Goal: Task Accomplishment & Management: Complete application form

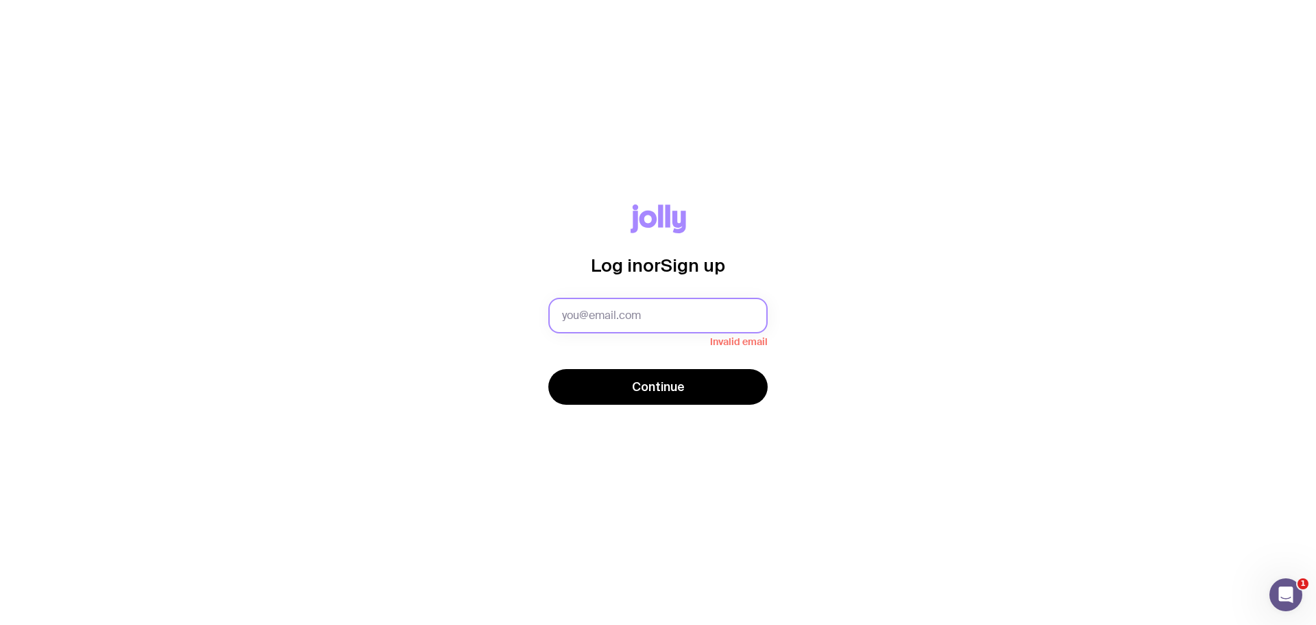
drag, startPoint x: 605, startPoint y: 312, endPoint x: 610, endPoint y: 318, distance: 7.4
click at [605, 312] on input "text" at bounding box center [658, 316] width 219 height 36
type input "[EMAIL_ADDRESS][PERSON_NAME][DOMAIN_NAME]"
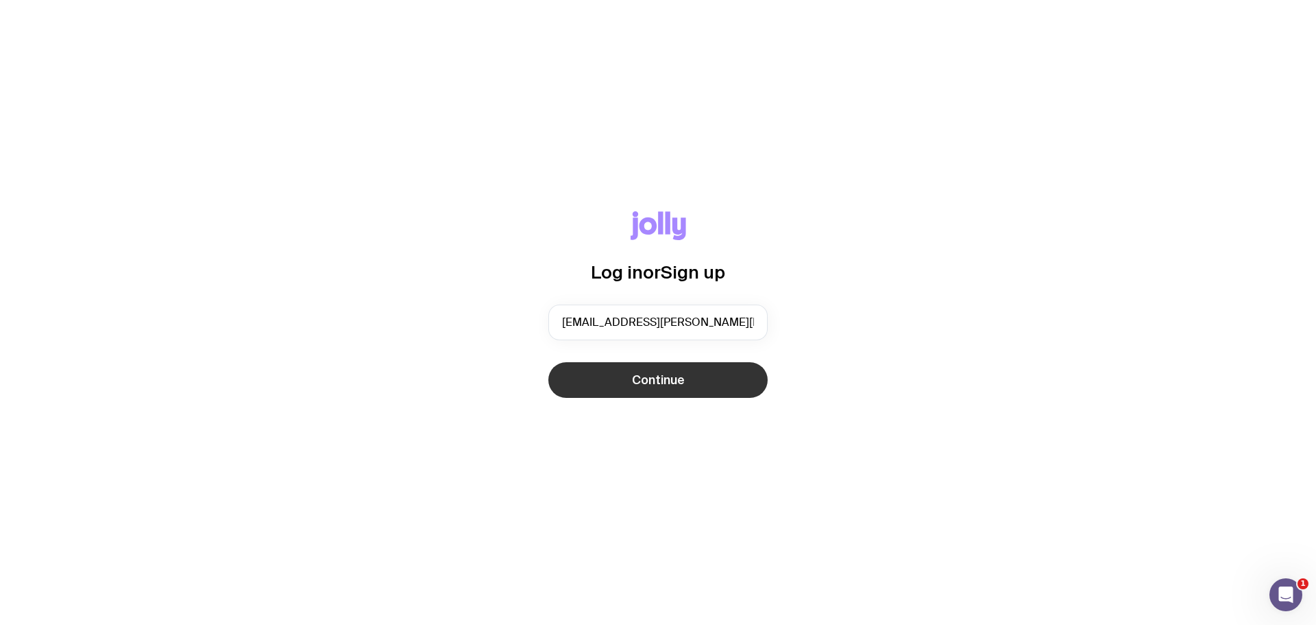
click at [625, 374] on button "Continue" at bounding box center [658, 380] width 219 height 36
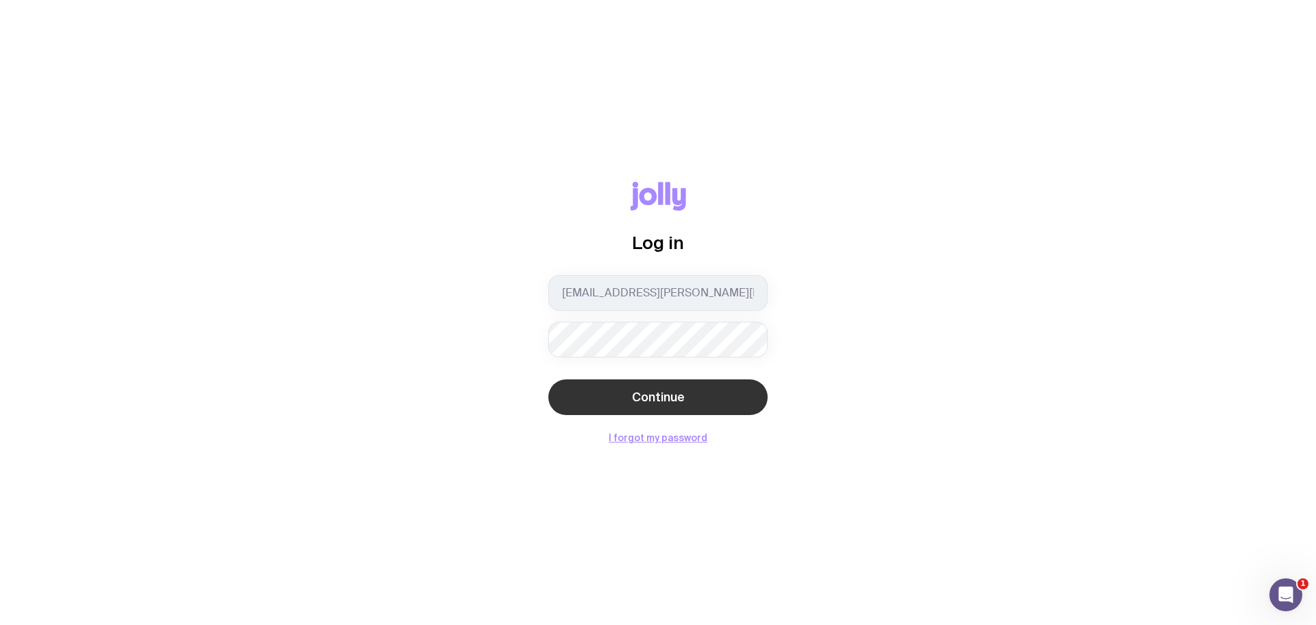
click at [638, 407] on button "Continue" at bounding box center [658, 397] width 219 height 36
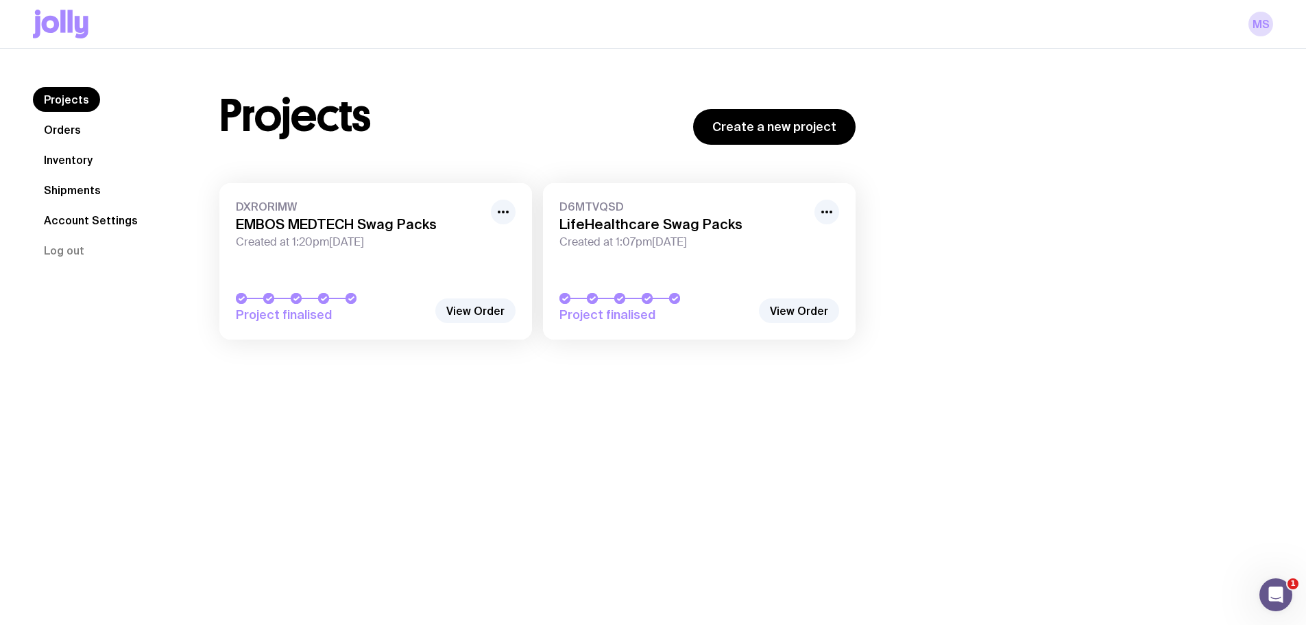
click at [91, 158] on link "Inventory" at bounding box center [68, 159] width 71 height 25
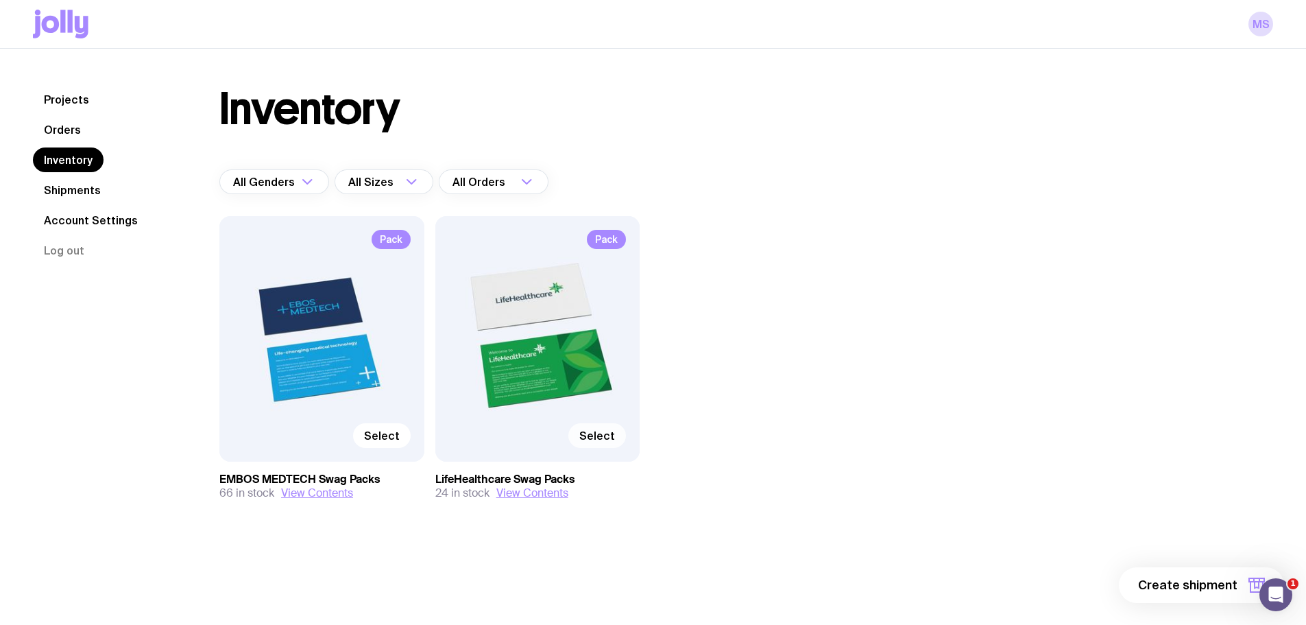
click at [610, 435] on span "Select" at bounding box center [597, 436] width 36 height 14
click at [0, 0] on input "Select" at bounding box center [0, 0] width 0 height 0
click at [1216, 580] on span "1 item" at bounding box center [1220, 585] width 34 height 16
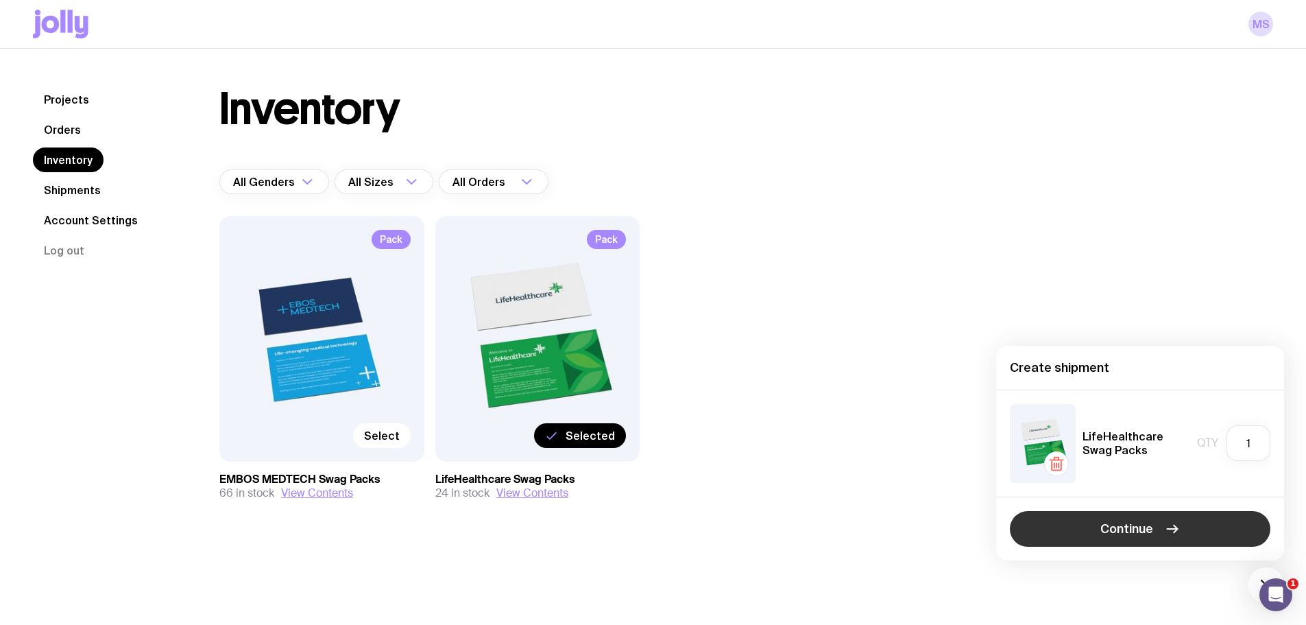
click at [1132, 530] on span "Continue" at bounding box center [1126, 528] width 53 height 16
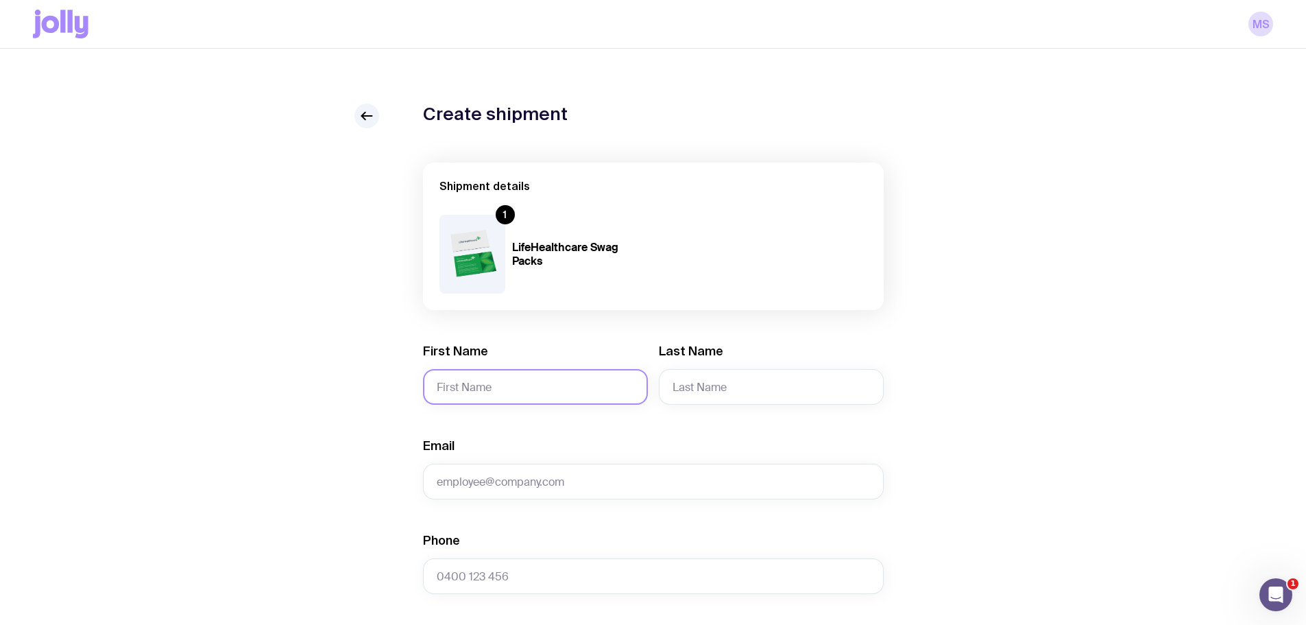
click at [481, 378] on input "First Name" at bounding box center [535, 387] width 225 height 36
type input "[PERSON_NAME]"
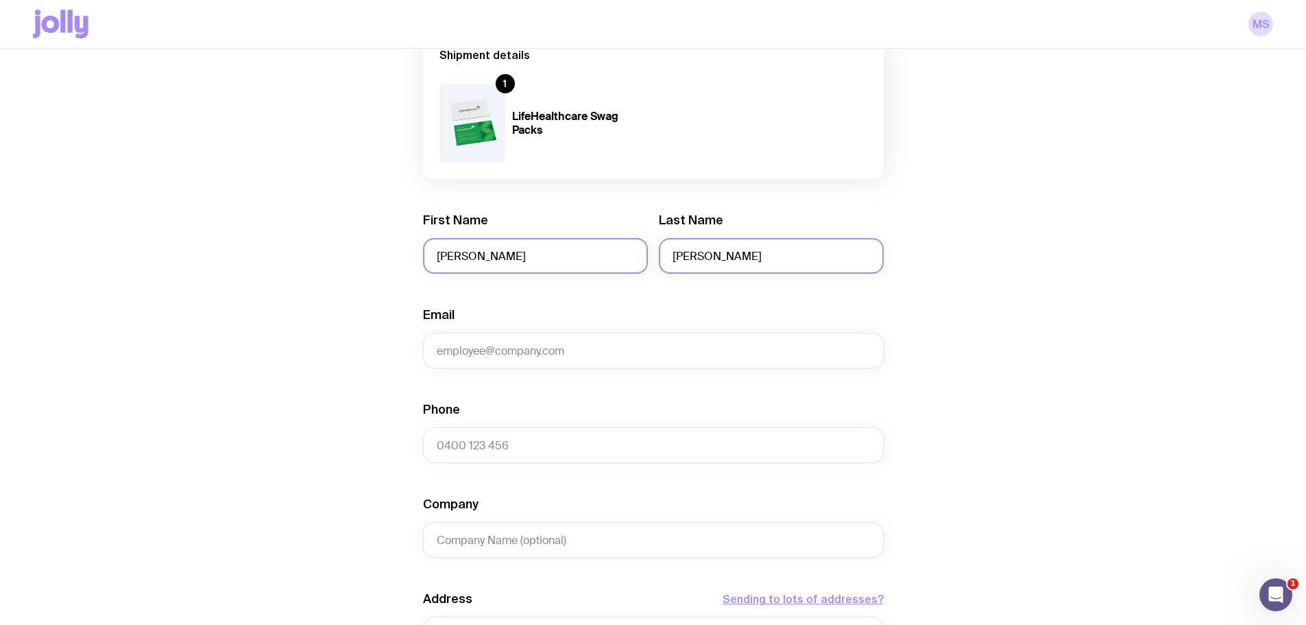
scroll to position [137, 0]
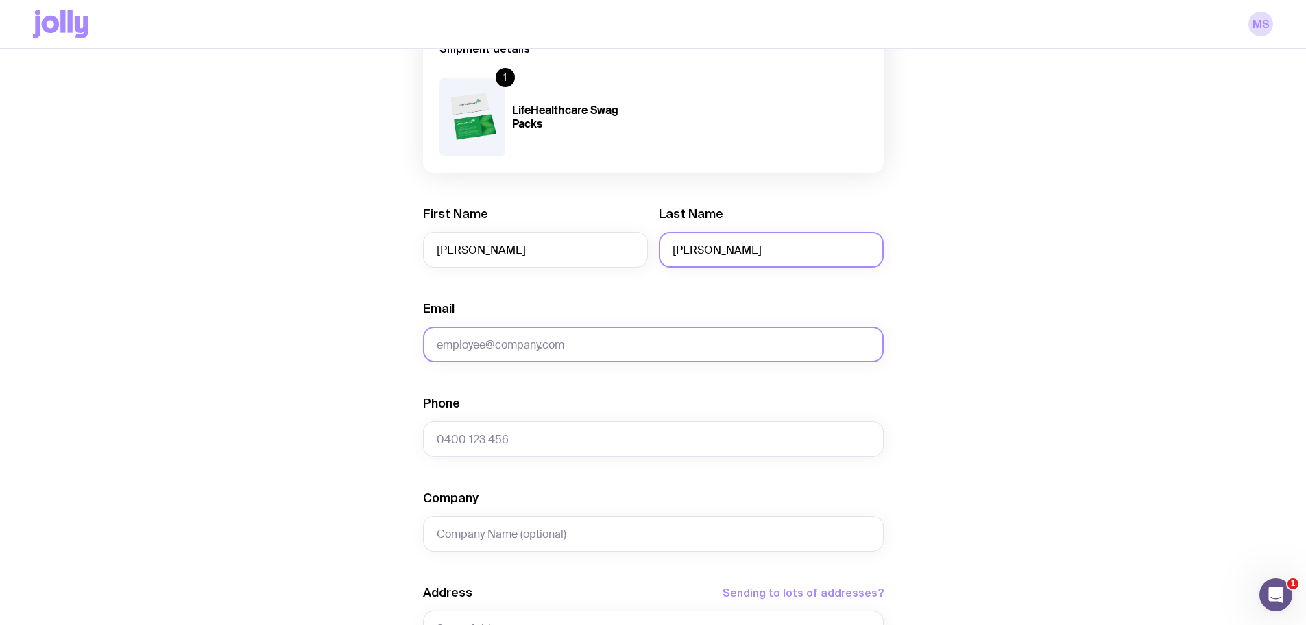
type input "[PERSON_NAME]"
click at [482, 348] on input "Email" at bounding box center [653, 344] width 461 height 36
paste input "[PERSON_NAME][EMAIL_ADDRESS][PERSON_NAME][DOMAIN_NAME]"
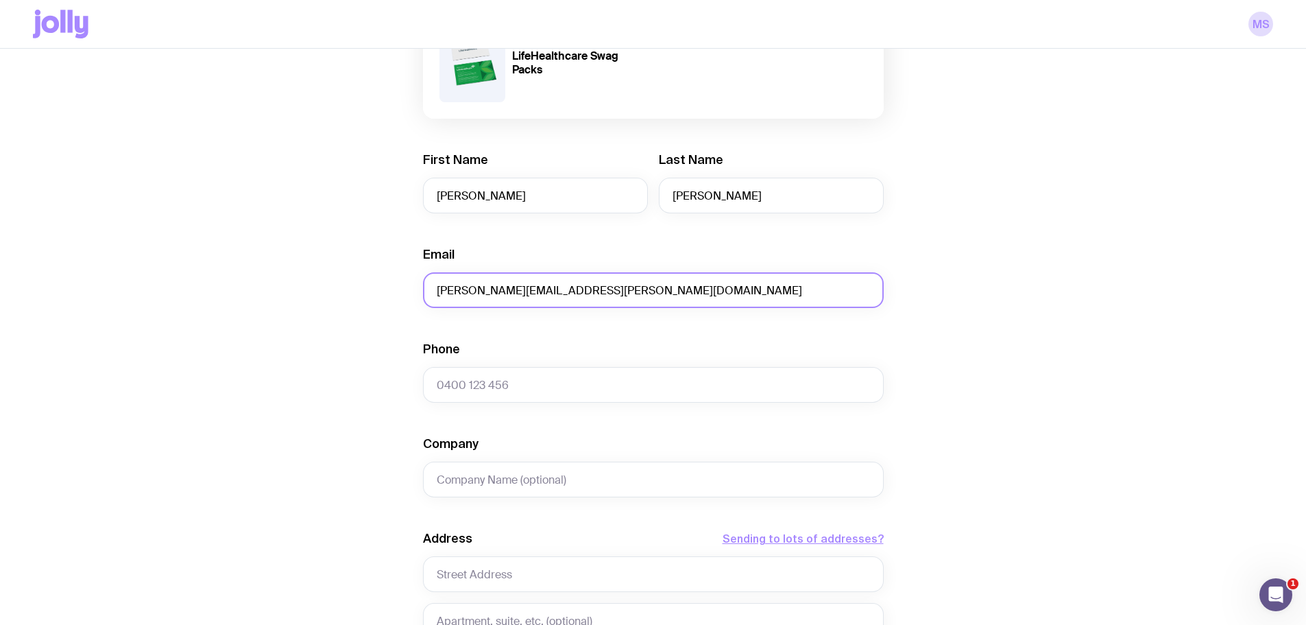
scroll to position [411, 0]
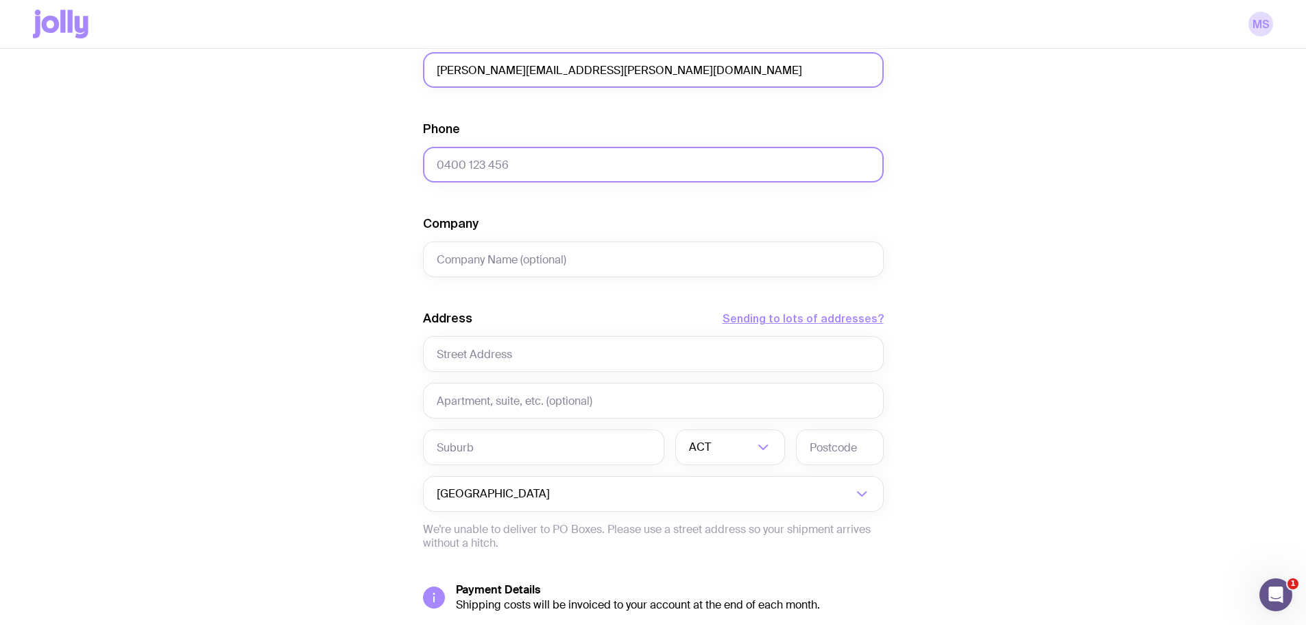
type input "[PERSON_NAME][EMAIL_ADDRESS][PERSON_NAME][DOMAIN_NAME]"
click at [520, 167] on input "Phone" at bounding box center [653, 165] width 461 height 36
paste input "0452618517"
type input "0452618517"
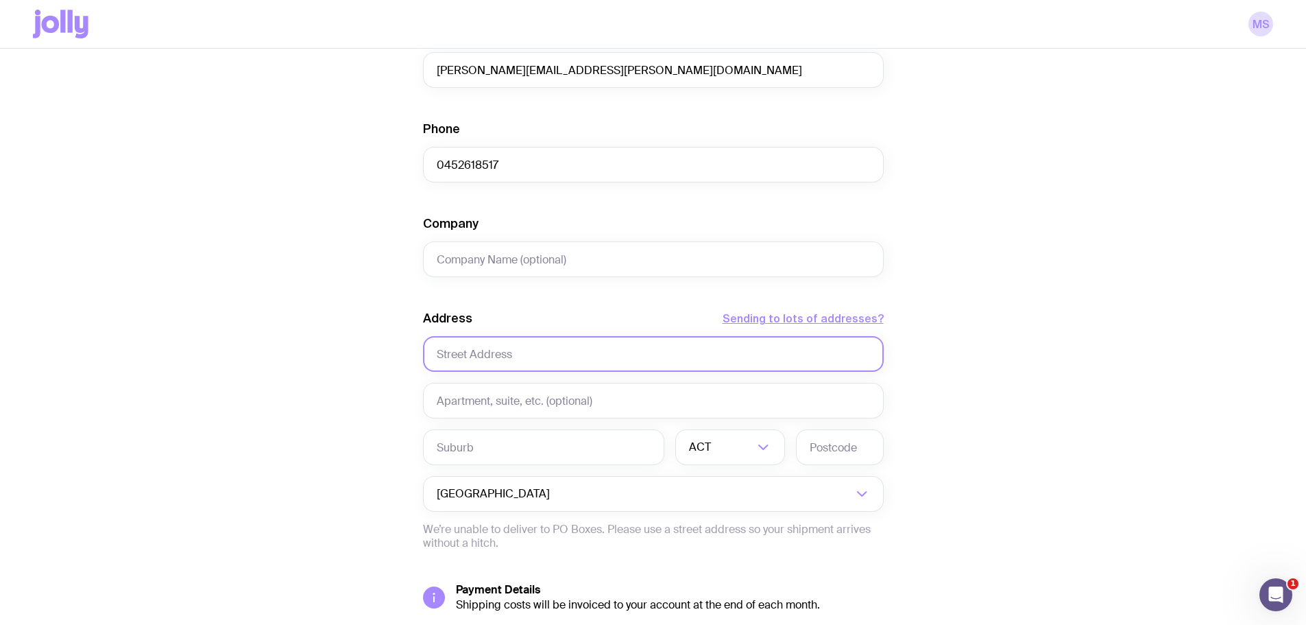
click at [541, 350] on input "text" at bounding box center [653, 354] width 461 height 36
paste input "[STREET_ADDRESS]"
drag, startPoint x: 555, startPoint y: 354, endPoint x: 662, endPoint y: 355, distance: 107.0
click at [662, 355] on input "[STREET_ADDRESS]" at bounding box center [653, 354] width 461 height 36
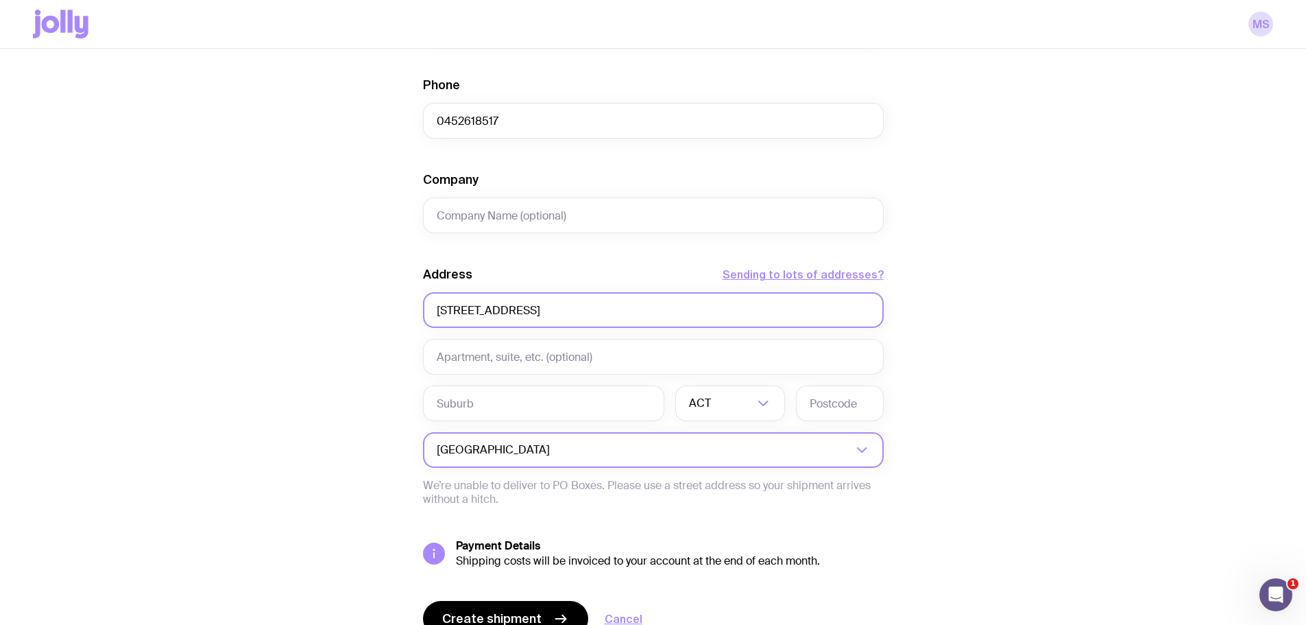
scroll to position [480, 0]
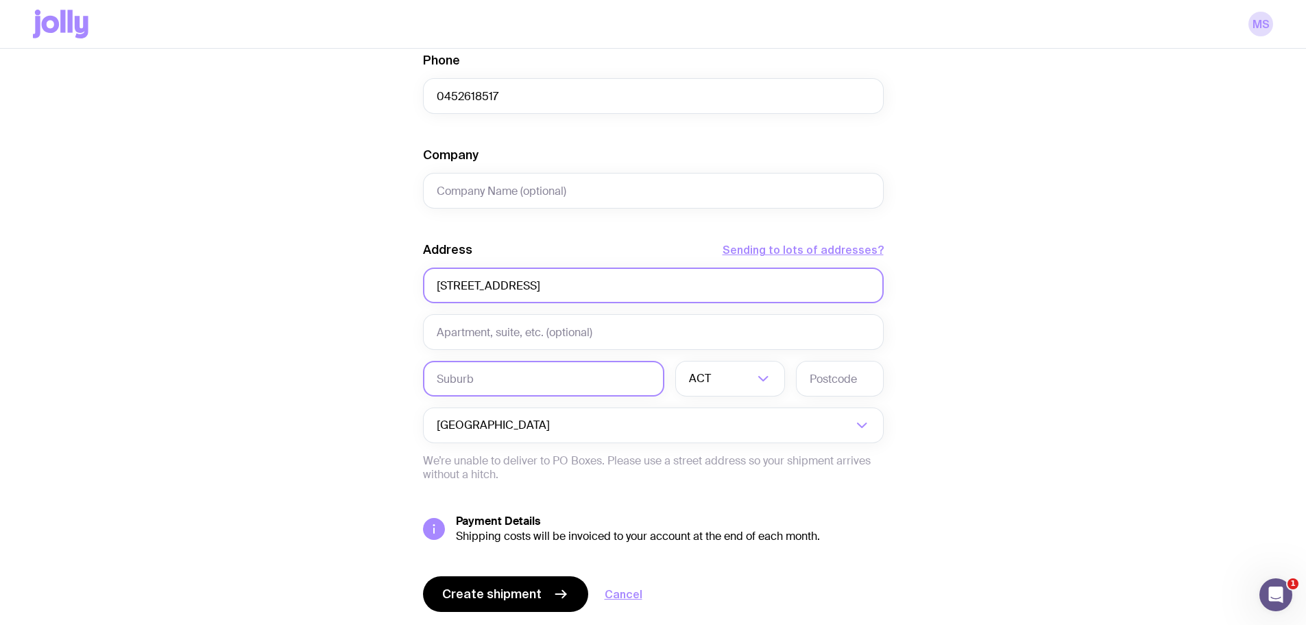
type input "[STREET_ADDRESS]"
click at [484, 378] on input "text" at bounding box center [543, 379] width 241 height 36
paste input "SOUTH [GEOGRAPHIC_DATA]"
type input "SOUTH [GEOGRAPHIC_DATA]"
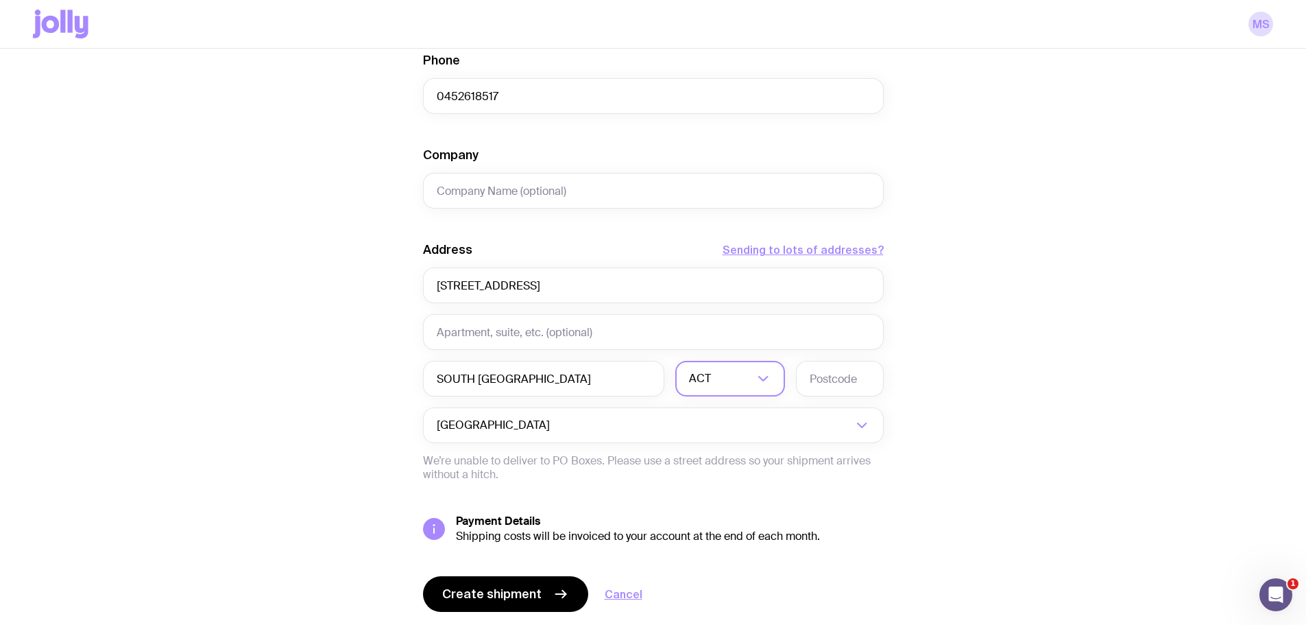
click at [717, 376] on input "Search for option" at bounding box center [734, 379] width 40 height 36
click at [719, 472] on li "VIC" at bounding box center [730, 471] width 108 height 29
click at [852, 381] on input "text" at bounding box center [840, 379] width 88 height 36
type input "3205"
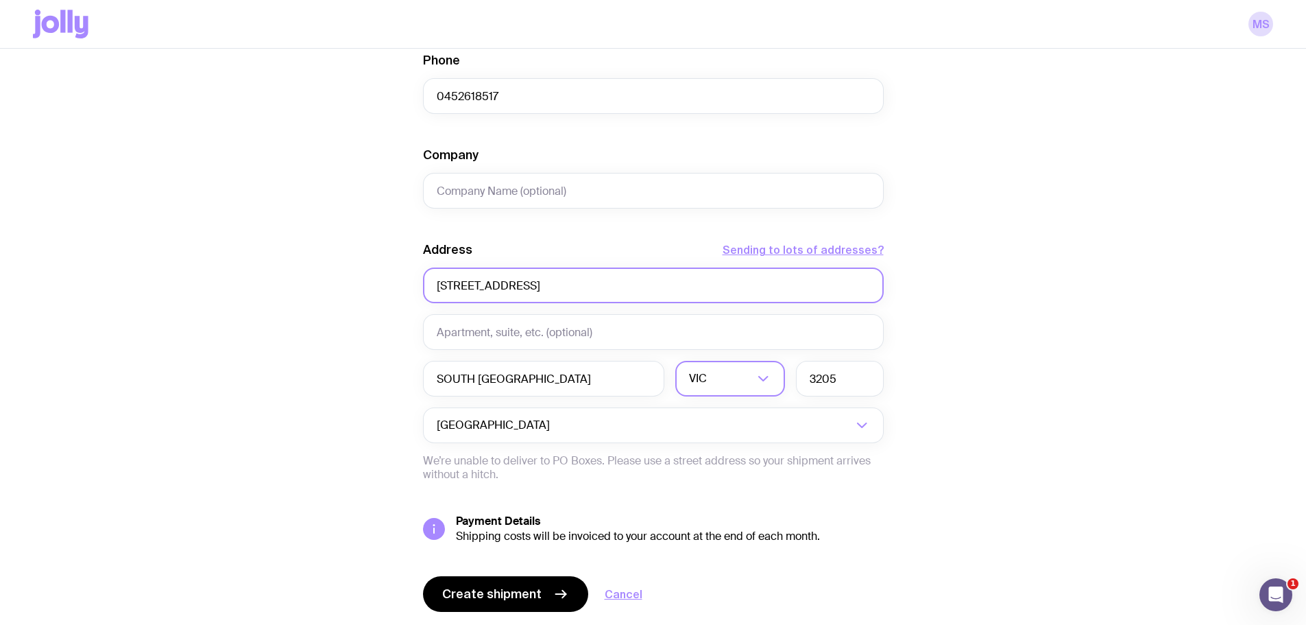
drag, startPoint x: 692, startPoint y: 287, endPoint x: 545, endPoint y: 293, distance: 146.9
click at [545, 293] on input "[STREET_ADDRESS]" at bounding box center [653, 285] width 461 height 36
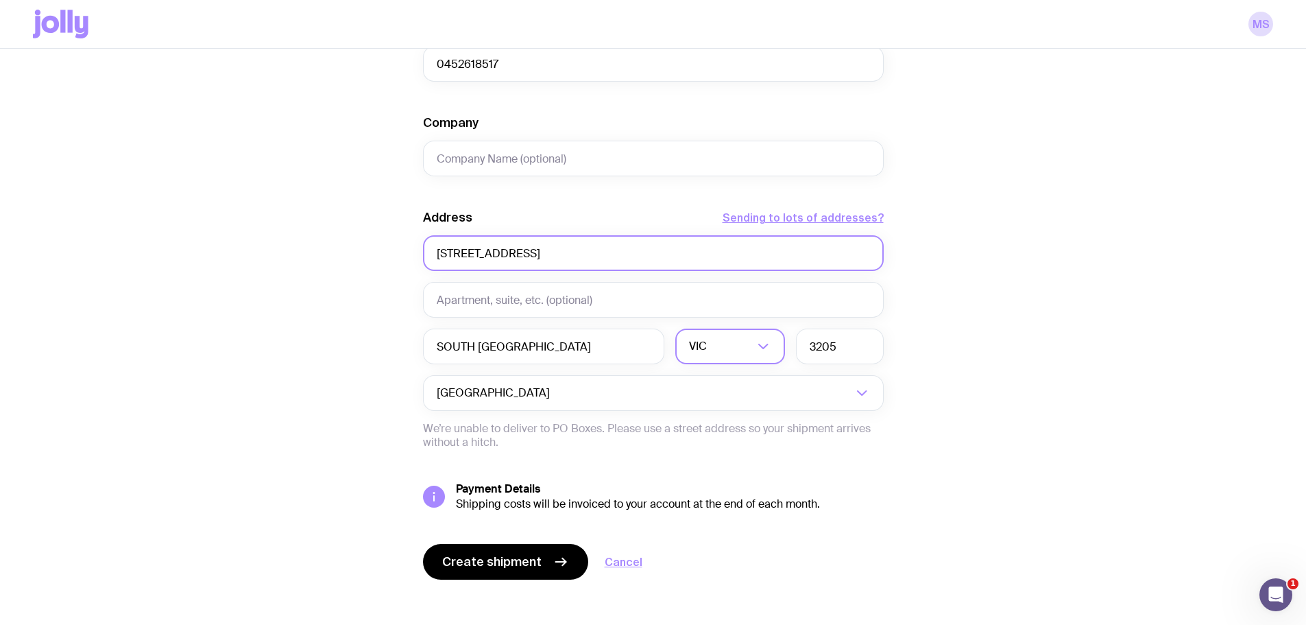
scroll to position [522, 0]
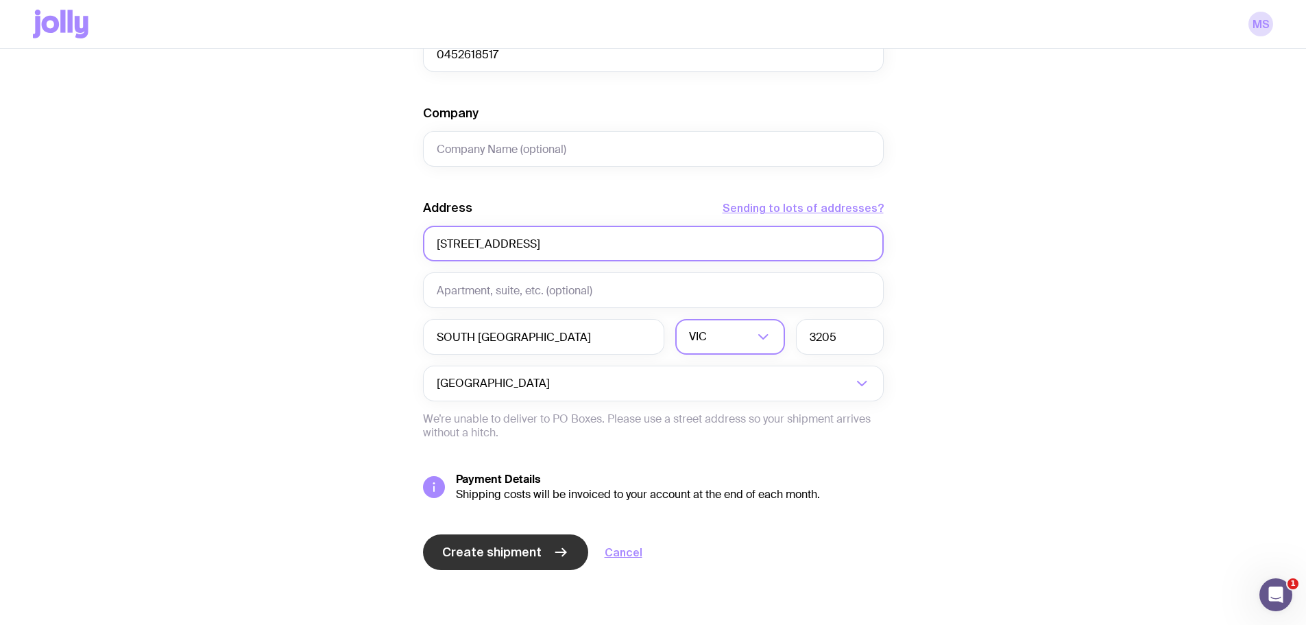
type input "[STREET_ADDRESS]"
click at [486, 553] on span "Create shipment" at bounding box center [491, 552] width 99 height 16
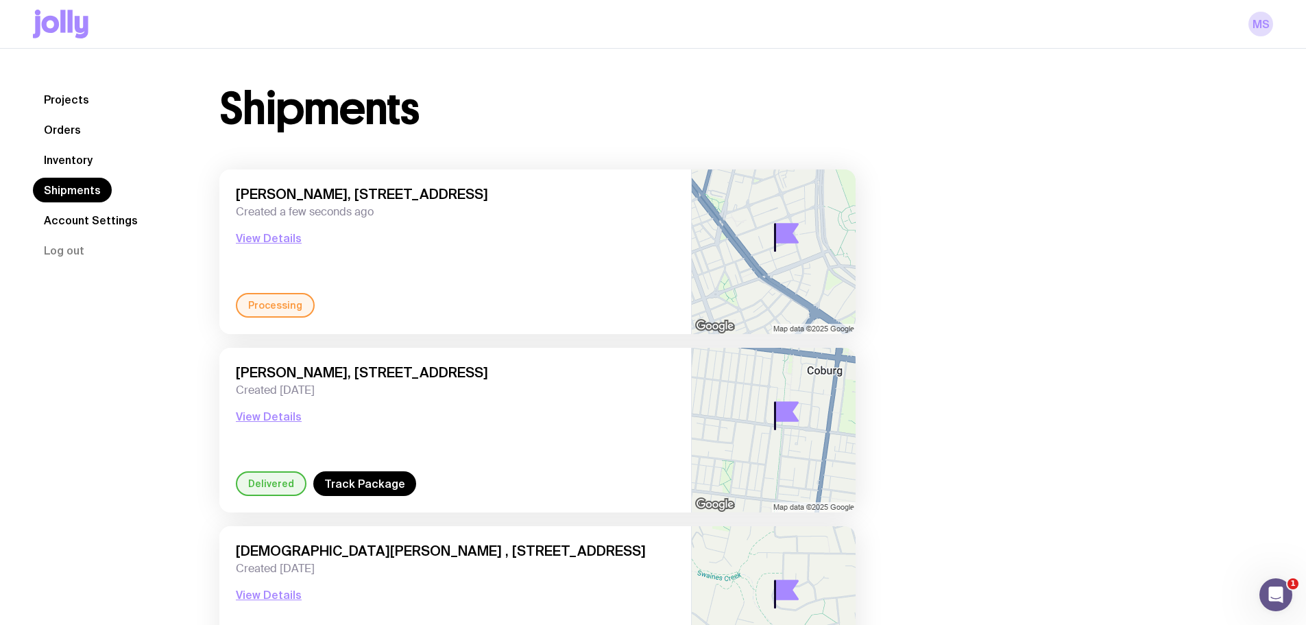
click at [59, 159] on link "Inventory" at bounding box center [68, 159] width 71 height 25
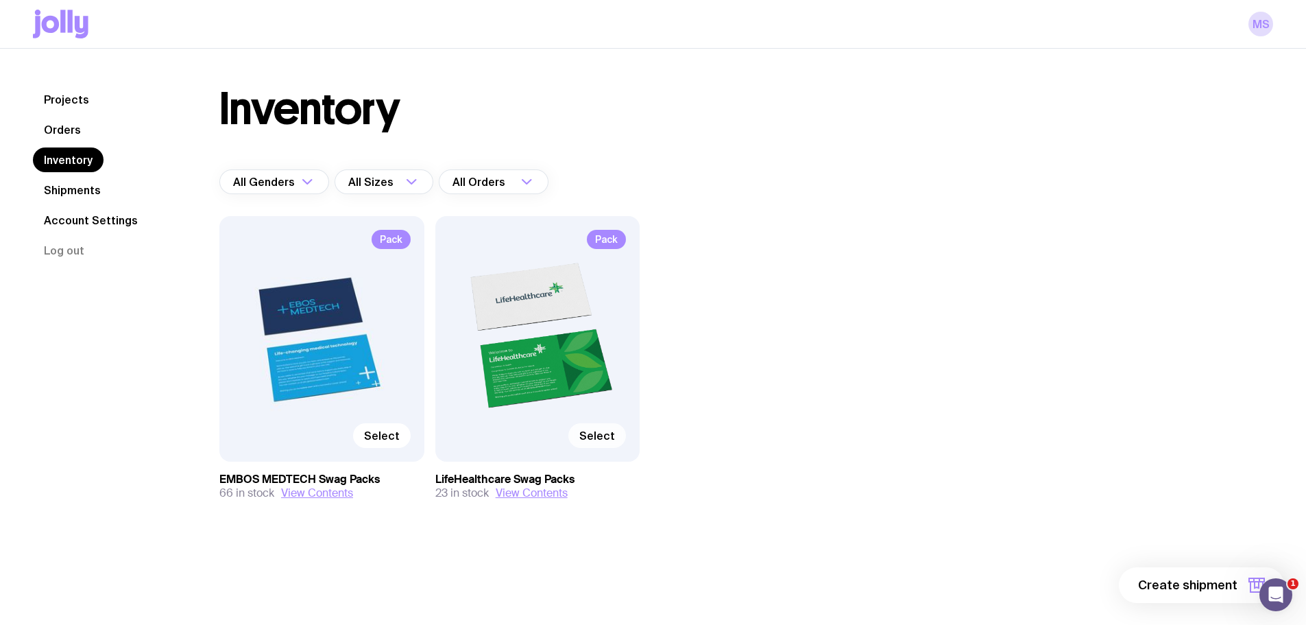
click at [590, 437] on span "Select" at bounding box center [597, 436] width 36 height 14
click at [0, 0] on input "Select" at bounding box center [0, 0] width 0 height 0
click at [1239, 586] on button "1 item" at bounding box center [1234, 585] width 100 height 36
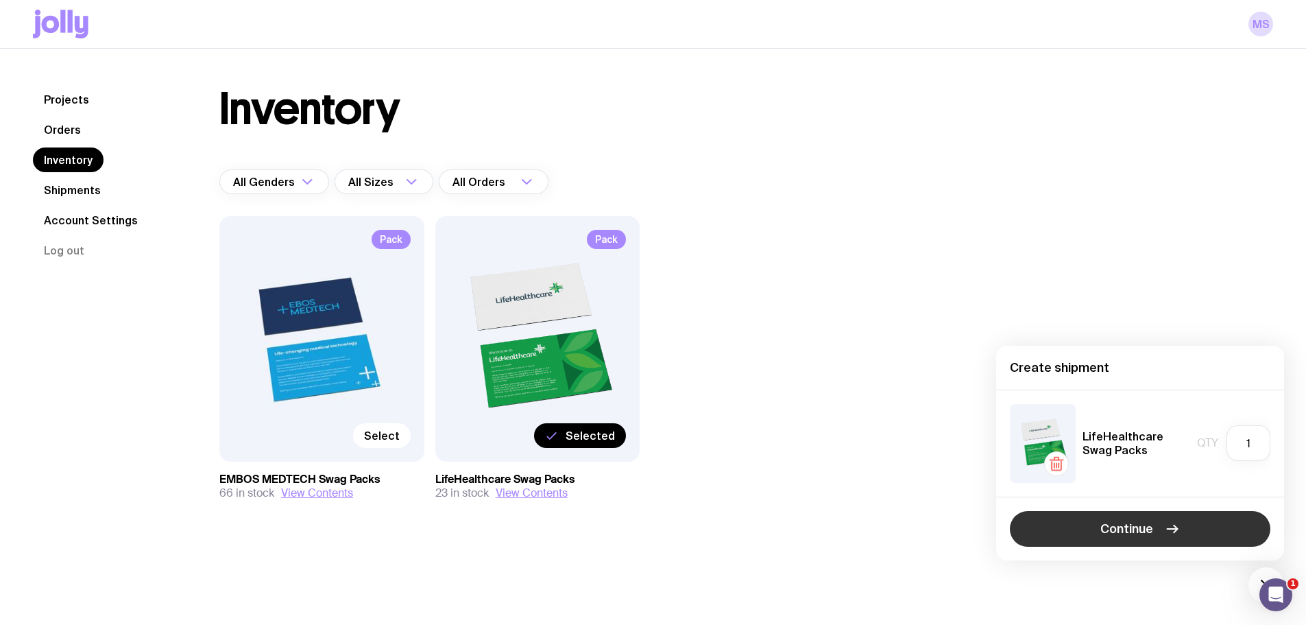
click at [1109, 528] on span "Continue" at bounding box center [1126, 528] width 53 height 16
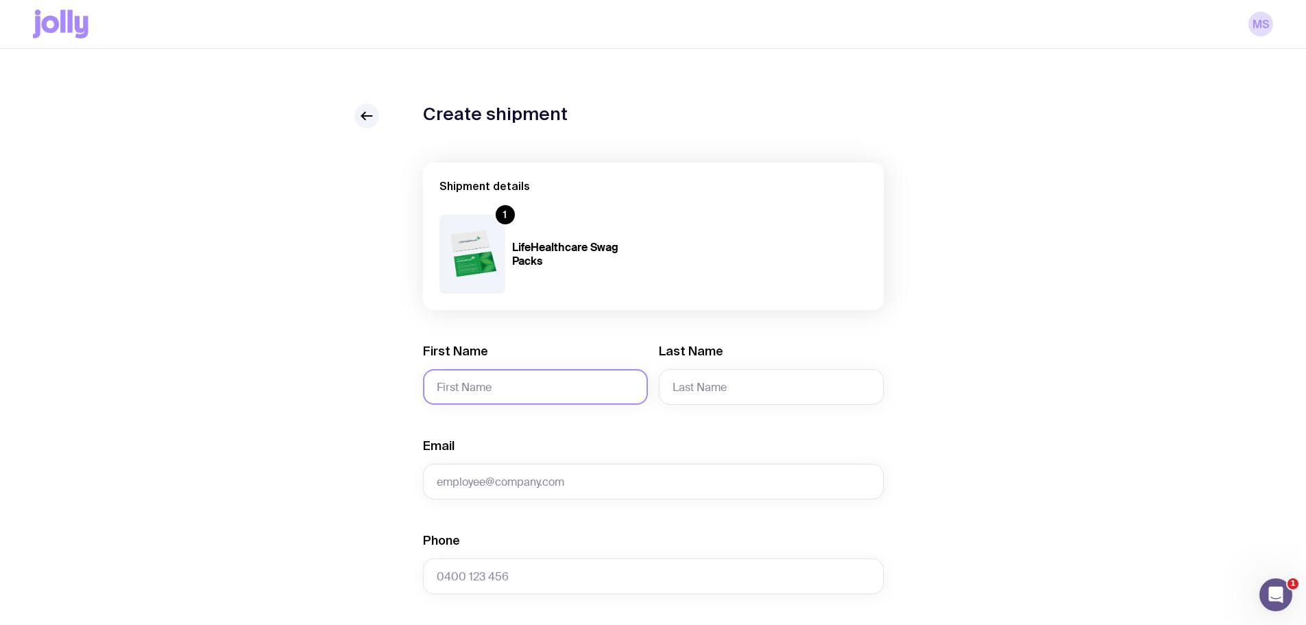
click at [535, 385] on input "First Name" at bounding box center [535, 387] width 225 height 36
type input "[PERSON_NAME]"
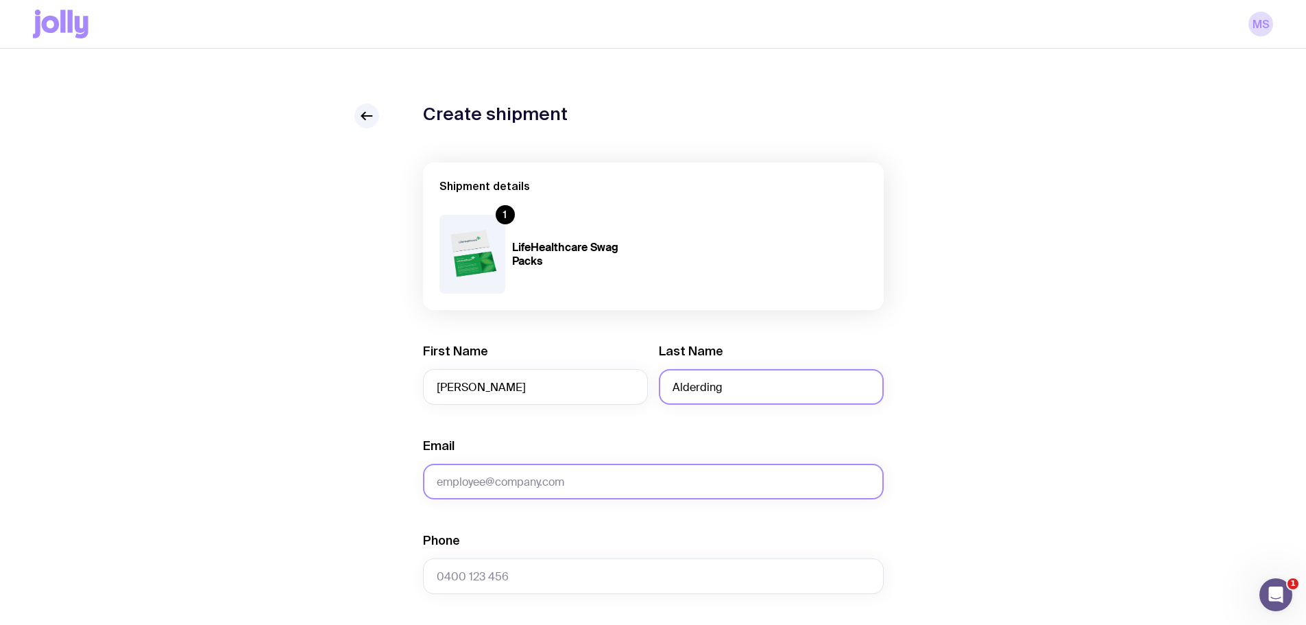
type input "Alderding"
click at [522, 474] on input "Email" at bounding box center [653, 481] width 461 height 36
click at [511, 483] on input "Email" at bounding box center [653, 481] width 461 height 36
paste input "[PERSON_NAME][EMAIL_ADDRESS][DOMAIN_NAME]"
type input "[PERSON_NAME][EMAIL_ADDRESS][DOMAIN_NAME]"
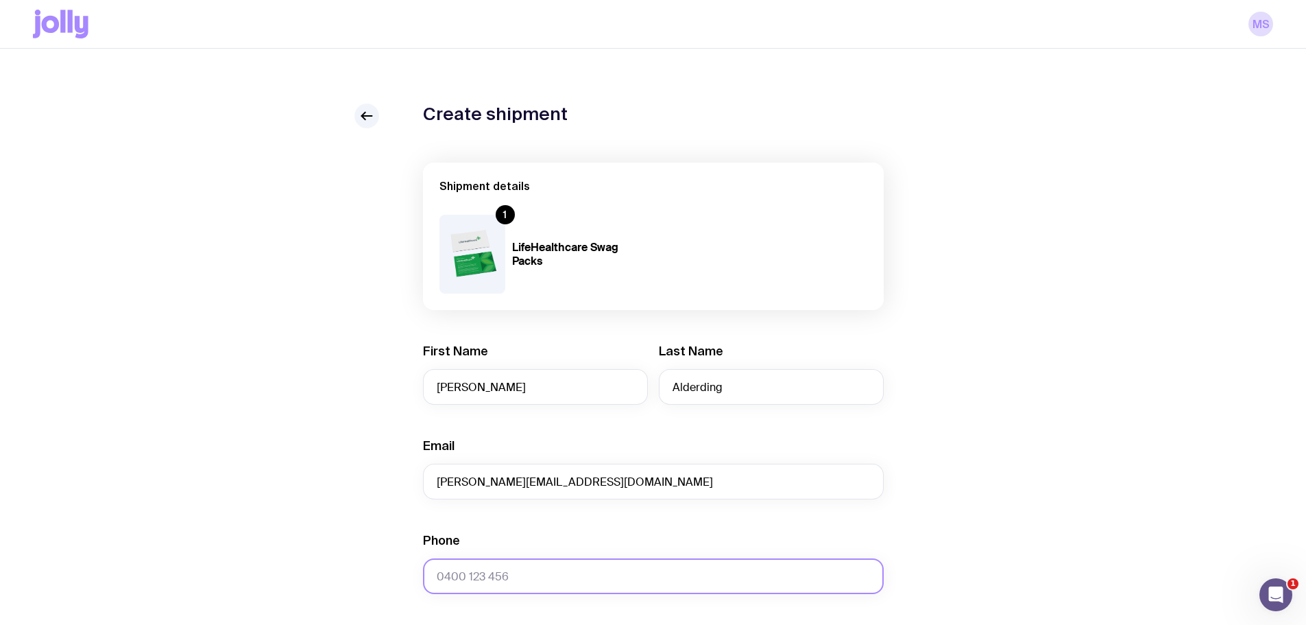
click at [511, 577] on input "Phone" at bounding box center [653, 576] width 461 height 36
paste input "61421711317"
click at [446, 573] on input "61421711317" at bounding box center [653, 576] width 461 height 36
click at [462, 573] on input "0421711317" at bounding box center [653, 576] width 461 height 36
click at [478, 577] on input "0421 711317" at bounding box center [653, 576] width 461 height 36
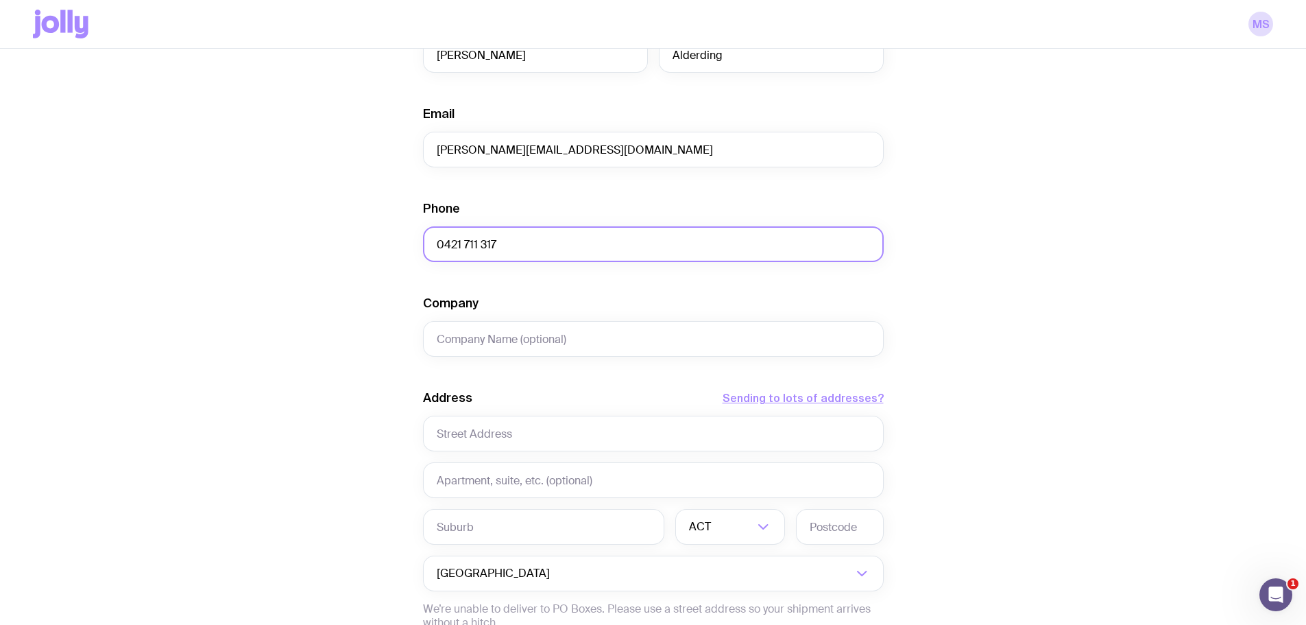
scroll to position [343, 0]
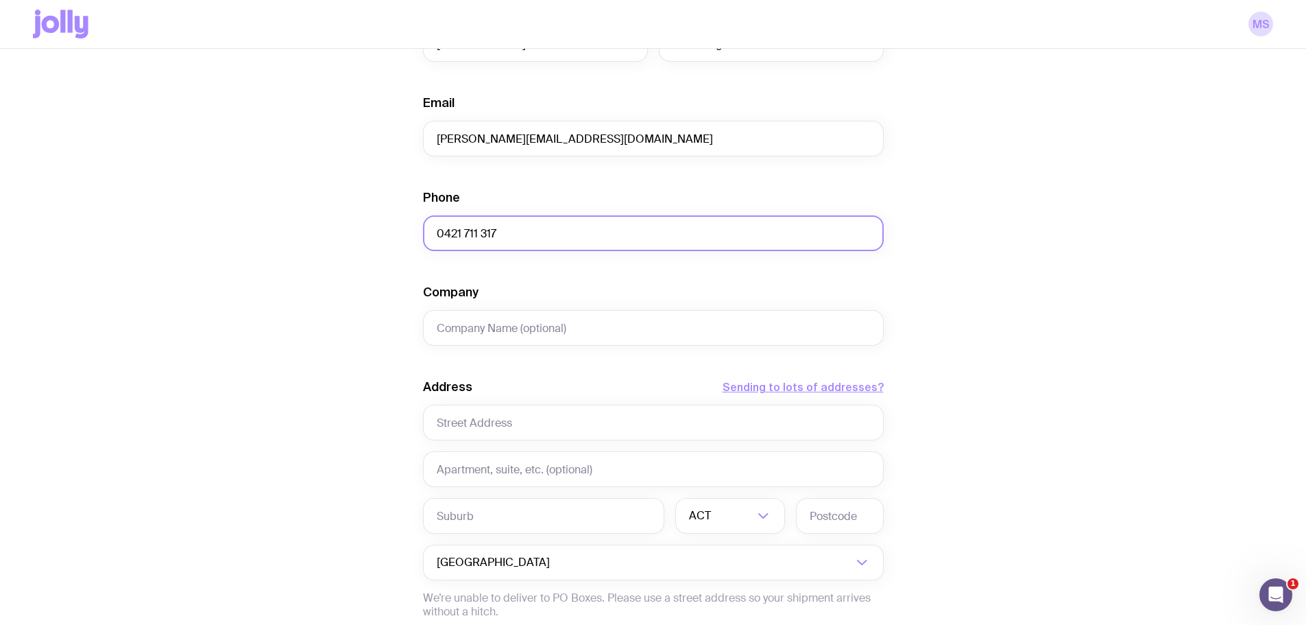
type input "0421 711 317"
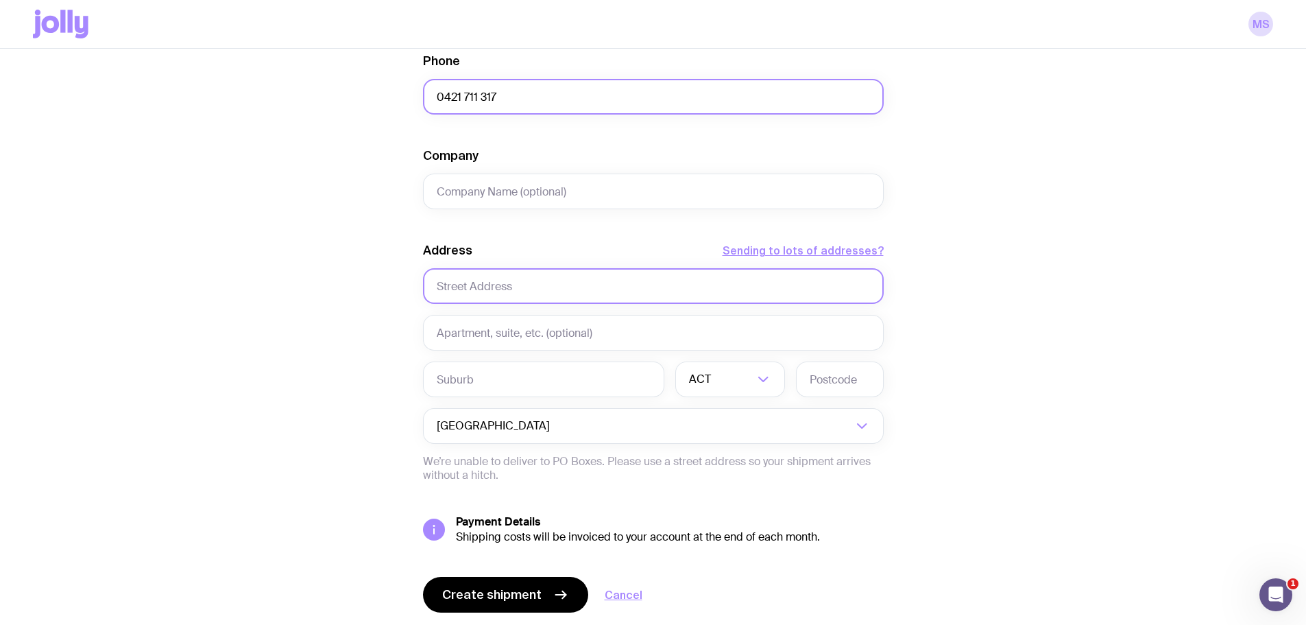
scroll to position [480, 0]
click at [455, 284] on input "text" at bounding box center [653, 285] width 461 height 36
paste input "[STREET_ADDRESS]"
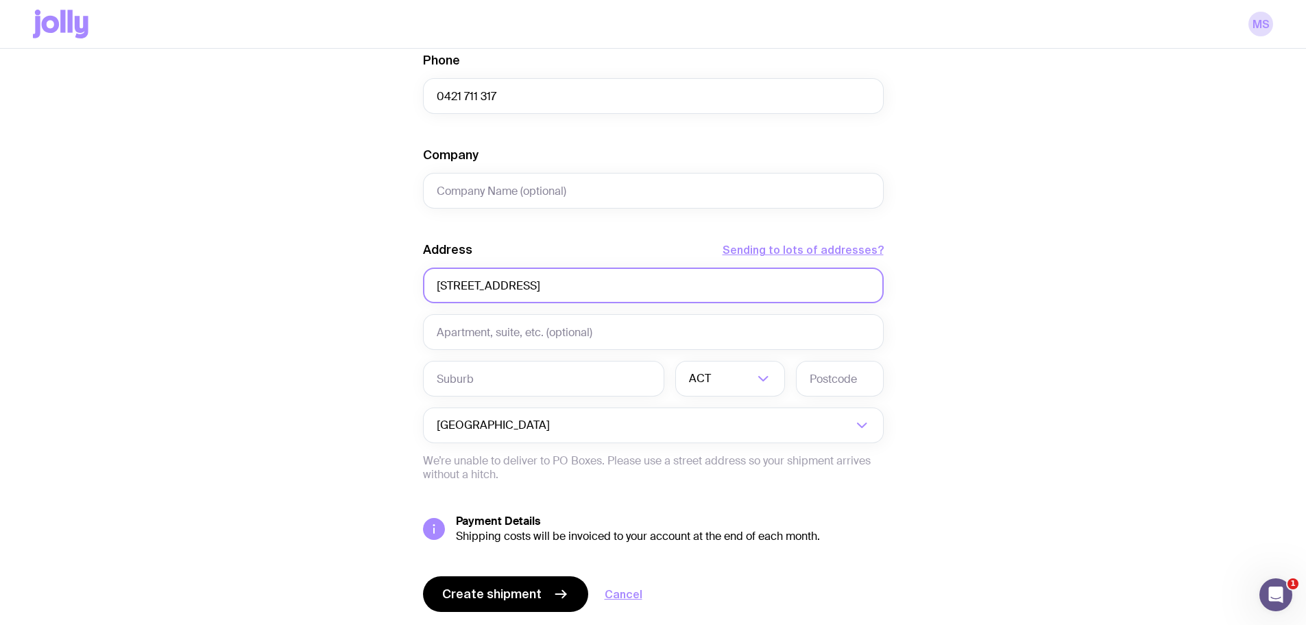
click at [544, 285] on input "[STREET_ADDRESS]" at bounding box center [653, 285] width 461 height 36
type input "[STREET_ADDRESS]"
click at [498, 376] on input "text" at bounding box center [543, 379] width 241 height 36
paste input "BUNYA"
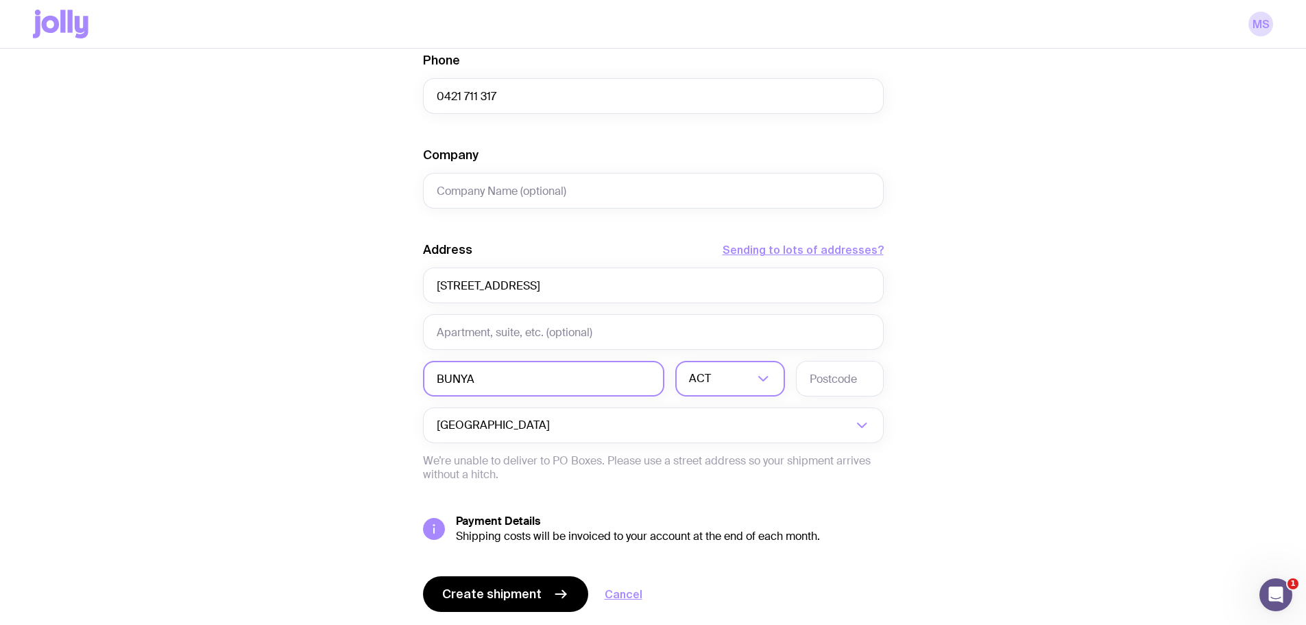
type input "BUNYA"
click at [744, 383] on input "Search for option" at bounding box center [734, 379] width 40 height 36
click at [711, 505] on li "QLD" at bounding box center [730, 505] width 108 height 29
click at [836, 387] on input "text" at bounding box center [840, 379] width 88 height 36
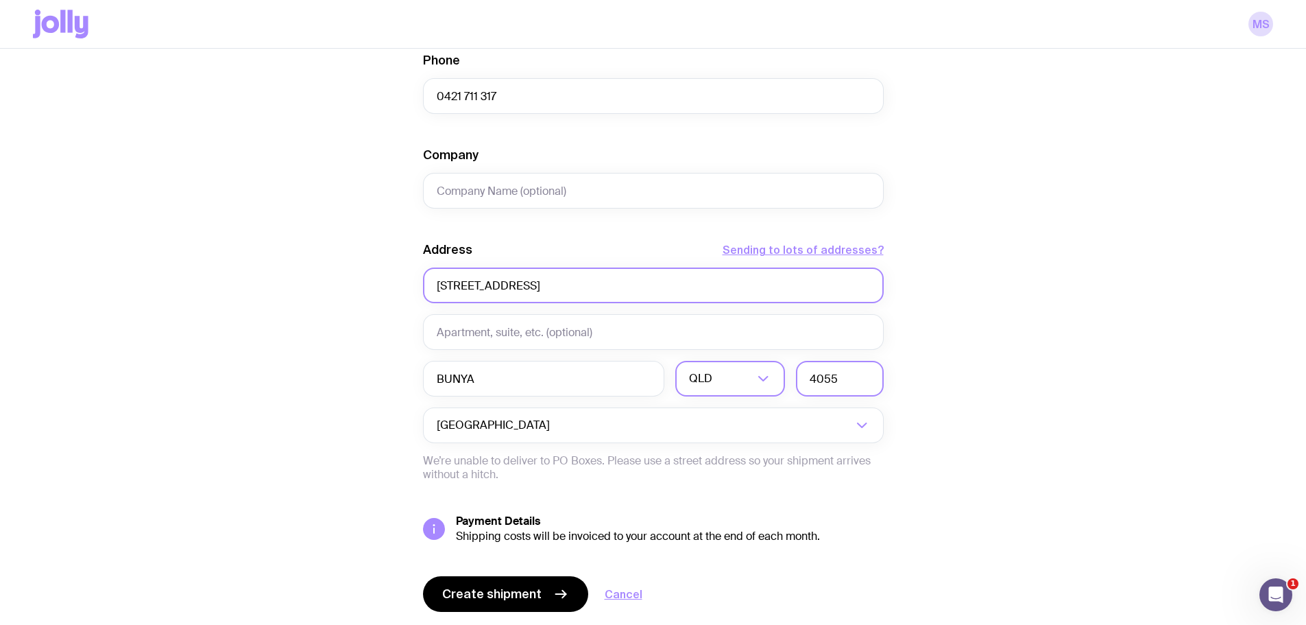
type input "4055"
drag, startPoint x: 648, startPoint y: 283, endPoint x: 525, endPoint y: 286, distance: 122.8
click at [525, 286] on input "[STREET_ADDRESS]" at bounding box center [653, 285] width 461 height 36
type input "[STREET_ADDRESS]"
click at [510, 592] on span "Create shipment" at bounding box center [491, 594] width 99 height 16
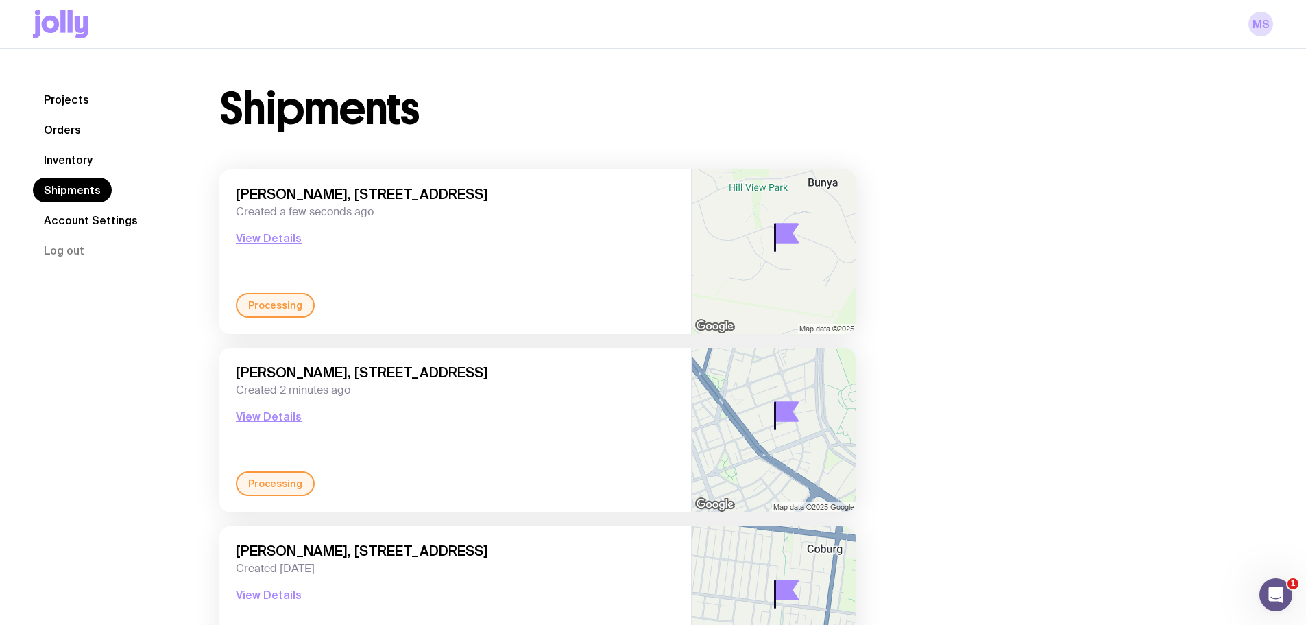
click at [53, 162] on link "Inventory" at bounding box center [68, 159] width 71 height 25
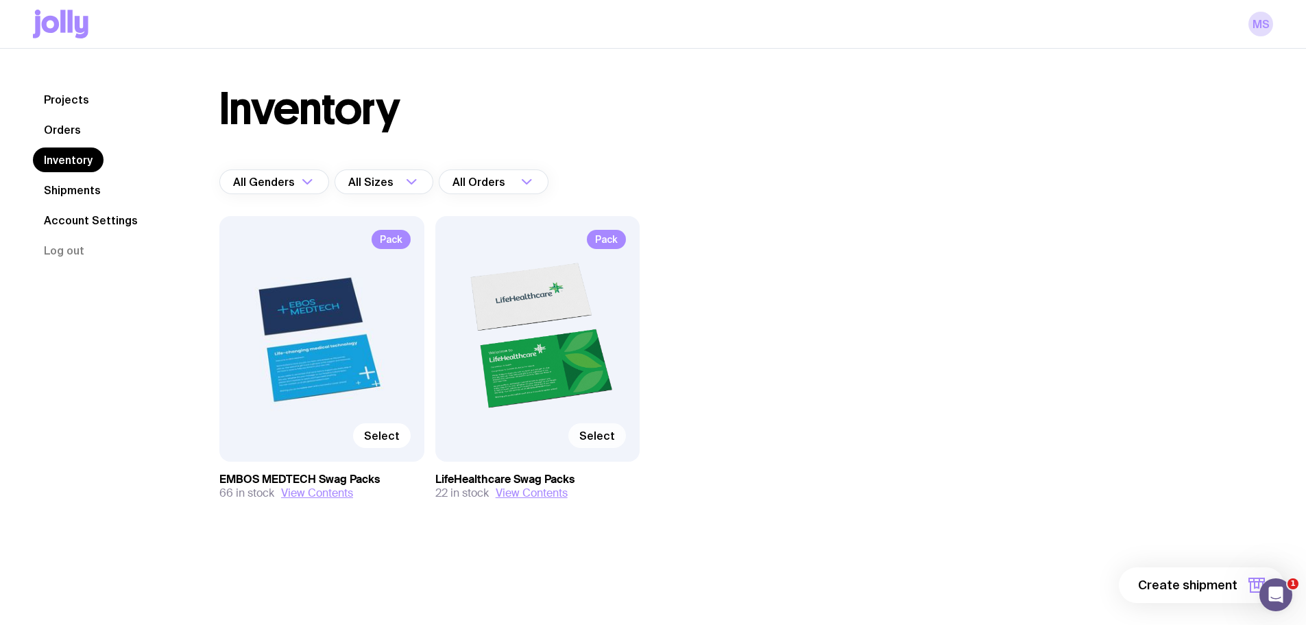
click at [604, 431] on span "Select" at bounding box center [597, 436] width 36 height 14
click at [0, 0] on input "Select" at bounding box center [0, 0] width 0 height 0
click at [1217, 589] on span "1 item" at bounding box center [1220, 585] width 34 height 16
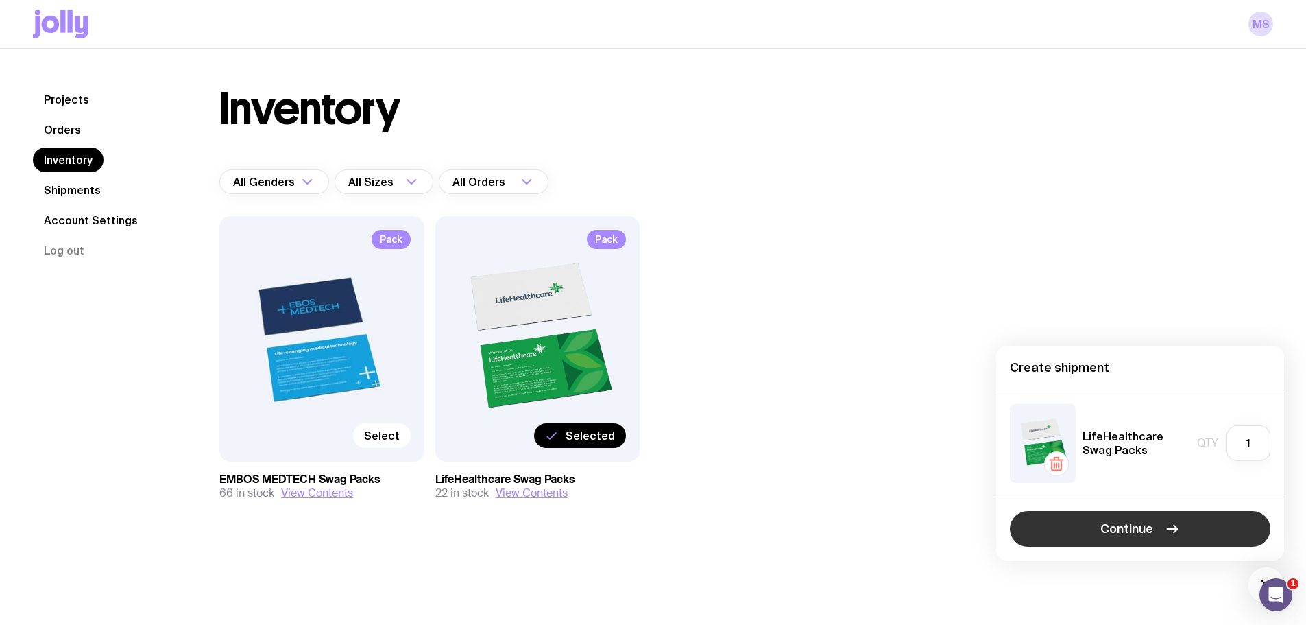
click at [1114, 527] on span "Continue" at bounding box center [1126, 528] width 53 height 16
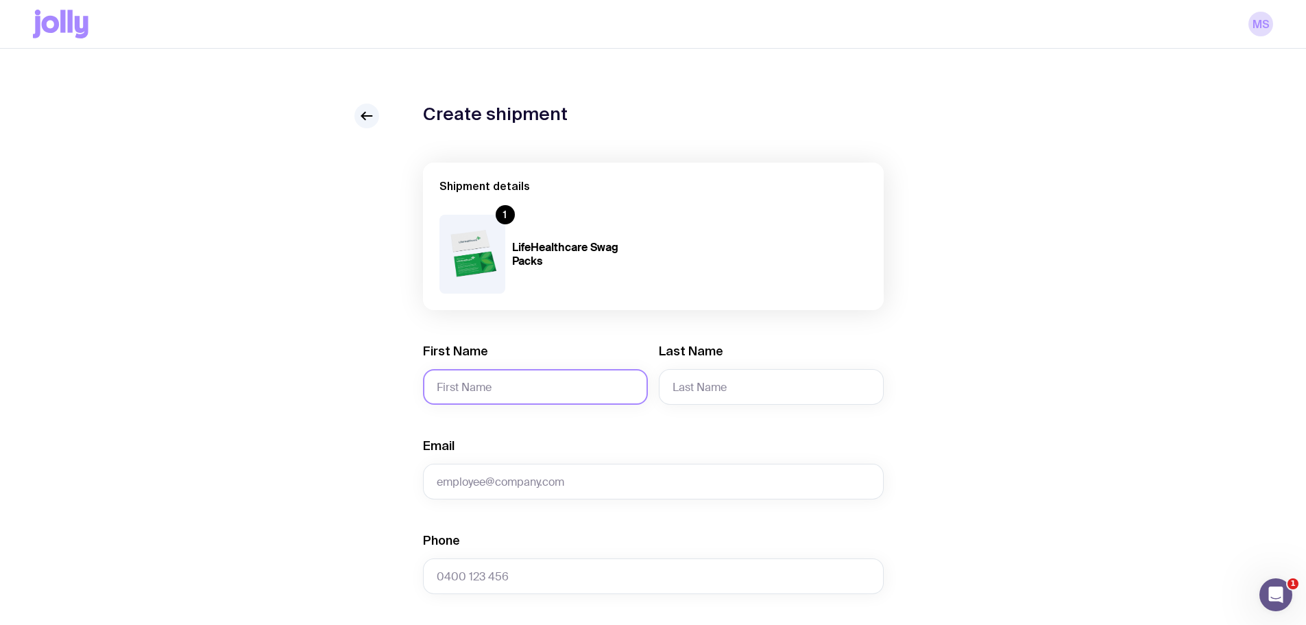
click at [540, 375] on input "First Name" at bounding box center [535, 387] width 225 height 36
click at [488, 385] on input "First Name" at bounding box center [535, 387] width 225 height 36
paste input "[EMAIL_ADDRESS][DOMAIN_NAME]"
type input "[EMAIL_ADDRESS][DOMAIN_NAME]"
click at [545, 385] on input "[EMAIL_ADDRESS][DOMAIN_NAME]" at bounding box center [535, 387] width 225 height 36
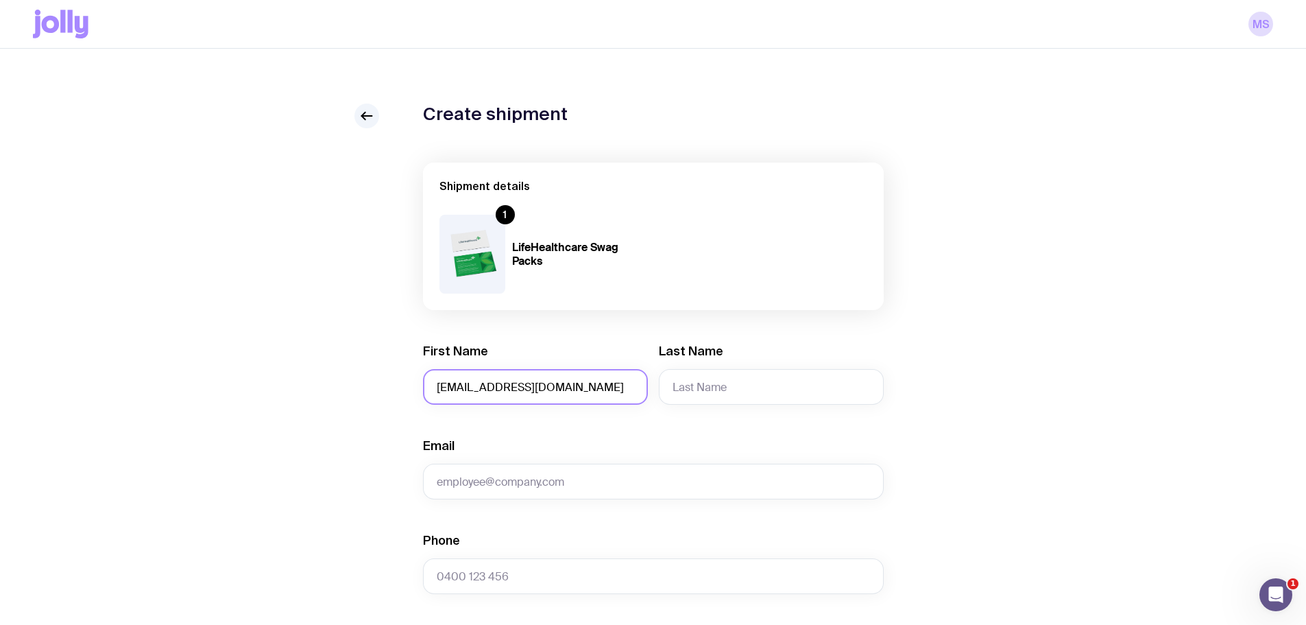
click at [545, 385] on input "[EMAIL_ADDRESS][DOMAIN_NAME]" at bounding box center [535, 387] width 225 height 36
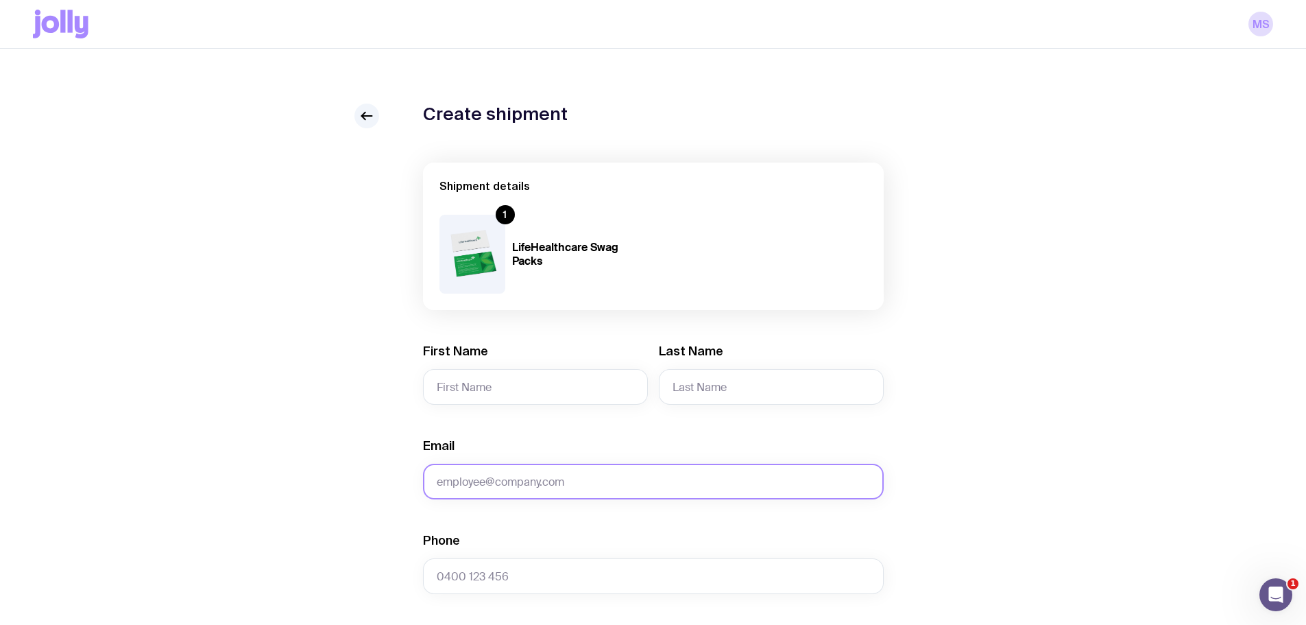
click at [529, 468] on input "Email" at bounding box center [653, 481] width 461 height 36
paste input "[EMAIL_ADDRESS][DOMAIN_NAME]"
type input "[EMAIL_ADDRESS][DOMAIN_NAME]"
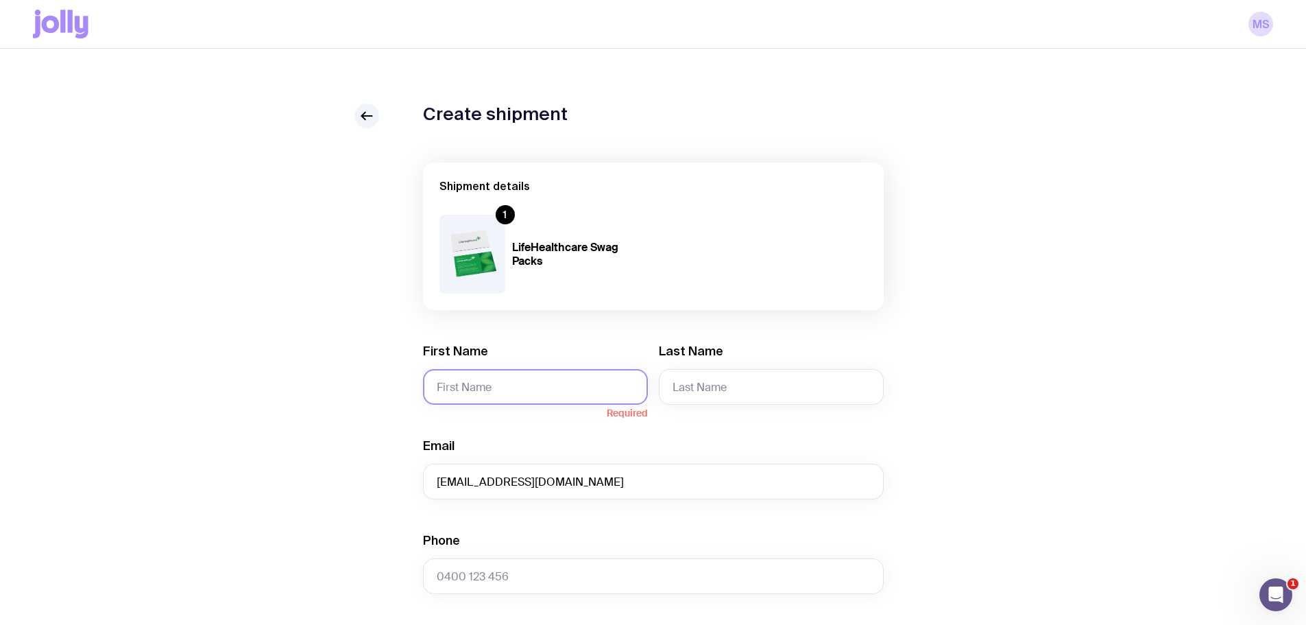
click at [505, 378] on input "First Name" at bounding box center [535, 387] width 225 height 36
paste input "Anzalna"
type input "Anzalna"
click at [742, 386] on input "Last Name" at bounding box center [771, 387] width 225 height 36
paste input "Shaikh"
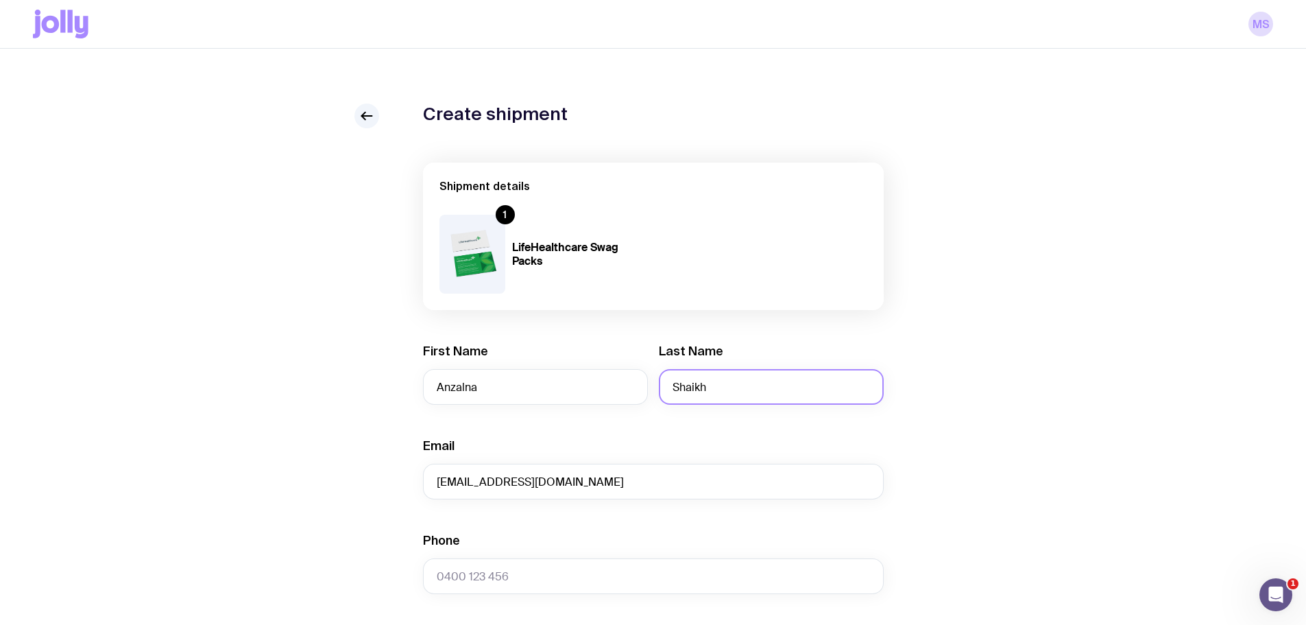
type input "Shaikh"
click at [535, 580] on input "Phone" at bounding box center [653, 576] width 461 height 36
paste input "0415383355"
type input "0415383355"
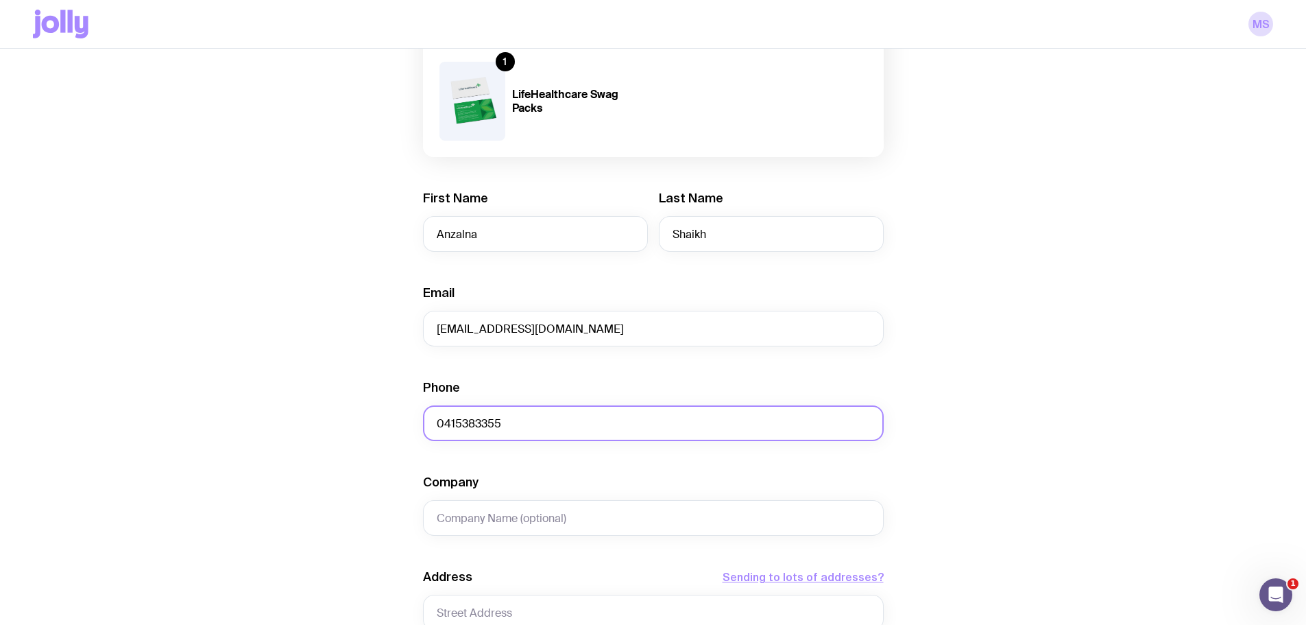
scroll to position [411, 0]
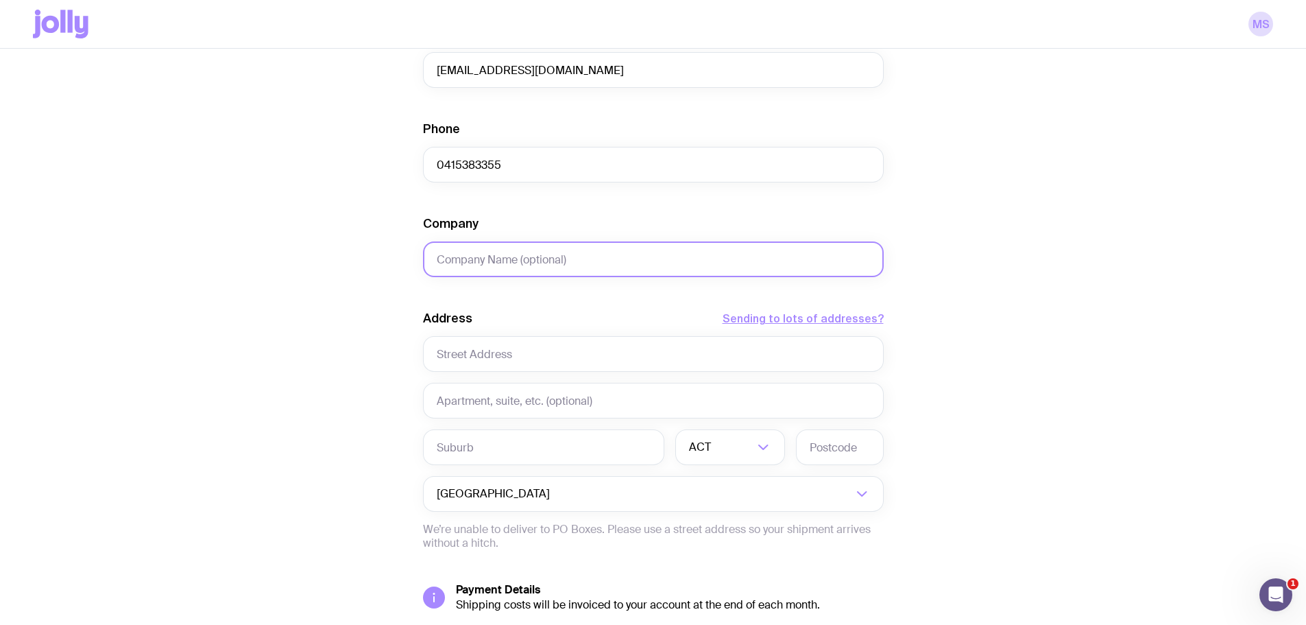
click at [500, 266] on input "Company" at bounding box center [653, 259] width 461 height 36
click at [569, 354] on input "text" at bounding box center [653, 354] width 461 height 36
paste input "[STREET_ADDRESS]"
drag, startPoint x: 607, startPoint y: 351, endPoint x: 520, endPoint y: 352, distance: 87.1
click at [520, 352] on input "[STREET_ADDRESS]" at bounding box center [653, 354] width 461 height 36
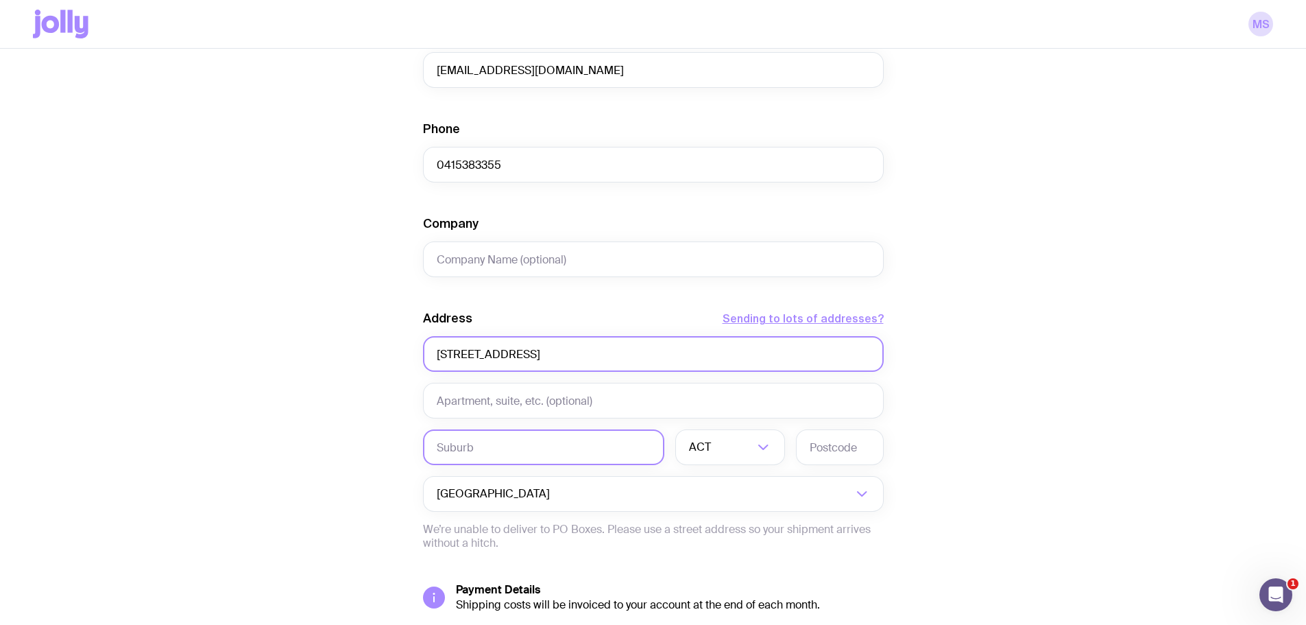
type input "[STREET_ADDRESS]"
click at [493, 459] on input "text" at bounding box center [543, 447] width 241 height 36
paste input "HASSALL GROVE"
type input "HASSALL GROVE"
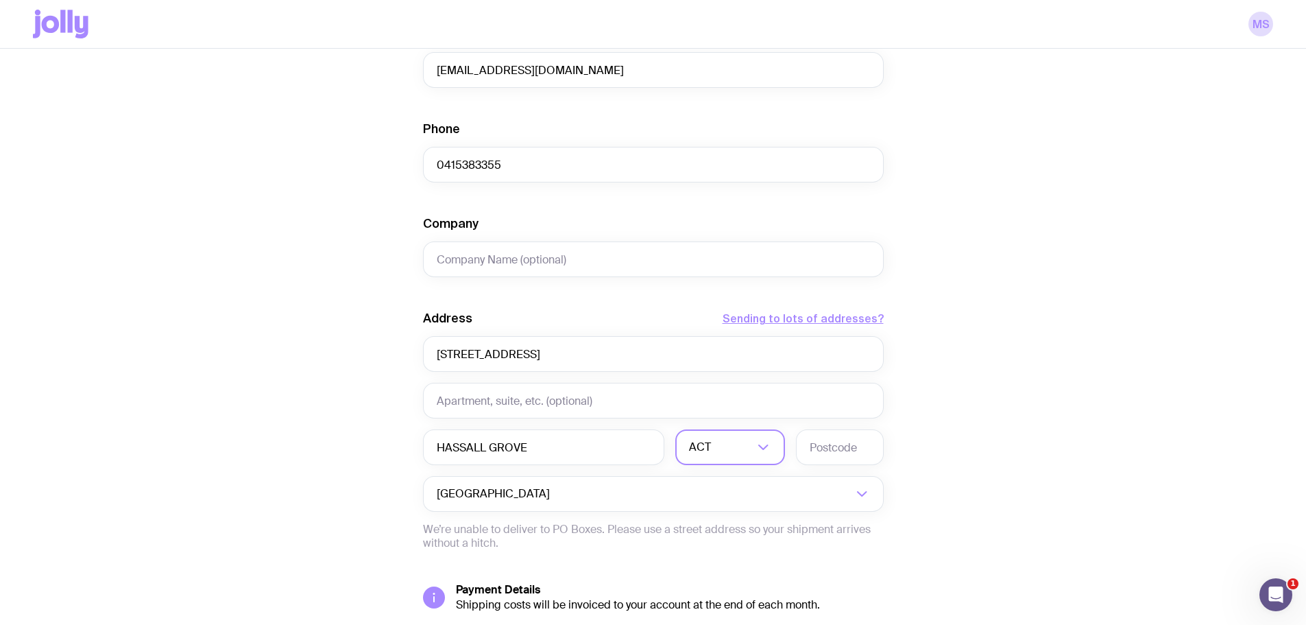
click at [719, 444] on input "Search for option" at bounding box center [734, 447] width 40 height 36
click at [716, 509] on li "[GEOGRAPHIC_DATA]" at bounding box center [730, 518] width 108 height 29
click at [832, 448] on input "text" at bounding box center [840, 447] width 88 height 36
type input "2761"
drag, startPoint x: 634, startPoint y: 352, endPoint x: 511, endPoint y: 357, distance: 123.5
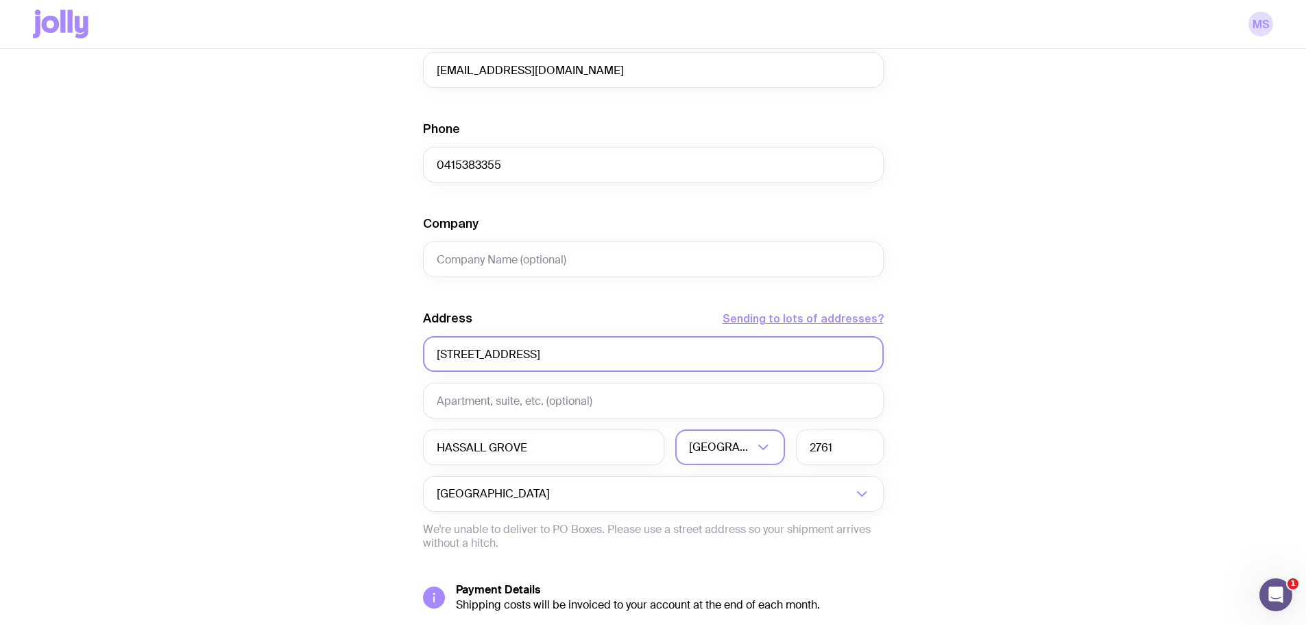
click at [511, 357] on input "[STREET_ADDRESS]" at bounding box center [653, 354] width 461 height 36
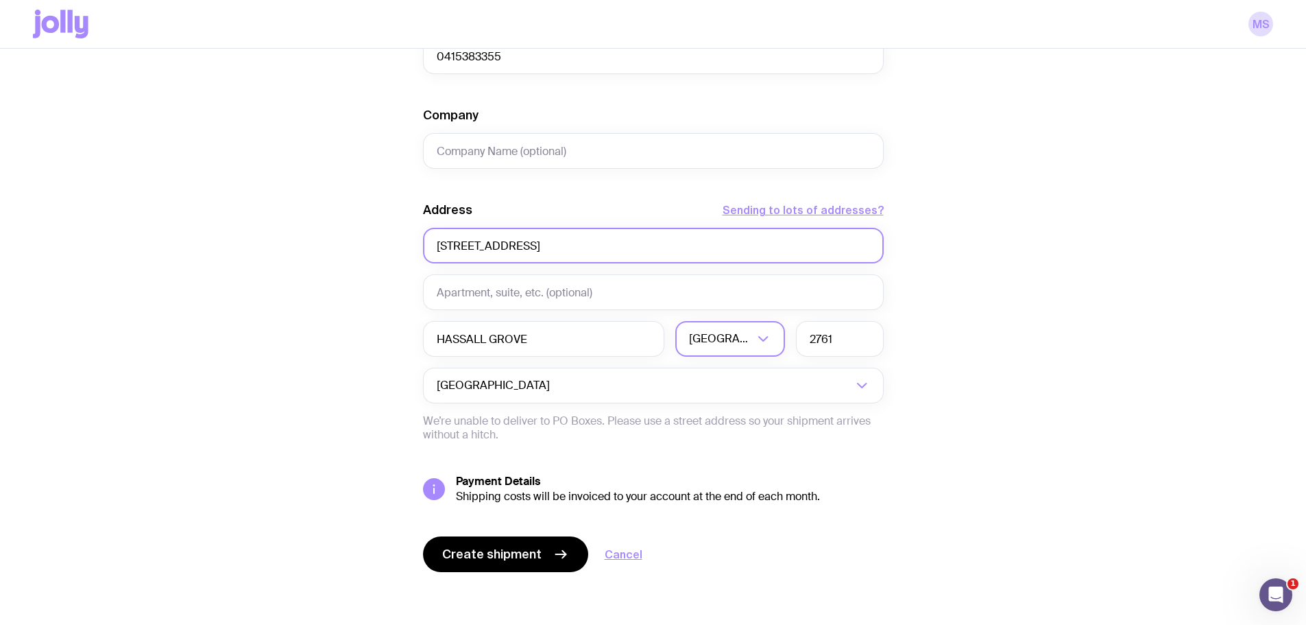
scroll to position [522, 0]
type input "[STREET_ADDRESS]"
click at [502, 547] on span "Create shipment" at bounding box center [491, 552] width 99 height 16
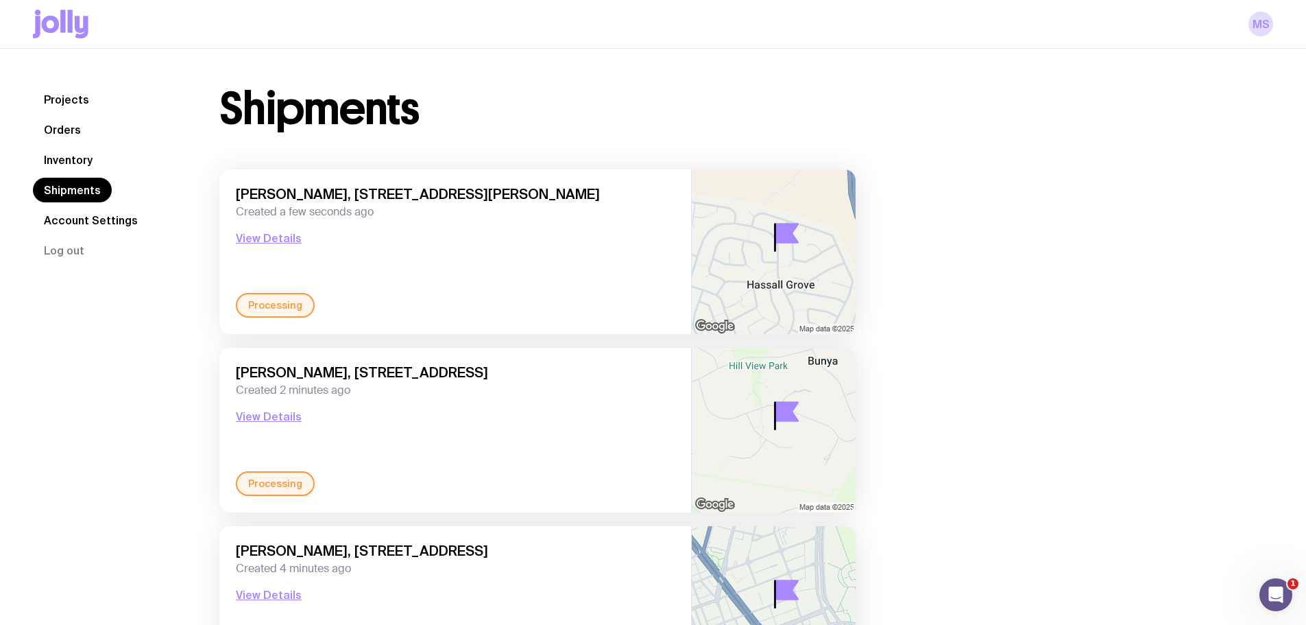
click at [50, 158] on link "Inventory" at bounding box center [68, 159] width 71 height 25
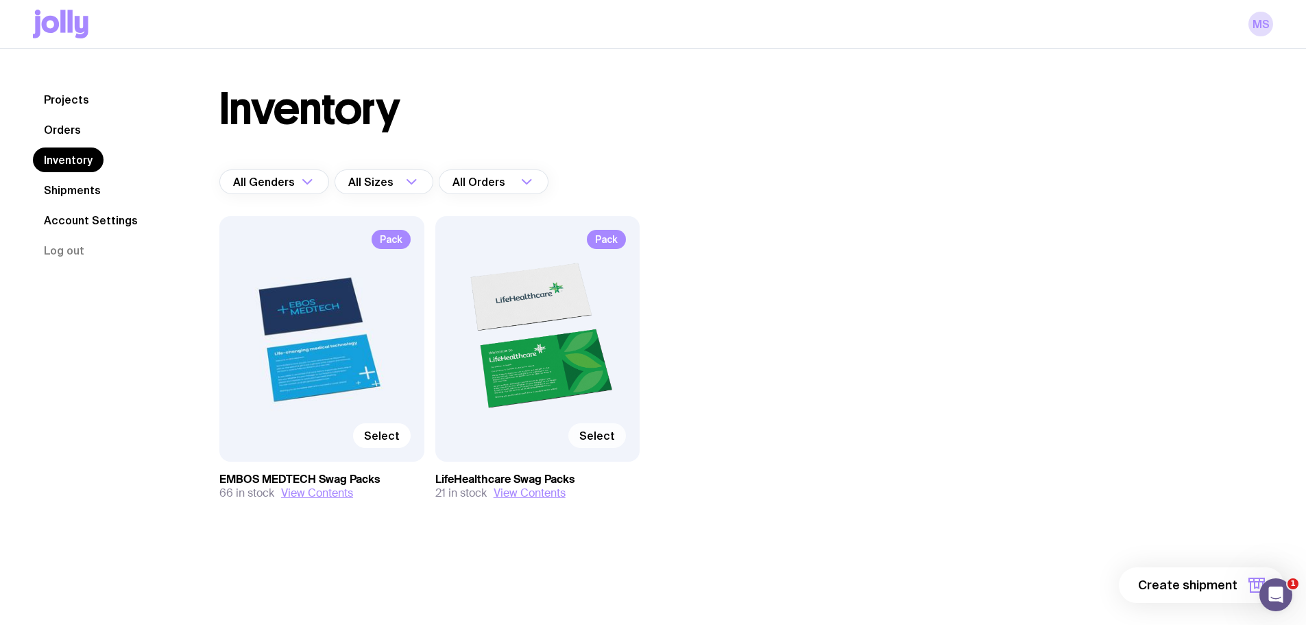
click at [596, 437] on span "Select" at bounding box center [597, 436] width 36 height 14
click at [0, 0] on input "Select" at bounding box center [0, 0] width 0 height 0
click at [1216, 580] on span "1 item" at bounding box center [1220, 585] width 34 height 16
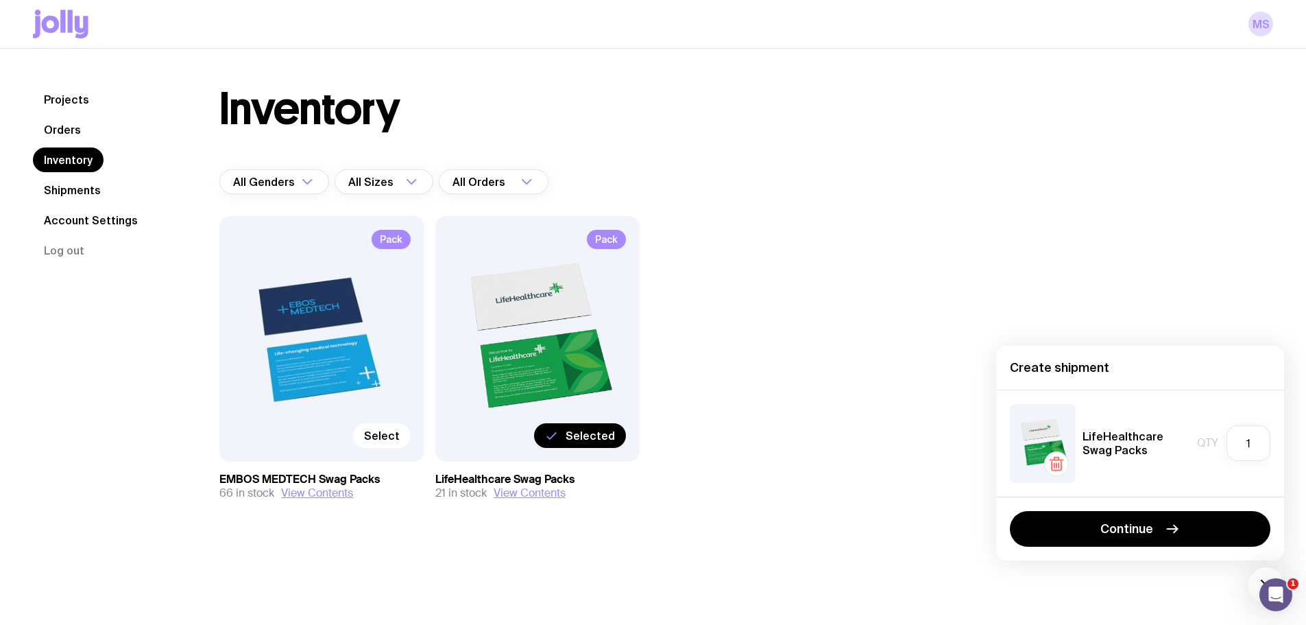
drag, startPoint x: 1122, startPoint y: 527, endPoint x: 1105, endPoint y: 538, distance: 20.4
click at [1122, 527] on span "Continue" at bounding box center [1126, 528] width 53 height 16
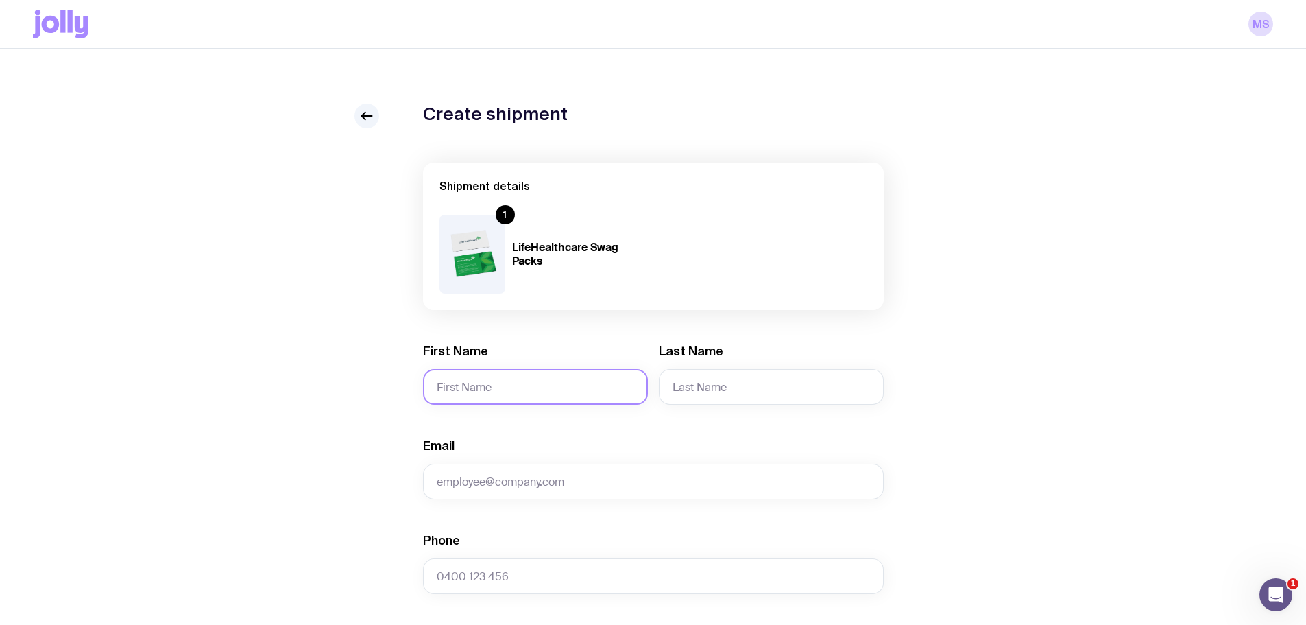
click at [504, 378] on input "First Name" at bounding box center [535, 387] width 225 height 36
type input "[PERSON_NAME]"
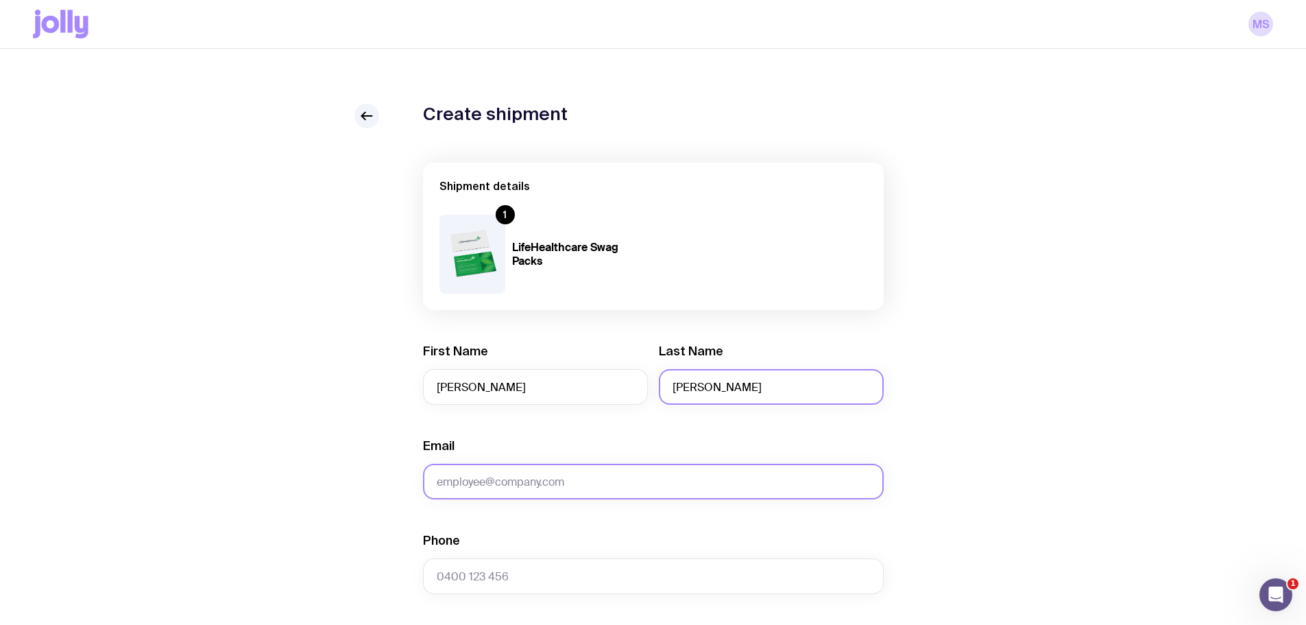
type input "[PERSON_NAME]"
click at [470, 488] on input "Email" at bounding box center [653, 481] width 461 height 36
click at [537, 477] on input "Email" at bounding box center [653, 481] width 461 height 36
paste input "[PERSON_NAME][EMAIL_ADDRESS][PERSON_NAME][DOMAIN_NAME]"
type input "[PERSON_NAME][EMAIL_ADDRESS][PERSON_NAME][DOMAIN_NAME]"
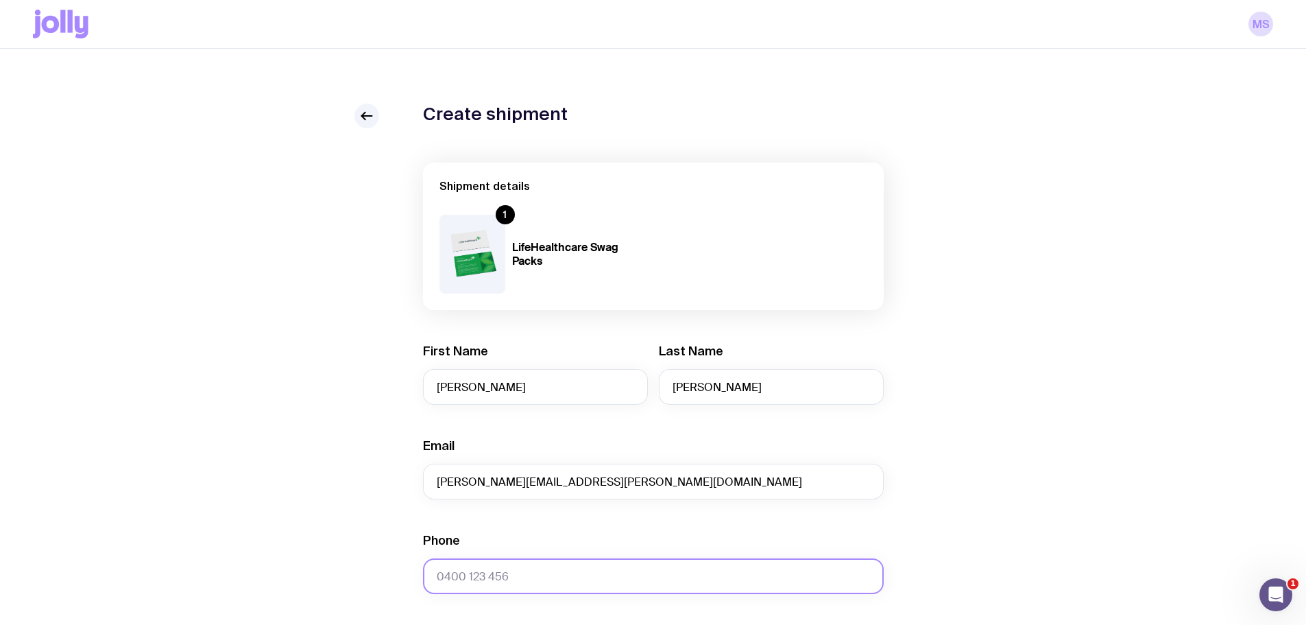
click at [475, 568] on input "Phone" at bounding box center [653, 576] width 461 height 36
paste input "0423414377"
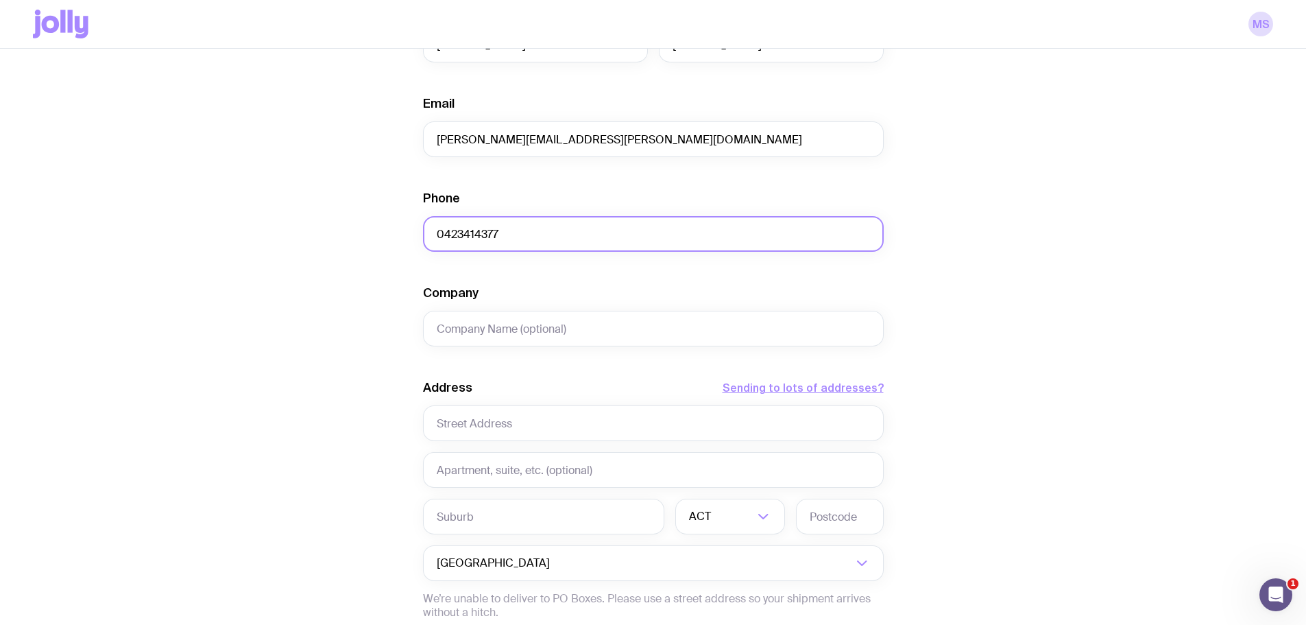
scroll to position [343, 0]
type input "0423414377"
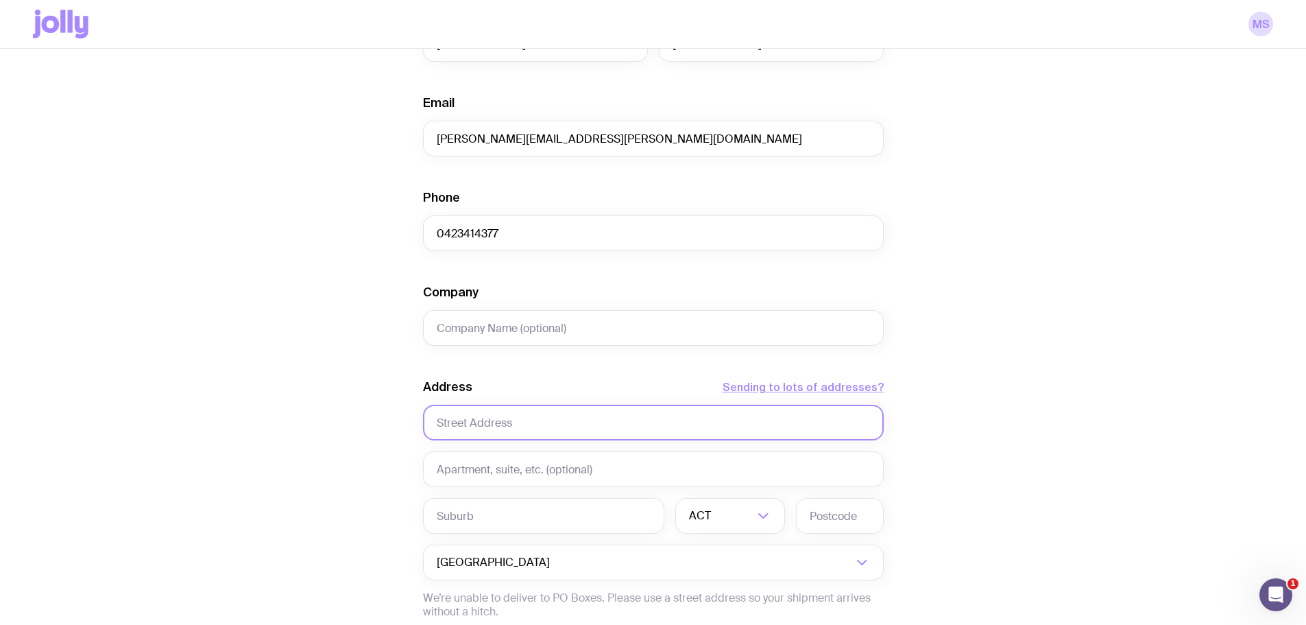
click at [501, 418] on input "text" at bounding box center [653, 423] width 461 height 36
paste input "[STREET_ADDRESS][PERSON_NAME]"
click at [574, 428] on input "[STREET_ADDRESS][PERSON_NAME]" at bounding box center [653, 423] width 461 height 36
type input "[STREET_ADDRESS][PERSON_NAME]"
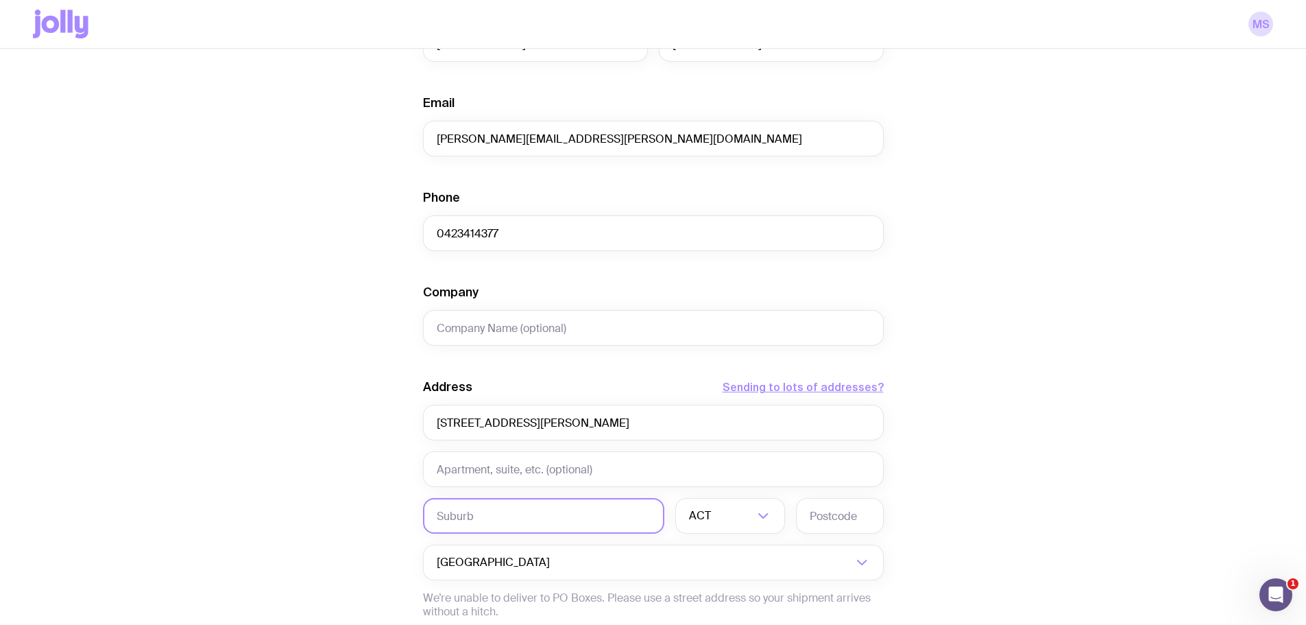
click at [513, 516] on input "text" at bounding box center [543, 516] width 241 height 36
paste input "SOUTHPORT"
type input "SOUTHPORT"
click at [732, 523] on input "Search for option" at bounding box center [734, 516] width 40 height 36
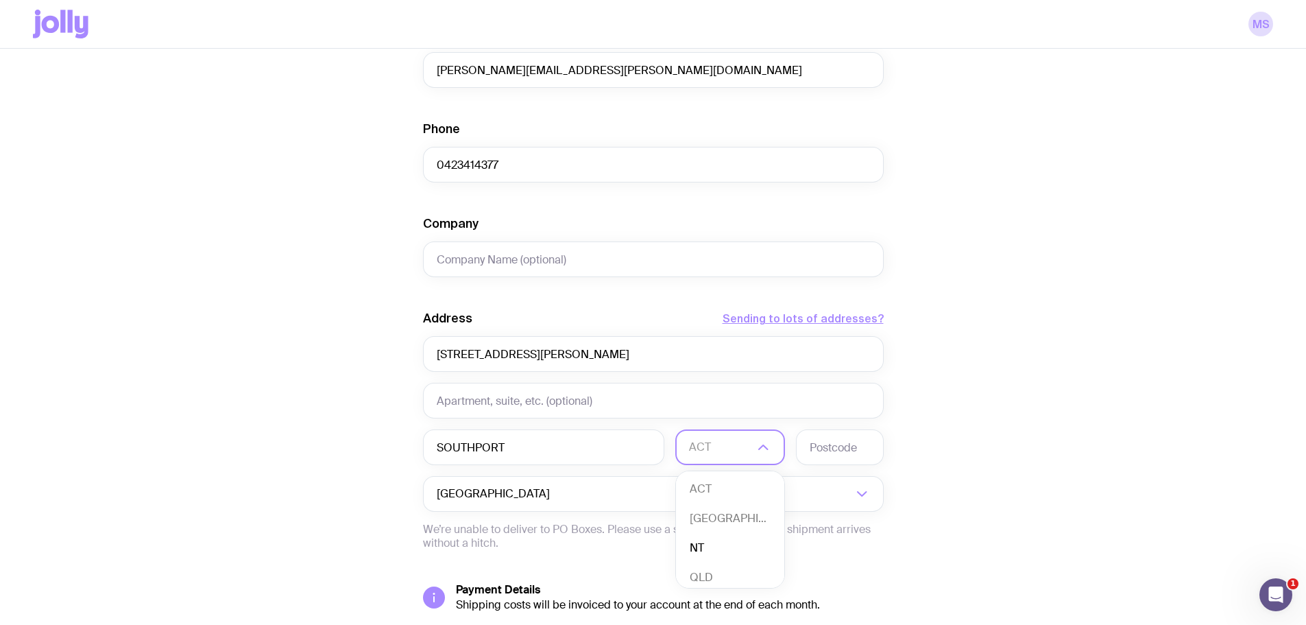
scroll to position [3, 0]
click at [709, 570] on li "QLD" at bounding box center [730, 573] width 108 height 29
click at [840, 446] on input "text" at bounding box center [840, 447] width 88 height 36
type input "4215"
drag, startPoint x: 631, startPoint y: 350, endPoint x: 527, endPoint y: 355, distance: 103.6
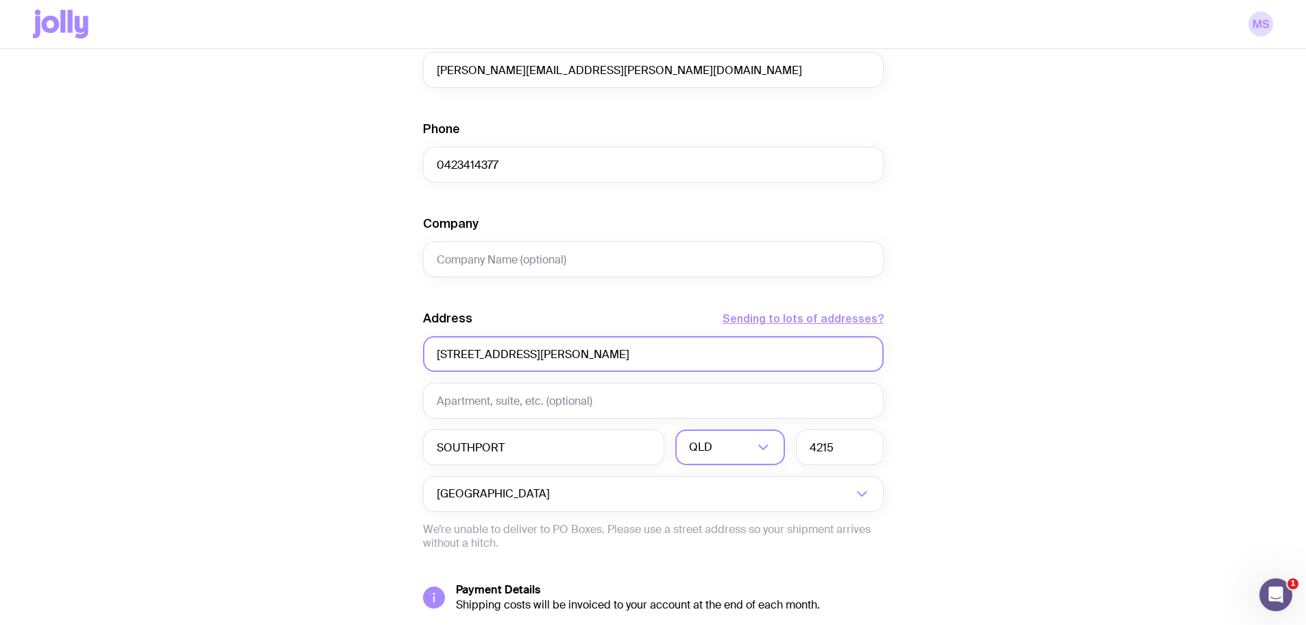
click at [527, 355] on input "[STREET_ADDRESS][PERSON_NAME]" at bounding box center [653, 354] width 461 height 36
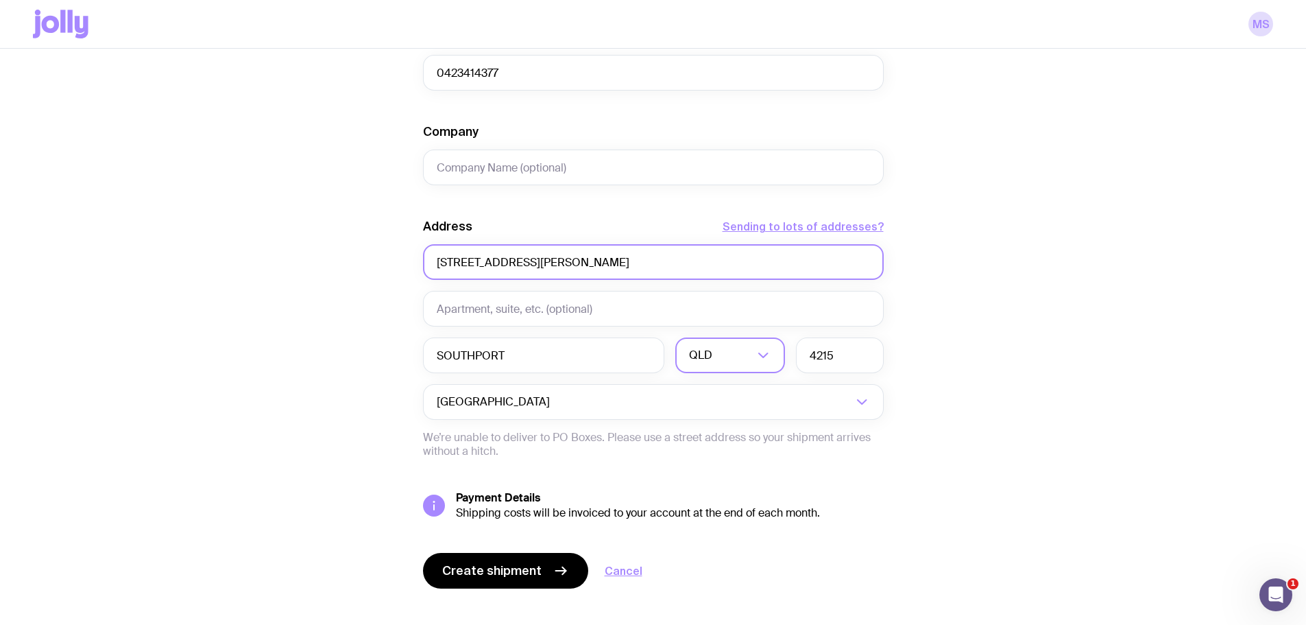
scroll to position [522, 0]
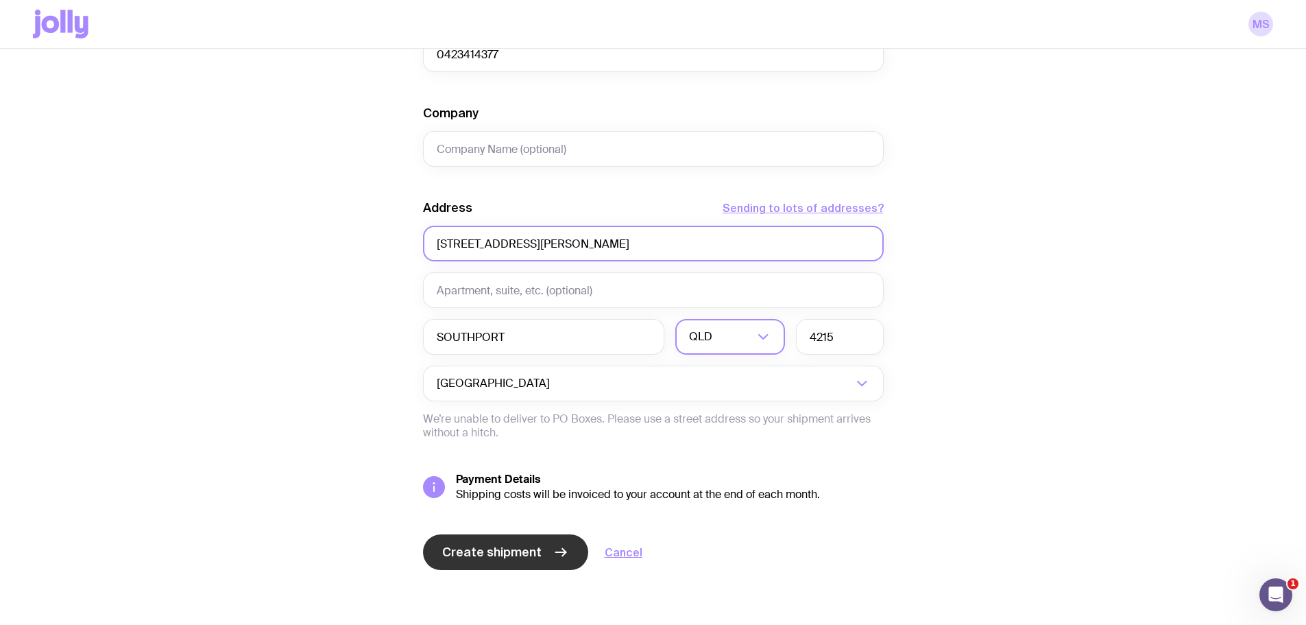
type input "[STREET_ADDRESS][PERSON_NAME]"
click at [469, 551] on span "Create shipment" at bounding box center [491, 552] width 99 height 16
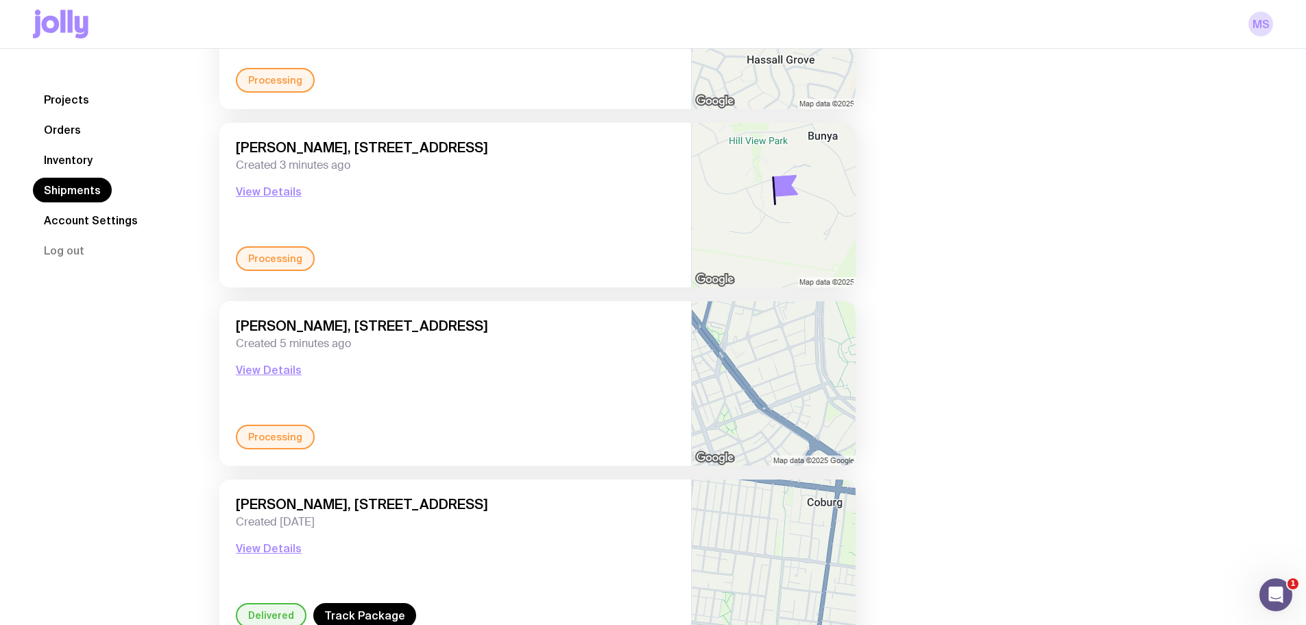
scroll to position [411, 0]
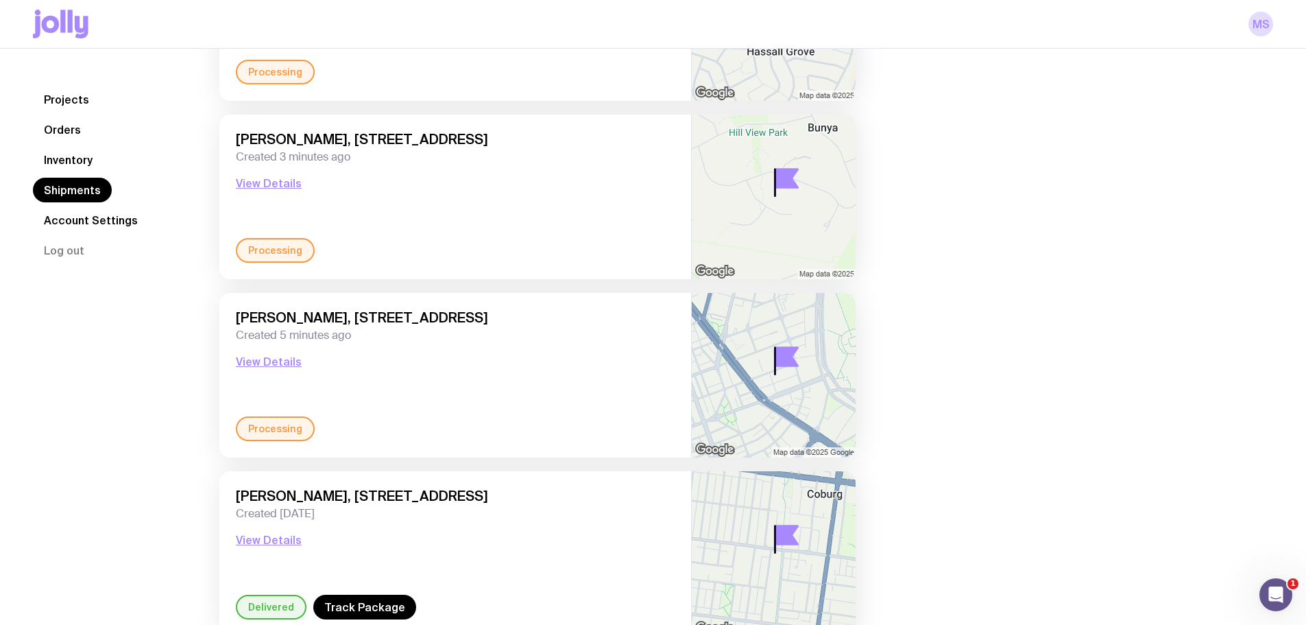
click at [81, 158] on link "Inventory" at bounding box center [68, 159] width 71 height 25
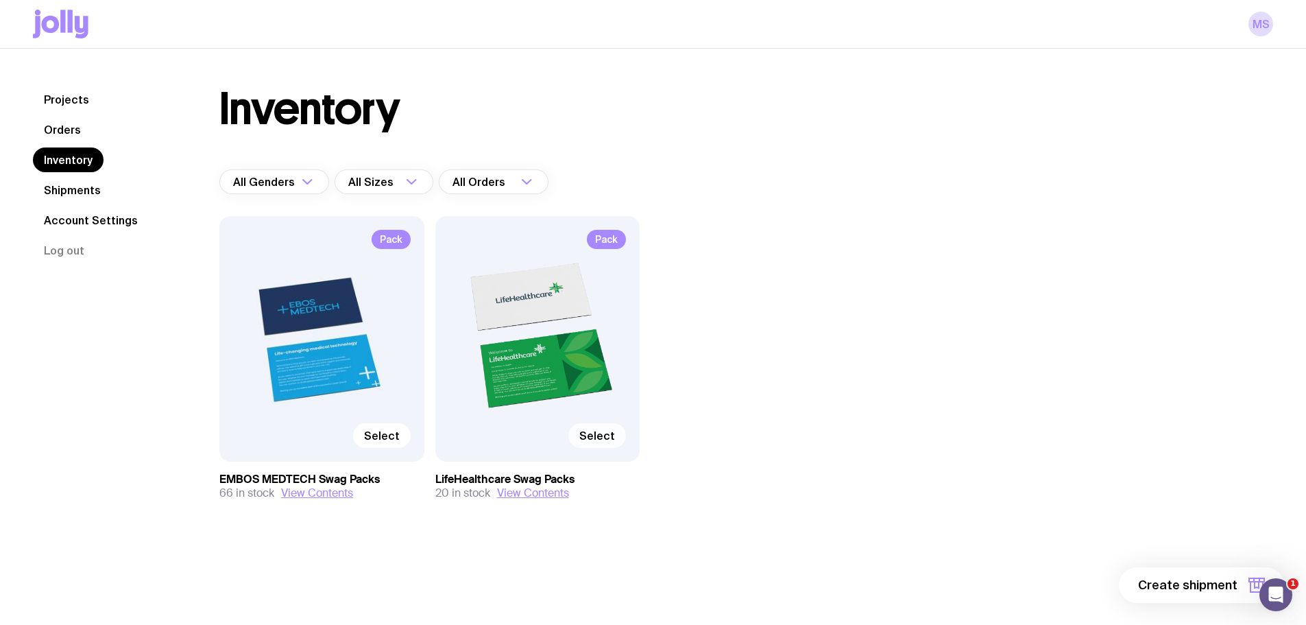
click at [597, 435] on span "Select" at bounding box center [597, 436] width 36 height 14
click at [0, 0] on input "Select" at bounding box center [0, 0] width 0 height 0
click at [1212, 586] on span "1 item" at bounding box center [1220, 585] width 34 height 16
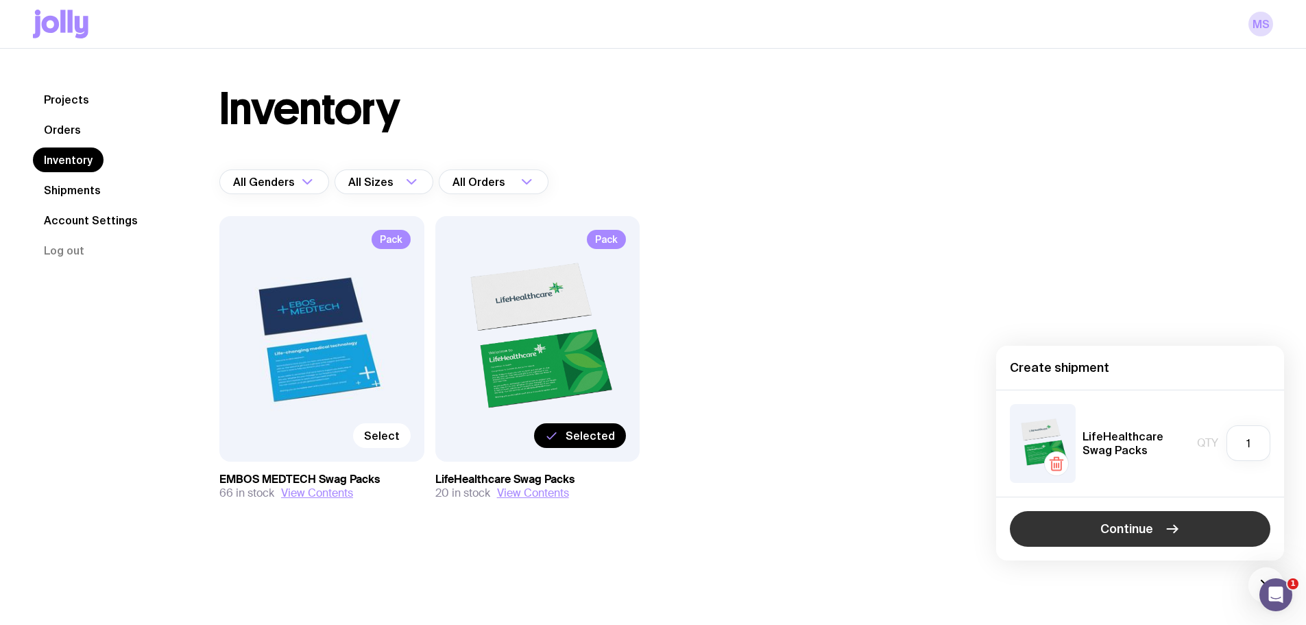
click at [1095, 529] on button "Continue" at bounding box center [1140, 529] width 261 height 36
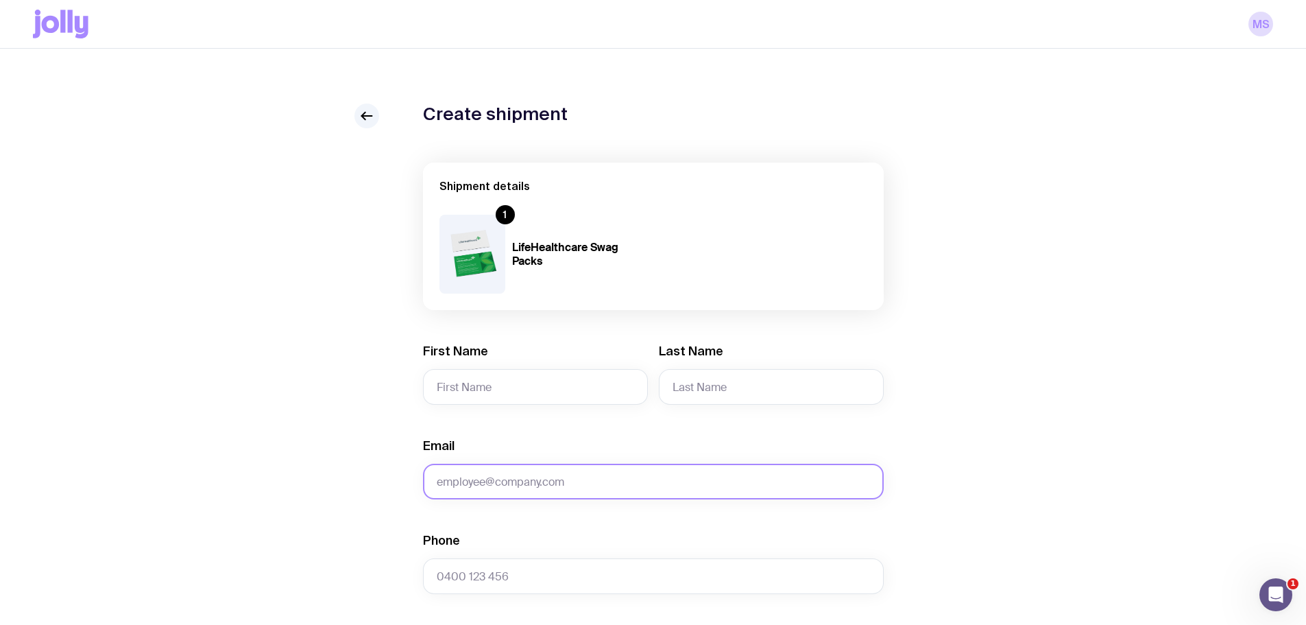
click at [503, 483] on input "Email" at bounding box center [653, 481] width 461 height 36
paste input "[PERSON_NAME][EMAIL_ADDRESS][PERSON_NAME][DOMAIN_NAME]"
type input "[PERSON_NAME][EMAIL_ADDRESS][PERSON_NAME][DOMAIN_NAME]"
click at [504, 388] on input "First Name" at bounding box center [535, 387] width 225 height 36
type input "[PERSON_NAME]"
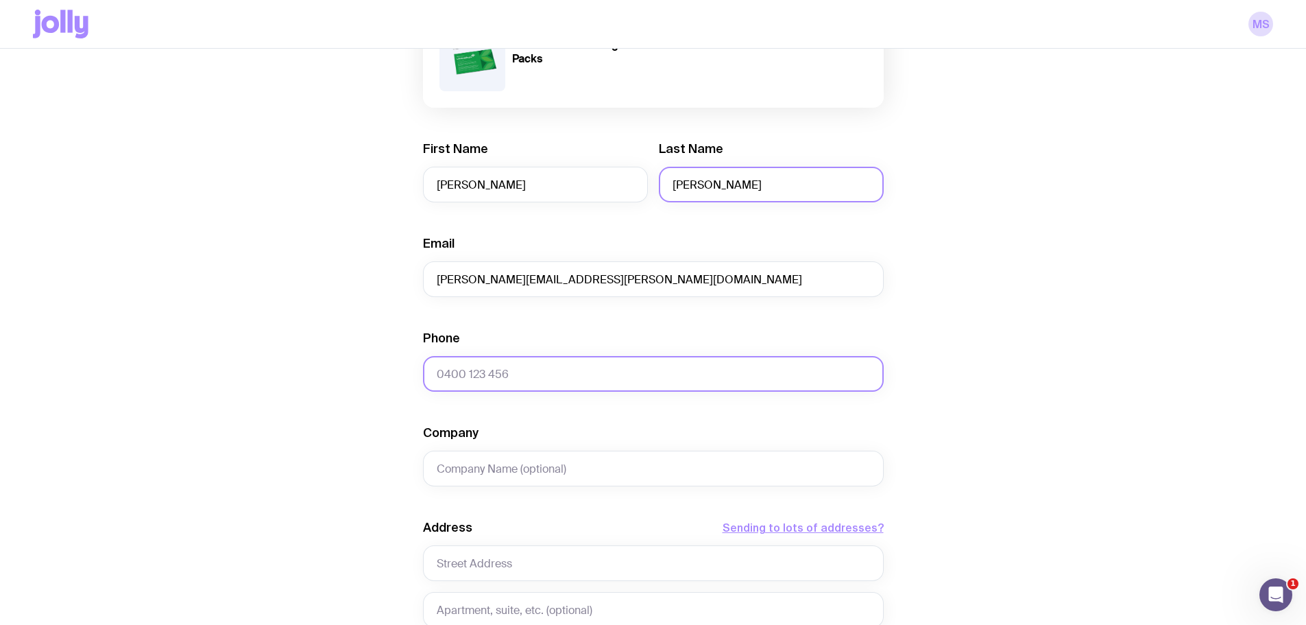
scroll to position [206, 0]
type input "[PERSON_NAME]"
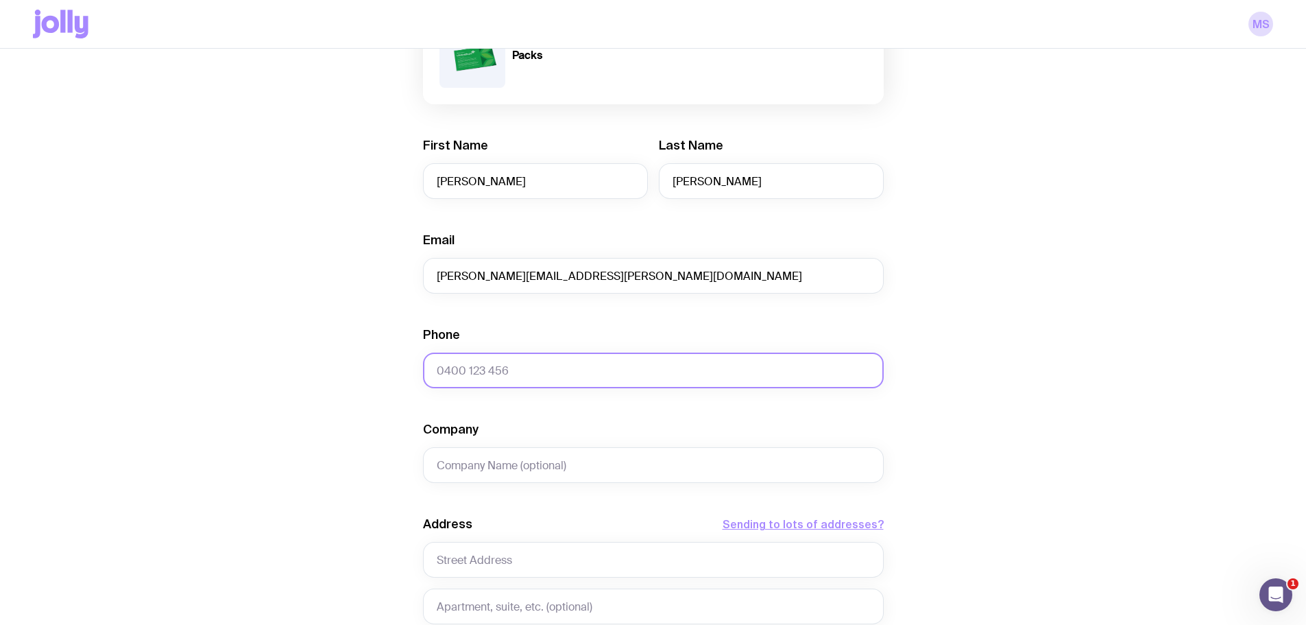
click at [514, 371] on input "Phone" at bounding box center [653, 370] width 461 height 36
paste input "0456775846"
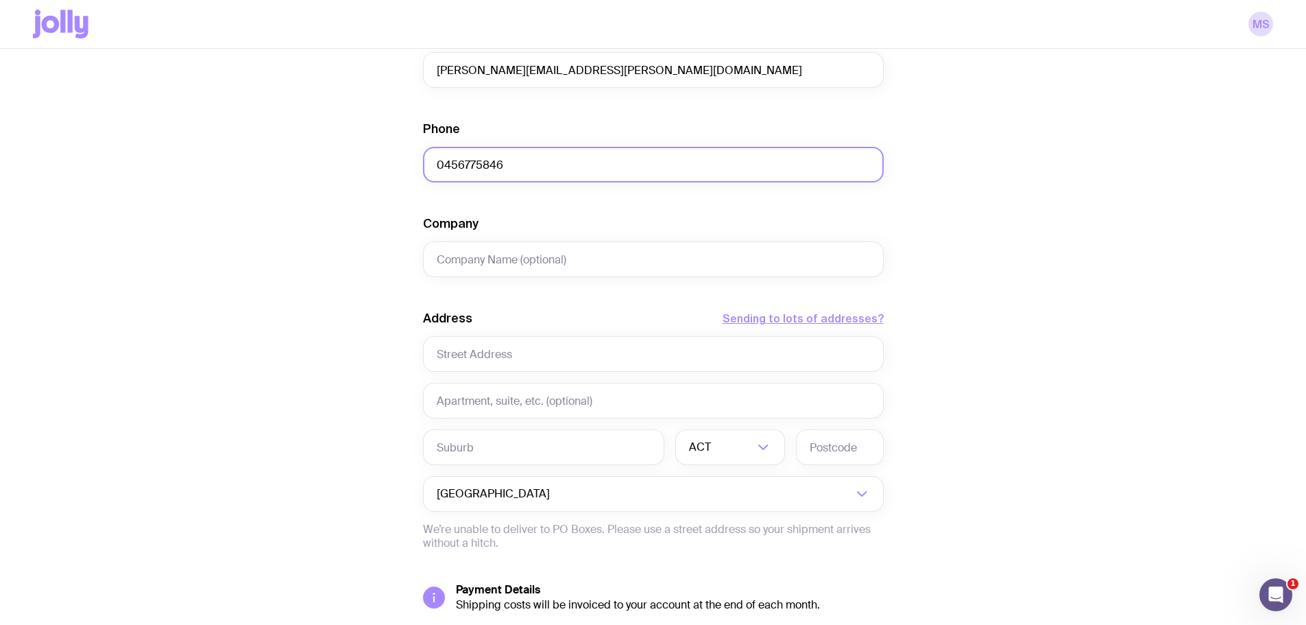
type input "0456775846"
click at [529, 352] on input "text" at bounding box center [653, 354] width 461 height 36
paste input "[STREET_ADDRESS][PERSON_NAME]"
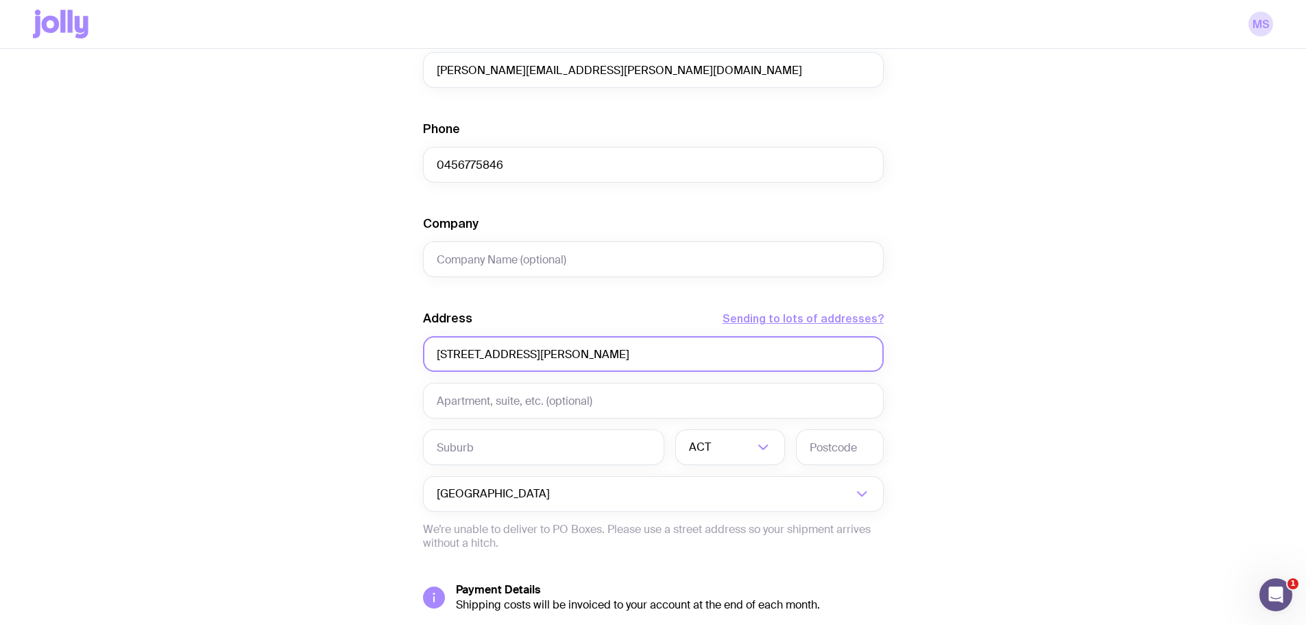
click at [635, 353] on input "[STREET_ADDRESS][PERSON_NAME]" at bounding box center [653, 354] width 461 height 36
type input "[STREET_ADDRESS][PERSON_NAME]"
click at [508, 435] on input "text" at bounding box center [543, 447] width 241 height 36
paste input "ELSTERNWICK"
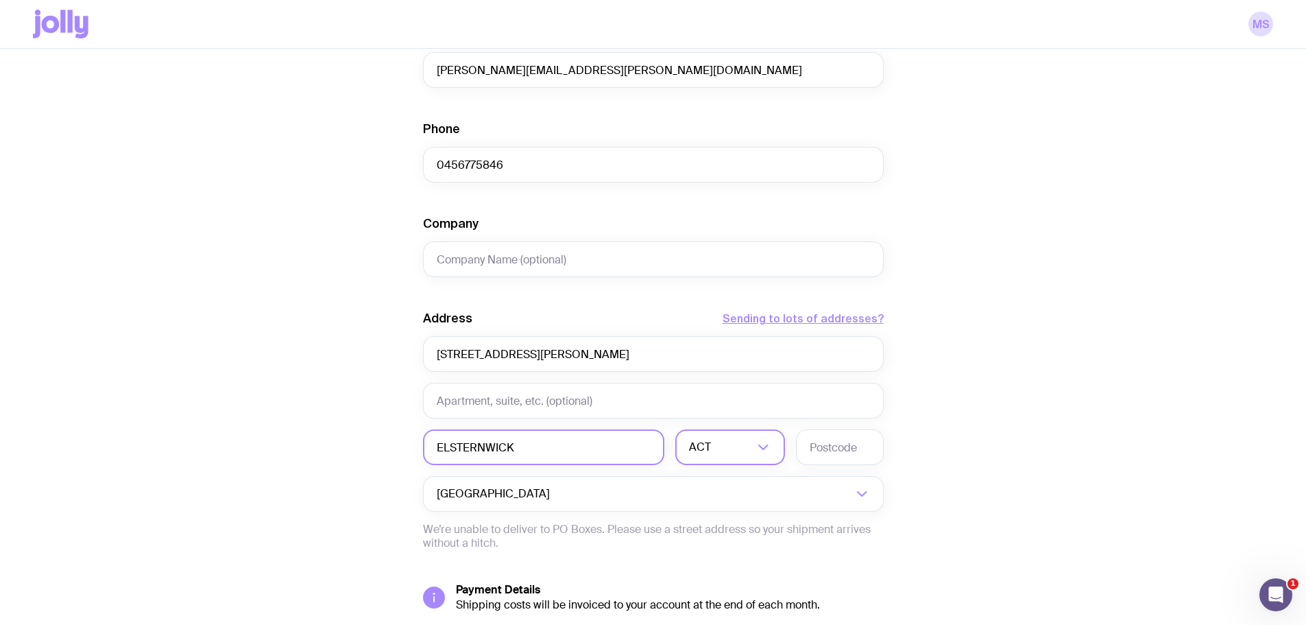
type input "ELSTERNWICK"
click at [706, 446] on div "ACT" at bounding box center [715, 447] width 80 height 36
click at [709, 541] on li "VIC" at bounding box center [730, 539] width 108 height 29
click at [849, 447] on input "text" at bounding box center [840, 447] width 88 height 36
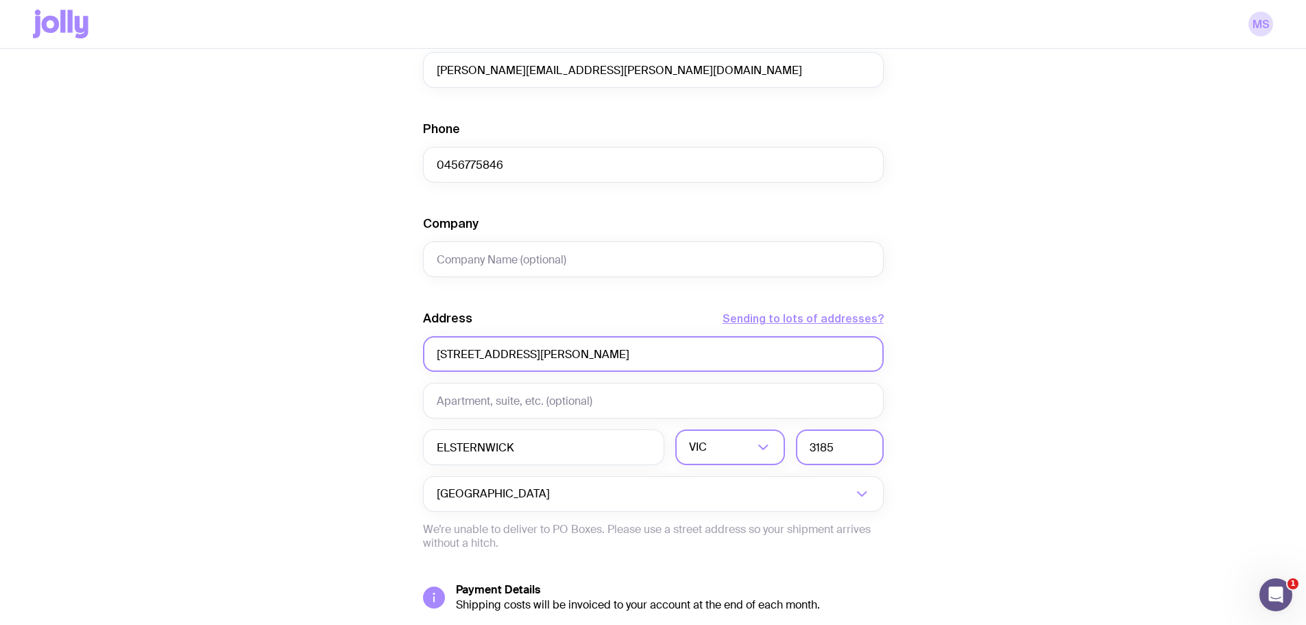
type input "3185"
drag, startPoint x: 696, startPoint y: 346, endPoint x: 578, endPoint y: 358, distance: 118.5
click at [578, 358] on input "[STREET_ADDRESS][PERSON_NAME]" at bounding box center [653, 354] width 461 height 36
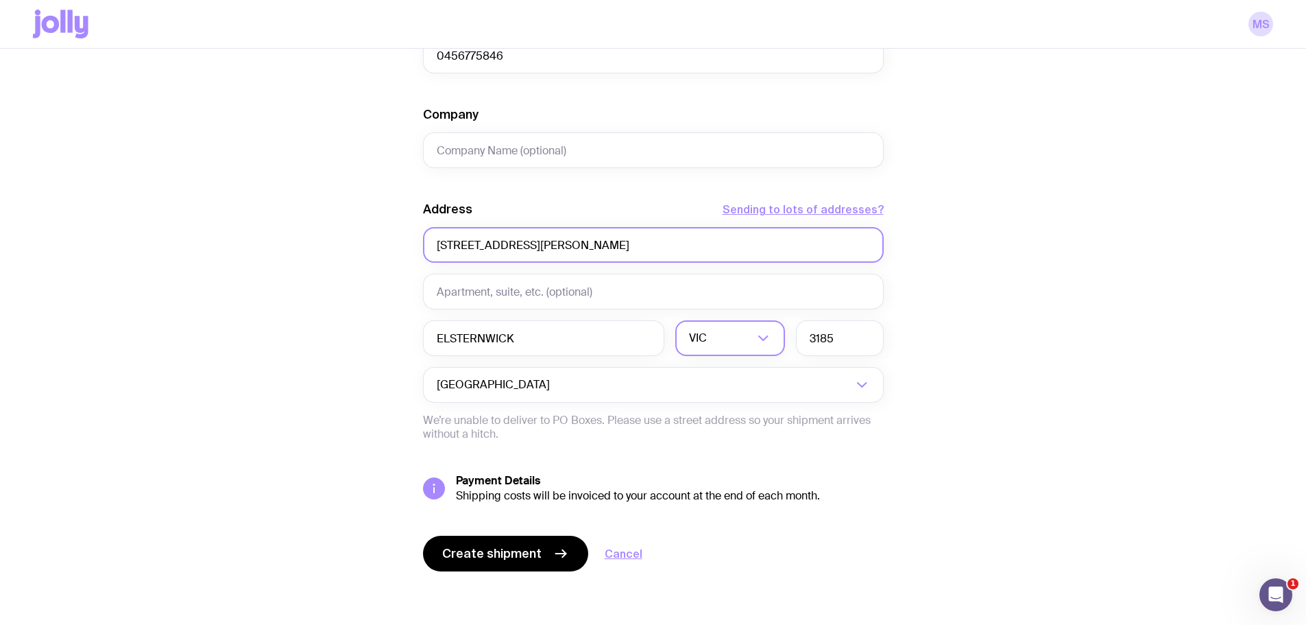
scroll to position [522, 0]
type input "[STREET_ADDRESS][PERSON_NAME]"
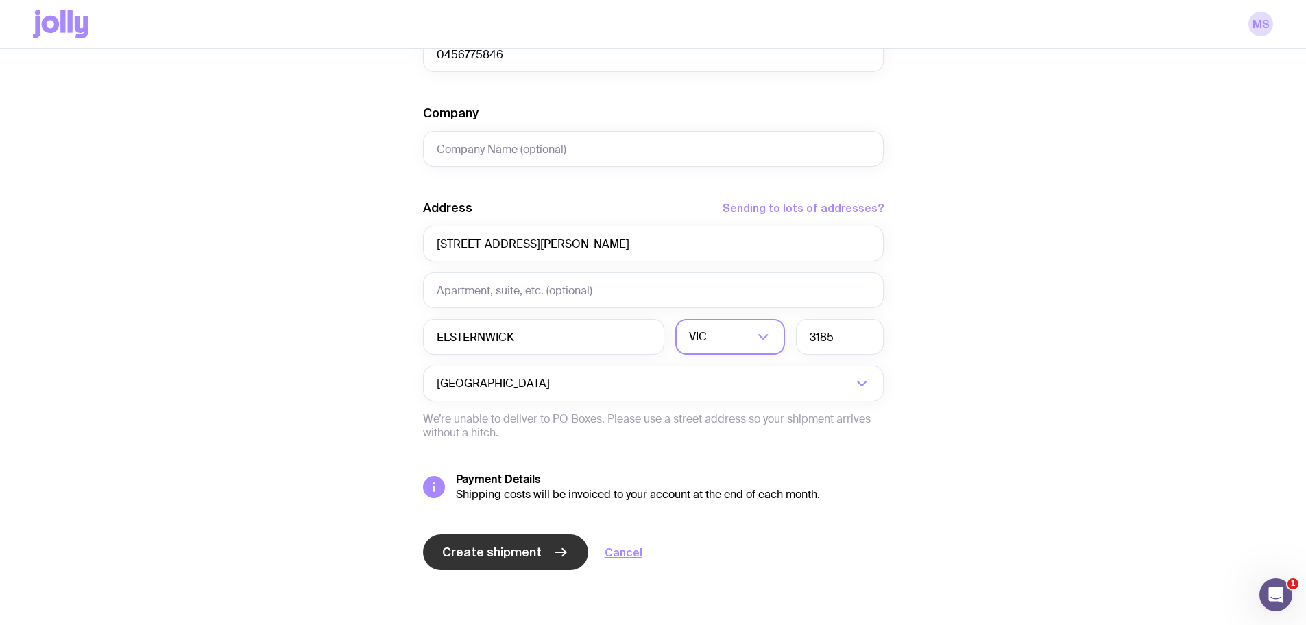
click at [494, 549] on span "Create shipment" at bounding box center [491, 552] width 99 height 16
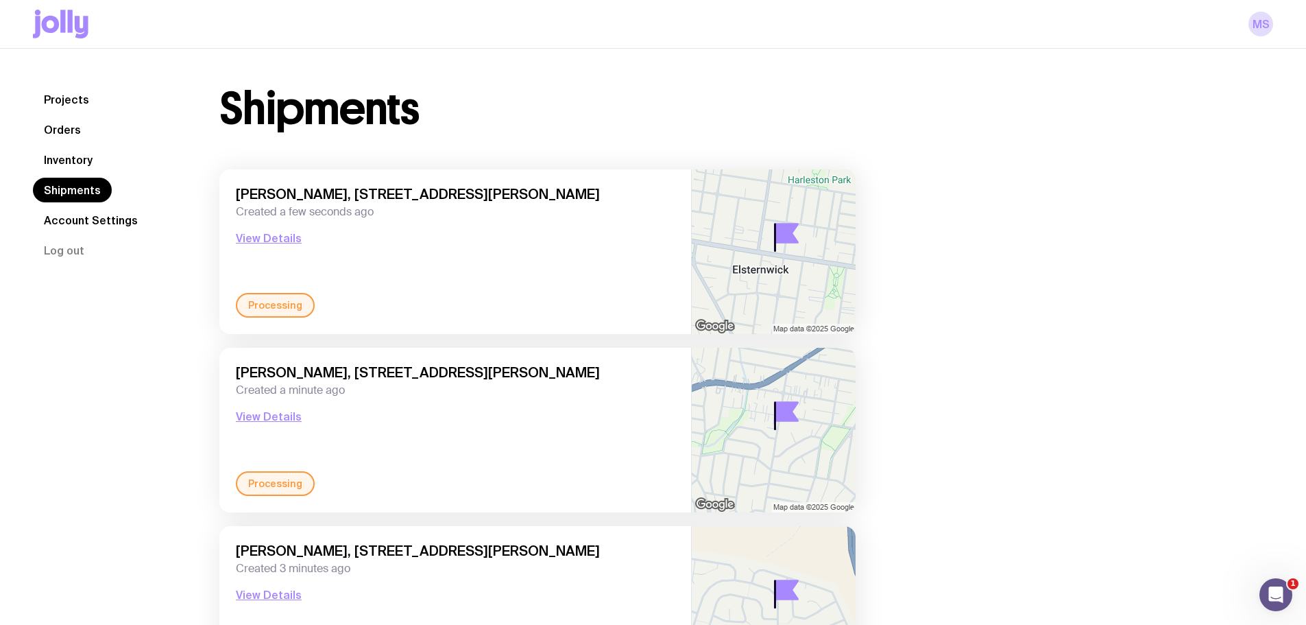
click at [83, 155] on link "Inventory" at bounding box center [68, 159] width 71 height 25
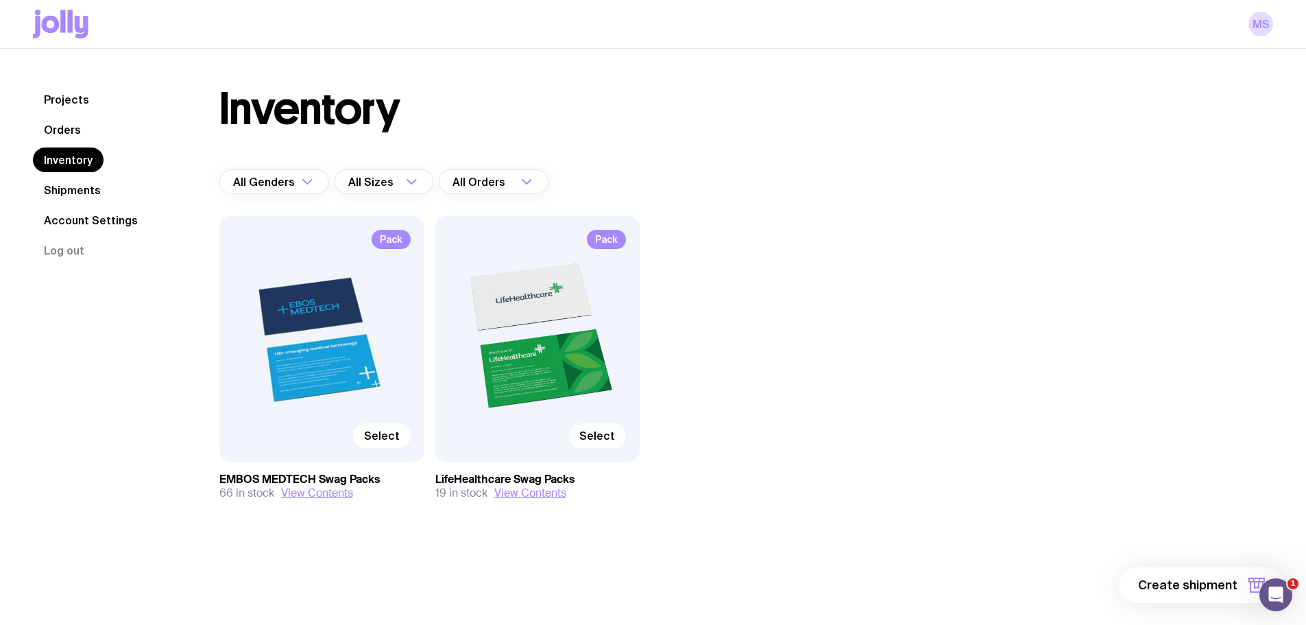
click at [599, 438] on span "Select" at bounding box center [597, 436] width 36 height 14
click at [0, 0] on input "Select" at bounding box center [0, 0] width 0 height 0
click at [1220, 583] on span "1 item" at bounding box center [1220, 585] width 34 height 16
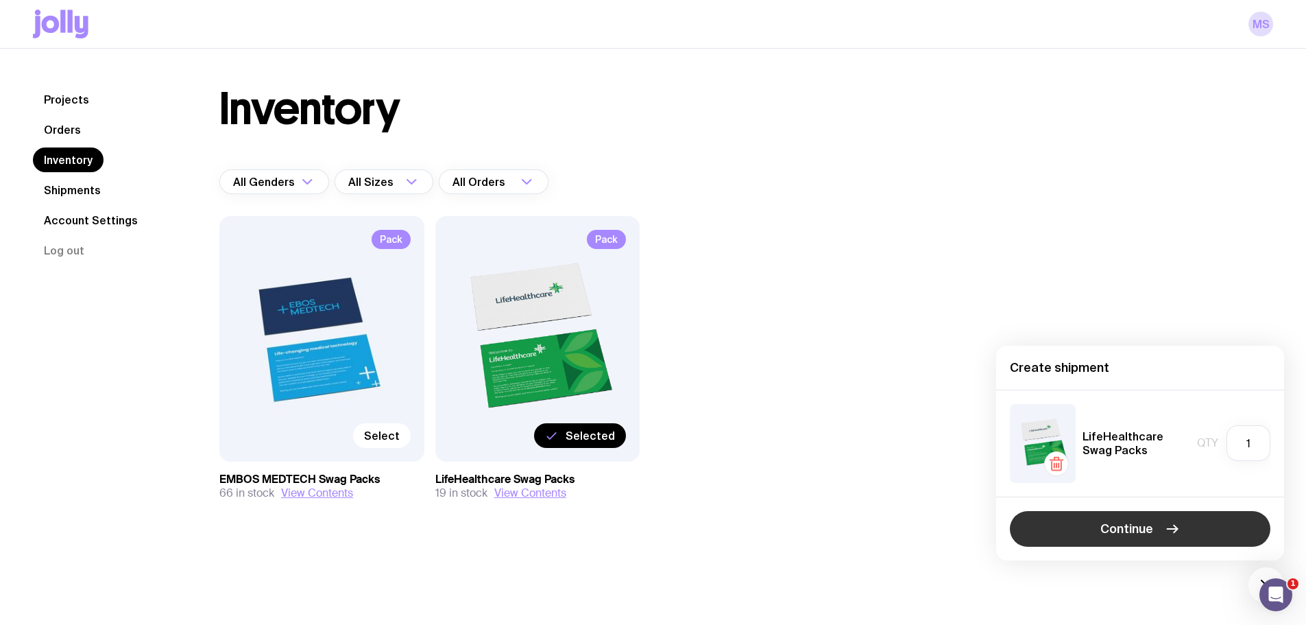
click at [1100, 521] on button "Continue" at bounding box center [1140, 529] width 261 height 36
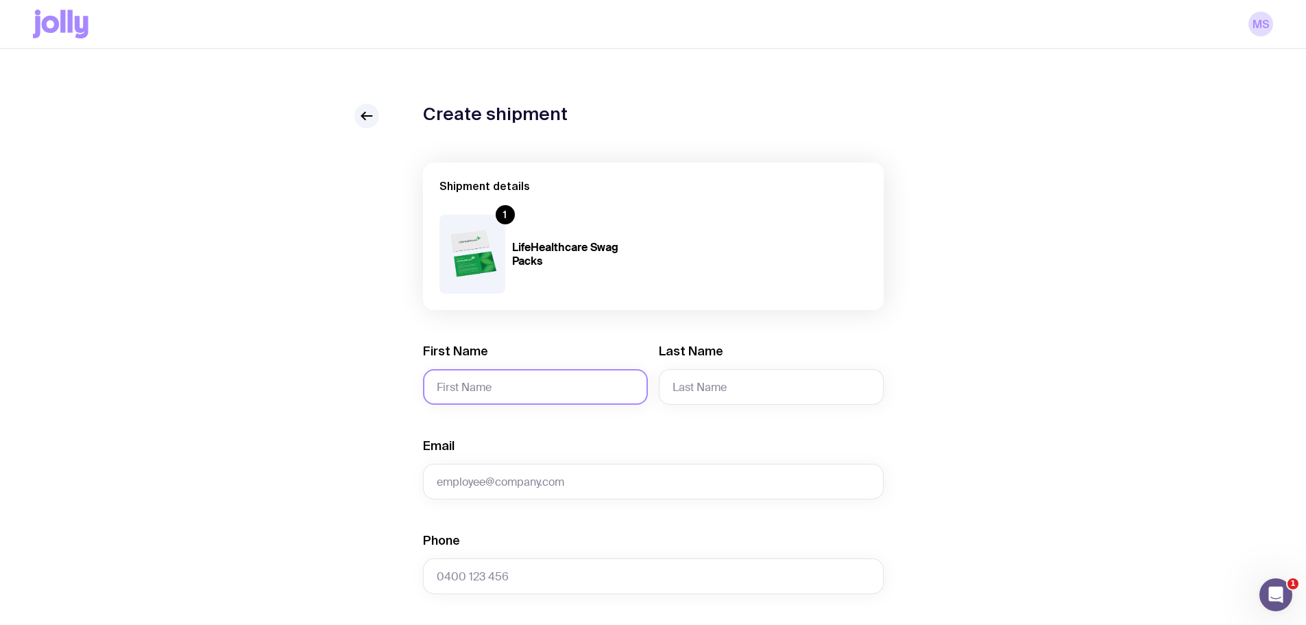
click at [496, 391] on input "First Name" at bounding box center [535, 387] width 225 height 36
type input "[PERSON_NAME]"
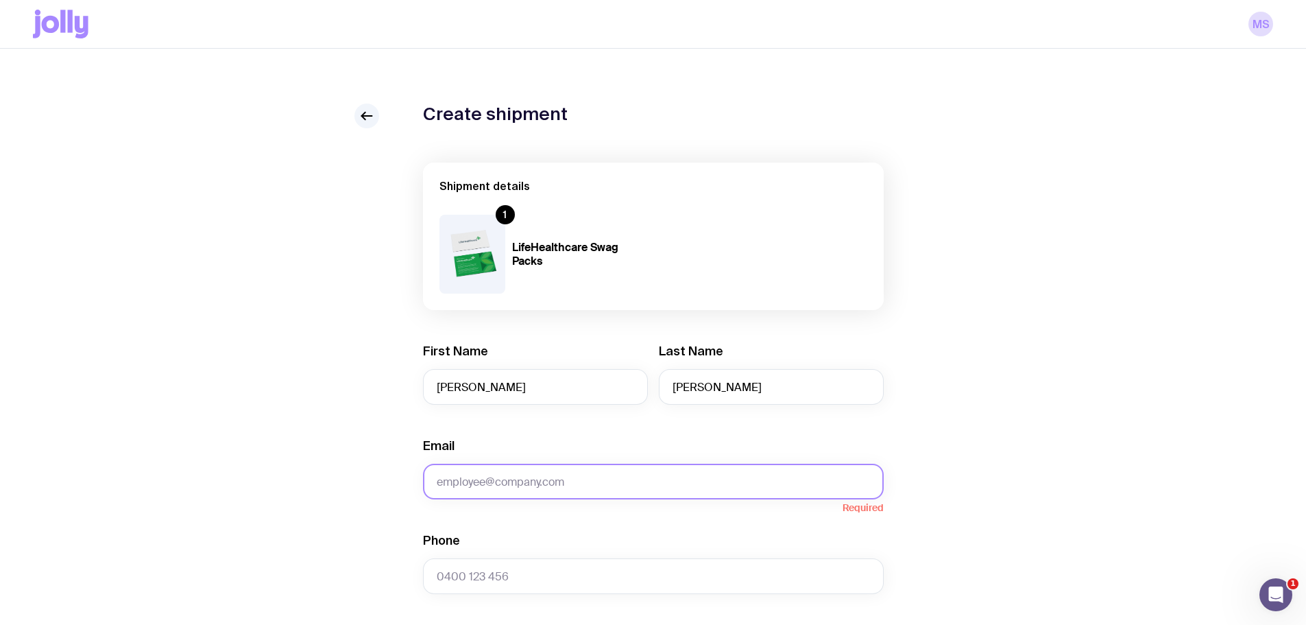
click at [505, 485] on input "Email" at bounding box center [653, 481] width 461 height 36
paste input "[PERSON_NAME][EMAIL_ADDRESS][PERSON_NAME][DOMAIN_NAME]"
type input "[PERSON_NAME][EMAIL_ADDRESS][PERSON_NAME][DOMAIN_NAME]"
click at [489, 585] on input "Phone" at bounding box center [653, 576] width 461 height 36
paste input "61448583092"
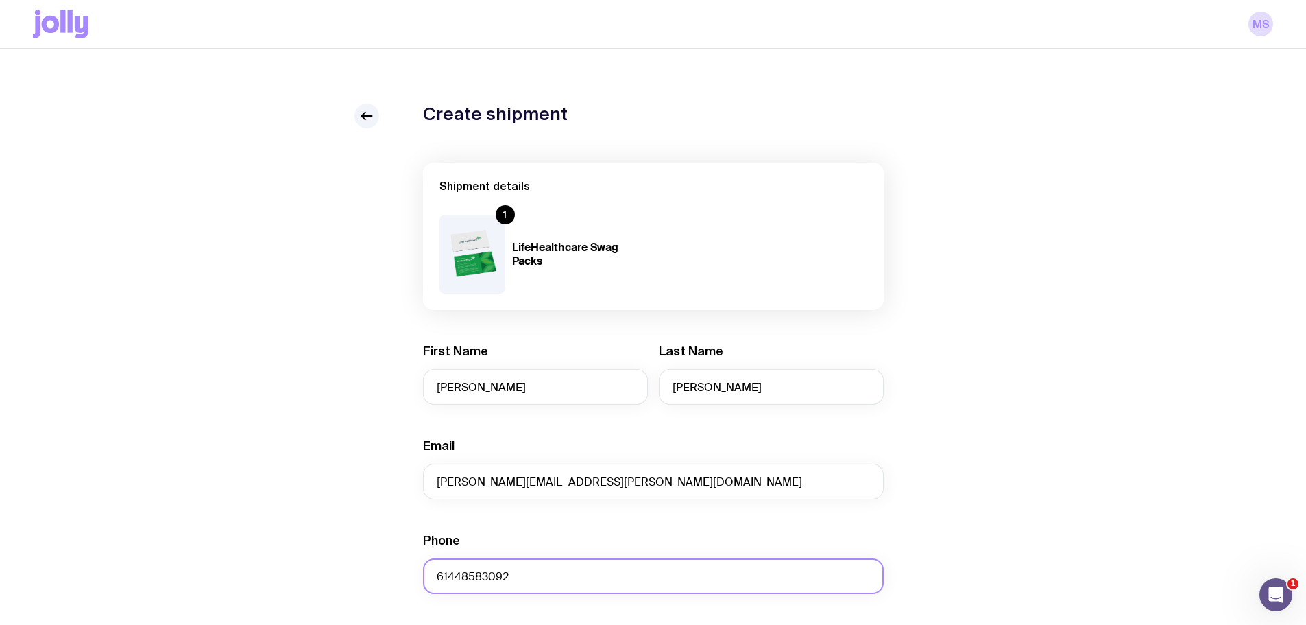
click at [453, 577] on input "61448583092" at bounding box center [653, 576] width 461 height 36
click at [466, 574] on input "048583092" at bounding box center [653, 576] width 461 height 36
click at [446, 574] on input "61448583092" at bounding box center [653, 576] width 461 height 36
click at [466, 575] on input "0448583092" at bounding box center [653, 576] width 461 height 36
click at [487, 576] on input "0448 583092" at bounding box center [653, 576] width 461 height 36
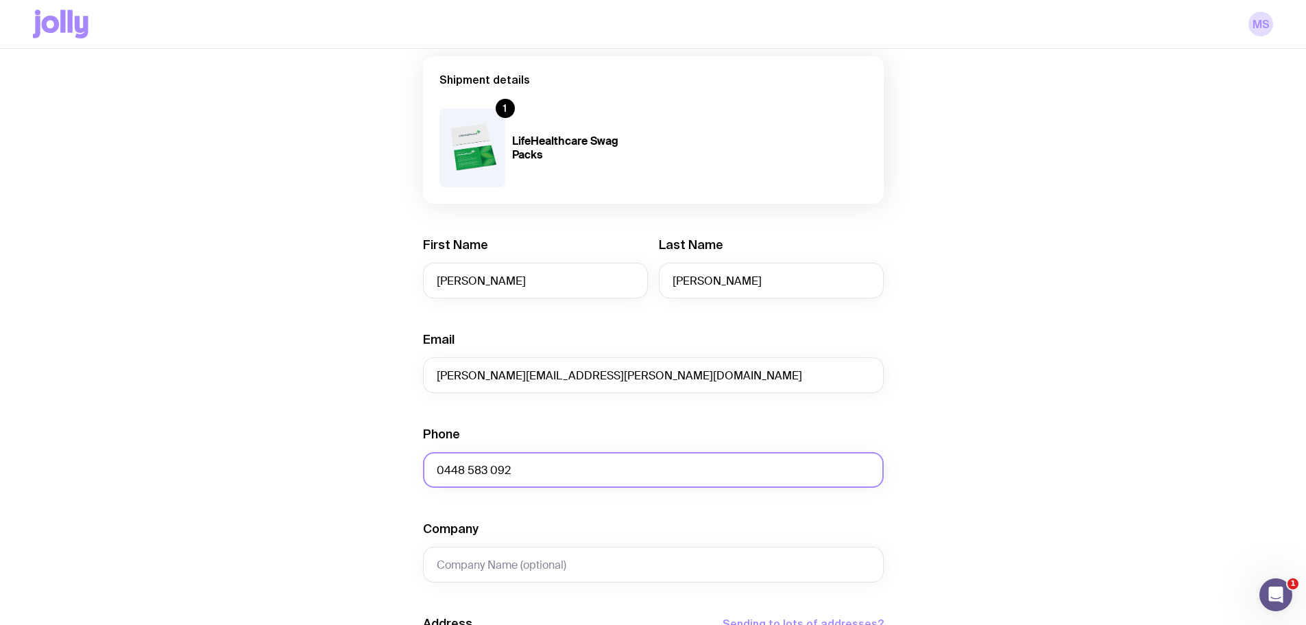
scroll to position [343, 0]
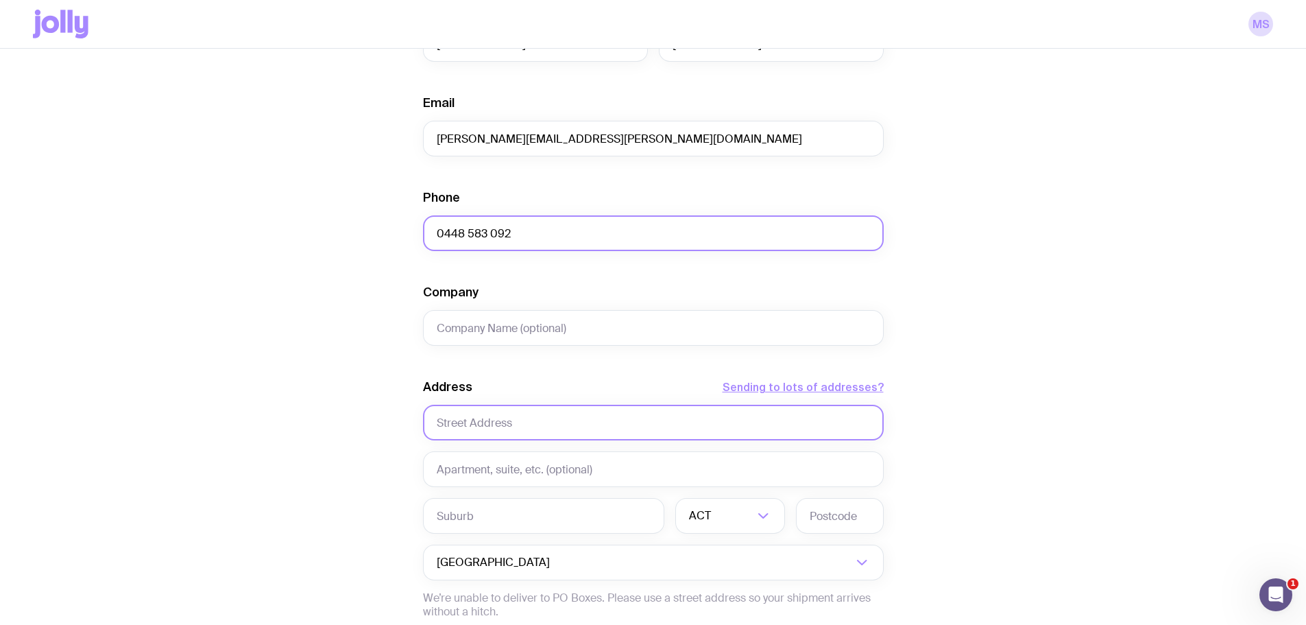
type input "0448 583 092"
click at [516, 413] on input "text" at bounding box center [653, 423] width 461 height 36
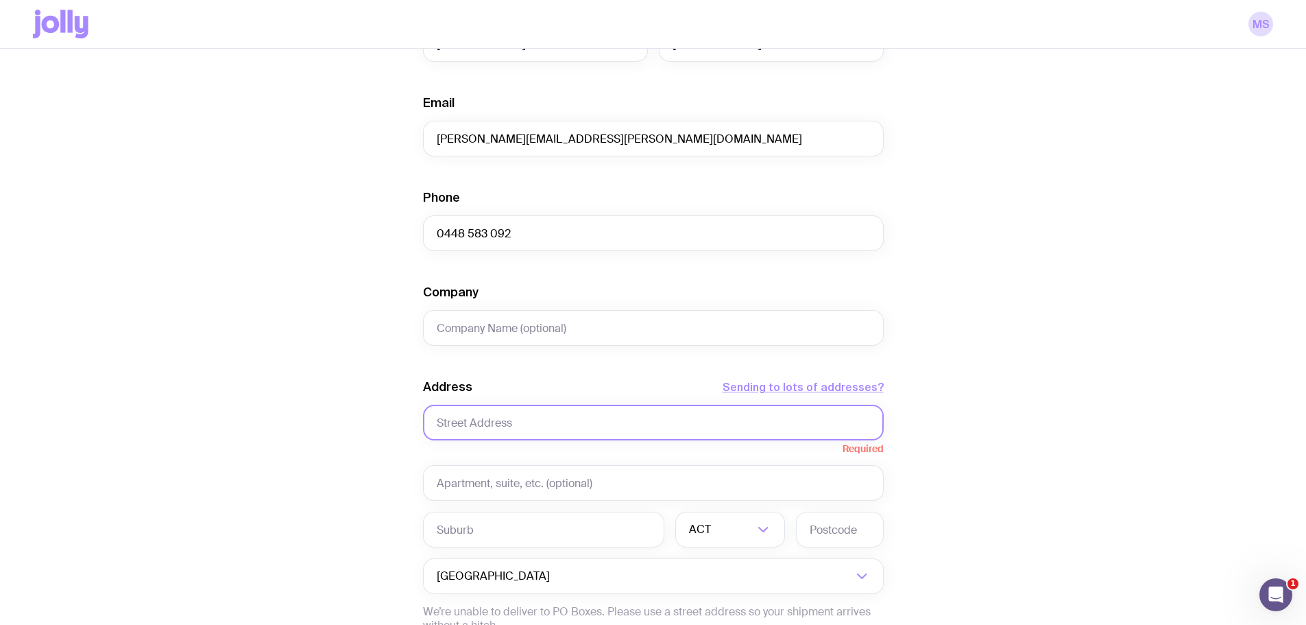
click at [505, 421] on input "text" at bounding box center [653, 423] width 461 height 36
paste input "[STREET_ADDRESS]"
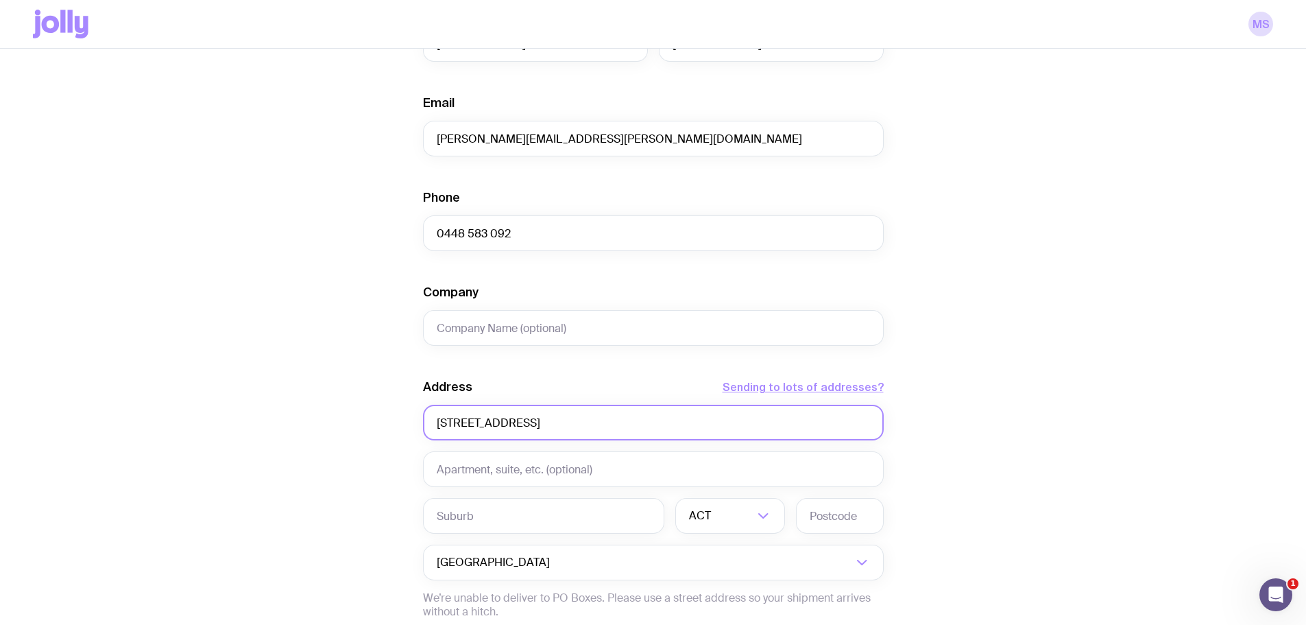
drag, startPoint x: 606, startPoint y: 422, endPoint x: 522, endPoint y: 426, distance: 84.4
click at [522, 426] on input "[STREET_ADDRESS]" at bounding box center [653, 423] width 461 height 36
type input "[STREET_ADDRESS]"
click at [496, 492] on div "Address Sending to lots of addresses? [STREET_ADDRESS] Loading... Australia Loa…" at bounding box center [653, 498] width 461 height 240
click at [481, 518] on input "text" at bounding box center [543, 516] width 241 height 36
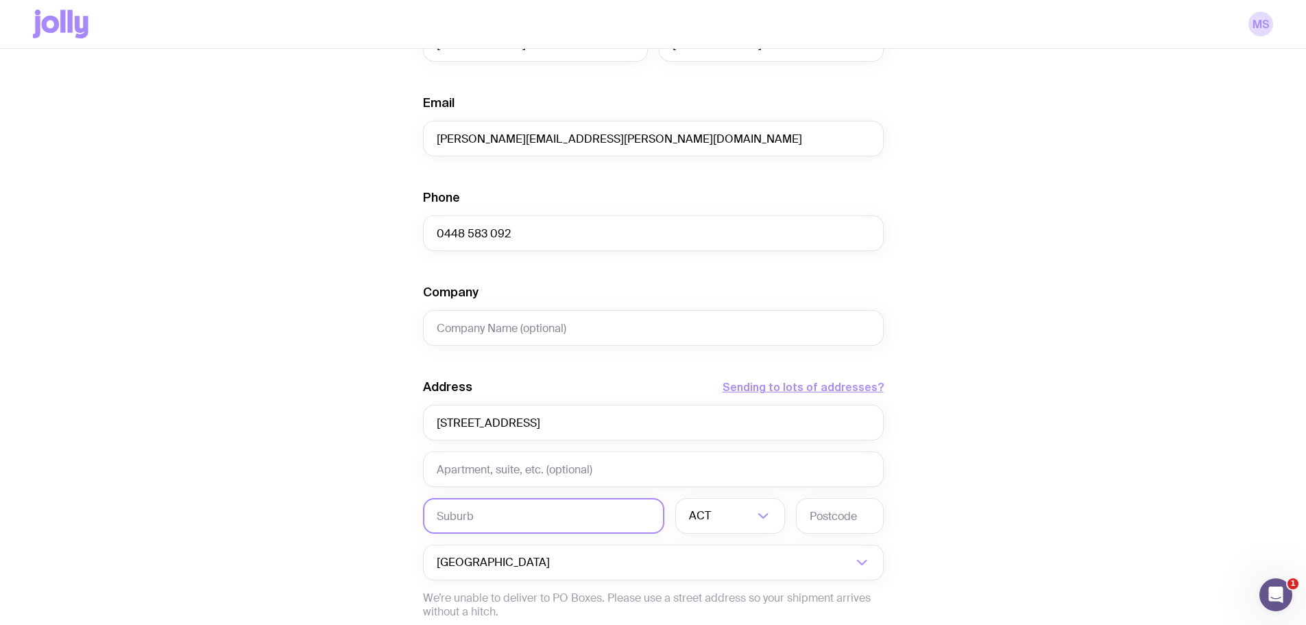
paste input "MOONEE PONDS"
type input "MOONEE PONDS"
click at [865, 514] on input "text" at bounding box center [840, 516] width 88 height 36
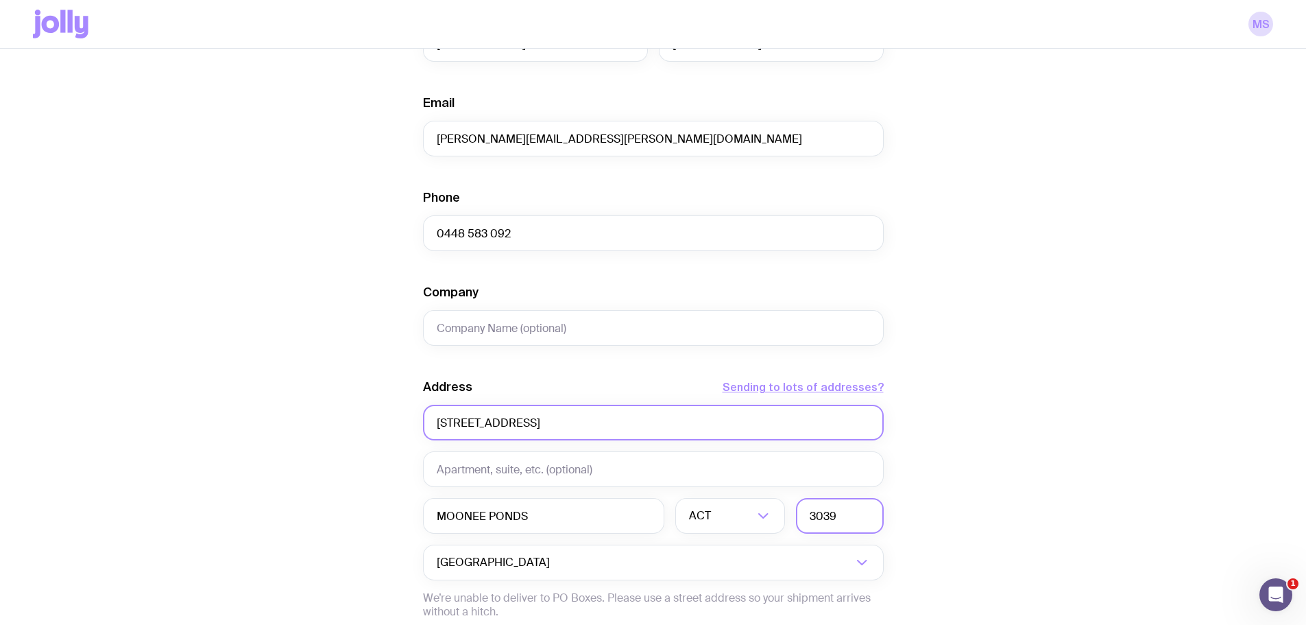
type input "3039"
drag, startPoint x: 627, startPoint y: 422, endPoint x: 512, endPoint y: 416, distance: 115.3
click at [512, 416] on input "[STREET_ADDRESS]" at bounding box center [653, 423] width 461 height 36
type input "[STREET_ADDRESS]"
click at [714, 515] on input "Search for option" at bounding box center [734, 516] width 40 height 36
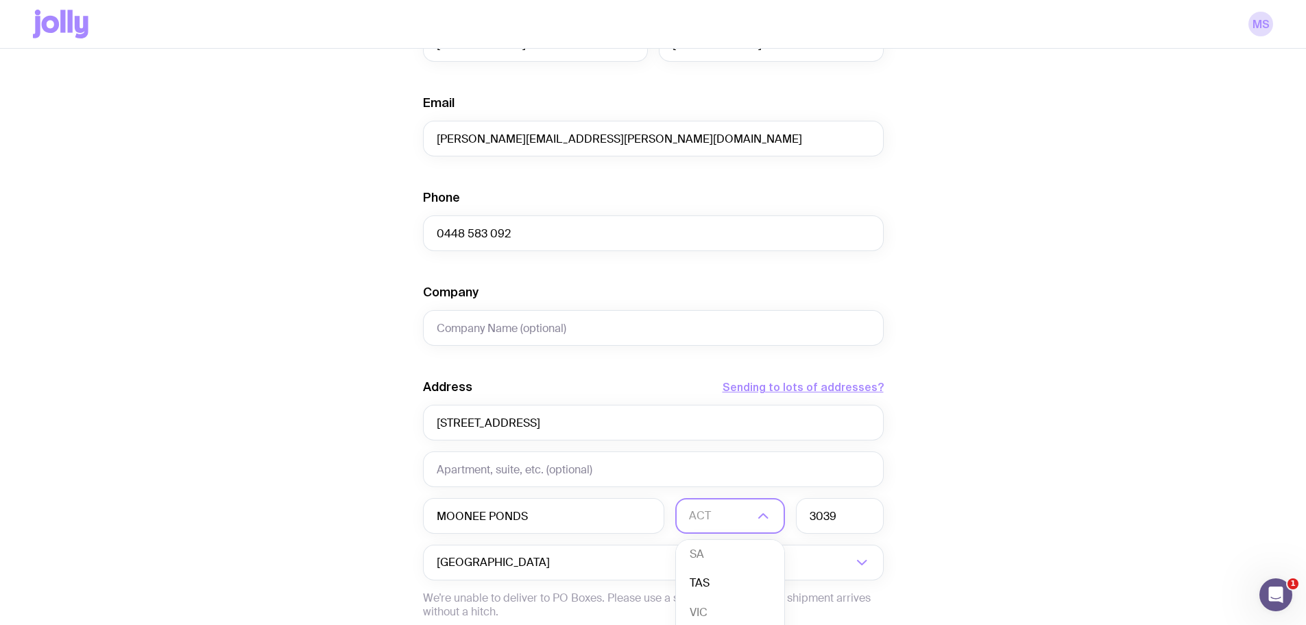
scroll to position [125, 0]
click at [714, 603] on li "VIC" at bounding box center [730, 608] width 108 height 29
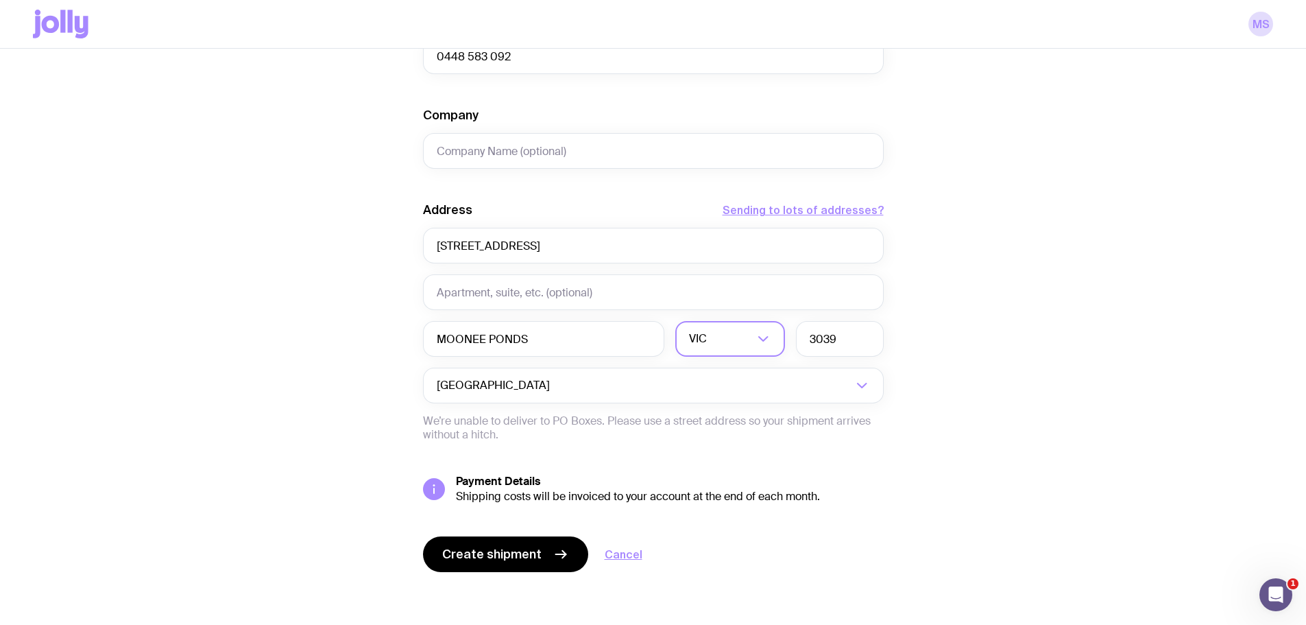
scroll to position [522, 0]
click at [518, 555] on span "Create shipment" at bounding box center [491, 552] width 99 height 16
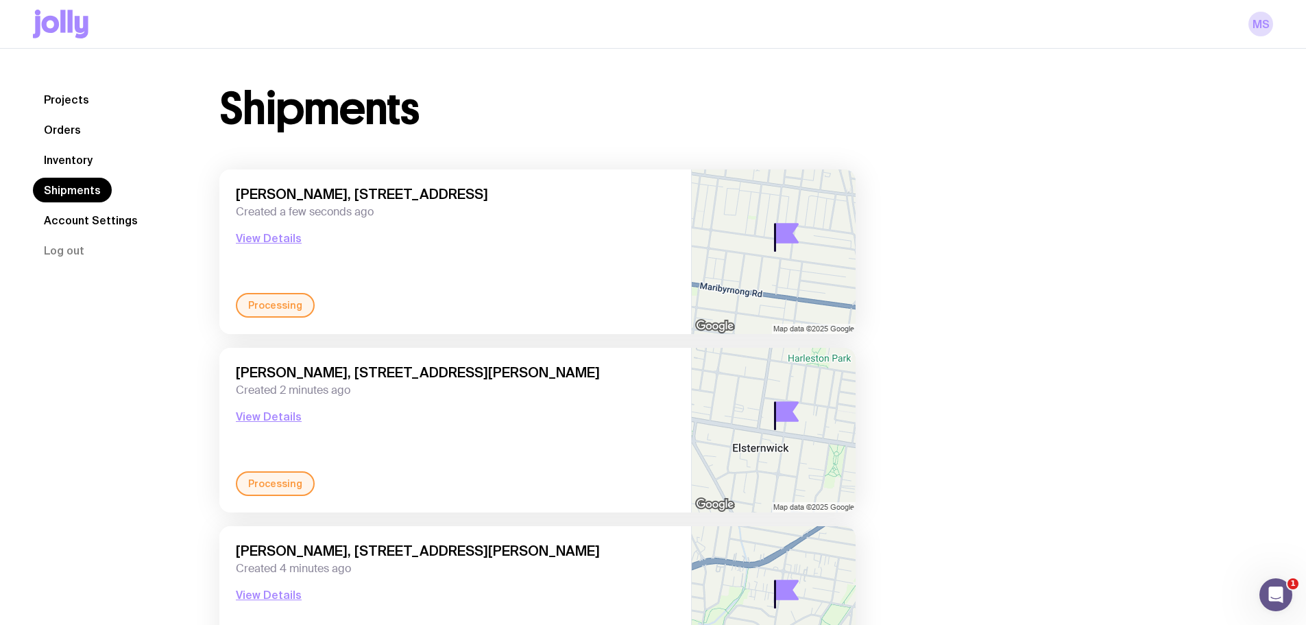
click at [56, 151] on link "Inventory" at bounding box center [68, 159] width 71 height 25
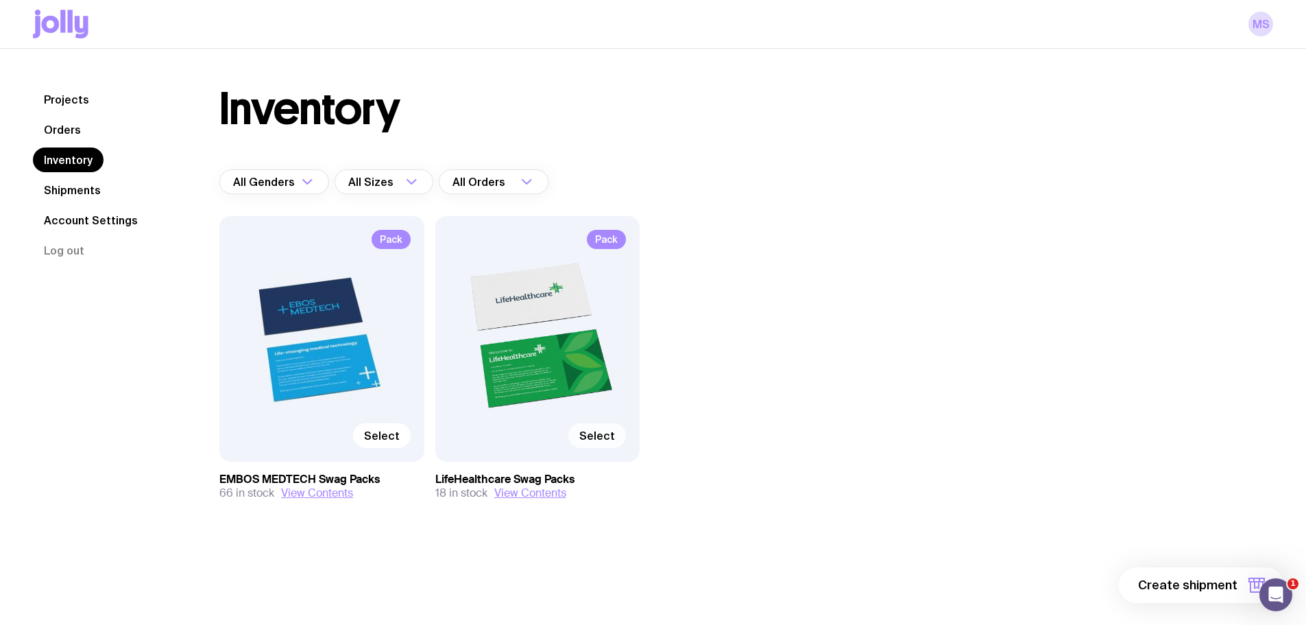
click at [598, 438] on span "Select" at bounding box center [597, 436] width 36 height 14
click at [0, 0] on input "Select" at bounding box center [0, 0] width 0 height 0
click at [1210, 578] on span "1 item" at bounding box center [1220, 585] width 34 height 16
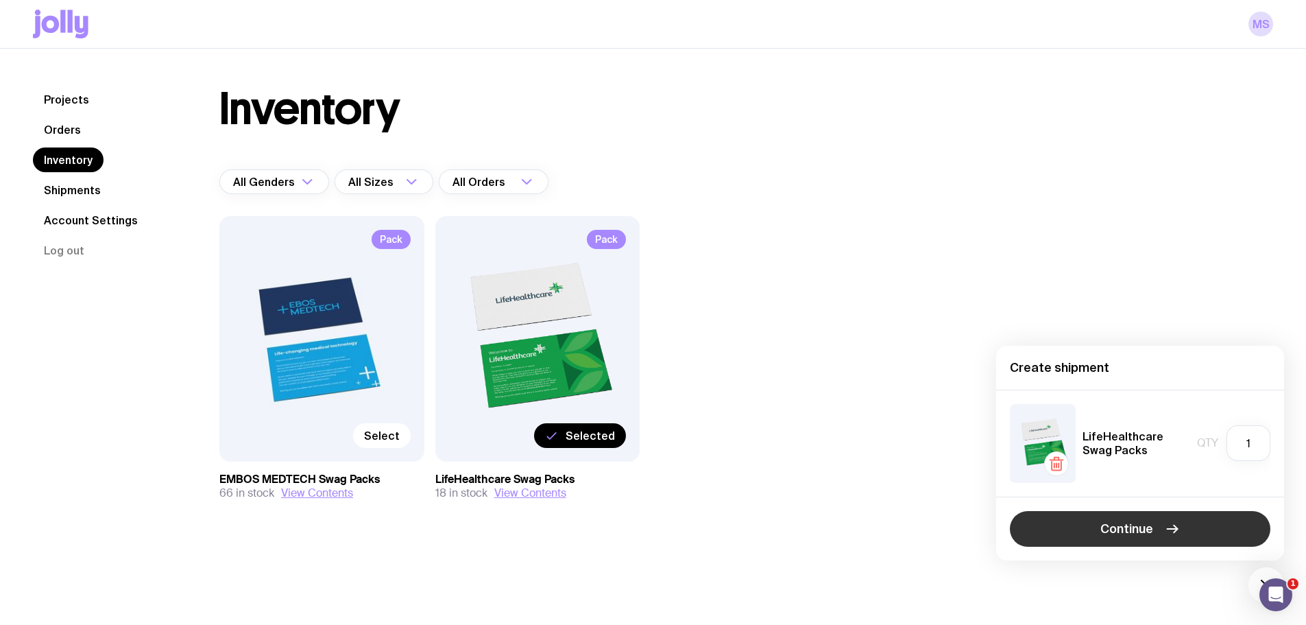
click at [1088, 531] on button "Continue" at bounding box center [1140, 529] width 261 height 36
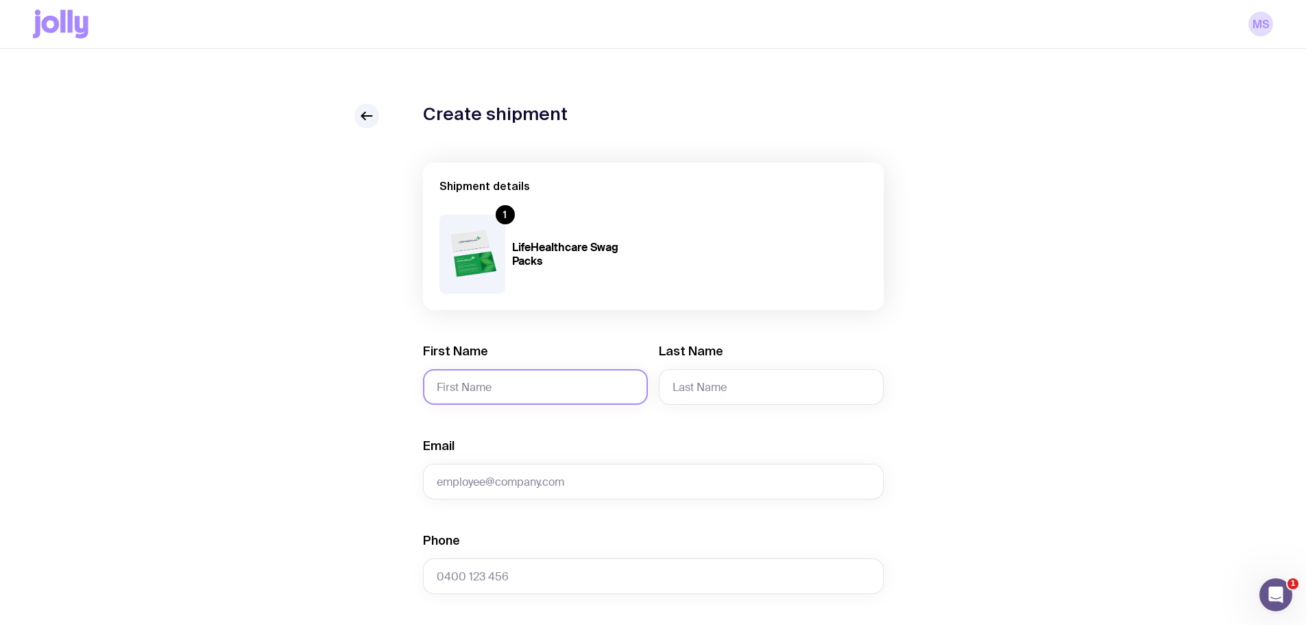
click at [519, 393] on input "First Name" at bounding box center [535, 387] width 225 height 36
type input "[PERSON_NAME]"
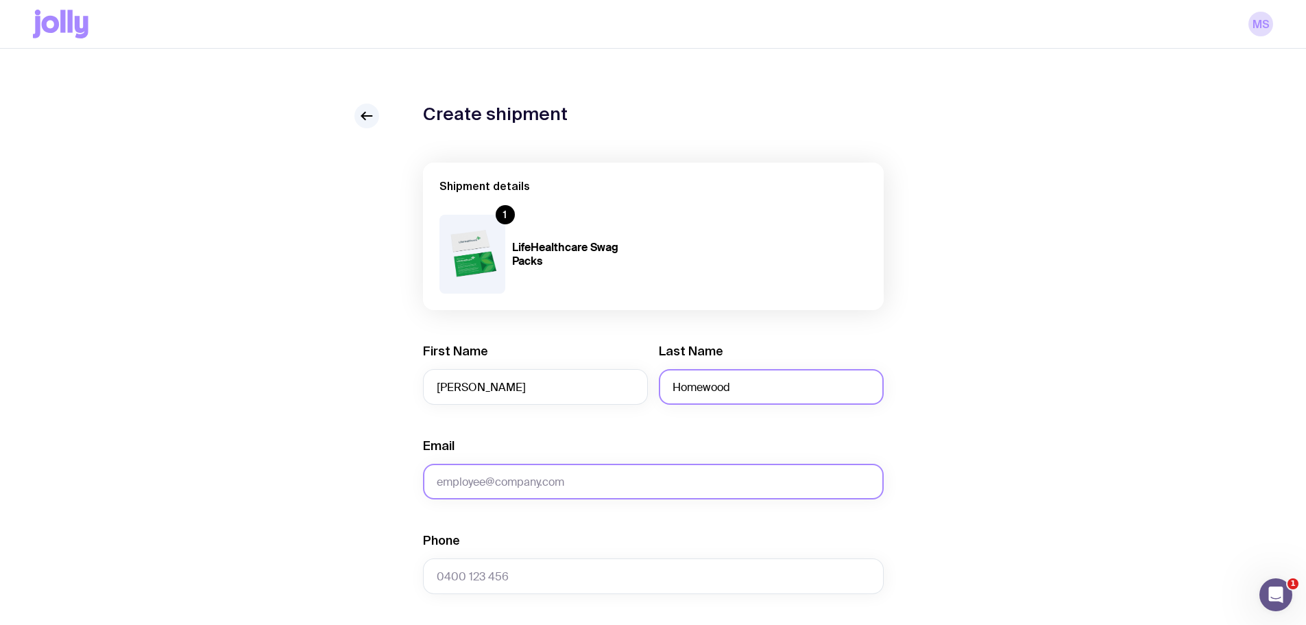
type input "Homewood"
click at [498, 475] on input "Email" at bounding box center [653, 481] width 461 height 36
click at [540, 482] on input "Email" at bounding box center [653, 481] width 461 height 36
paste input "[PERSON_NAME][EMAIL_ADDRESS][DOMAIN_NAME]"
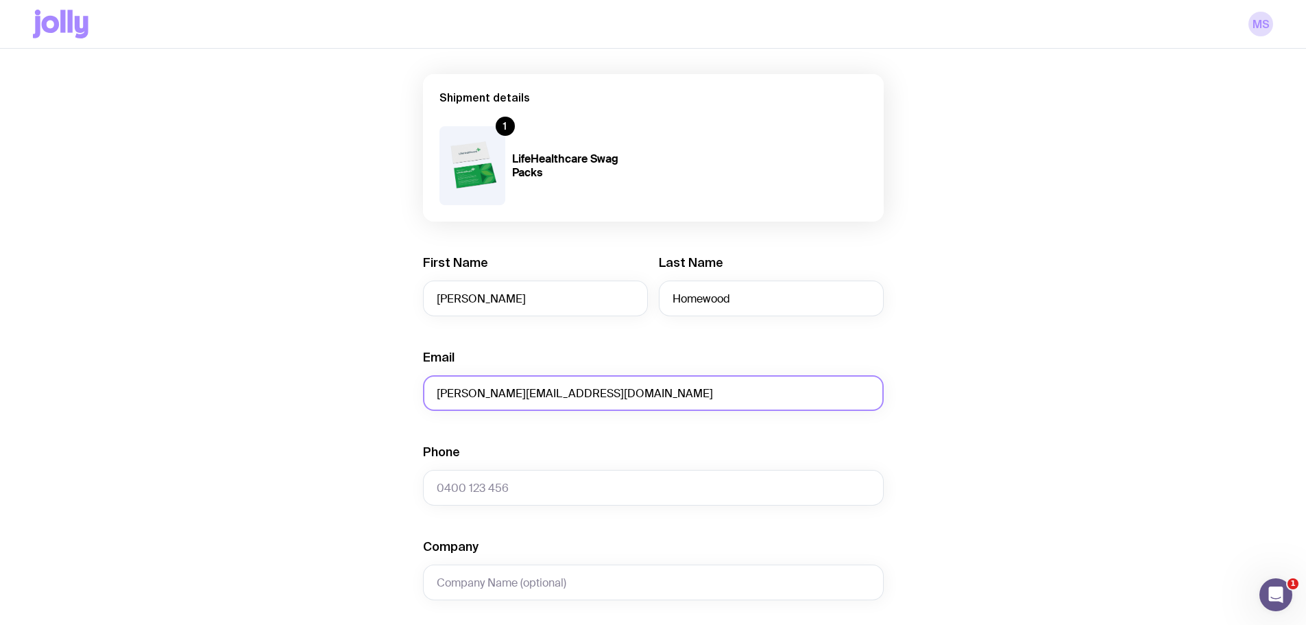
scroll to position [343, 0]
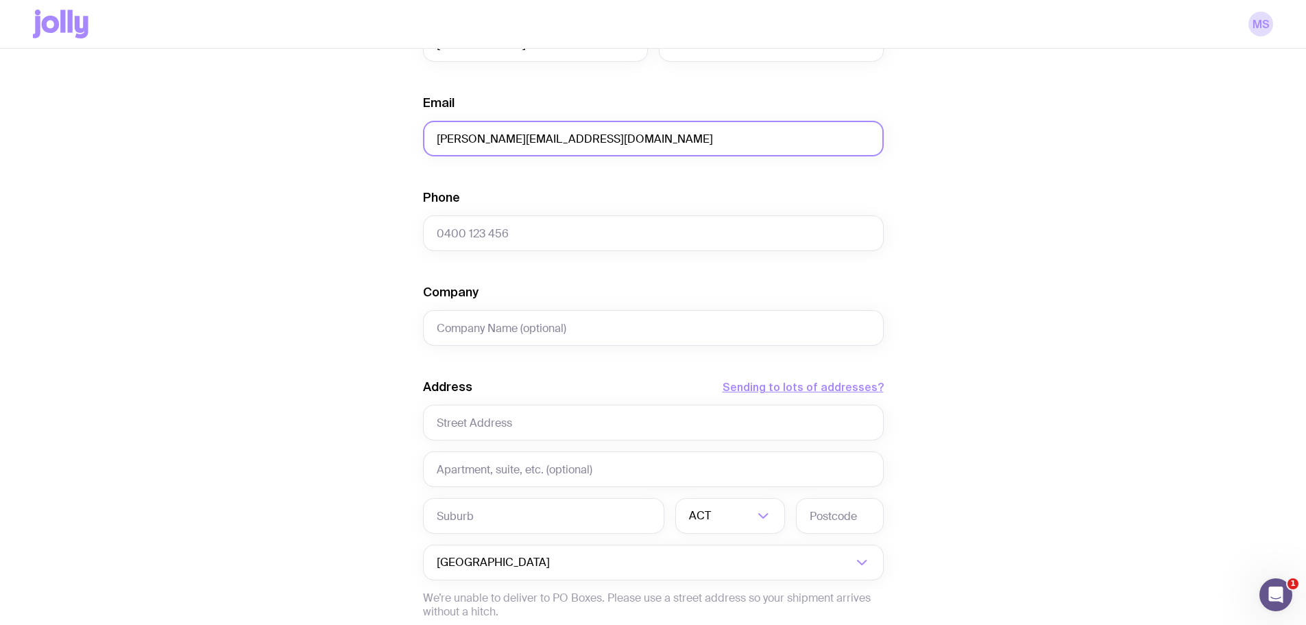
type input "[PERSON_NAME][EMAIL_ADDRESS][DOMAIN_NAME]"
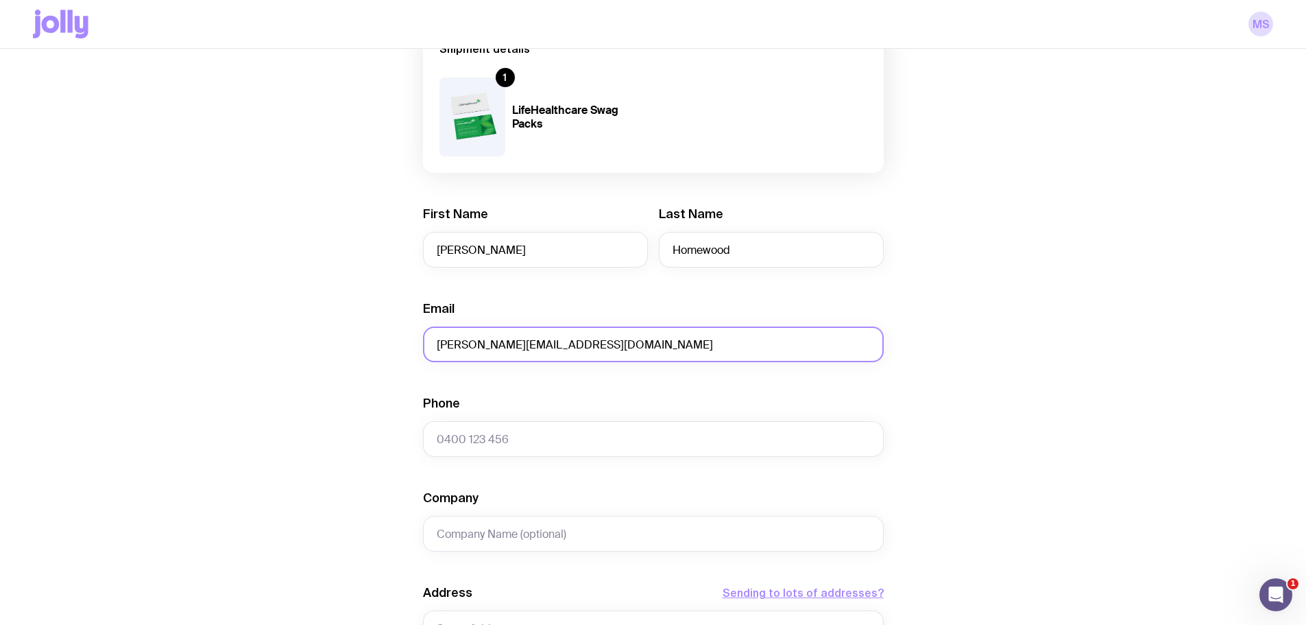
scroll to position [274, 0]
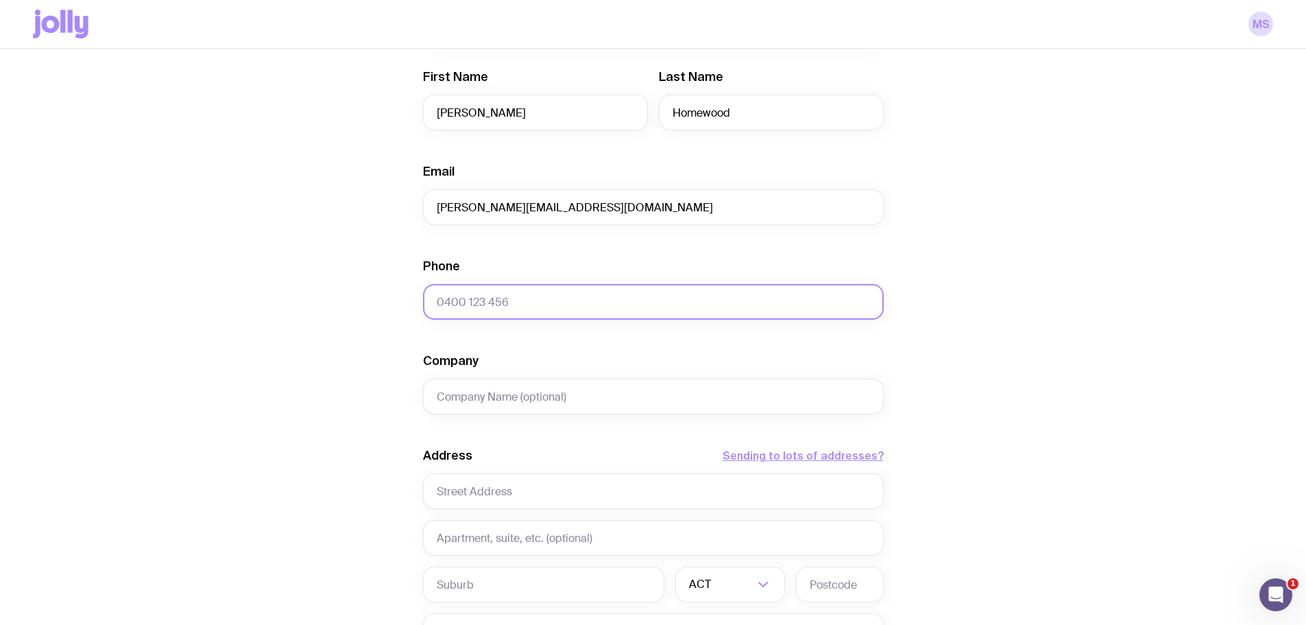
click at [522, 295] on input "Phone" at bounding box center [653, 302] width 461 height 36
paste input "0403119901"
click at [462, 300] on input "0403119901" at bounding box center [653, 302] width 461 height 36
click at [482, 301] on input "0403 119901" at bounding box center [653, 302] width 461 height 36
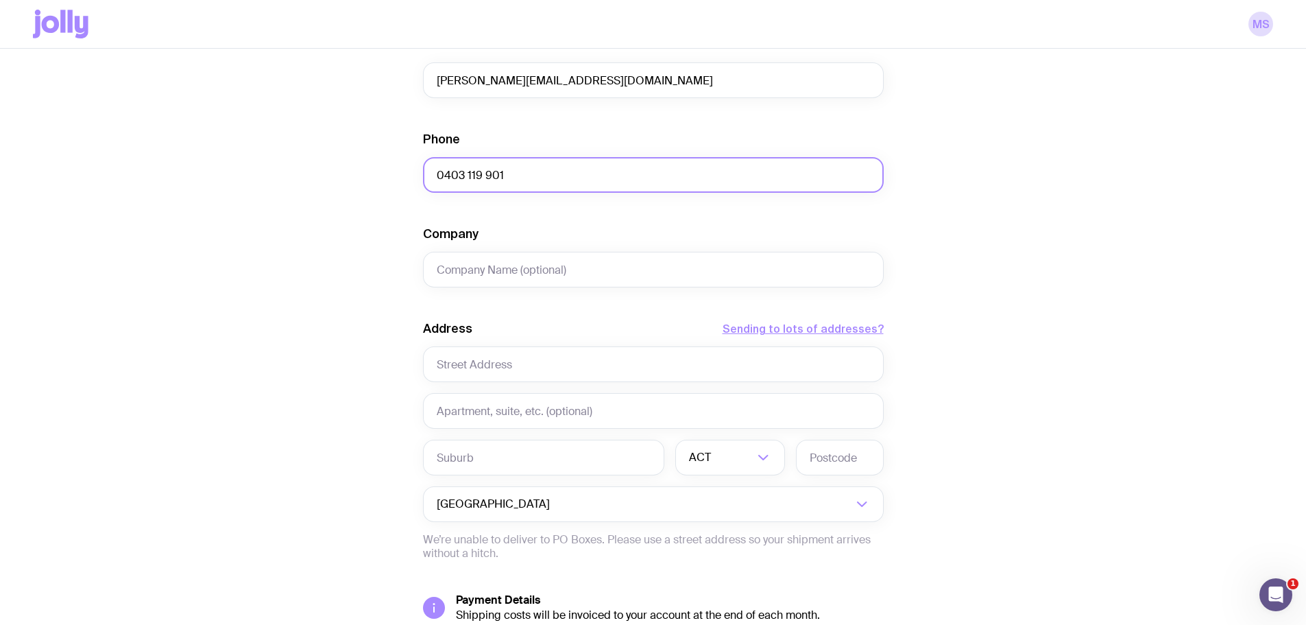
scroll to position [480, 0]
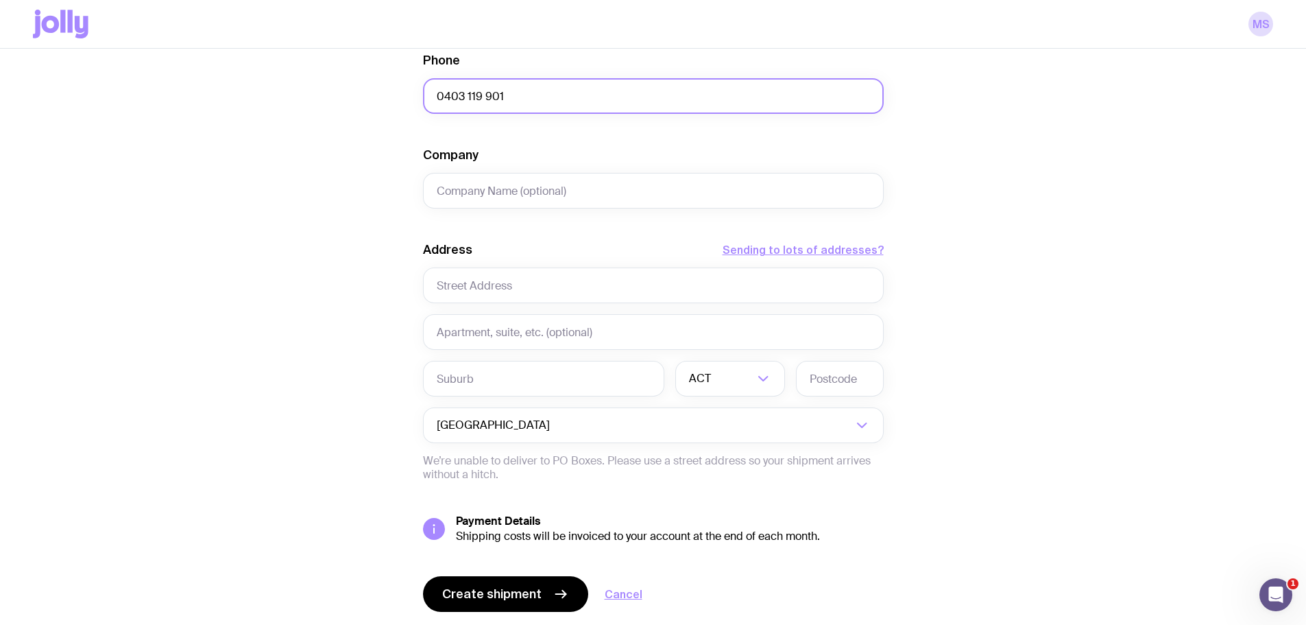
type input "0403 119 901"
click at [527, 287] on input "text" at bounding box center [653, 285] width 461 height 36
paste input "[STREET_ADDRESS]"
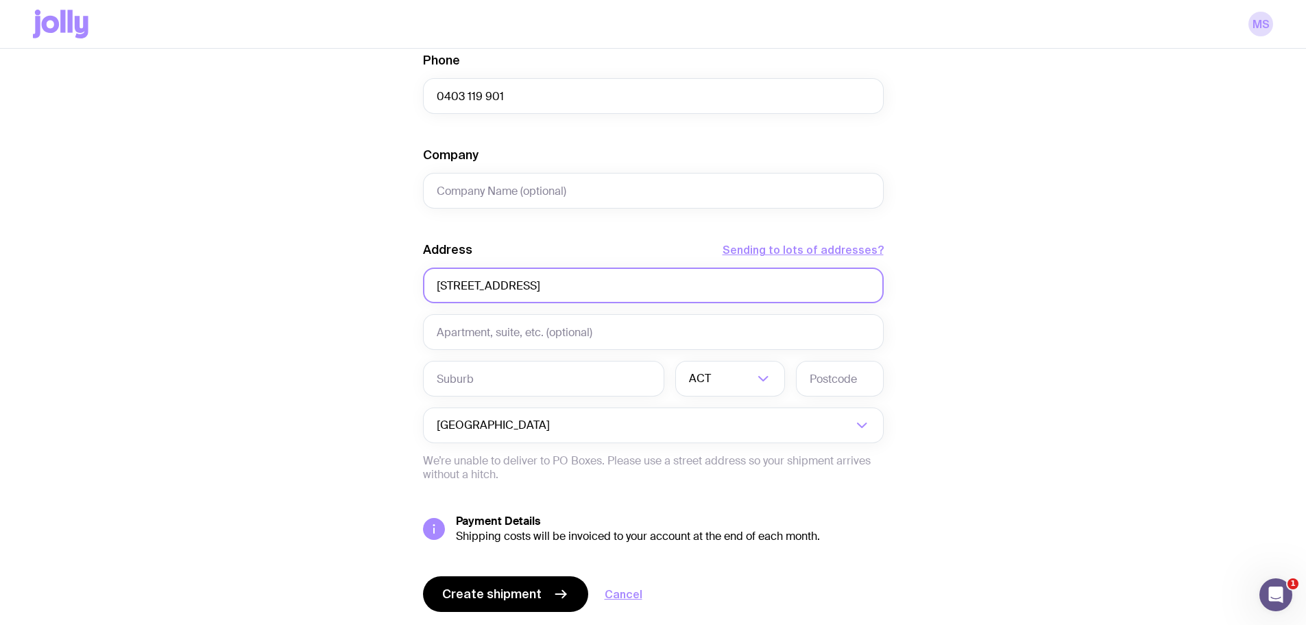
click at [590, 286] on input "[STREET_ADDRESS]" at bounding box center [653, 285] width 461 height 36
click at [619, 284] on input "[STREET_ADDRESS]" at bounding box center [653, 285] width 461 height 36
type input "[STREET_ADDRESS]"
click at [539, 370] on input "text" at bounding box center [543, 379] width 241 height 36
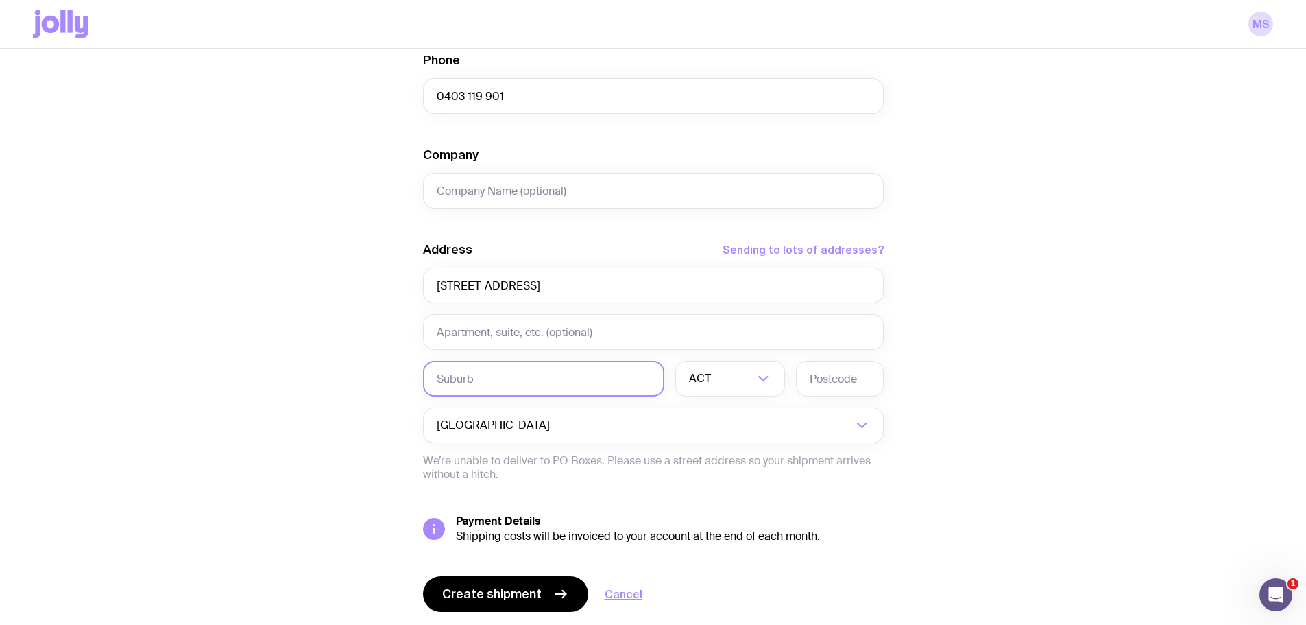
paste input "WAITARA"
type input "WAITARA"
click at [738, 383] on input "Search for option" at bounding box center [734, 379] width 40 height 36
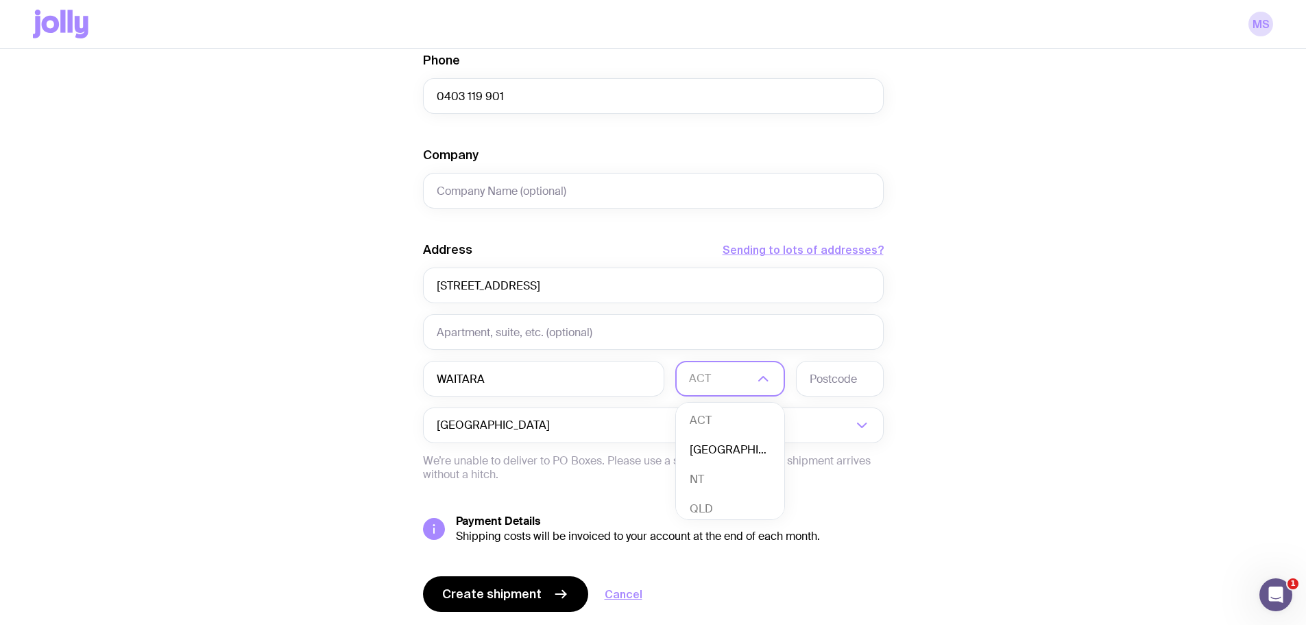
click at [729, 447] on li "[GEOGRAPHIC_DATA]" at bounding box center [730, 449] width 108 height 29
click at [825, 381] on input "text" at bounding box center [840, 379] width 88 height 36
type input "2077"
drag, startPoint x: 689, startPoint y: 291, endPoint x: 580, endPoint y: 297, distance: 109.2
click at [580, 297] on input "[STREET_ADDRESS]" at bounding box center [653, 285] width 461 height 36
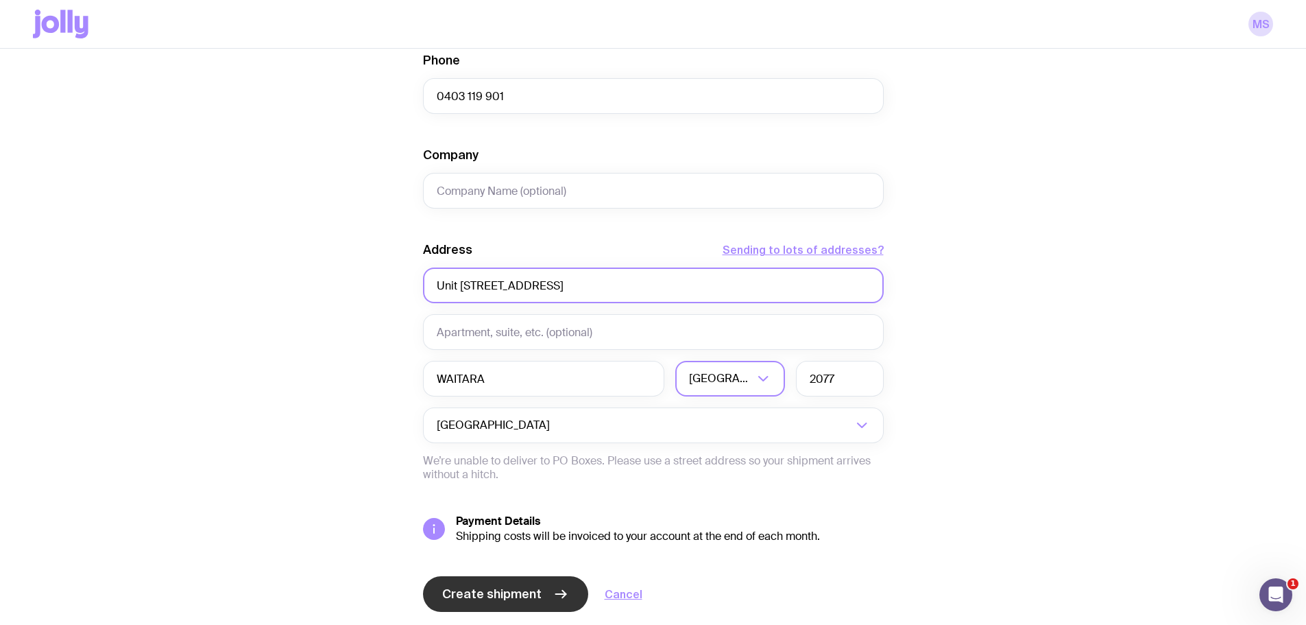
type input "Unit [STREET_ADDRESS]"
click at [506, 596] on span "Create shipment" at bounding box center [491, 594] width 99 height 16
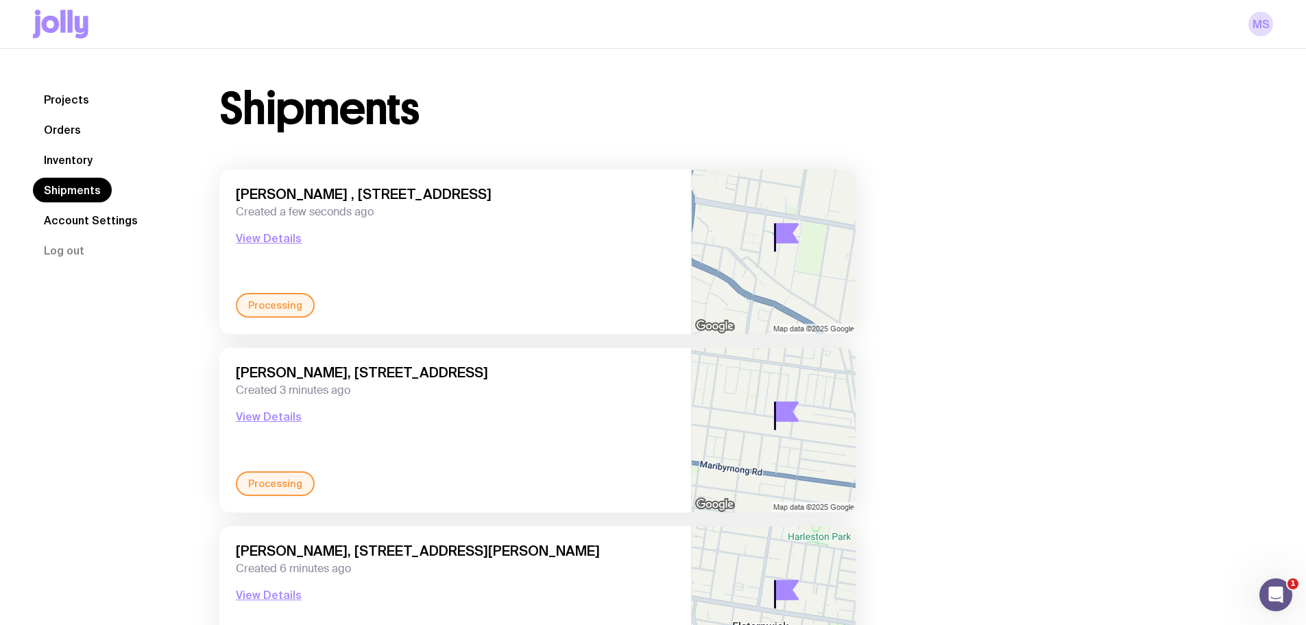
click at [65, 151] on link "Inventory" at bounding box center [68, 159] width 71 height 25
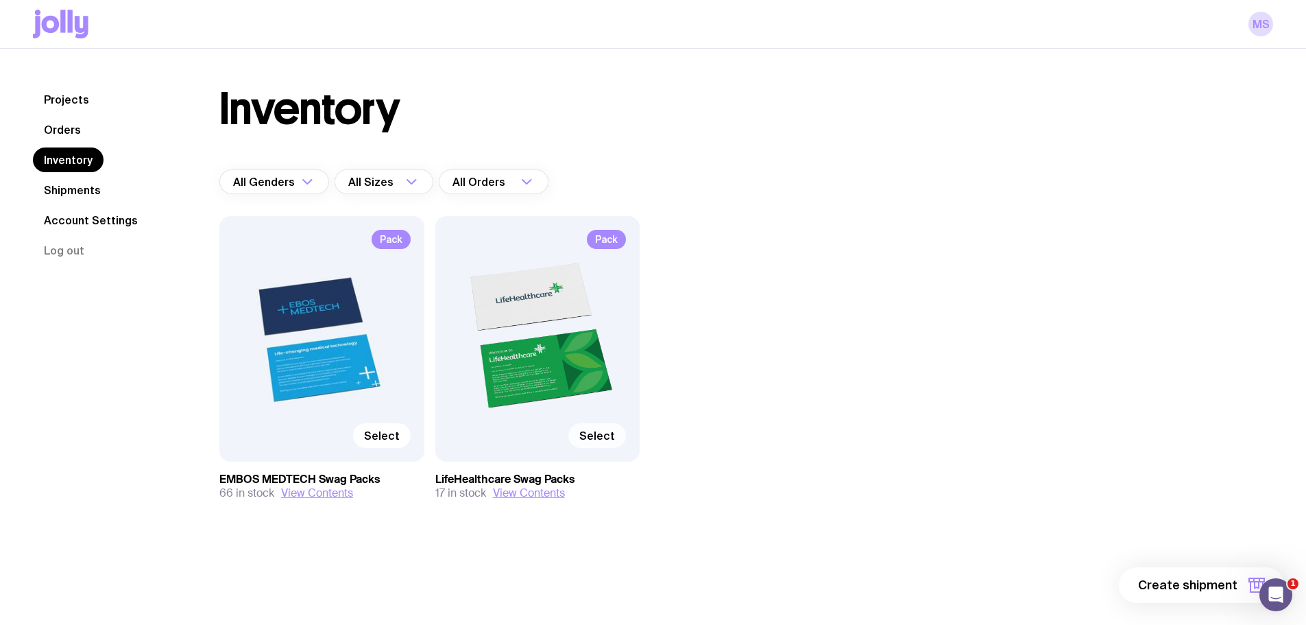
click at [585, 429] on span "Select" at bounding box center [597, 436] width 36 height 14
click at [0, 0] on input "Select" at bounding box center [0, 0] width 0 height 0
click at [1223, 581] on span "1 item" at bounding box center [1220, 585] width 34 height 16
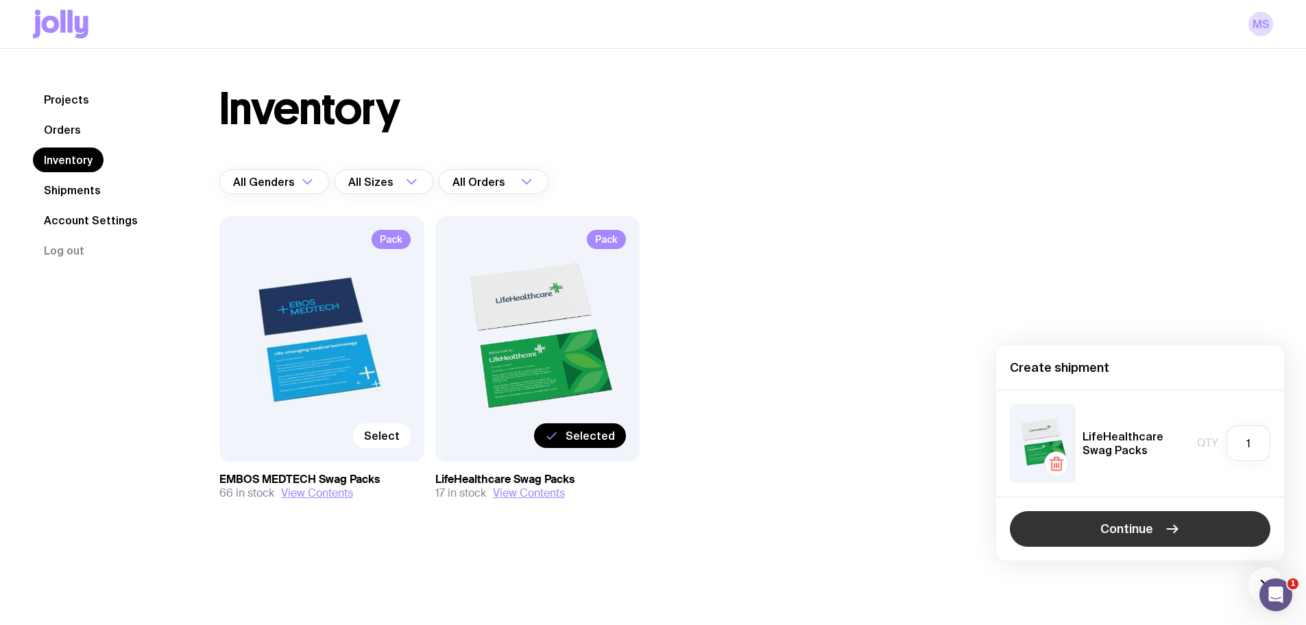
click at [1167, 526] on icon "button" at bounding box center [1172, 528] width 16 height 16
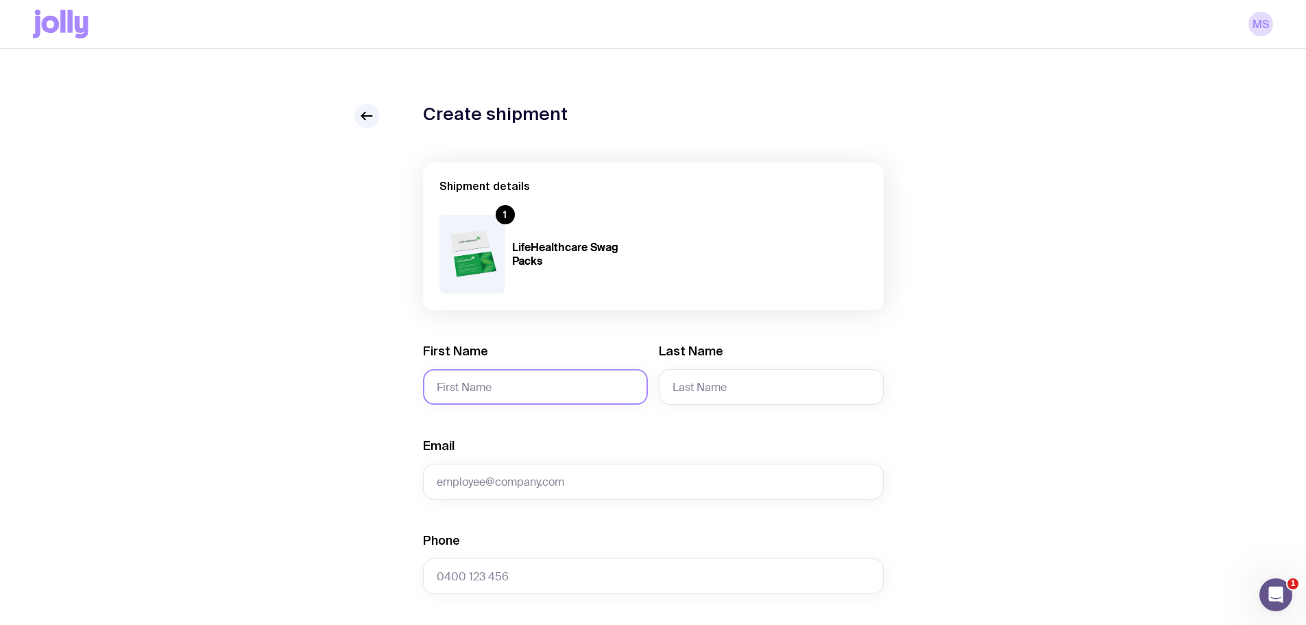
click at [498, 378] on input "First Name" at bounding box center [535, 387] width 225 height 36
type input "Hayley"
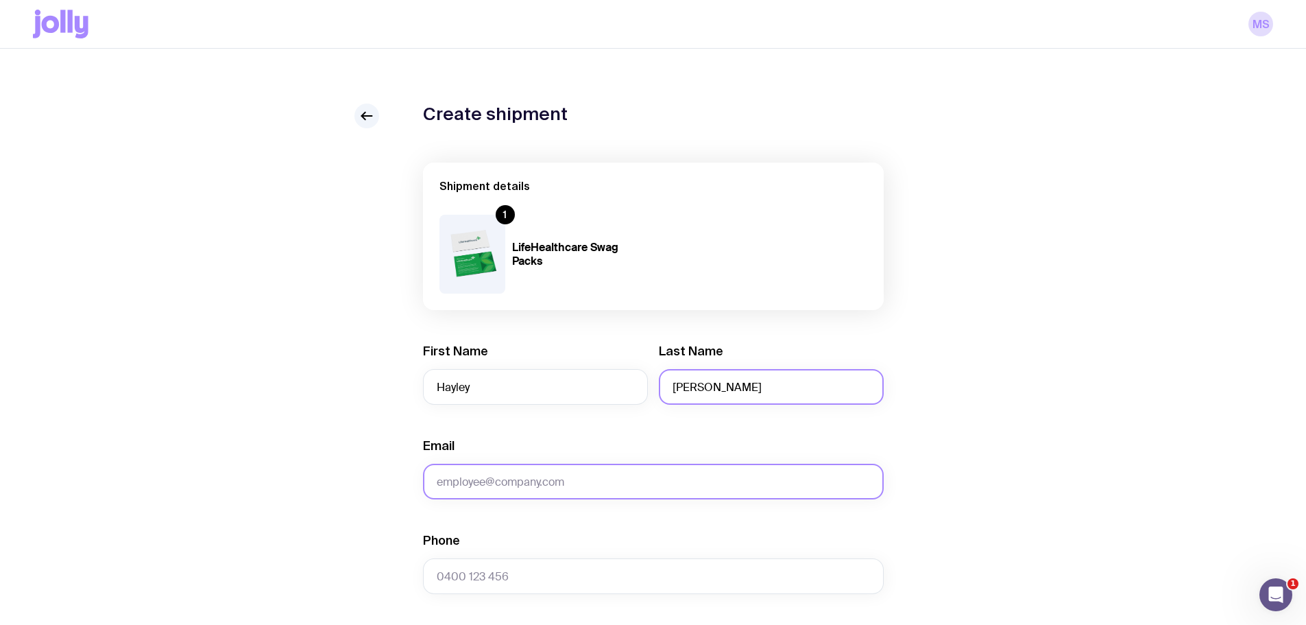
type input "[PERSON_NAME]"
click at [538, 487] on input "Email" at bounding box center [653, 481] width 461 height 36
click at [562, 473] on input "Email" at bounding box center [653, 481] width 461 height 36
paste input "[EMAIL_ADDRESS][DOMAIN_NAME]"
type input "[EMAIL_ADDRESS][DOMAIN_NAME]"
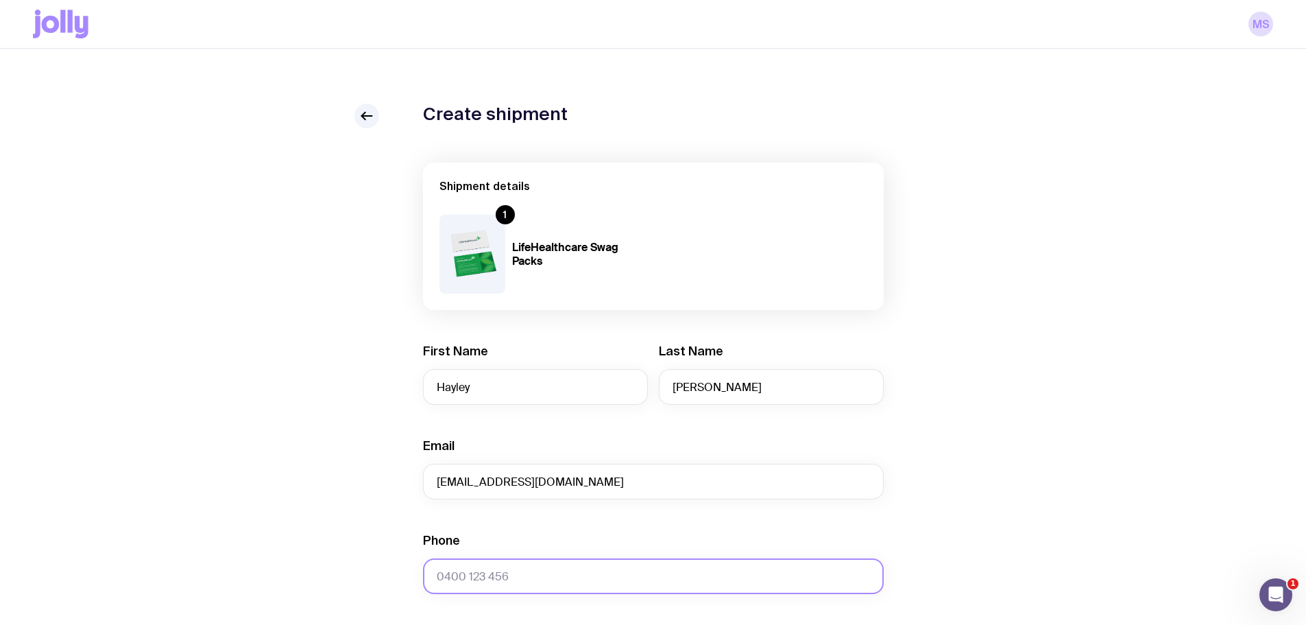
click at [538, 575] on input "Phone" at bounding box center [653, 576] width 461 height 36
paste input "0416 127 245"
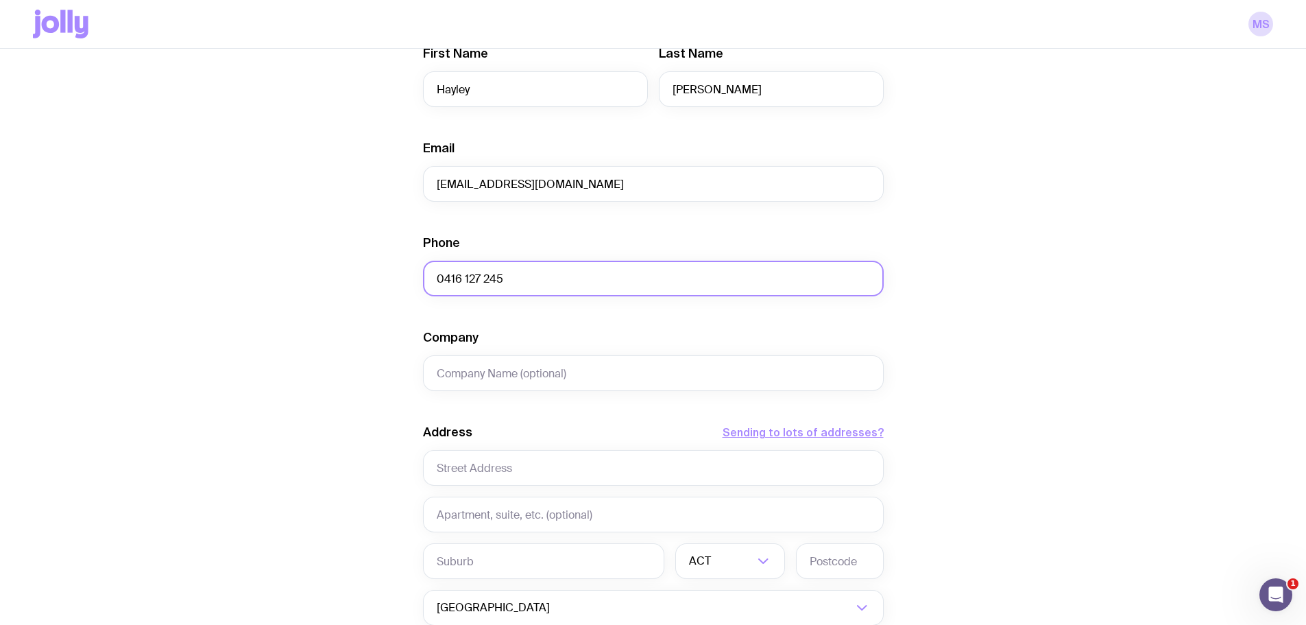
scroll to position [411, 0]
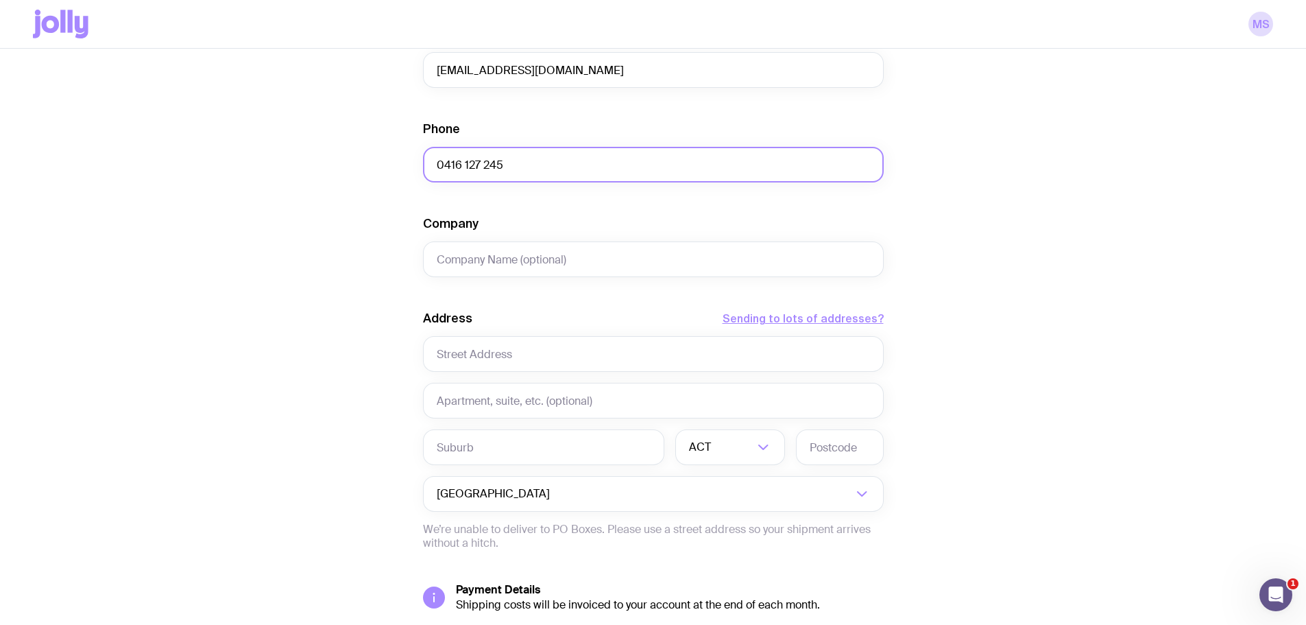
type input "0416 127 245"
click at [459, 354] on input "text" at bounding box center [653, 354] width 461 height 36
paste input "[STREET_ADDRESS][PERSON_NAME]"
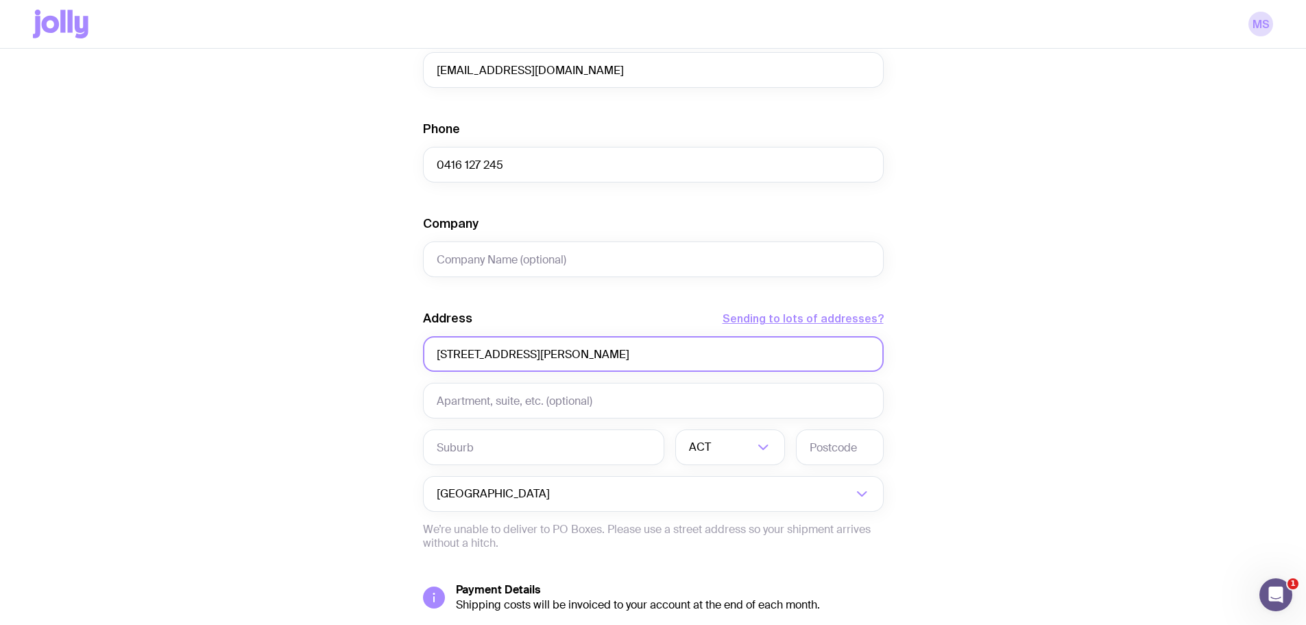
click at [525, 353] on input "[STREET_ADDRESS][PERSON_NAME]" at bounding box center [653, 354] width 461 height 36
type input "[STREET_ADDRESS][PERSON_NAME]"
click at [507, 459] on input "text" at bounding box center [543, 447] width 241 height 36
paste input "Chermside"
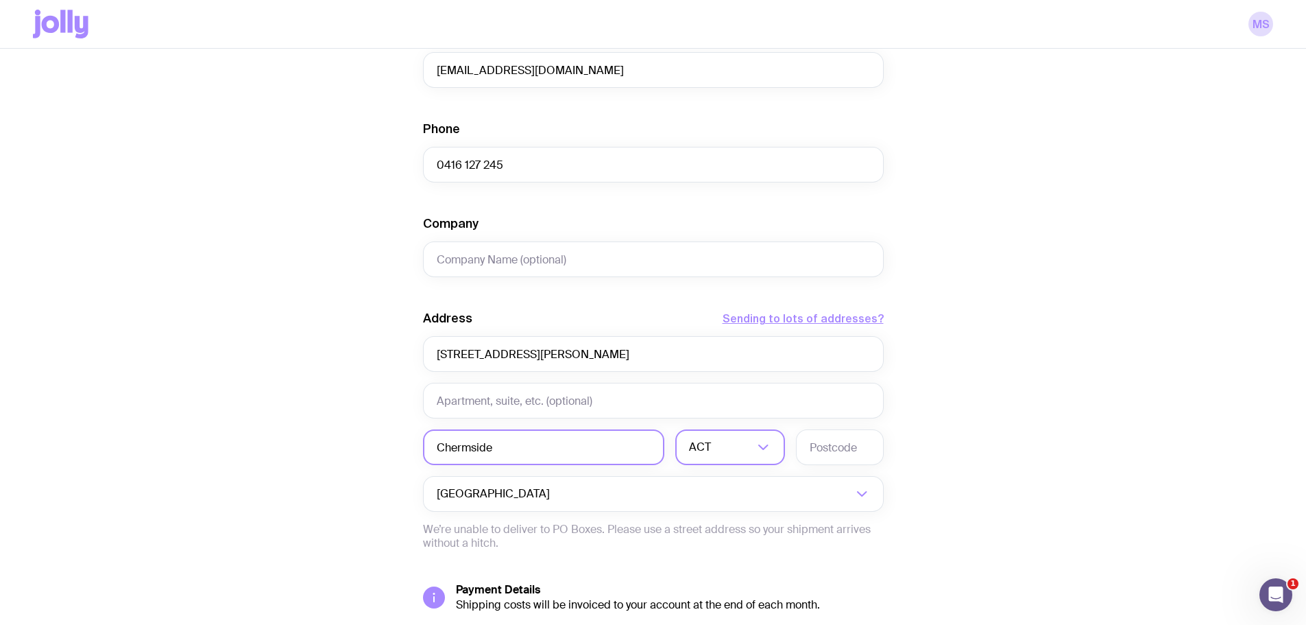
type input "Chermside"
click at [736, 450] on input "Search for option" at bounding box center [721, 447] width 64 height 36
click at [720, 577] on li "QLD" at bounding box center [730, 573] width 108 height 29
click at [839, 455] on input "text" at bounding box center [840, 447] width 88 height 36
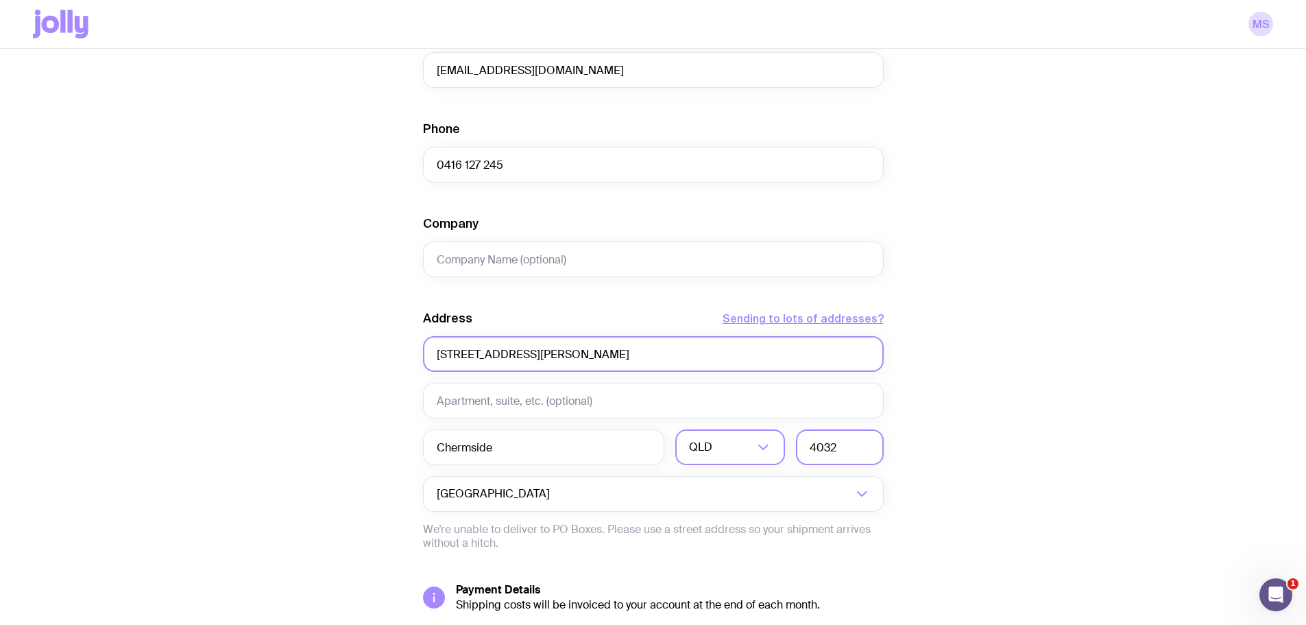
type input "4032"
drag, startPoint x: 623, startPoint y: 356, endPoint x: 506, endPoint y: 365, distance: 117.0
click at [506, 365] on input "[STREET_ADDRESS][PERSON_NAME]" at bounding box center [653, 354] width 461 height 36
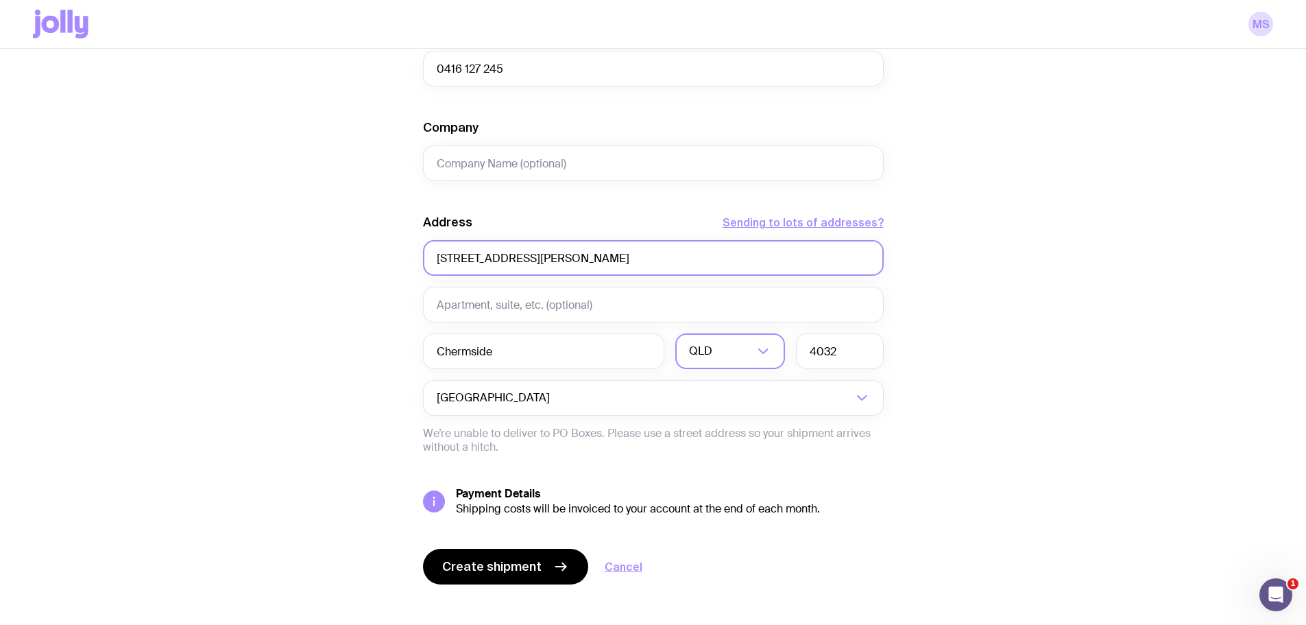
scroll to position [522, 0]
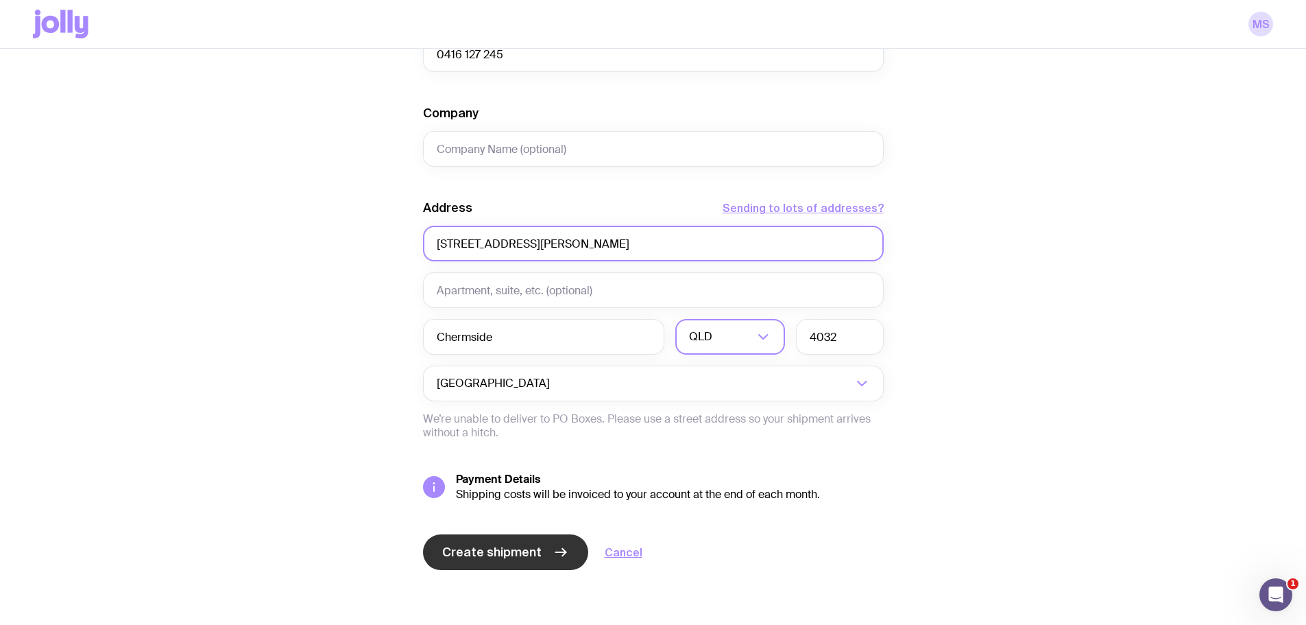
type input "[STREET_ADDRESS][PERSON_NAME]"
click at [477, 544] on span "Create shipment" at bounding box center [491, 552] width 99 height 16
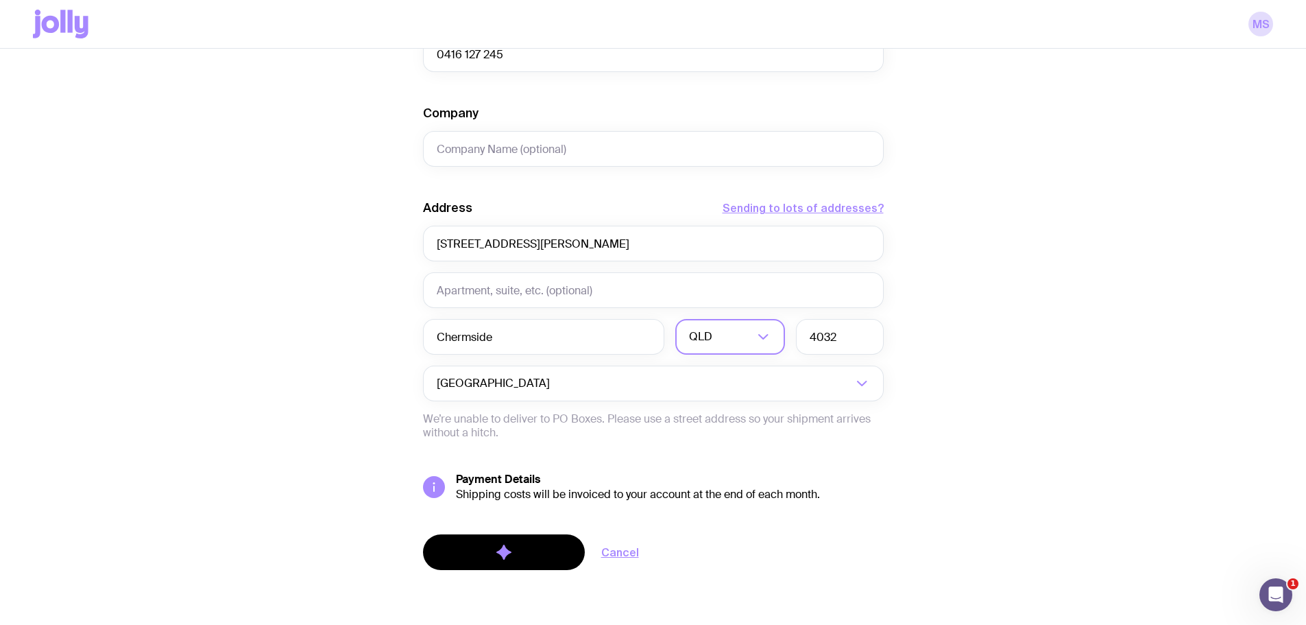
scroll to position [0, 0]
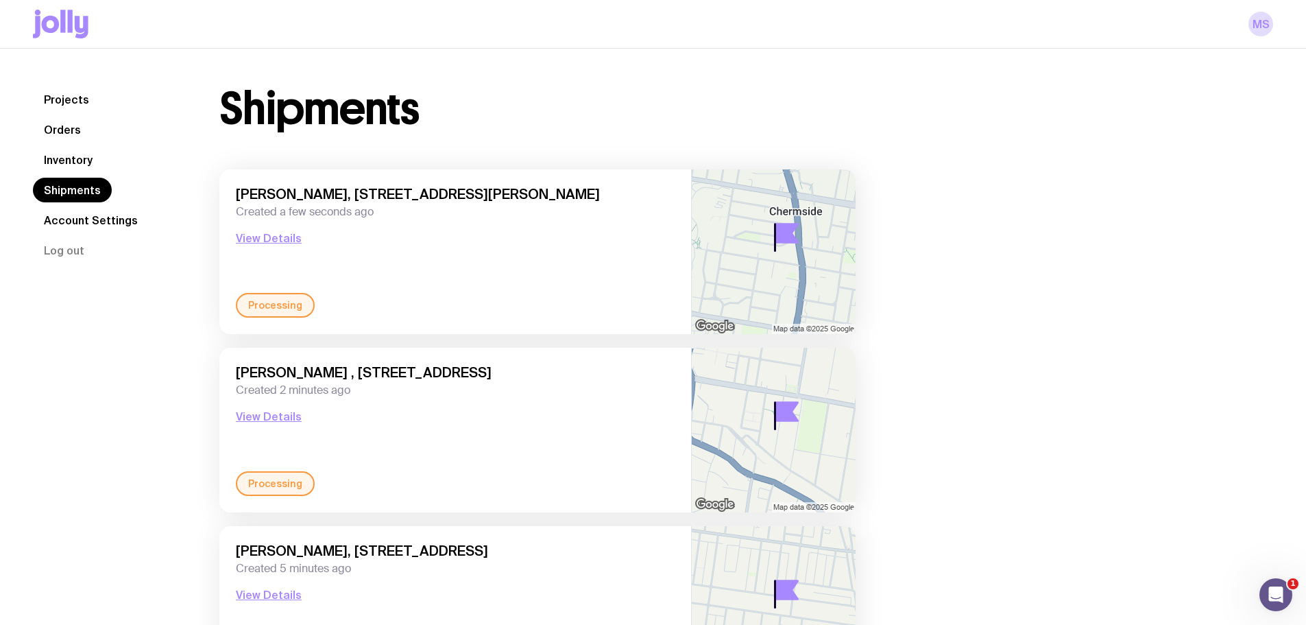
click at [71, 160] on link "Inventory" at bounding box center [68, 159] width 71 height 25
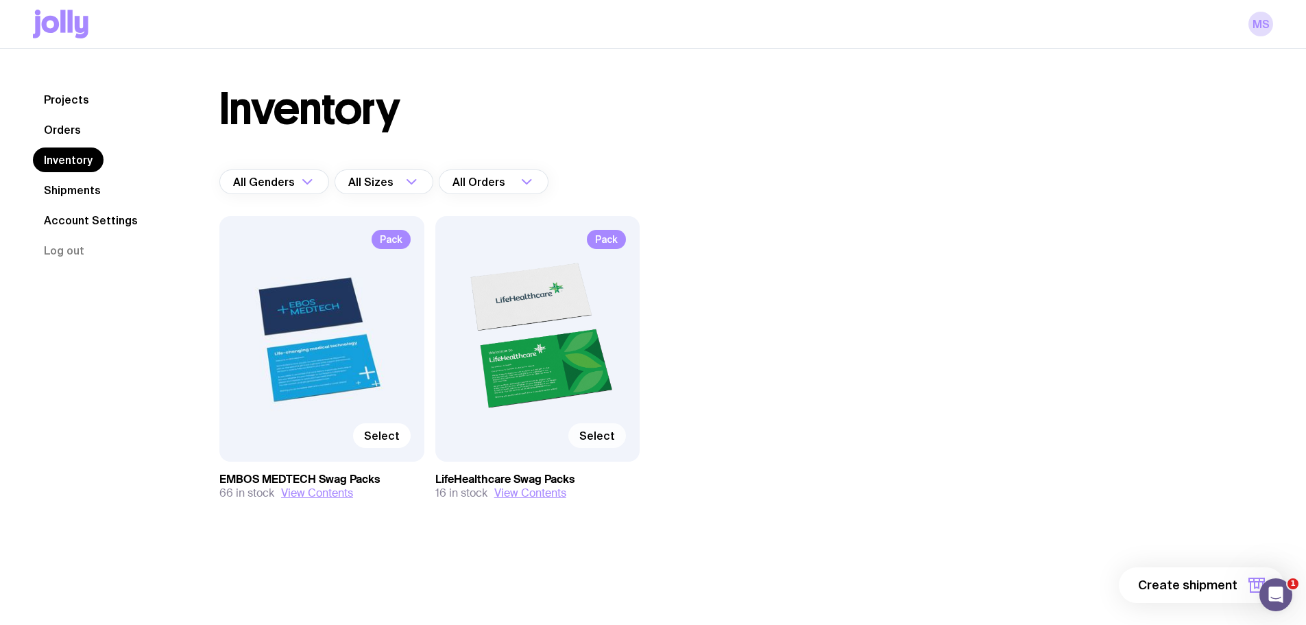
click at [605, 440] on span "Select" at bounding box center [597, 436] width 36 height 14
click at [0, 0] on input "Select" at bounding box center [0, 0] width 0 height 0
click at [1217, 588] on span "1 item" at bounding box center [1220, 585] width 34 height 16
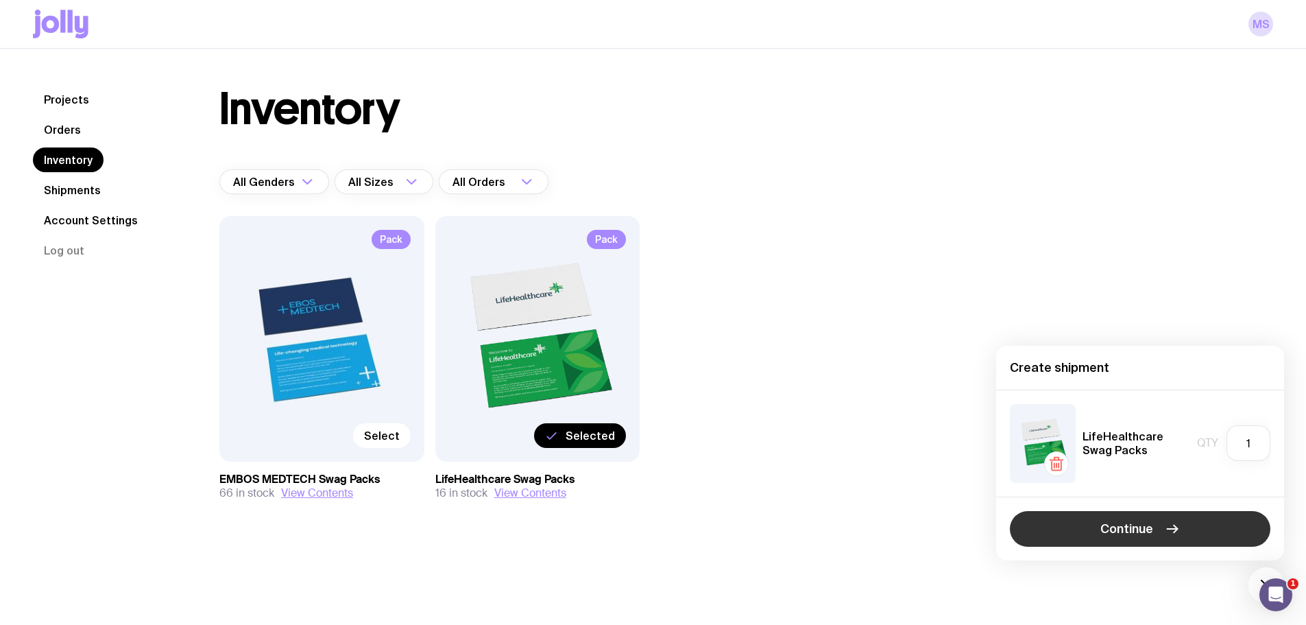
click at [1089, 532] on button "Continue" at bounding box center [1140, 529] width 261 height 36
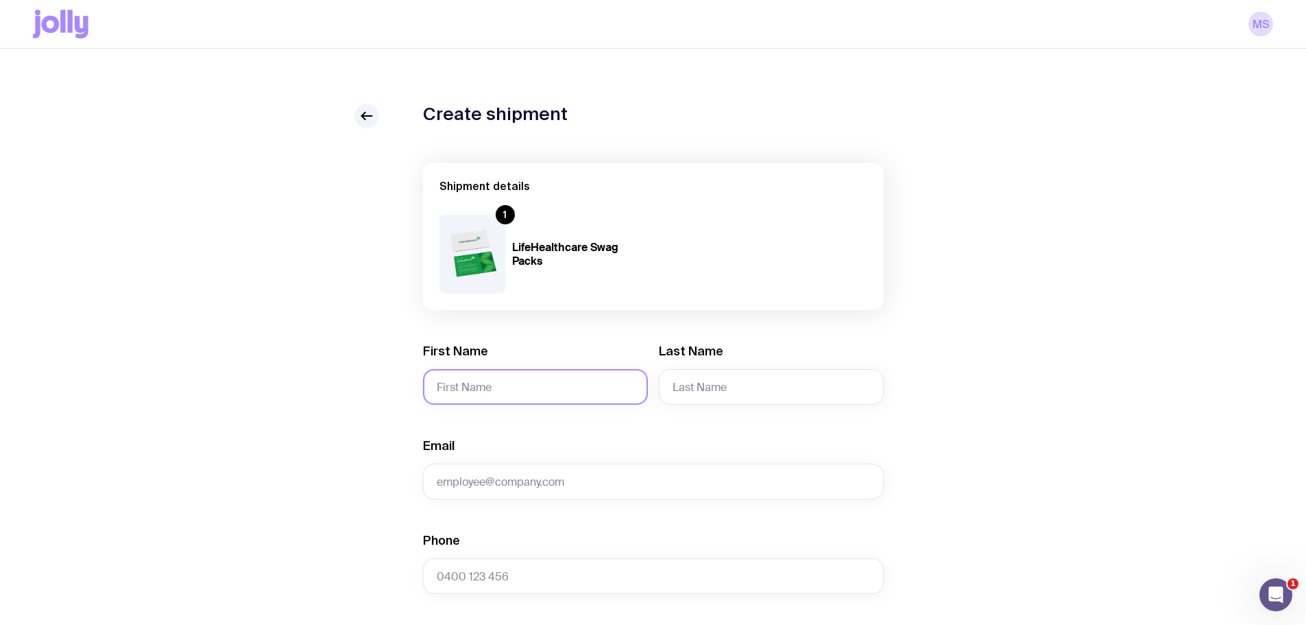
click at [551, 395] on input "First Name" at bounding box center [535, 387] width 225 height 36
click at [527, 379] on input "First Name" at bounding box center [535, 387] width 225 height 36
paste input "[DEMOGRAPHIC_DATA]"
type input "[DEMOGRAPHIC_DATA]"
click at [714, 394] on input "Last Name" at bounding box center [771, 387] width 225 height 36
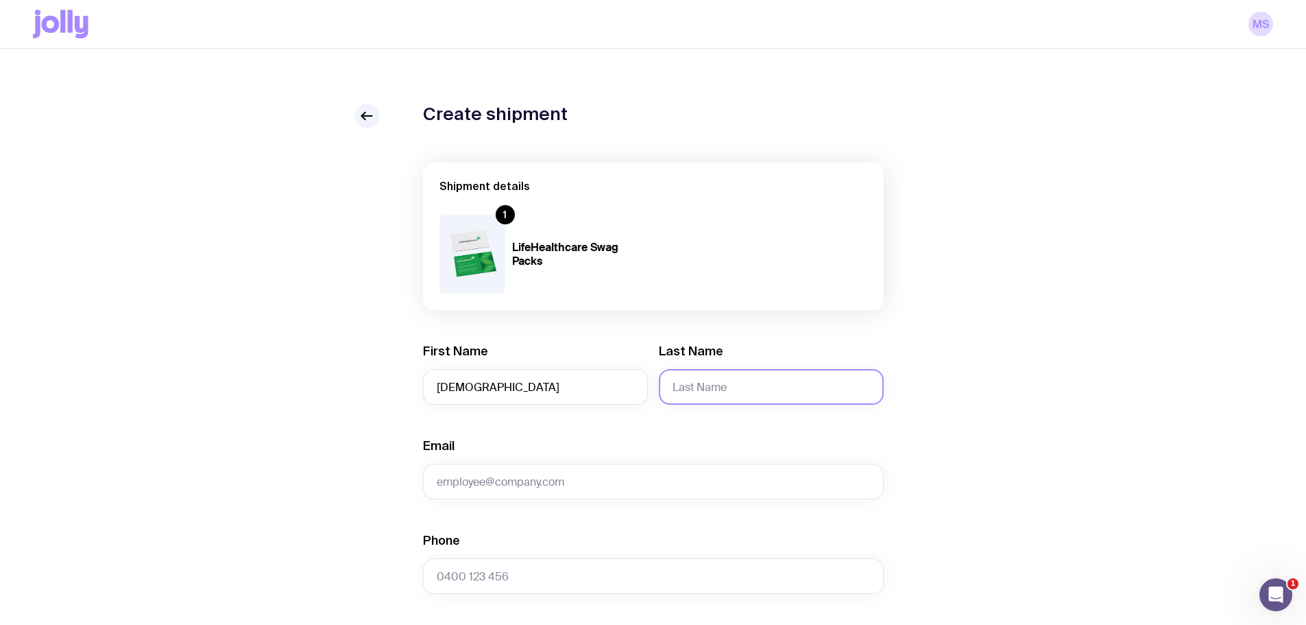
paste input "[PERSON_NAME]"
type input "[PERSON_NAME]"
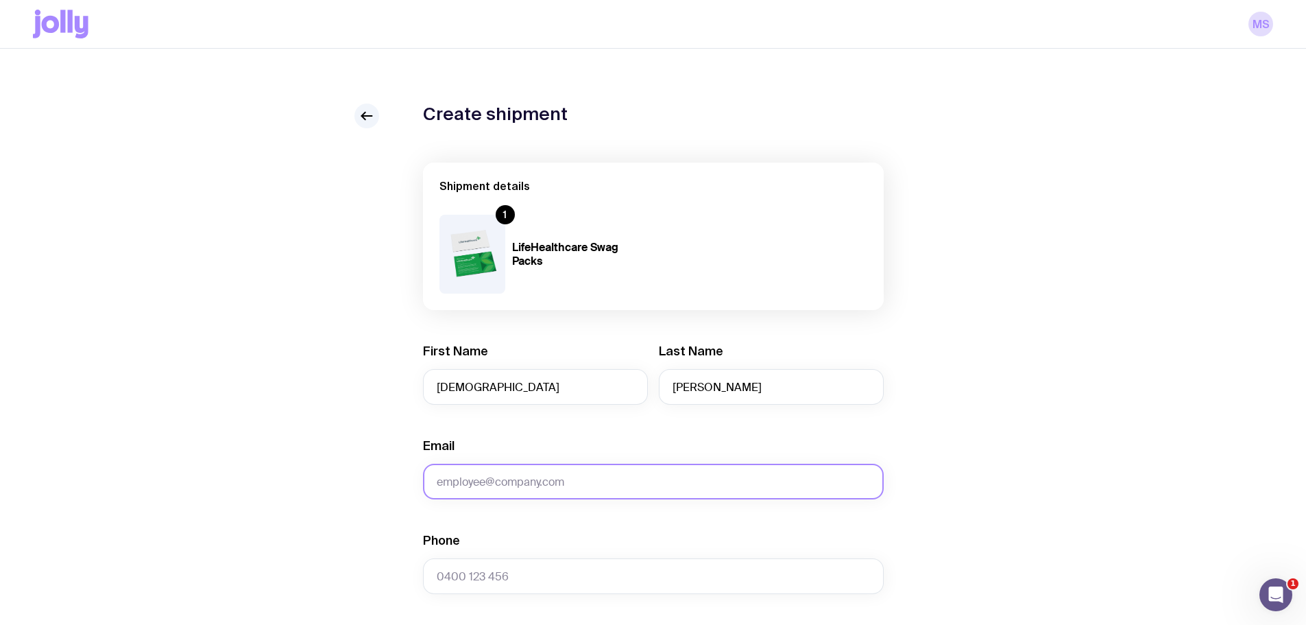
click at [503, 464] on input "Email" at bounding box center [653, 481] width 461 height 36
paste input "[EMAIL_ADDRESS][DOMAIN_NAME]"
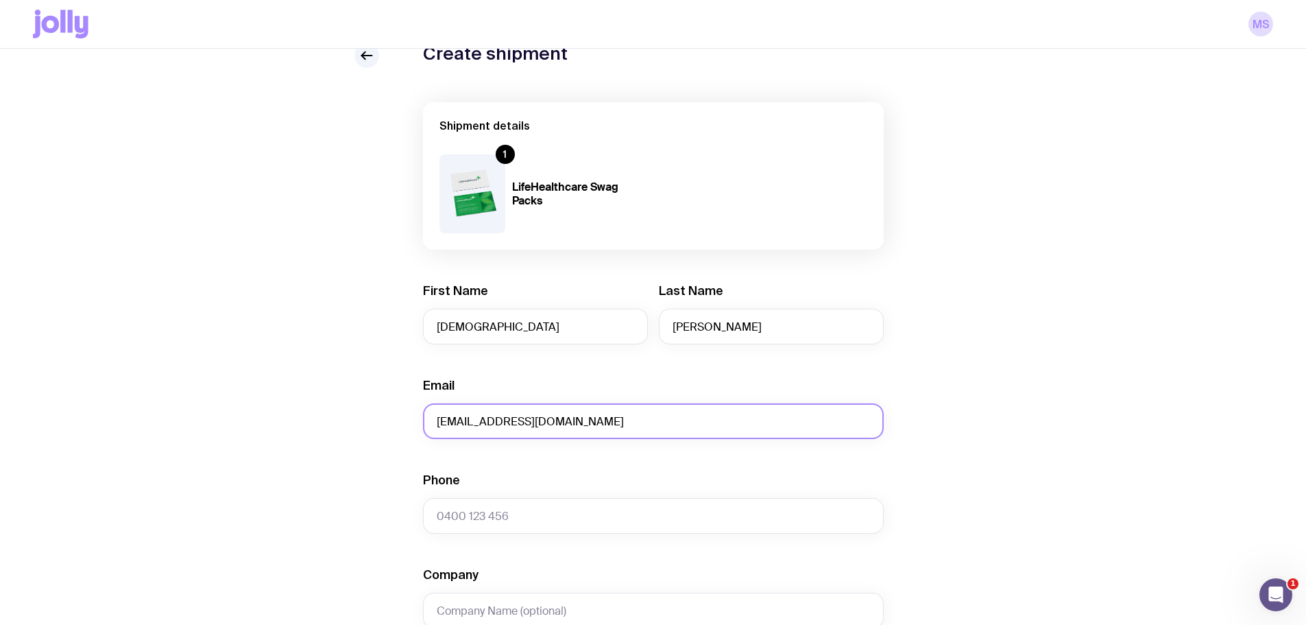
scroll to position [137, 0]
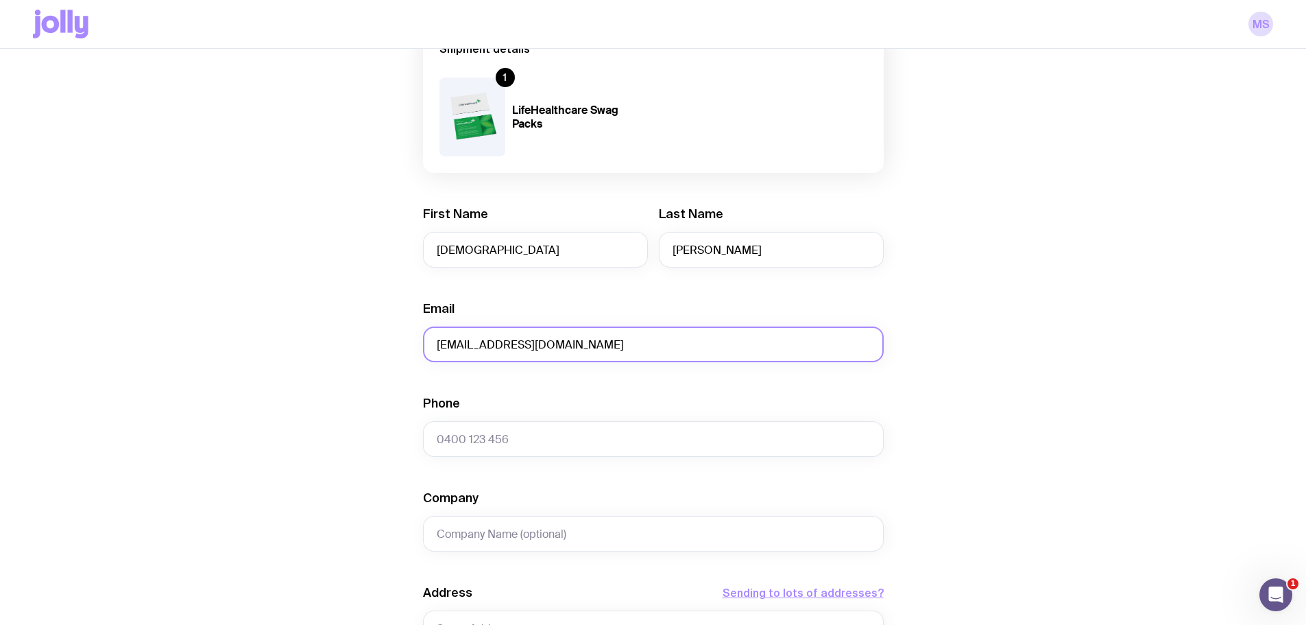
type input "[EMAIL_ADDRESS][DOMAIN_NAME]"
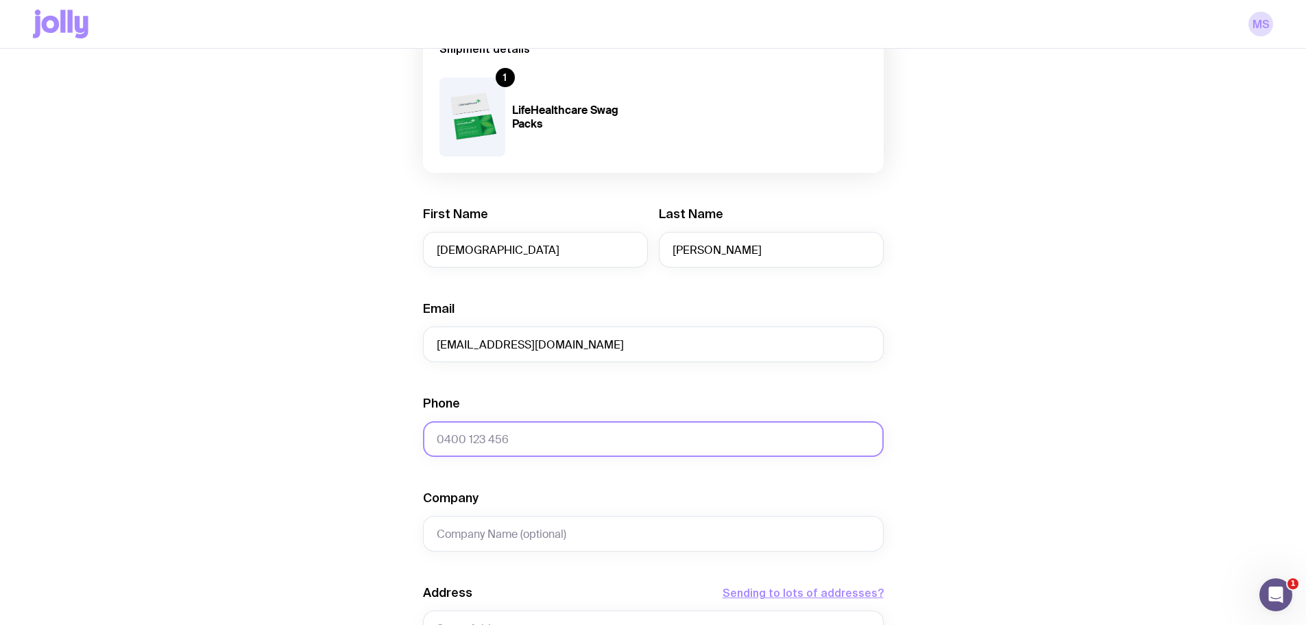
click at [503, 435] on input "Phone" at bounding box center [653, 439] width 461 height 36
paste input "0481 335 107"
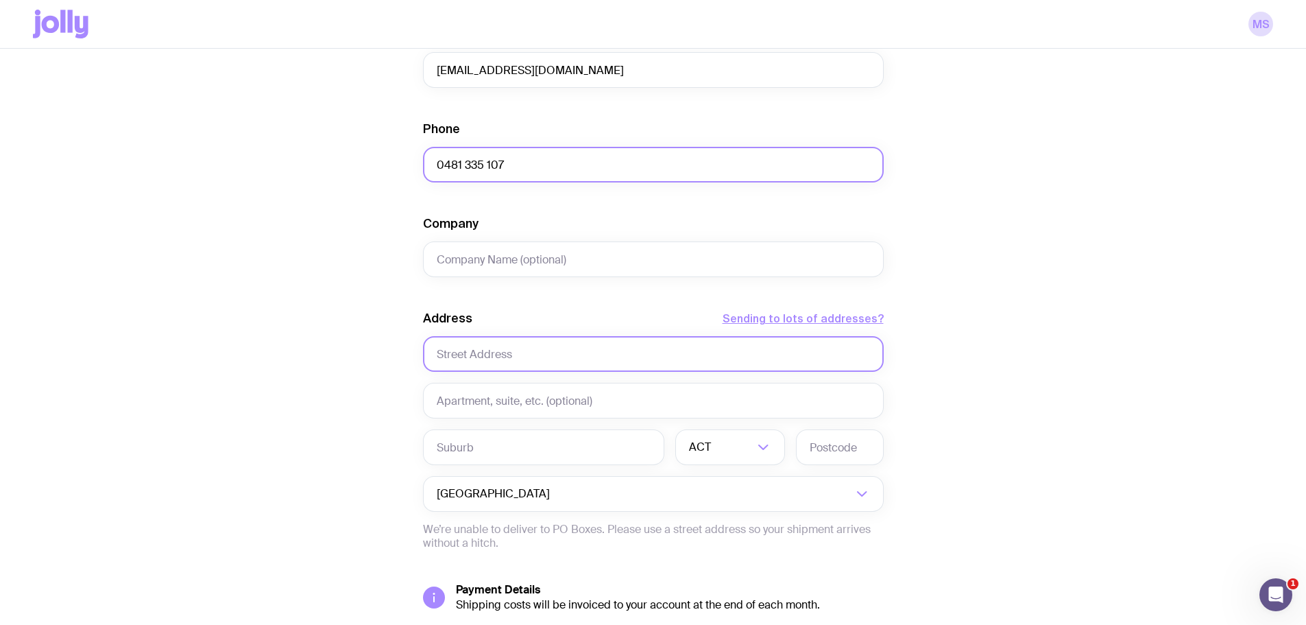
type input "0481 335 107"
click at [472, 371] on input "text" at bounding box center [653, 354] width 461 height 36
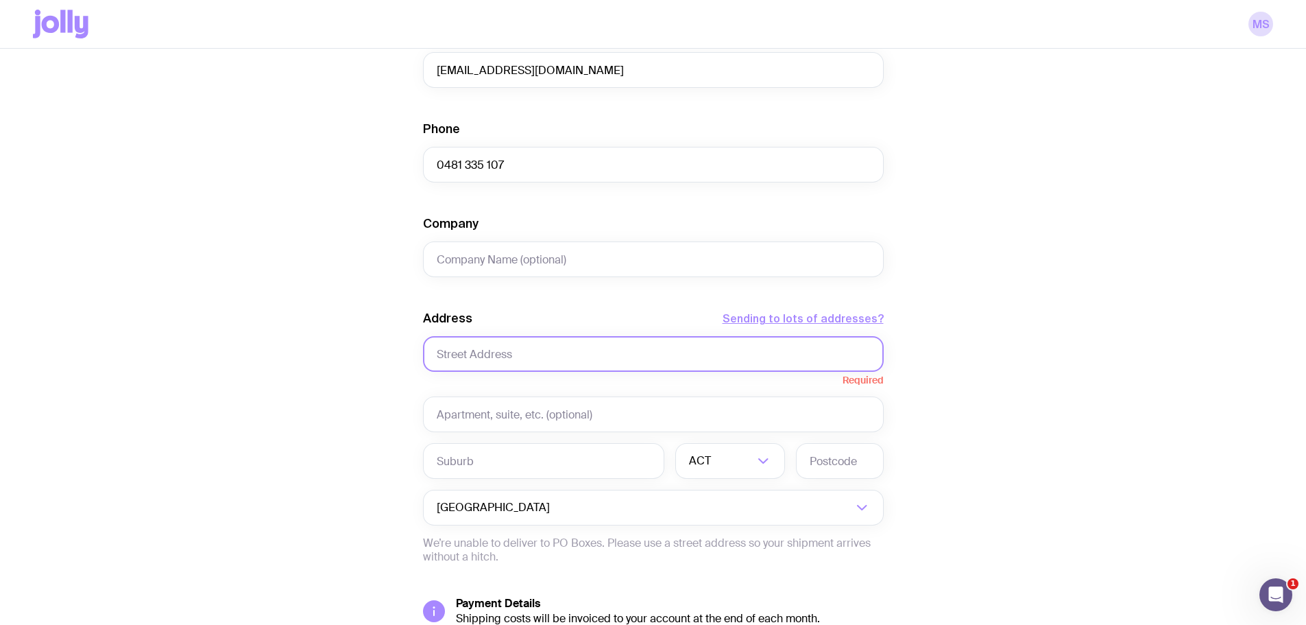
click at [514, 346] on input "text" at bounding box center [653, 354] width 461 height 36
paste input "[STREET_ADDRESS]"
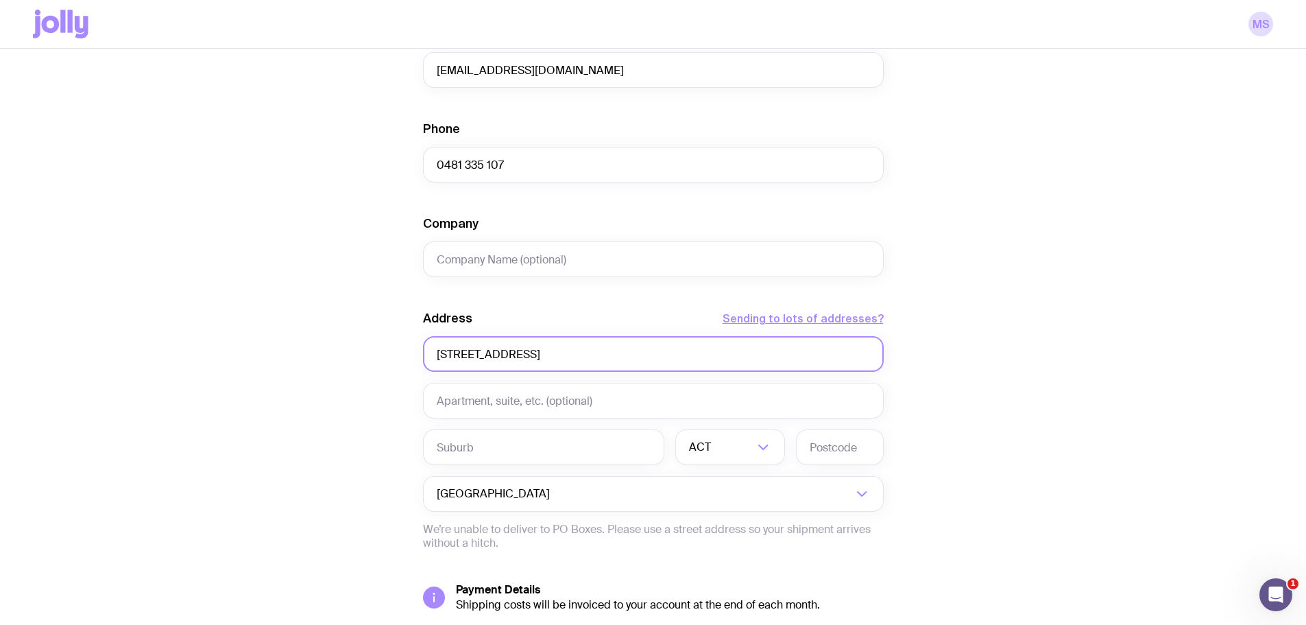
click at [570, 357] on input "[STREET_ADDRESS]" at bounding box center [653, 354] width 461 height 36
type input "[STREET_ADDRESS]"
click at [518, 450] on input "text" at bounding box center [543, 447] width 241 height 36
paste input "Gables"
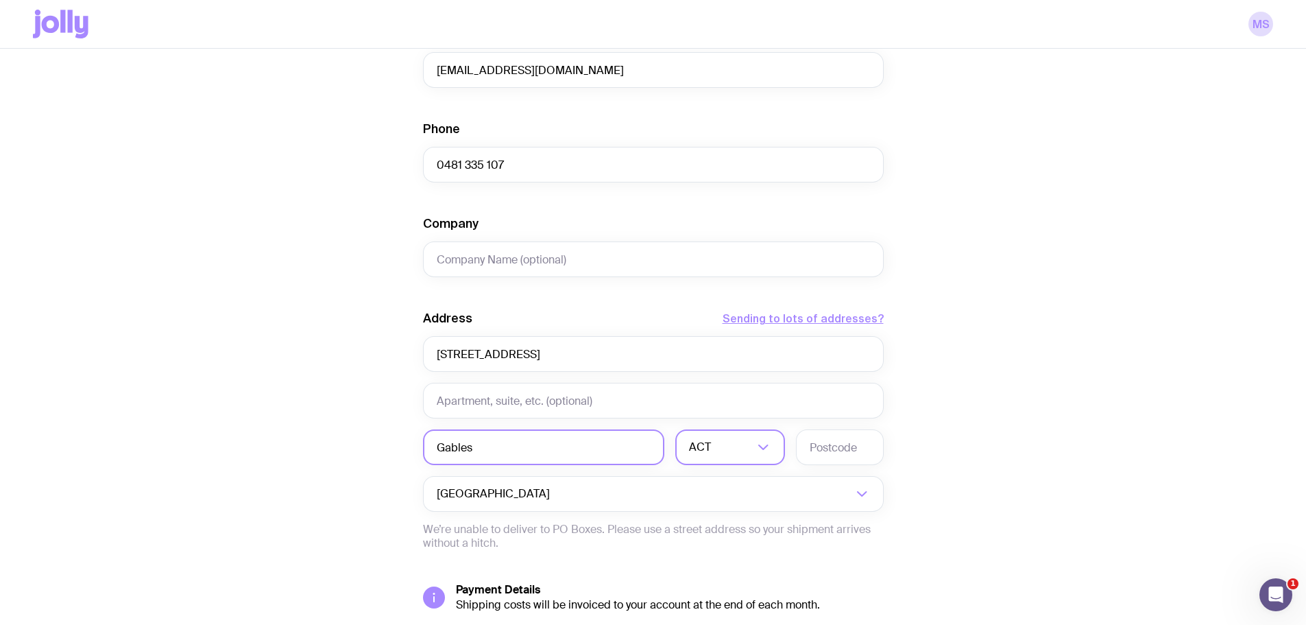
type input "Gables"
click at [715, 449] on input "Search for option" at bounding box center [734, 447] width 40 height 36
click at [714, 523] on li "[GEOGRAPHIC_DATA]" at bounding box center [730, 518] width 108 height 29
click at [843, 445] on input "text" at bounding box center [840, 447] width 88 height 36
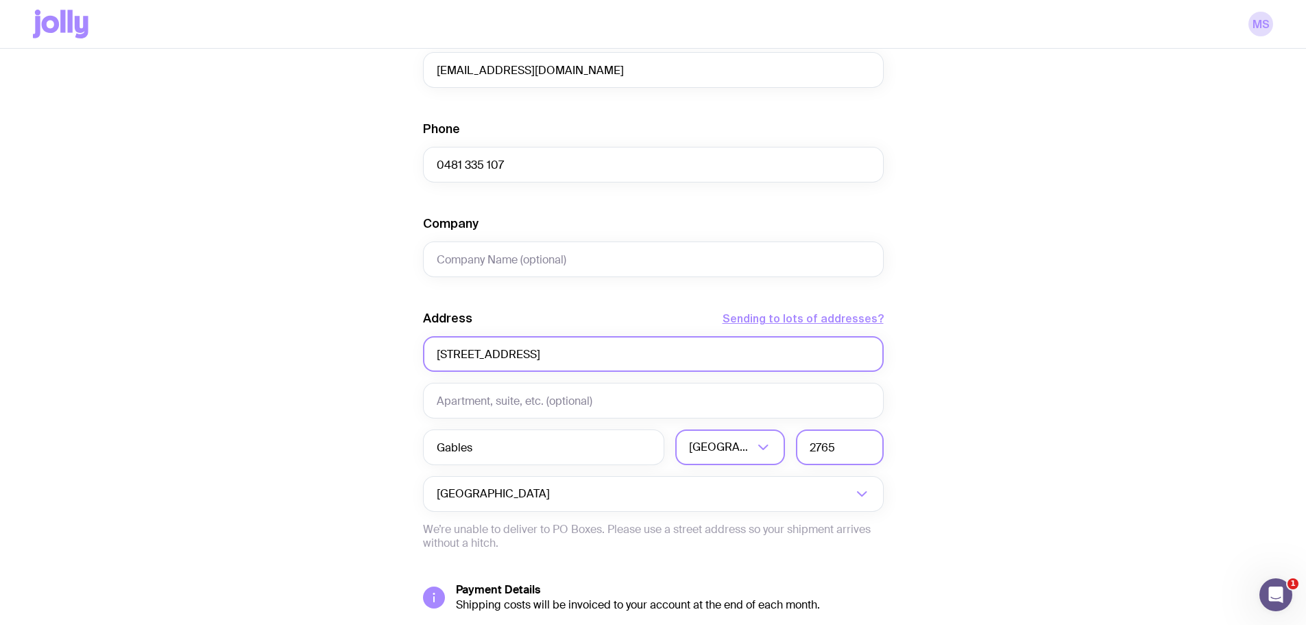
type input "2765"
drag, startPoint x: 654, startPoint y: 347, endPoint x: 540, endPoint y: 354, distance: 114.0
click at [540, 354] on input "[STREET_ADDRESS]" at bounding box center [653, 354] width 461 height 36
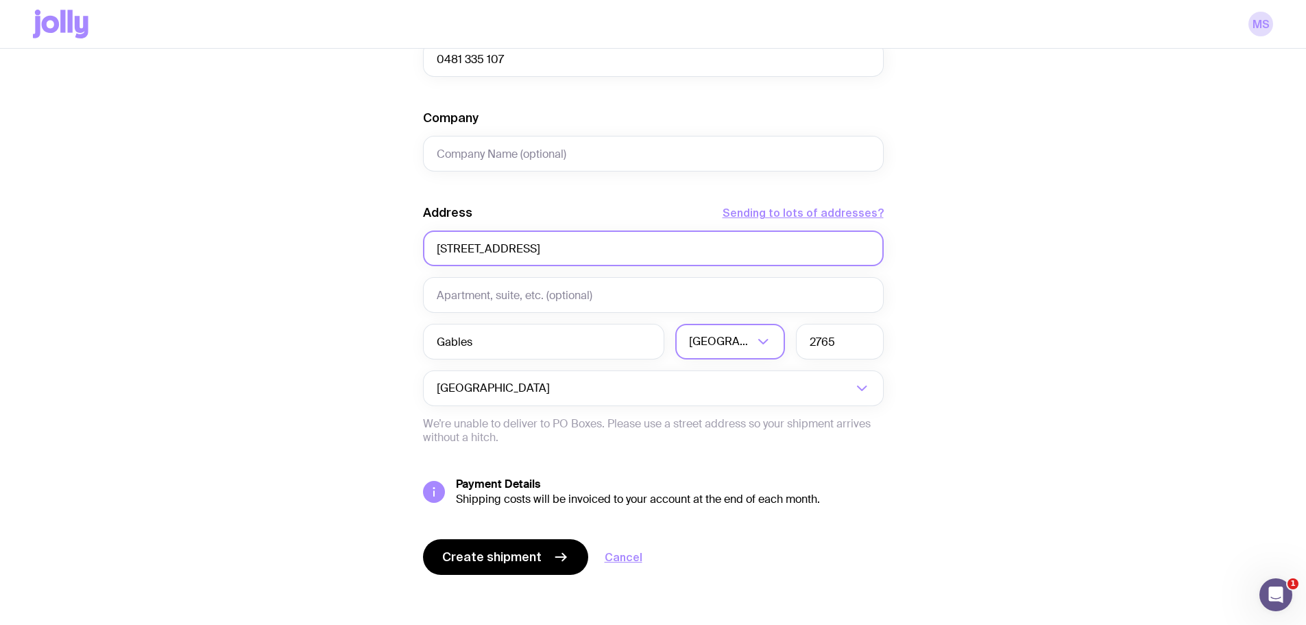
scroll to position [522, 0]
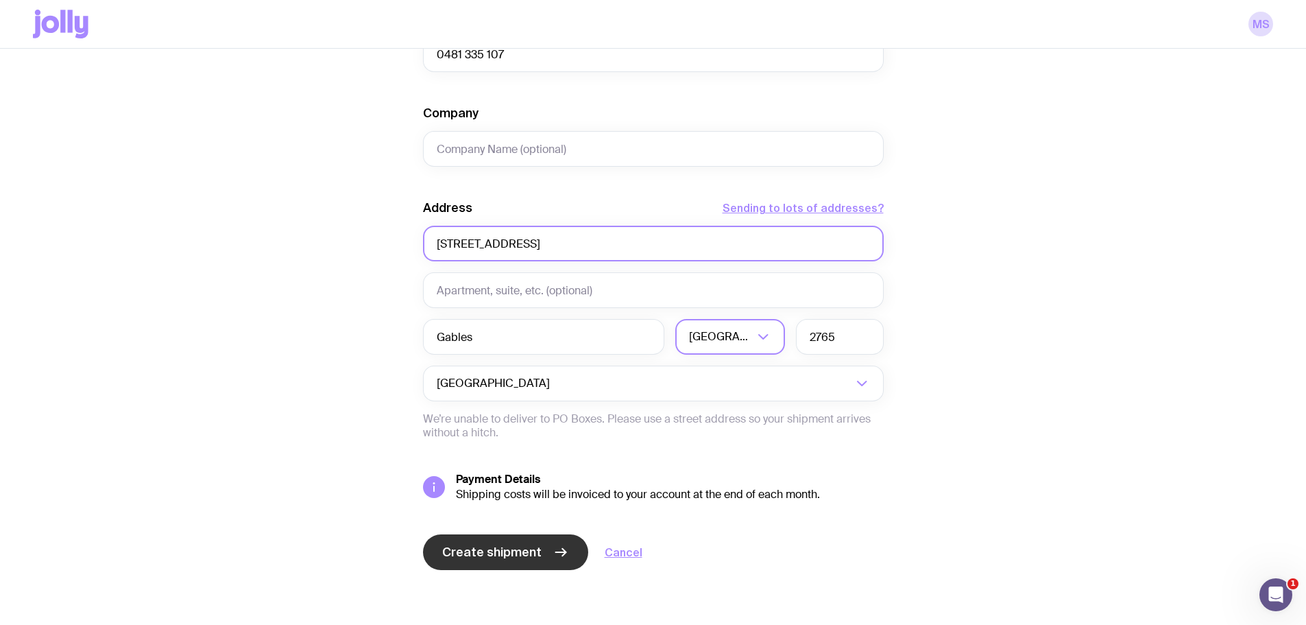
type input "[STREET_ADDRESS]"
click at [503, 547] on span "Create shipment" at bounding box center [491, 552] width 99 height 16
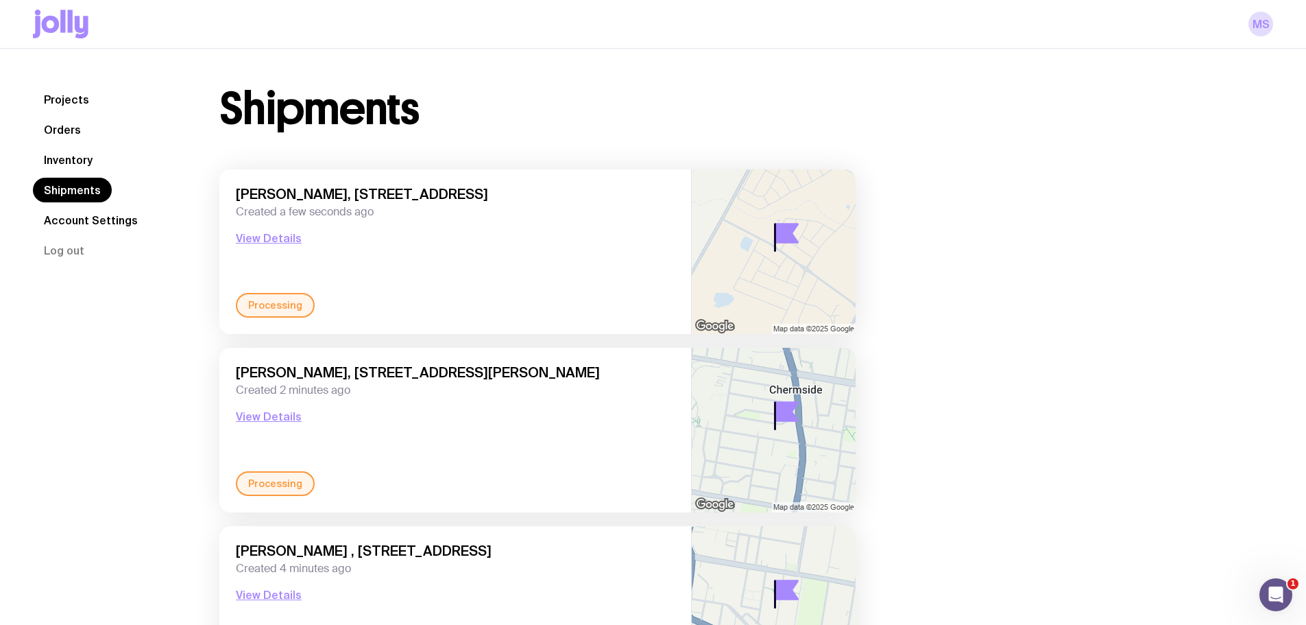
click at [40, 149] on link "Inventory" at bounding box center [68, 159] width 71 height 25
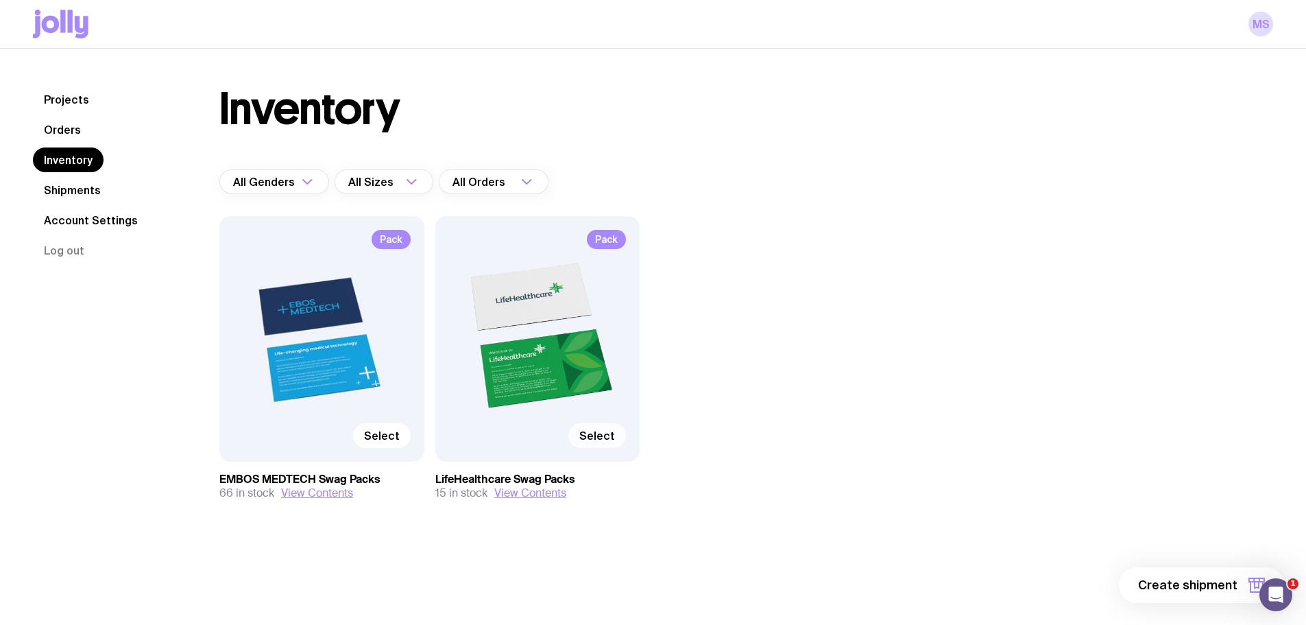
click at [607, 442] on label "Select" at bounding box center [597, 435] width 58 height 25
click at [0, 0] on input "Select" at bounding box center [0, 0] width 0 height 0
click at [1229, 588] on span "1 item" at bounding box center [1220, 585] width 34 height 16
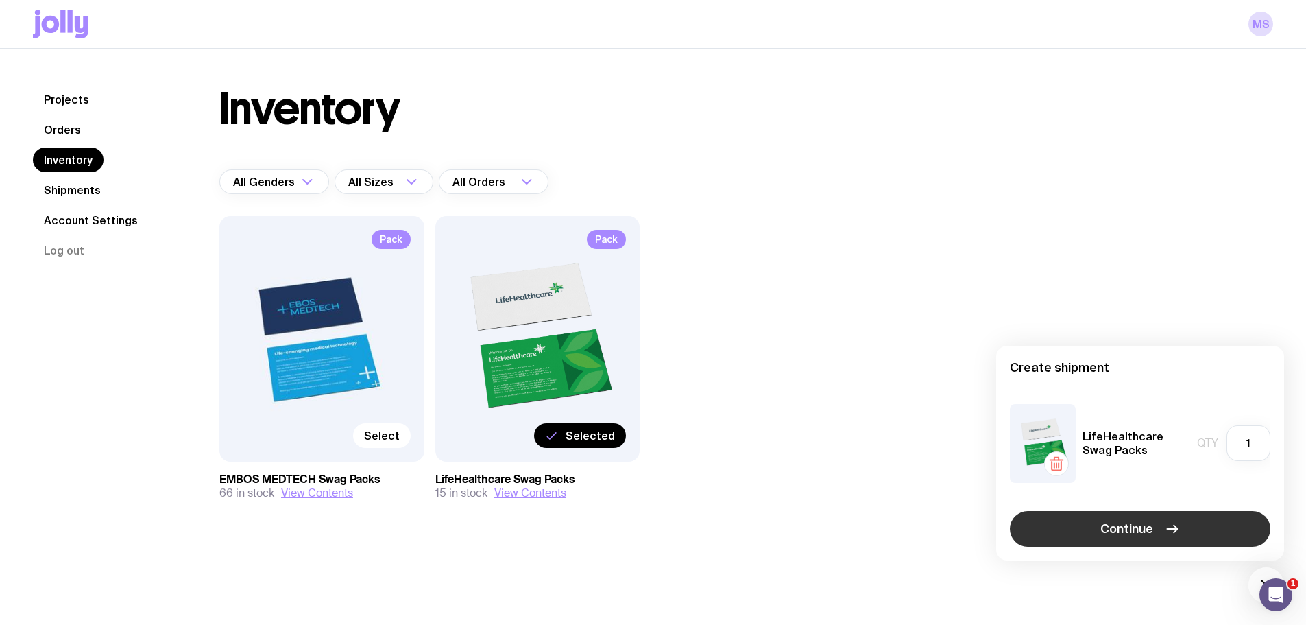
click at [1081, 530] on button "Continue" at bounding box center [1140, 529] width 261 height 36
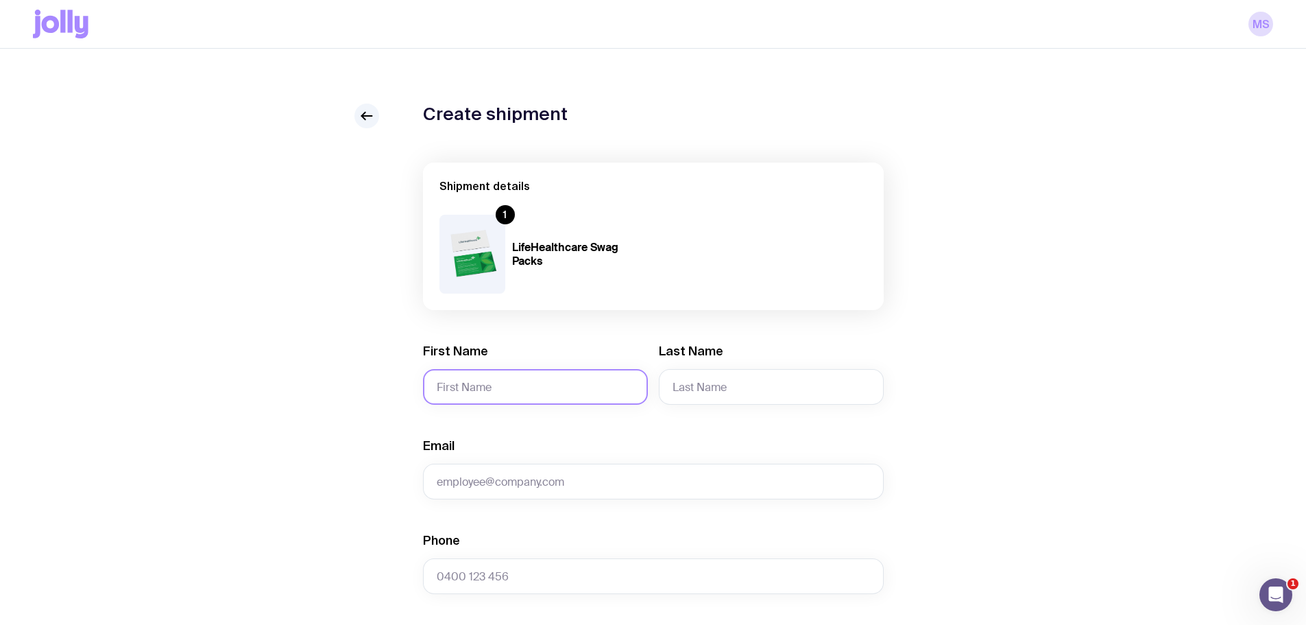
click at [477, 379] on input "First Name" at bounding box center [535, 387] width 225 height 36
type input "[PERSON_NAME]"
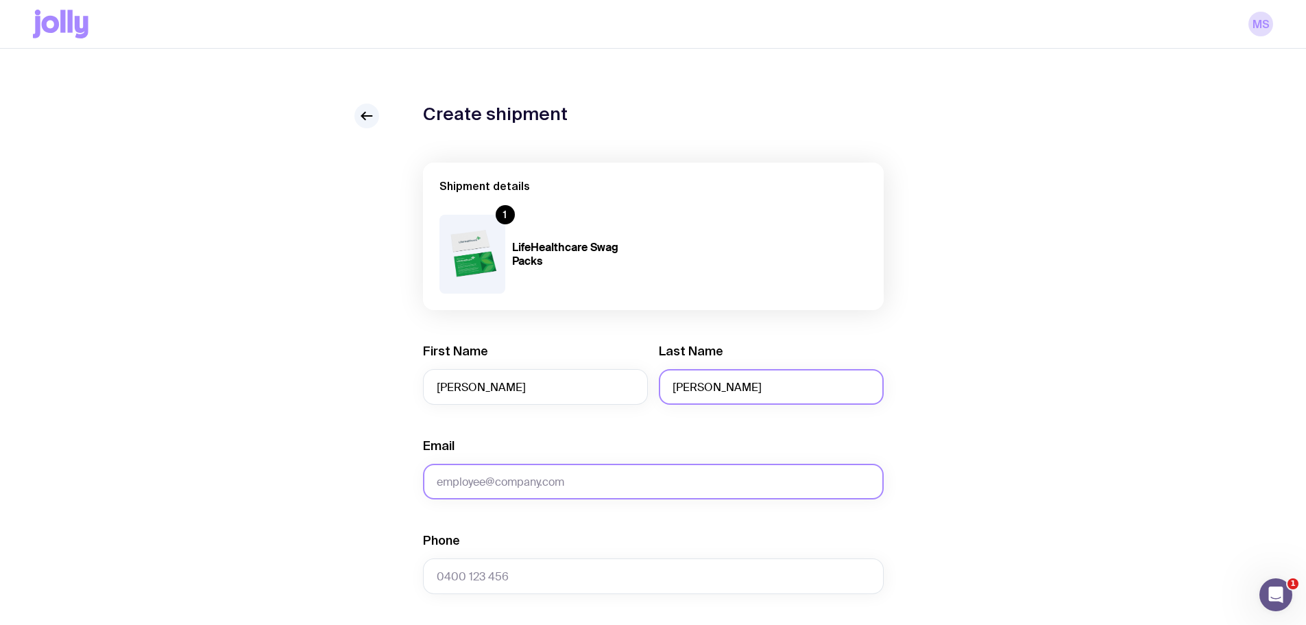
type input "[PERSON_NAME]"
click at [518, 488] on input "Email" at bounding box center [653, 481] width 461 height 36
click at [495, 476] on input "Email" at bounding box center [653, 481] width 461 height 36
paste input "[EMAIL_ADDRESS][DOMAIN_NAME]"
type input "[EMAIL_ADDRESS][DOMAIN_NAME]"
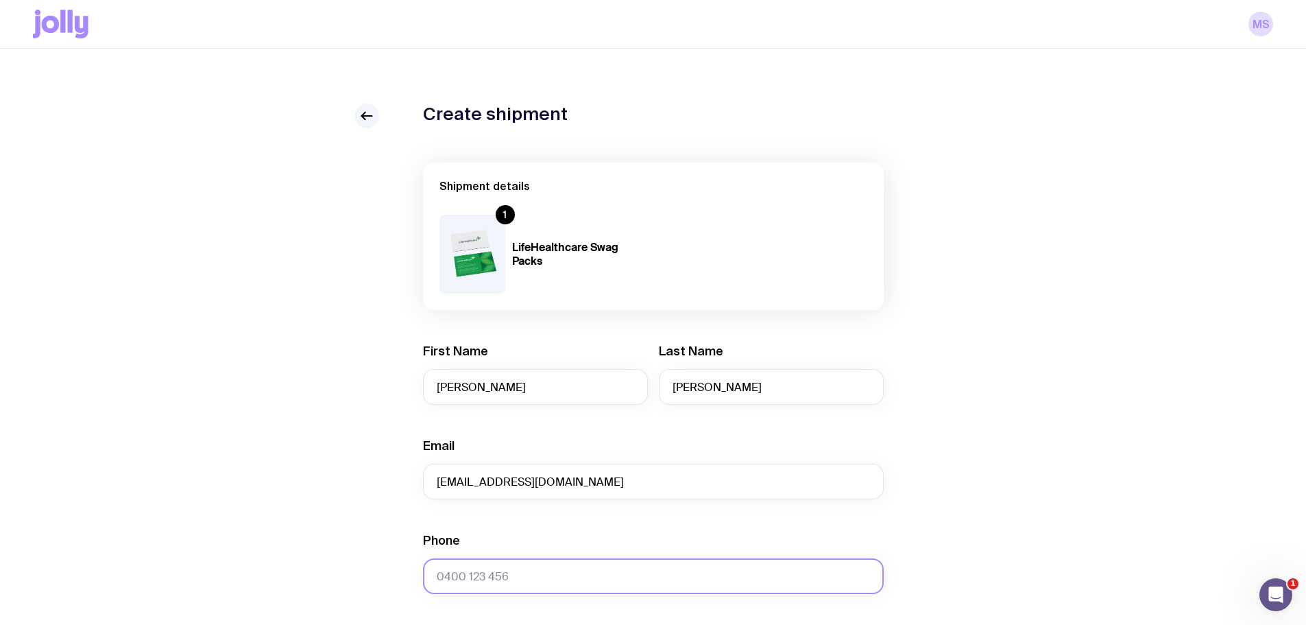
click at [508, 565] on input "Phone" at bounding box center [653, 576] width 461 height 36
paste input "0469795267"
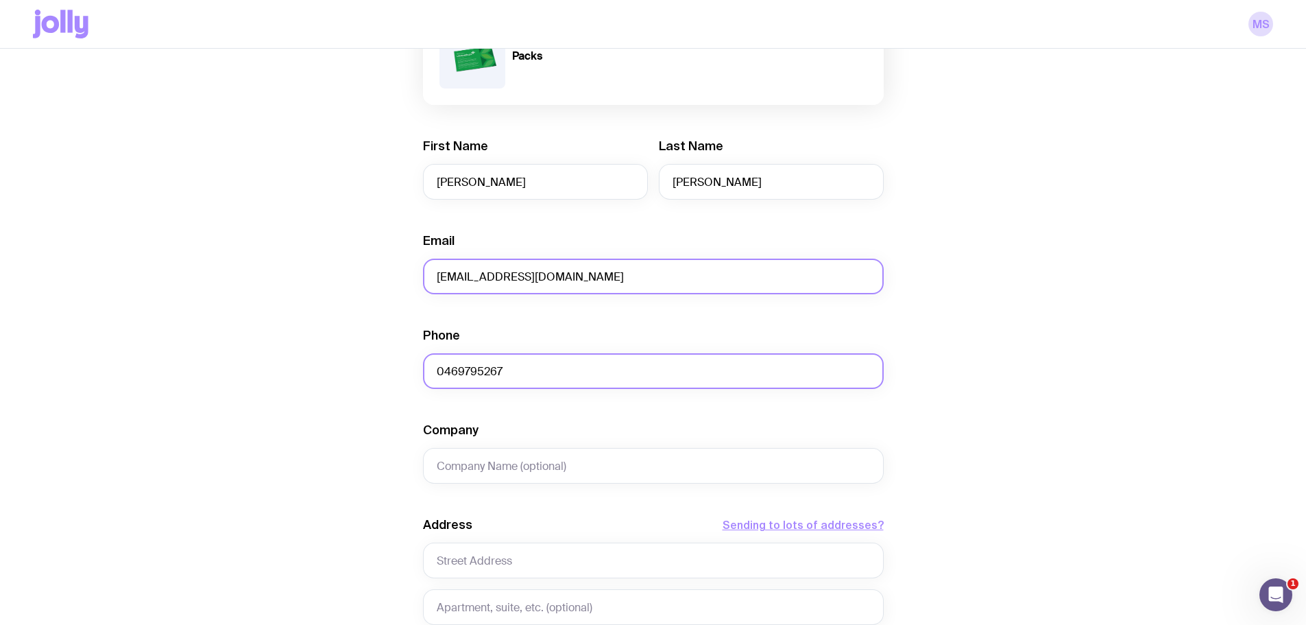
scroll to position [206, 0]
type input "0469795267"
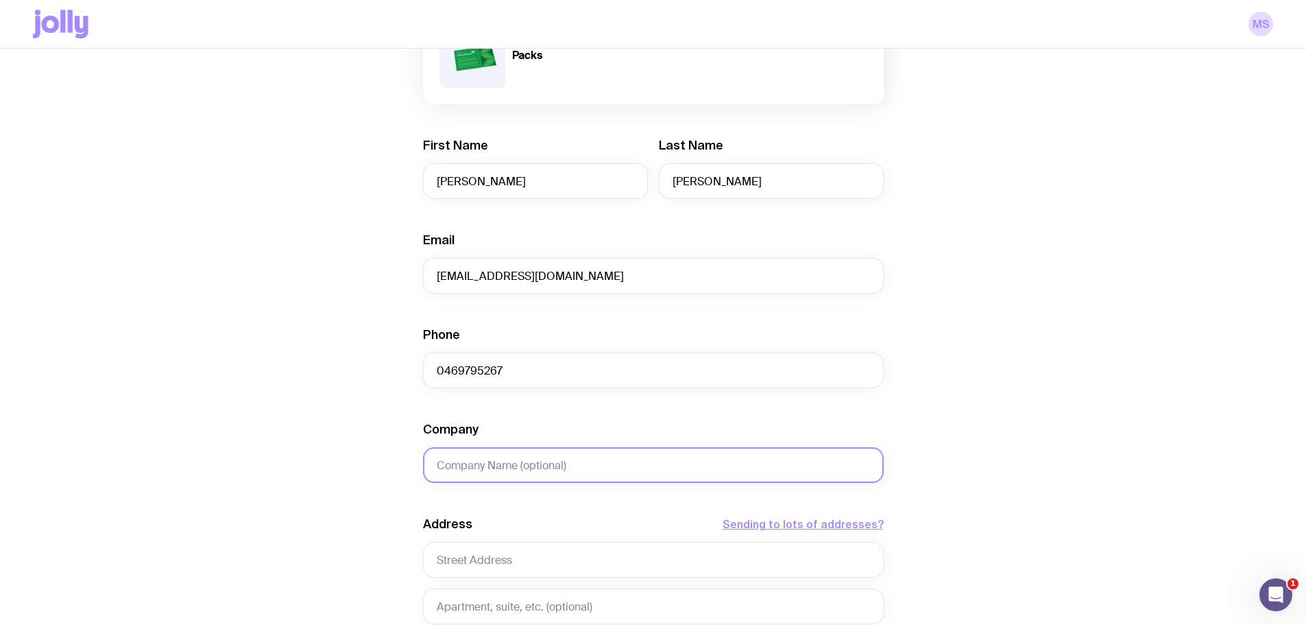
click at [489, 455] on input "Company" at bounding box center [653, 465] width 461 height 36
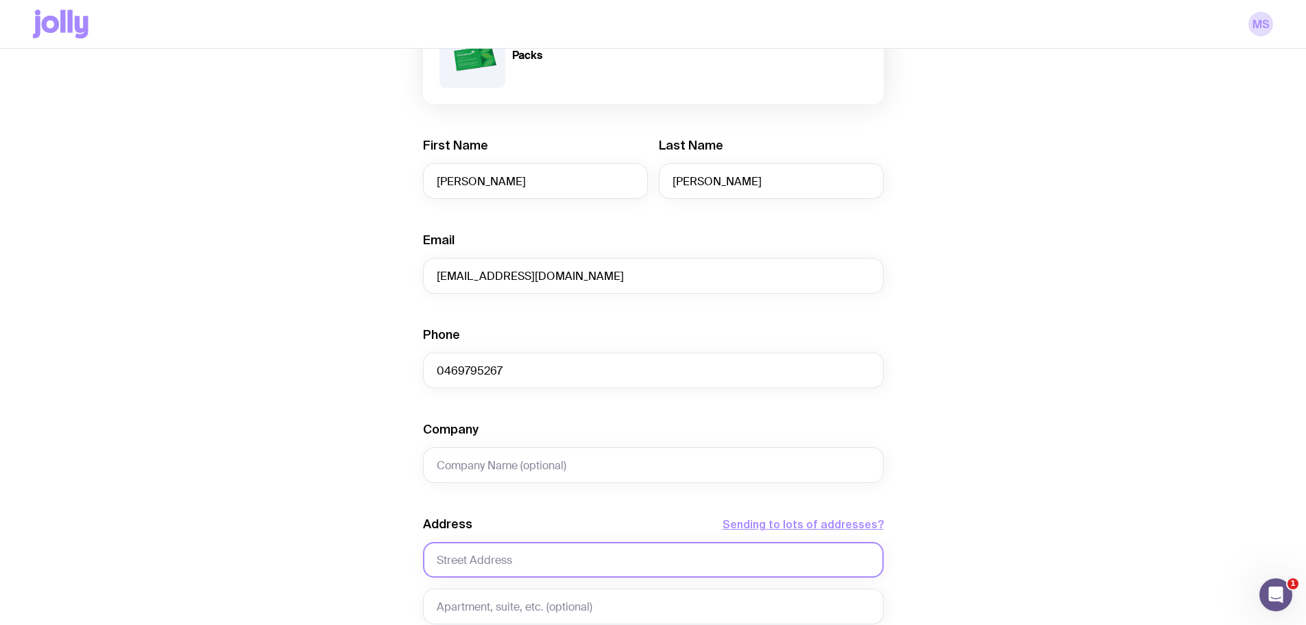
click at [481, 555] on input "text" at bounding box center [653, 560] width 461 height 36
paste input "[STREET_ADDRESS]"
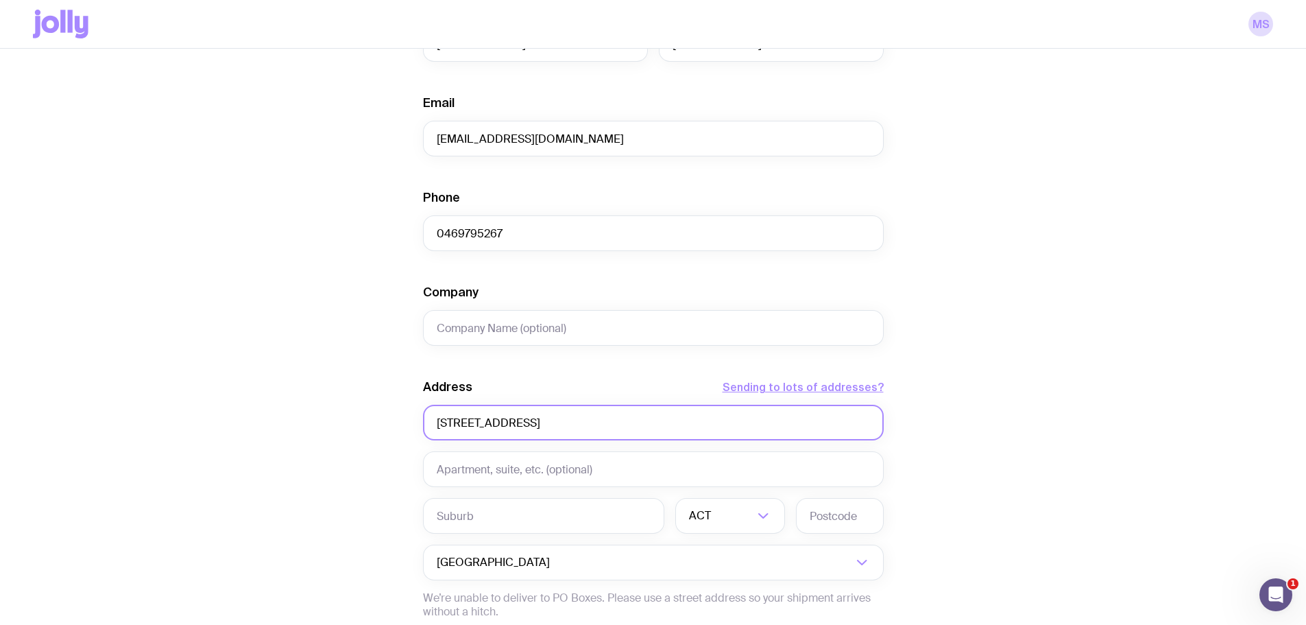
click at [459, 424] on input "[STREET_ADDRESS]" at bounding box center [653, 423] width 461 height 36
click at [557, 421] on input "[STREET_ADDRESS]" at bounding box center [653, 423] width 461 height 36
type input "[STREET_ADDRESS]"
click at [520, 508] on input "text" at bounding box center [543, 516] width 241 height 36
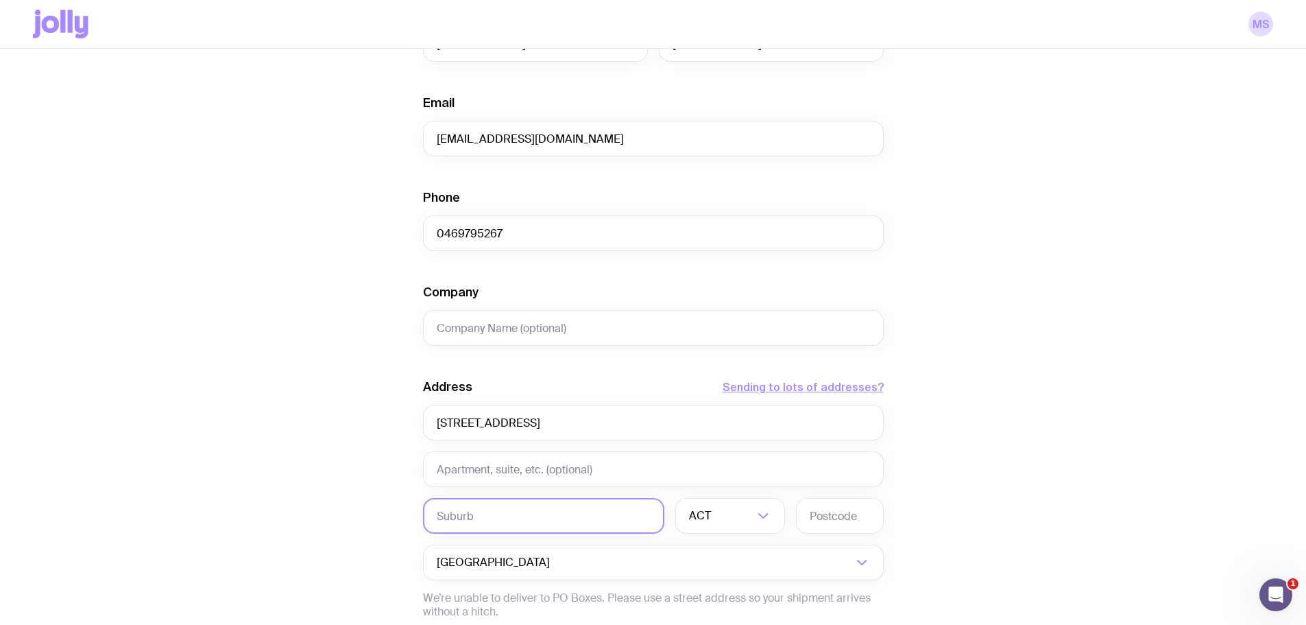
paste input "KNOXFIELD"
type input "KNOXFIELD"
click at [709, 506] on div "ACT" at bounding box center [715, 516] width 80 height 36
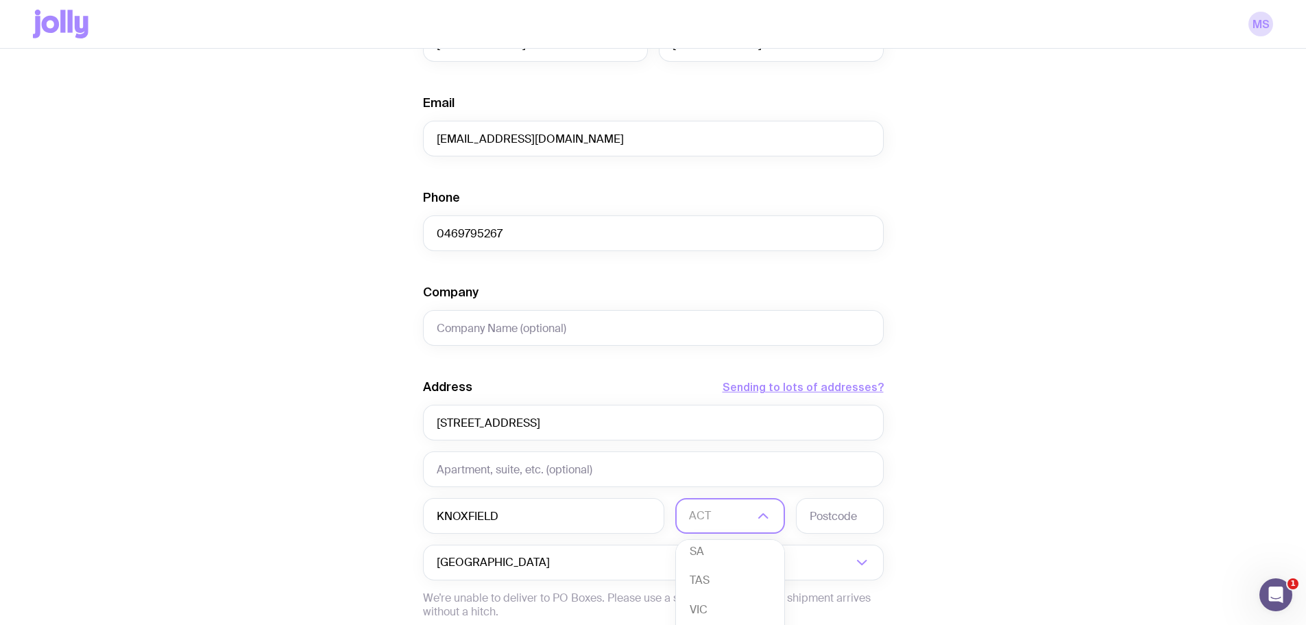
scroll to position [121, 0]
click at [713, 611] on li "VIC" at bounding box center [730, 613] width 108 height 29
click at [828, 518] on input "text" at bounding box center [840, 516] width 88 height 36
type input "3180"
drag, startPoint x: 646, startPoint y: 417, endPoint x: 522, endPoint y: 425, distance: 123.7
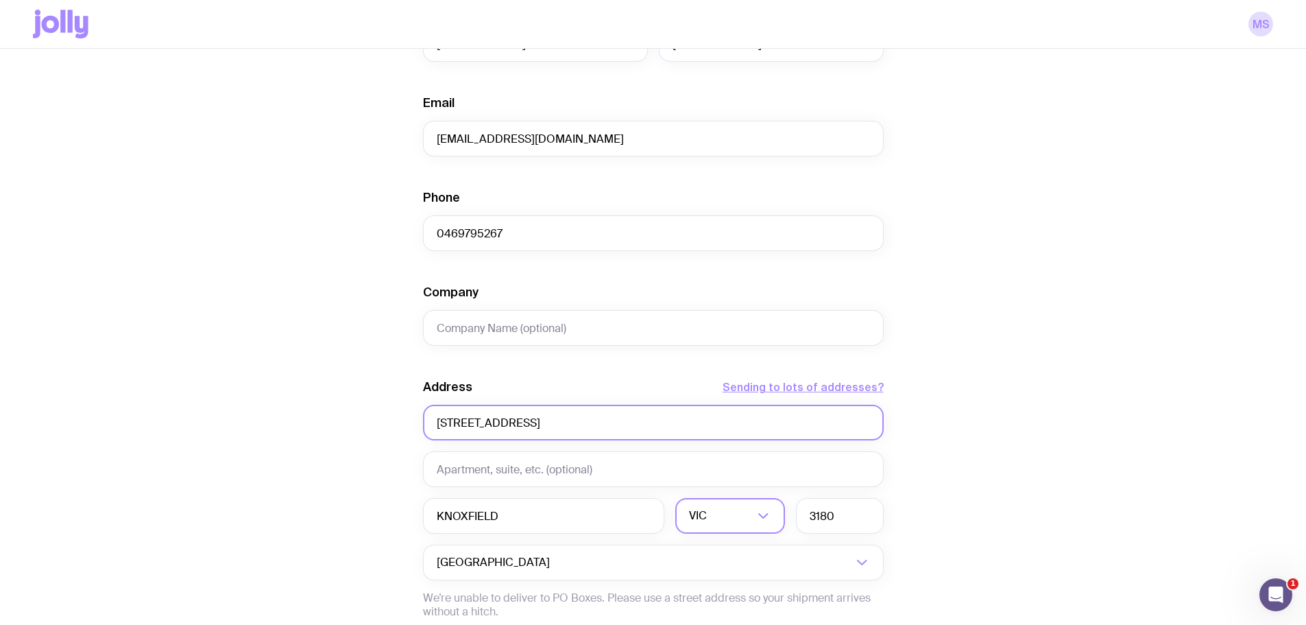
click at [522, 425] on input "[STREET_ADDRESS]" at bounding box center [653, 423] width 461 height 36
click at [494, 418] on input "45 Emica parade" at bounding box center [653, 423] width 461 height 36
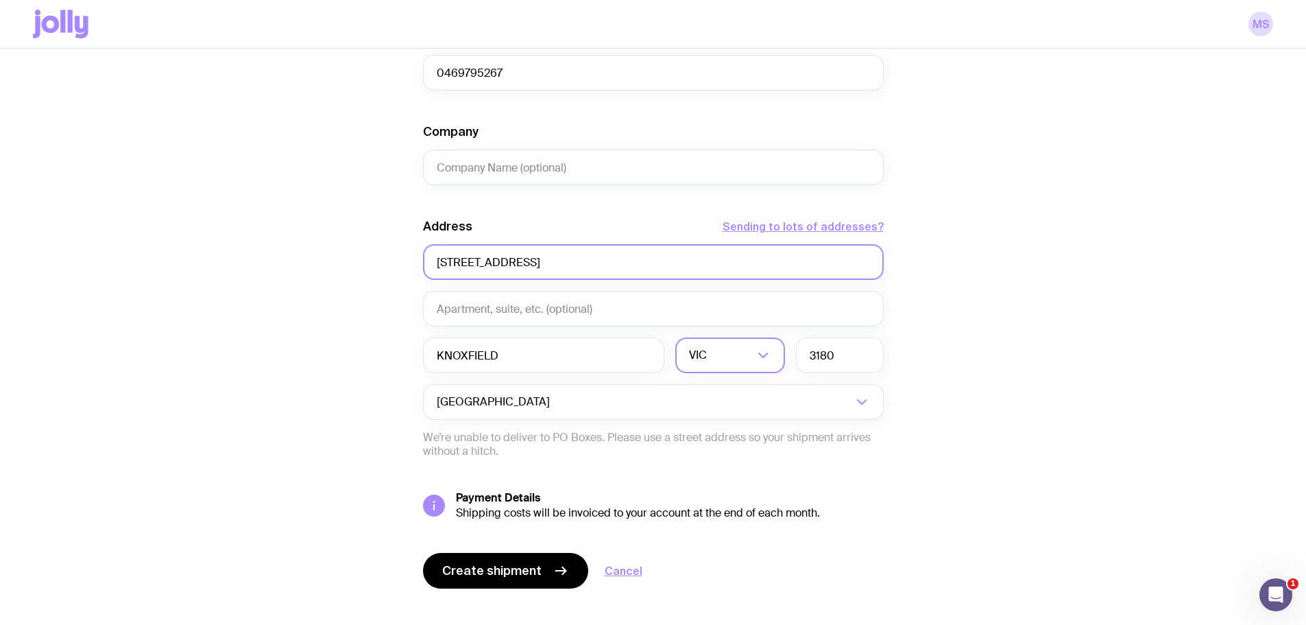
scroll to position [522, 0]
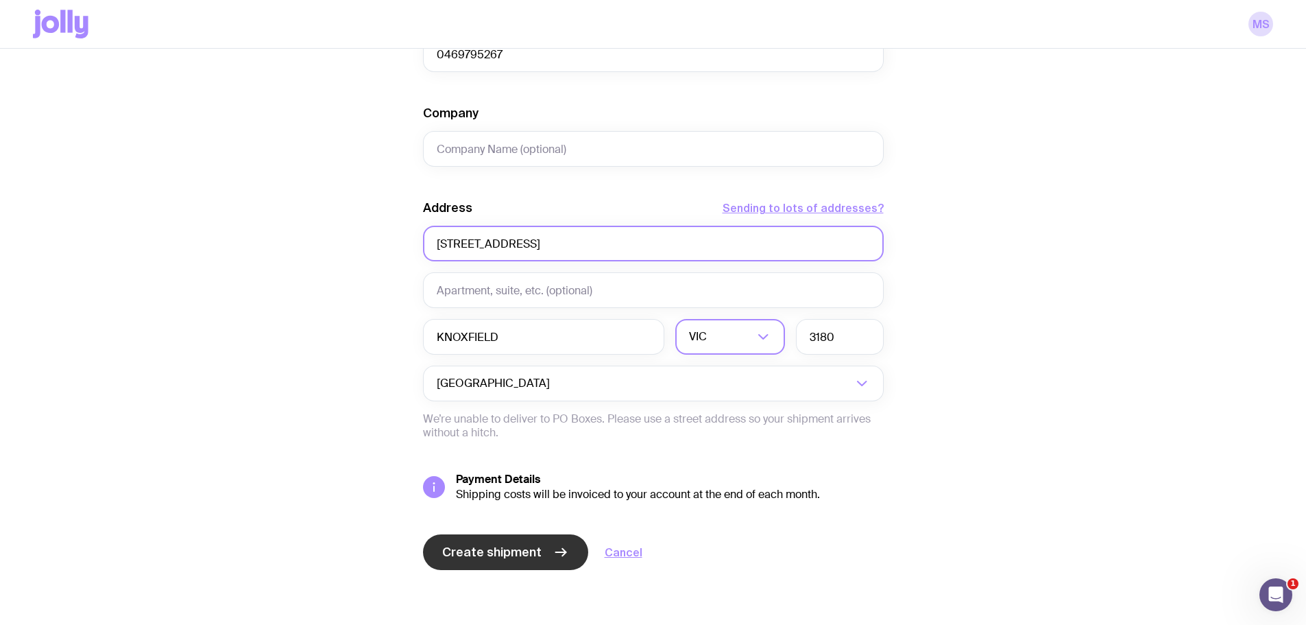
type input "[STREET_ADDRESS]"
click at [461, 553] on span "Create shipment" at bounding box center [491, 552] width 99 height 16
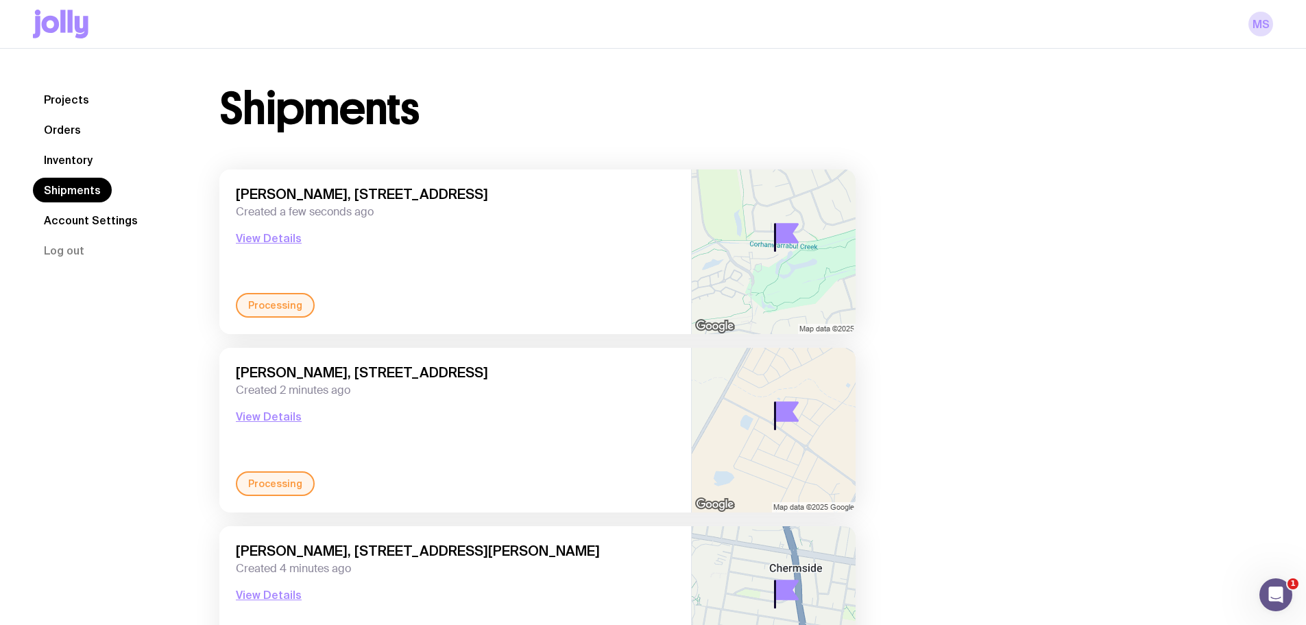
click at [77, 171] on link "Inventory" at bounding box center [68, 159] width 71 height 25
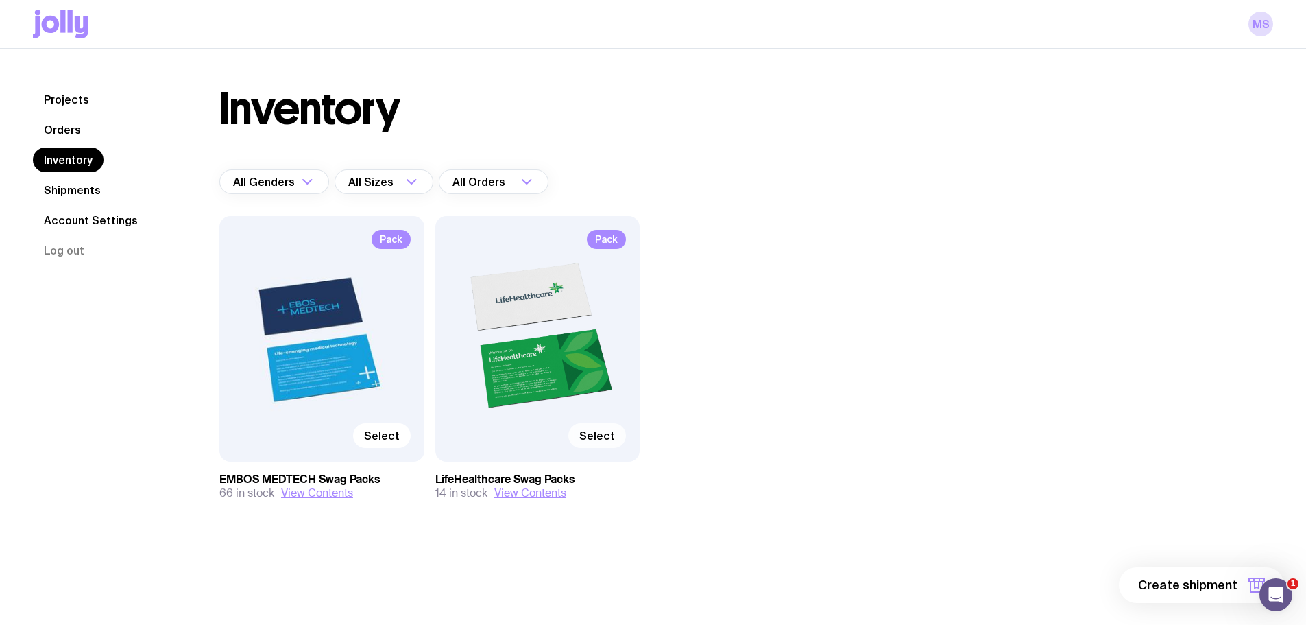
click at [592, 435] on span "Select" at bounding box center [597, 436] width 36 height 14
click at [0, 0] on input "Select" at bounding box center [0, 0] width 0 height 0
click at [1203, 575] on button "1 item" at bounding box center [1234, 585] width 100 height 36
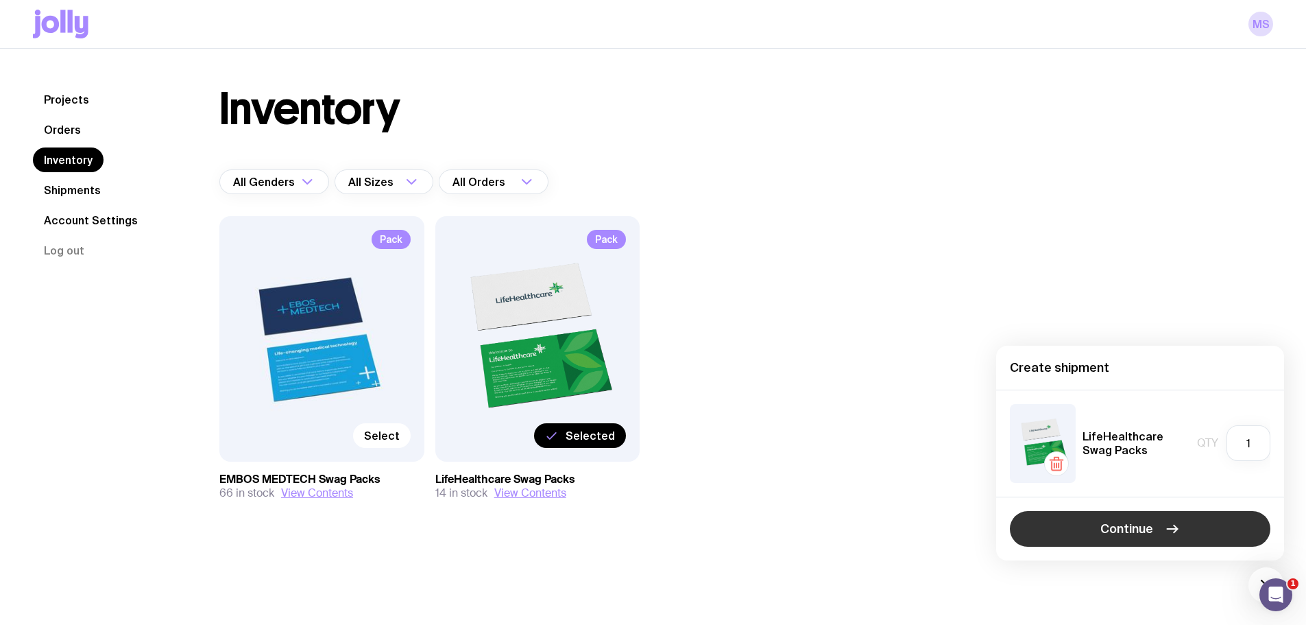
click at [1092, 515] on button "Continue" at bounding box center [1140, 529] width 261 height 36
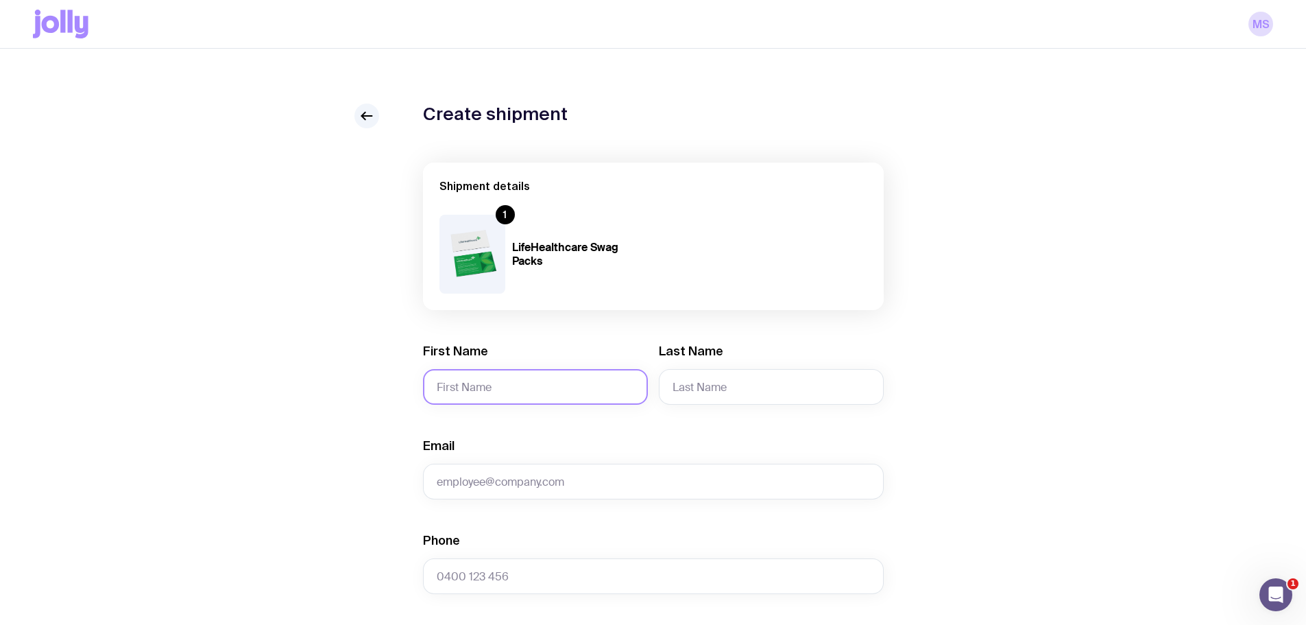
click at [503, 377] on input "First Name" at bounding box center [535, 387] width 225 height 36
type input "[PERSON_NAME]"
type input "Ready"
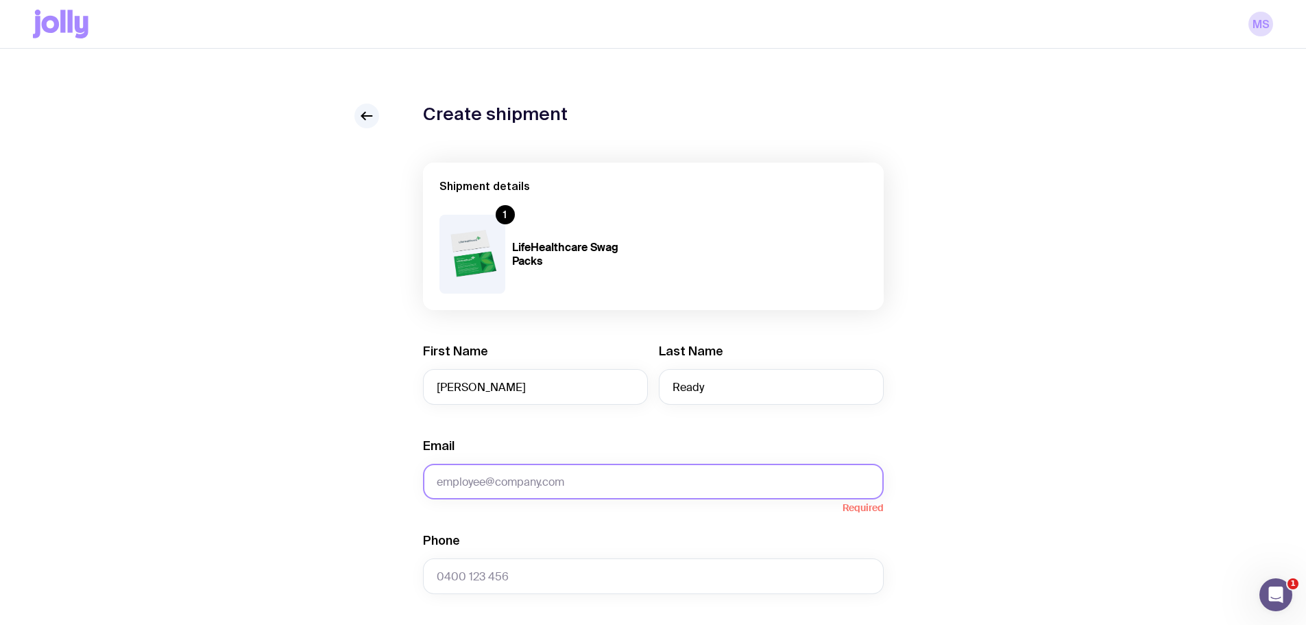
click at [466, 474] on input "Email" at bounding box center [653, 481] width 461 height 36
paste input "[EMAIL_ADDRESS][DOMAIN_NAME]"
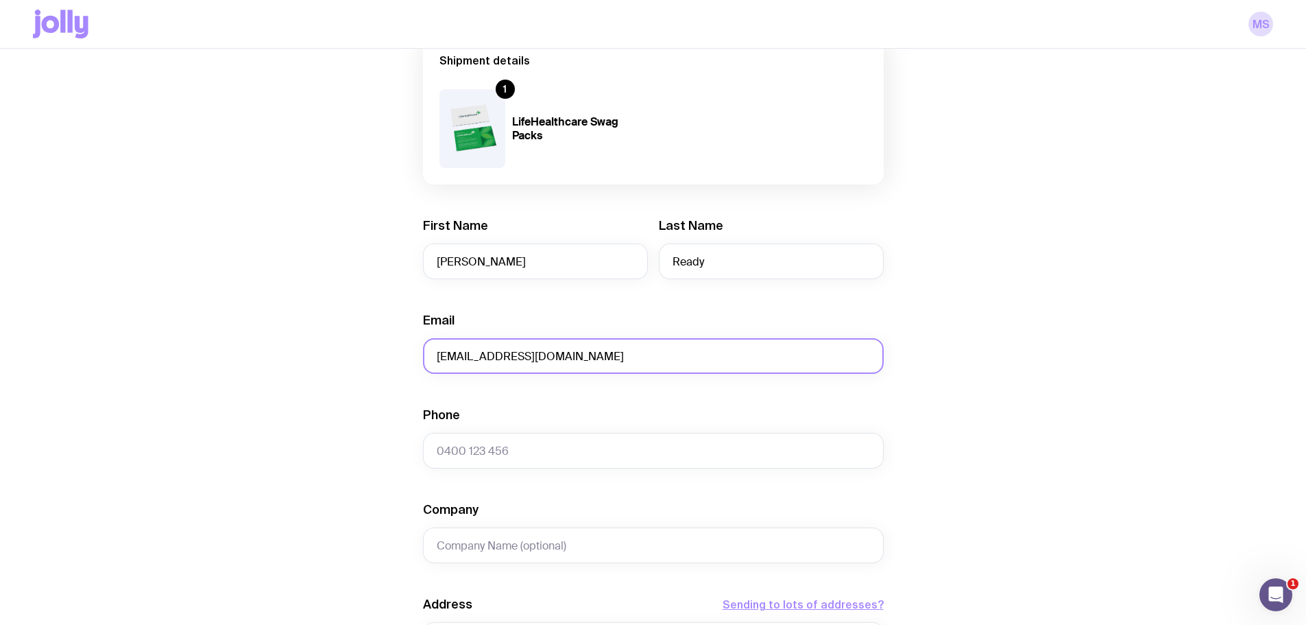
scroll to position [137, 0]
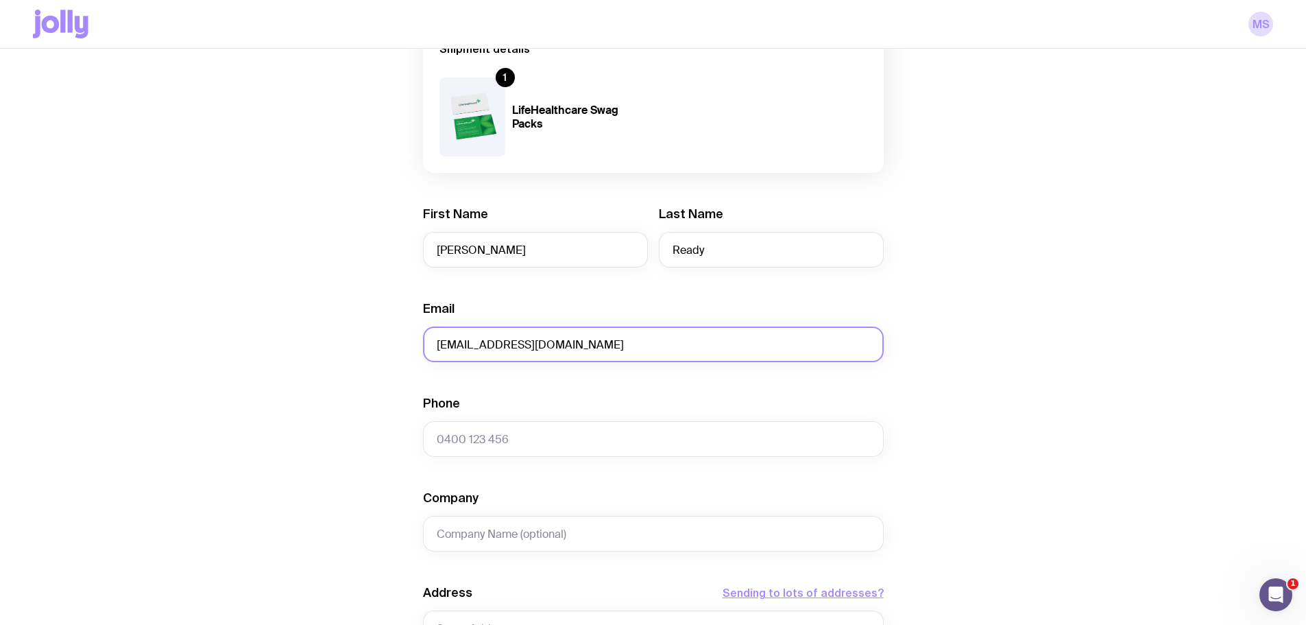
type input "[EMAIL_ADDRESS][DOMAIN_NAME]"
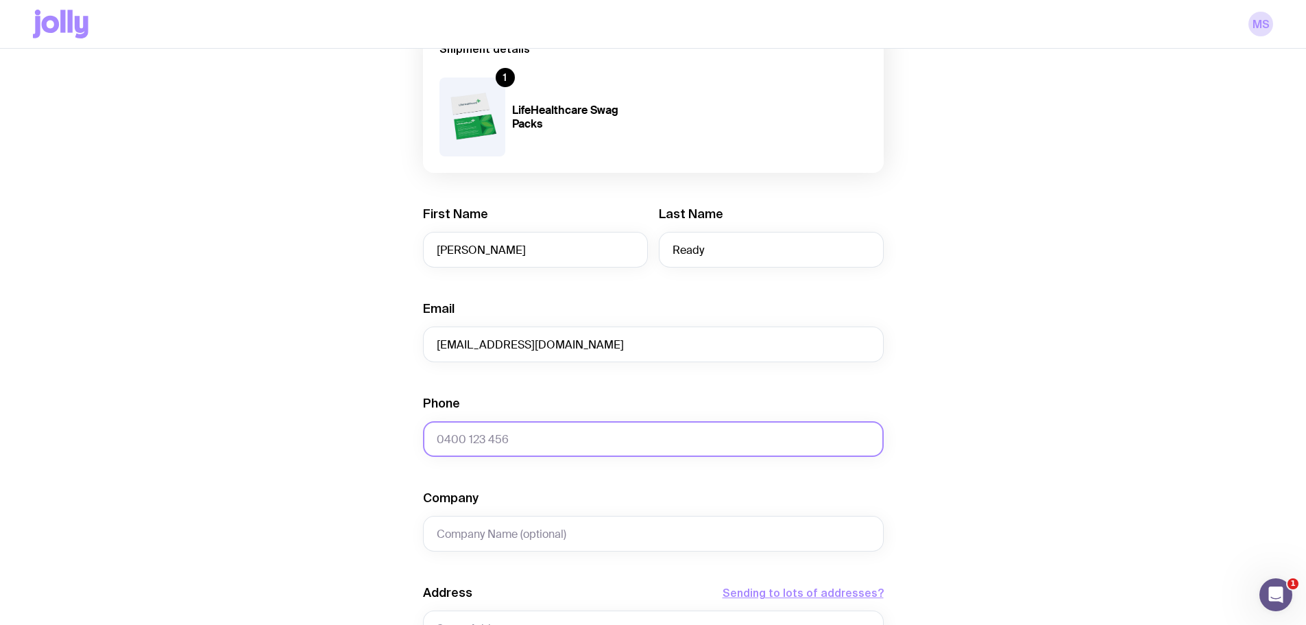
click at [498, 445] on input "Phone" at bounding box center [653, 439] width 461 height 36
paste input "0432 765 843"
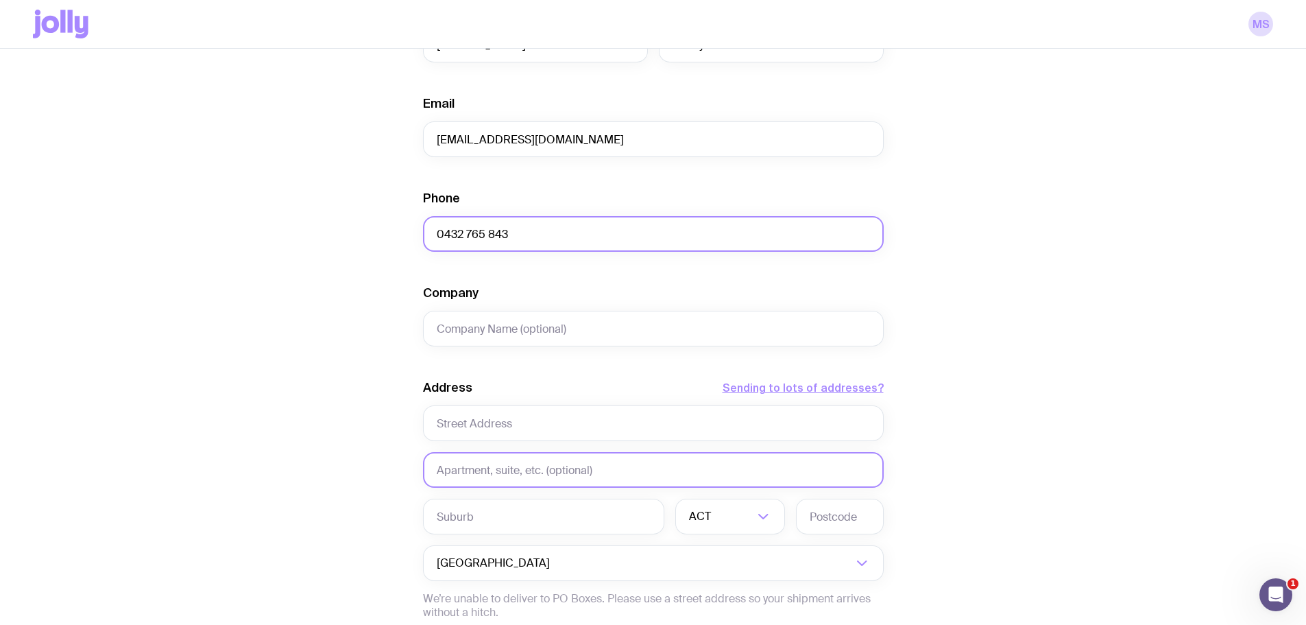
scroll to position [343, 0]
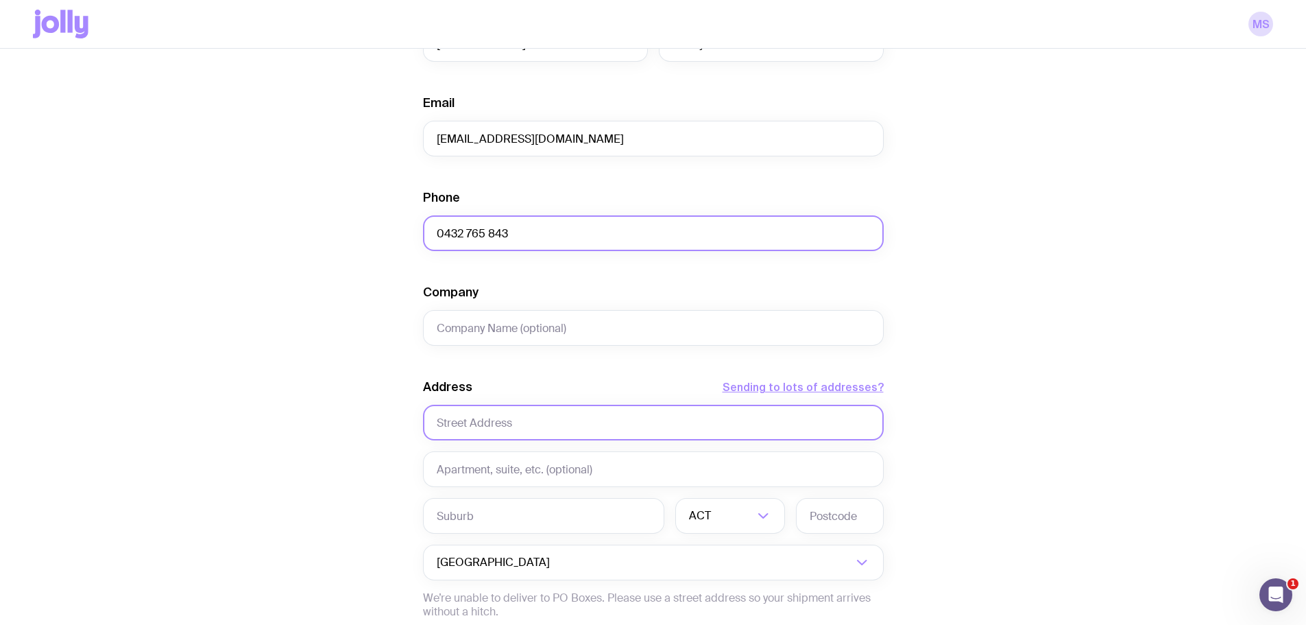
type input "0432 765 843"
click at [472, 429] on input "text" at bounding box center [653, 423] width 461 height 36
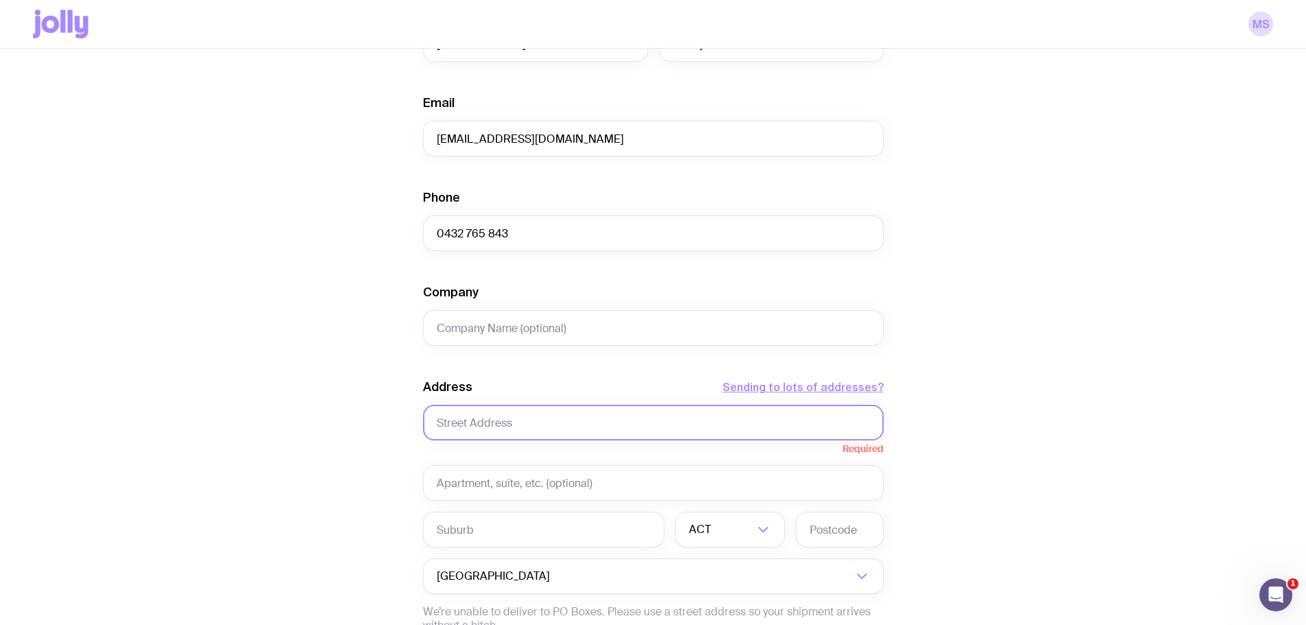
click at [482, 420] on input "text" at bounding box center [653, 423] width 461 height 36
paste input "[STREET_ADDRESS]"
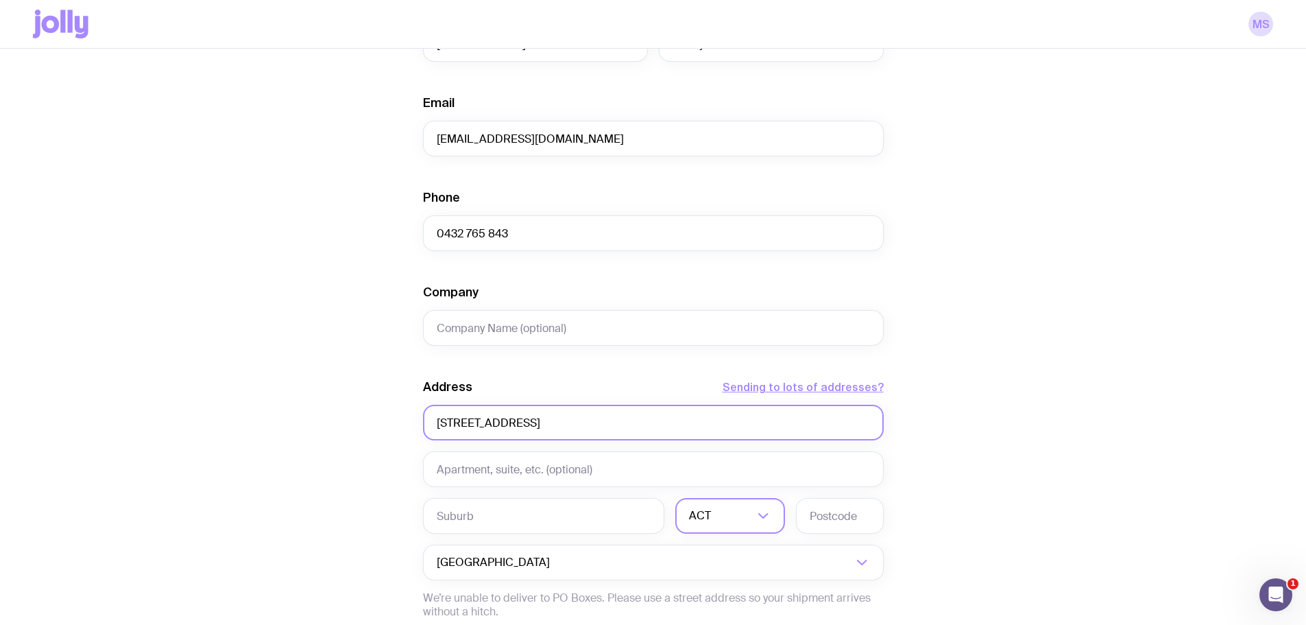
type input "[STREET_ADDRESS]"
click at [724, 517] on input "Search for option" at bounding box center [734, 516] width 40 height 36
click at [710, 588] on li "QLD" at bounding box center [730, 589] width 108 height 29
click at [844, 519] on input "text" at bounding box center [840, 516] width 88 height 36
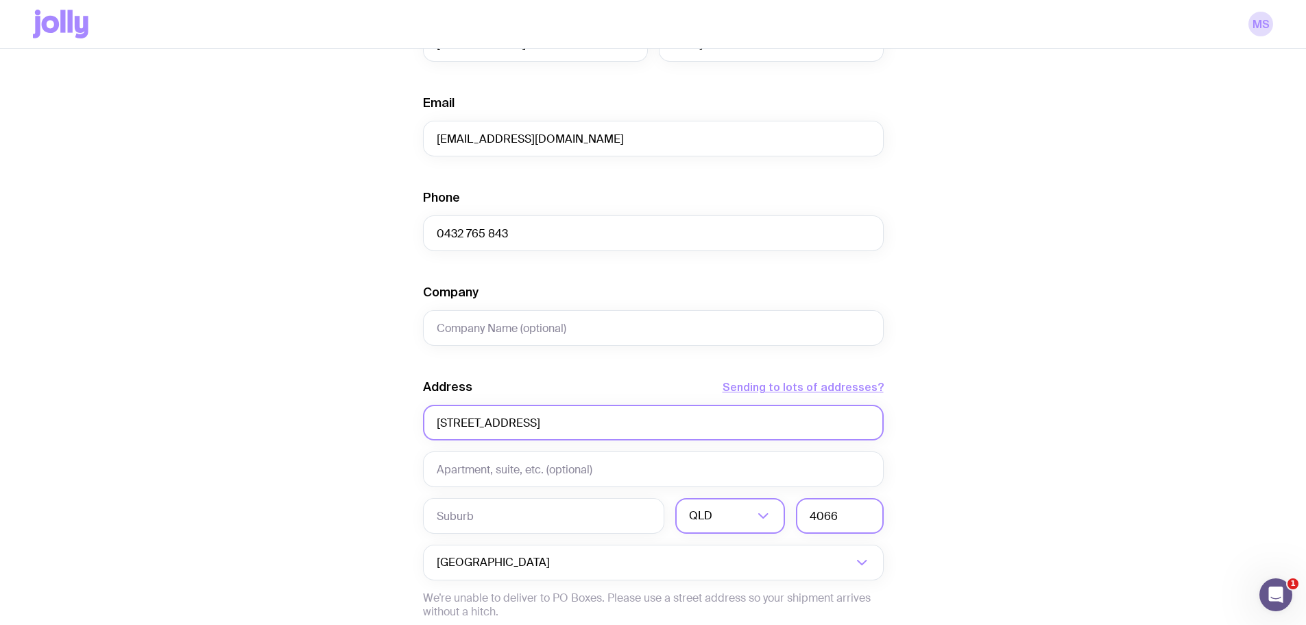
type input "4066"
click at [593, 426] on input "[STREET_ADDRESS]" at bounding box center [653, 423] width 461 height 36
type input "[STREET_ADDRESS]"
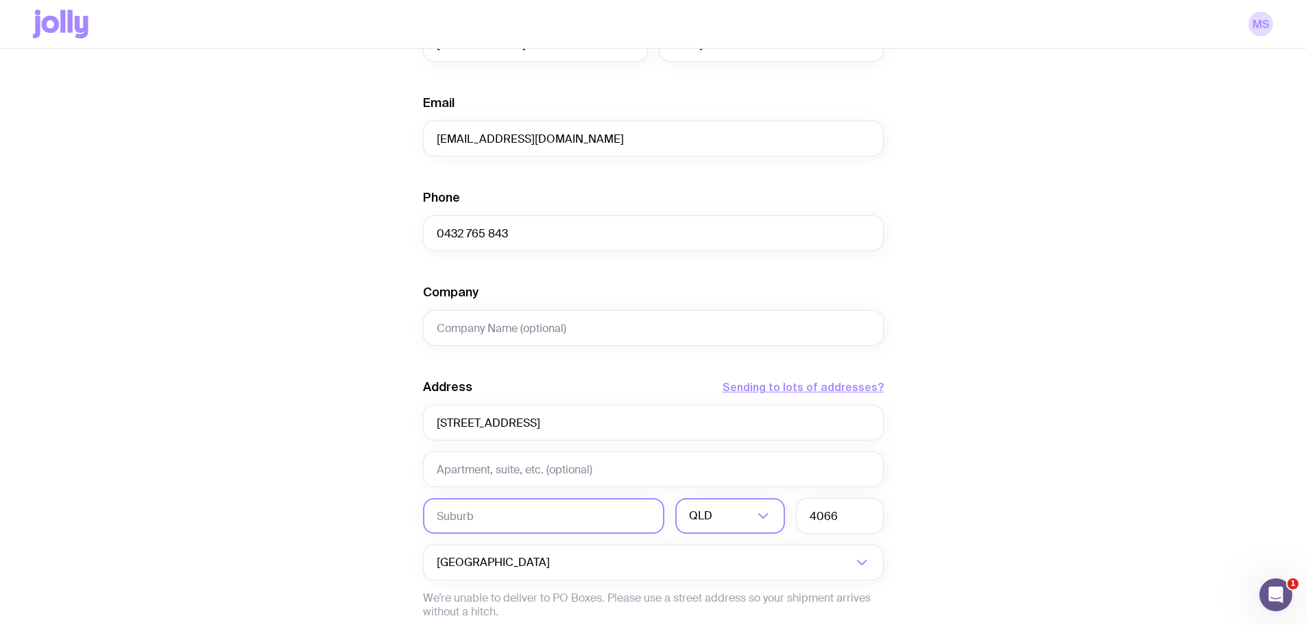
click at [514, 517] on input "text" at bounding box center [543, 516] width 241 height 36
paste input "Toowong"
type input "Toowong"
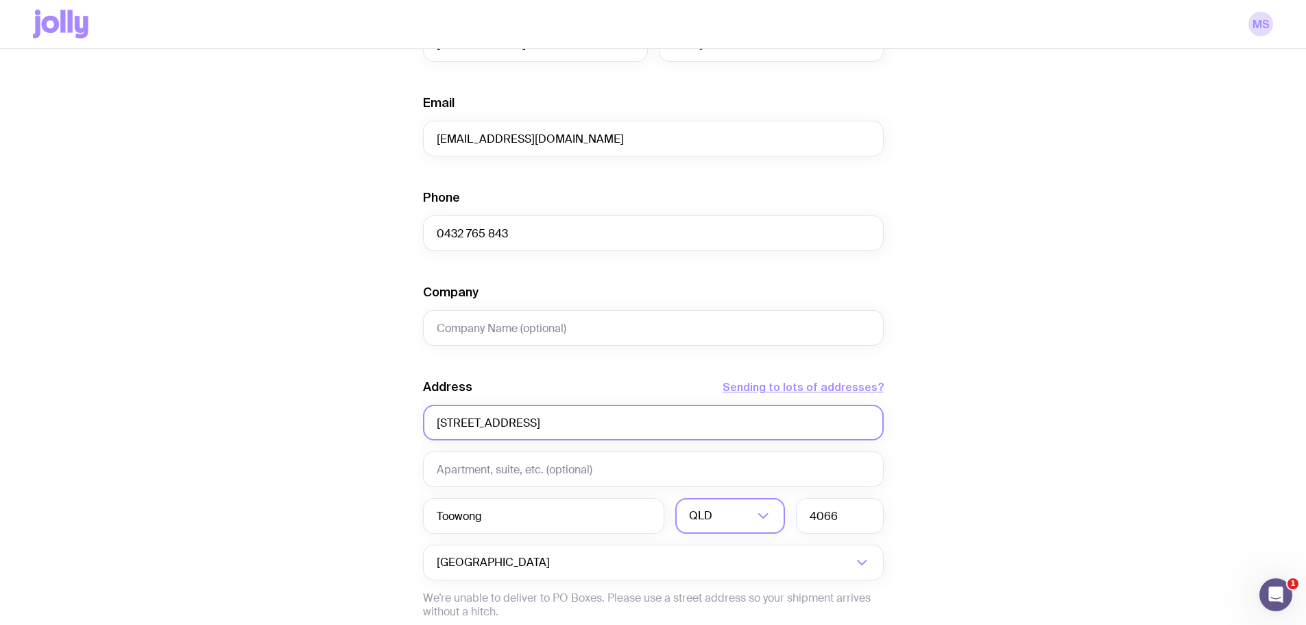
drag, startPoint x: 624, startPoint y: 416, endPoint x: 562, endPoint y: 418, distance: 62.4
click at [562, 418] on input "[STREET_ADDRESS]" at bounding box center [653, 423] width 461 height 36
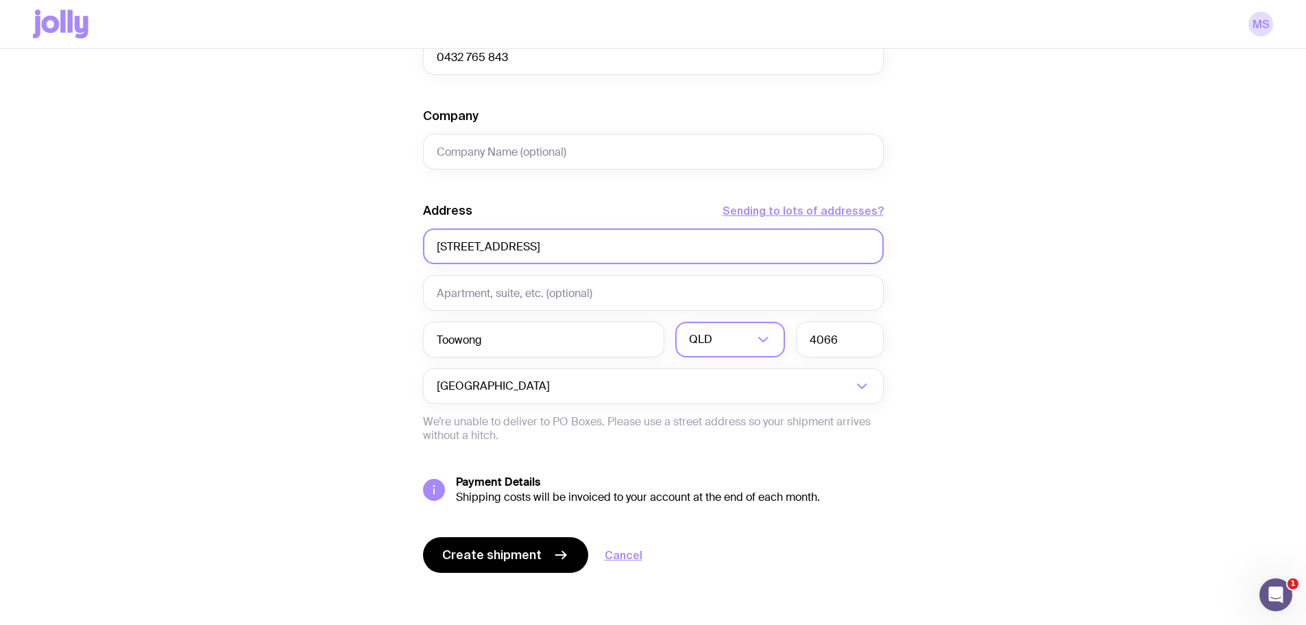
scroll to position [522, 0]
type input "[STREET_ADDRESS]"
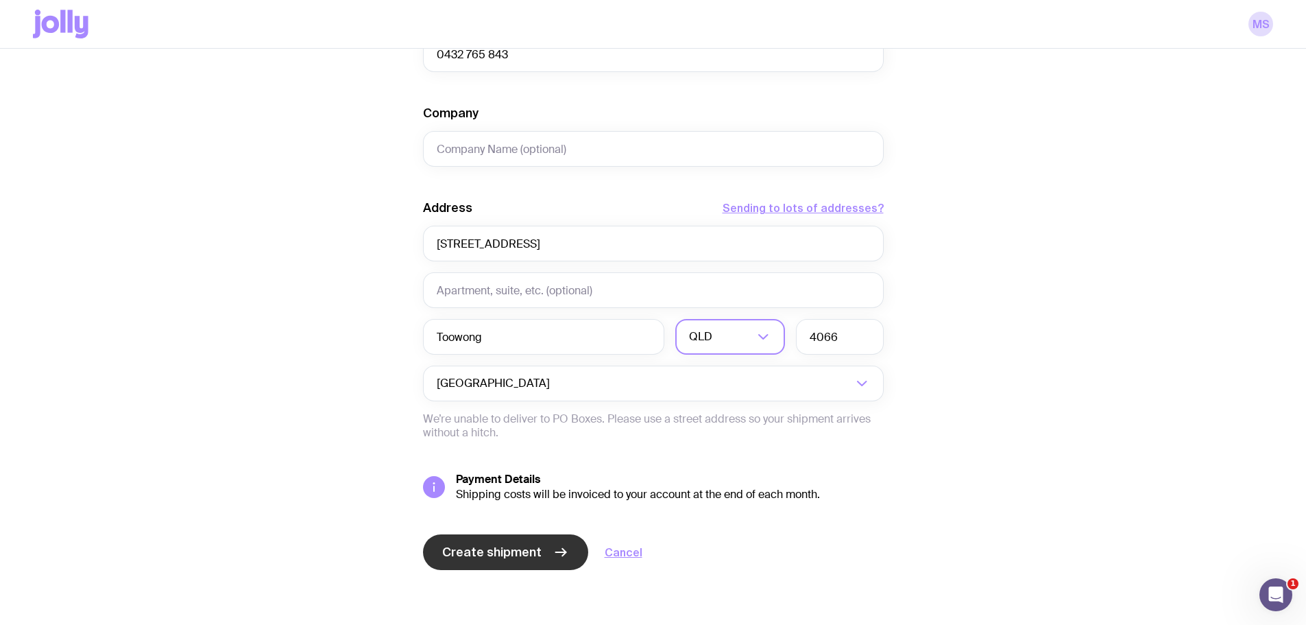
click at [489, 540] on button "Create shipment" at bounding box center [505, 552] width 165 height 36
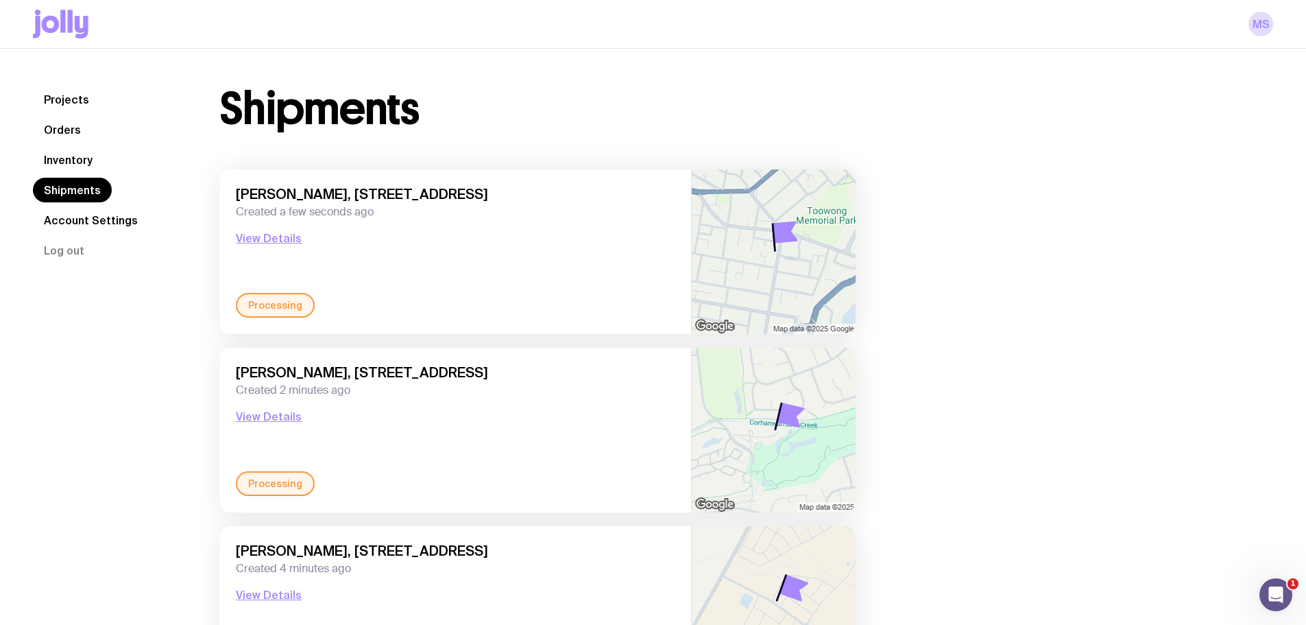
click at [91, 157] on link "Inventory" at bounding box center [68, 159] width 71 height 25
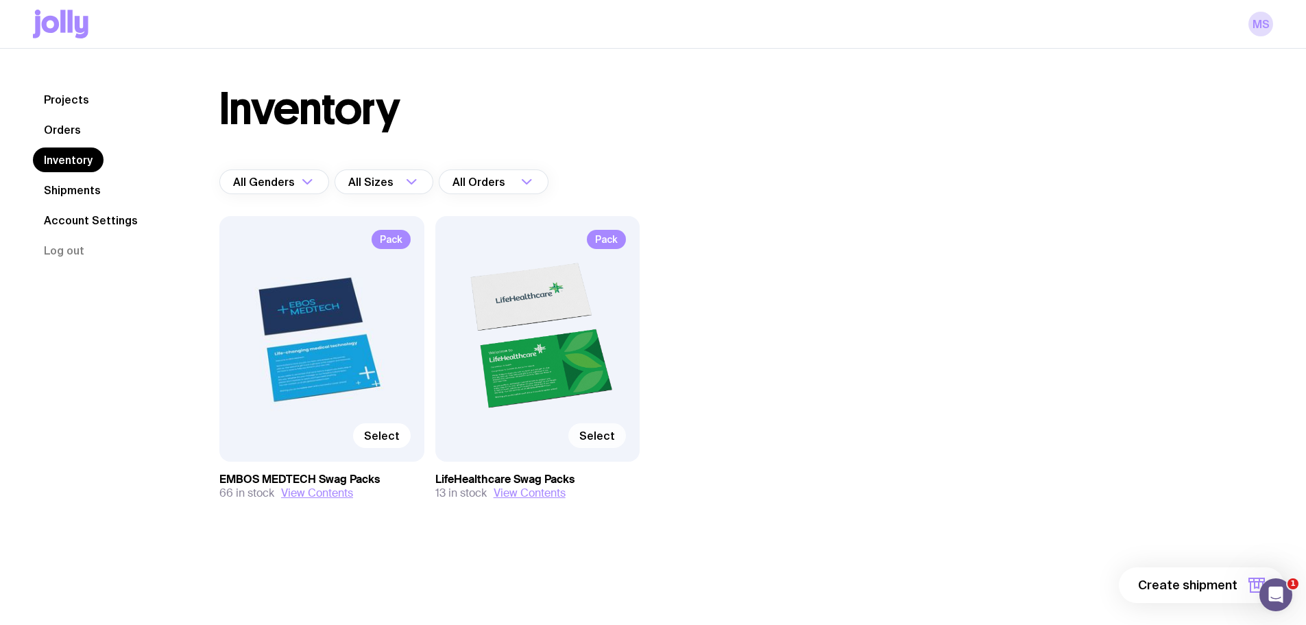
click at [594, 431] on span "Select" at bounding box center [597, 436] width 36 height 14
click at [0, 0] on input "Select" at bounding box center [0, 0] width 0 height 0
click at [1196, 579] on button "1 item" at bounding box center [1234, 585] width 100 height 36
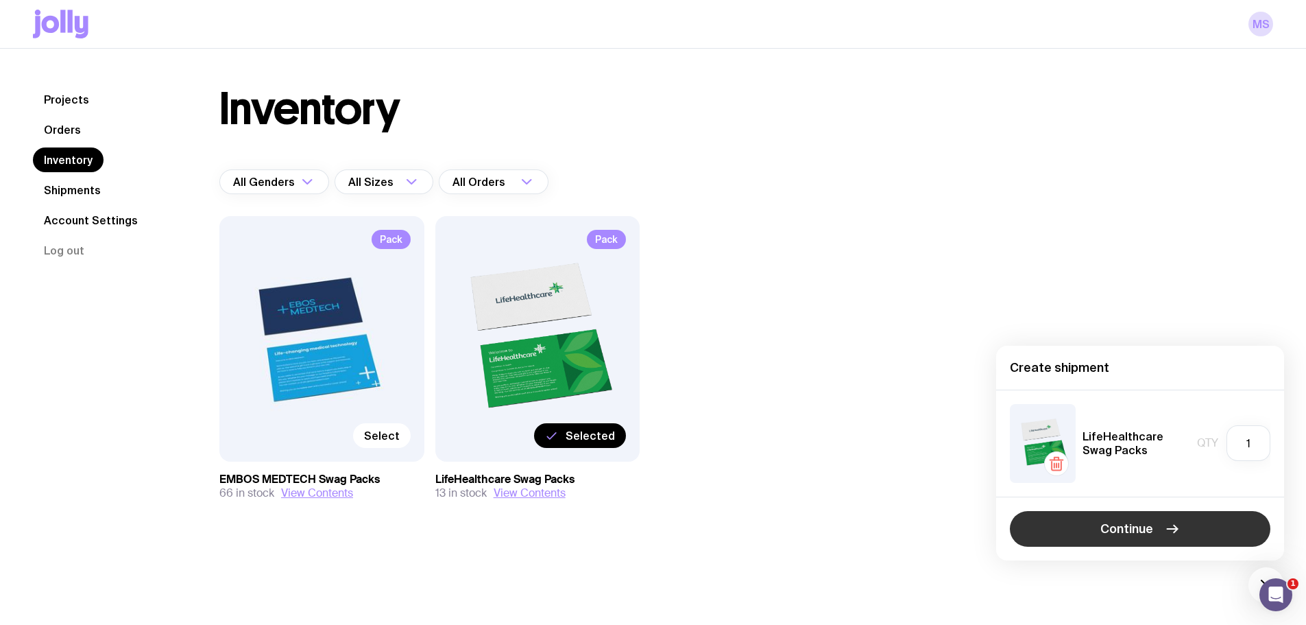
click at [1111, 525] on span "Continue" at bounding box center [1126, 528] width 53 height 16
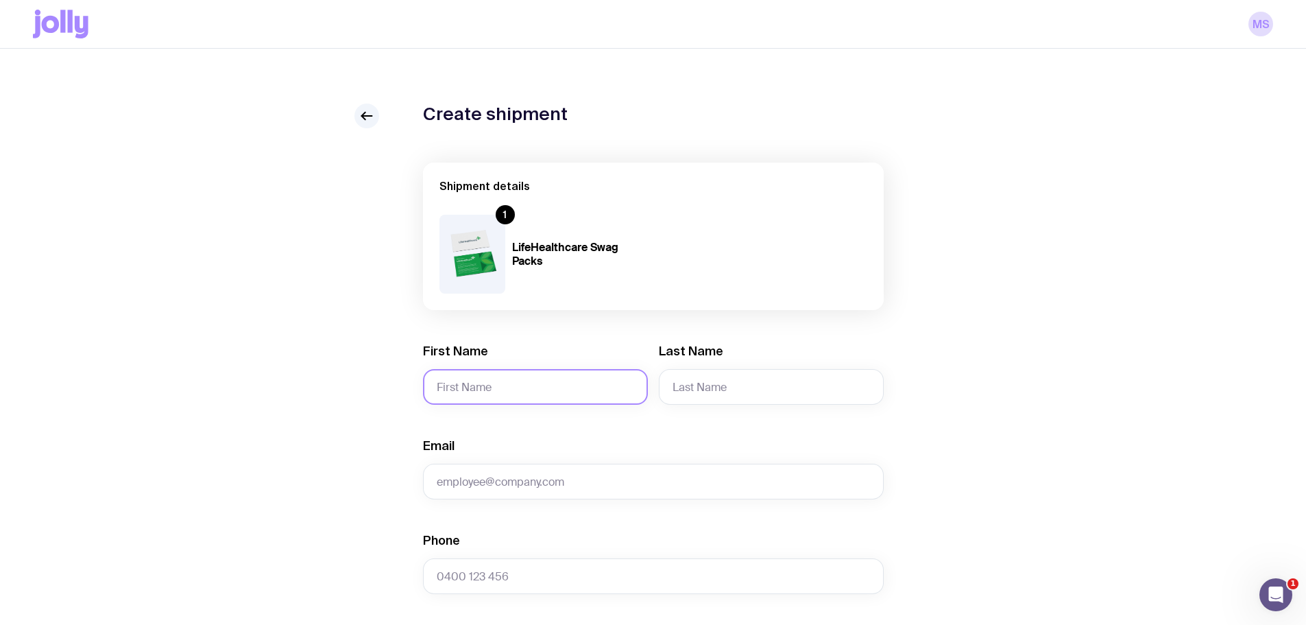
click at [494, 382] on input "First Name" at bounding box center [535, 387] width 225 height 36
type input "Adem"
type input "Zebib"
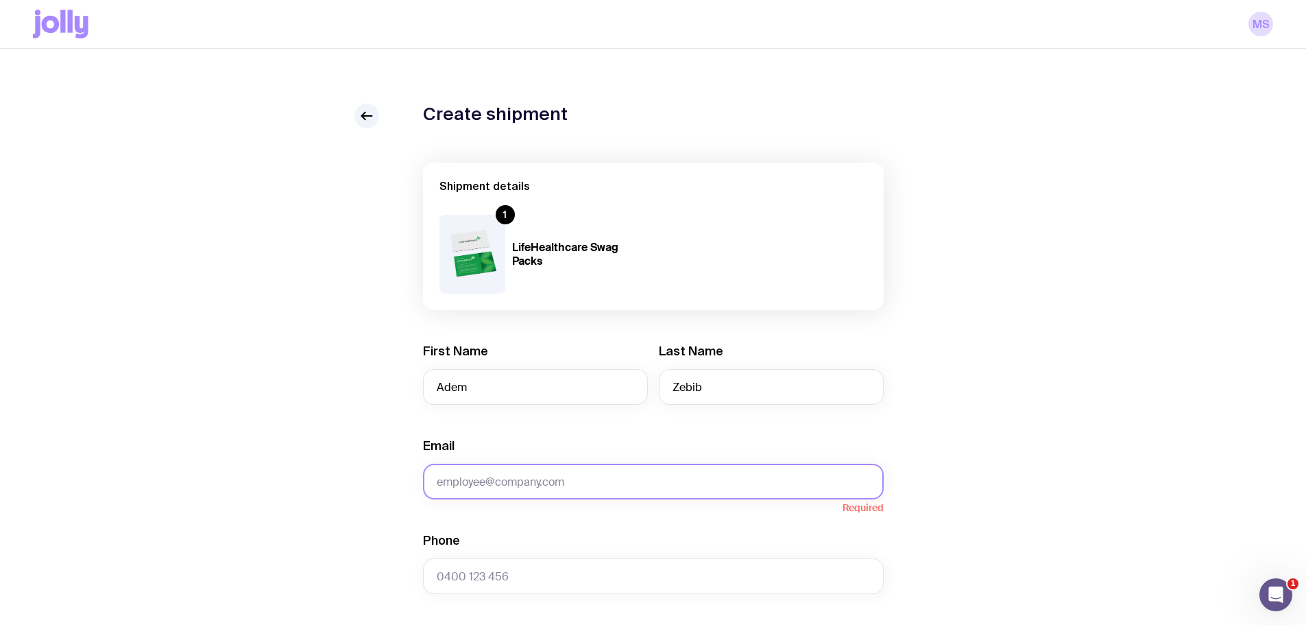
drag, startPoint x: 485, startPoint y: 460, endPoint x: 483, endPoint y: 473, distance: 13.3
click at [486, 464] on div "Email Required" at bounding box center [653, 468] width 461 height 62
click at [482, 477] on input "Email" at bounding box center [653, 481] width 461 height 36
paste input "[EMAIL_ADDRESS][DOMAIN_NAME]"
type input "[EMAIL_ADDRESS][DOMAIN_NAME]"
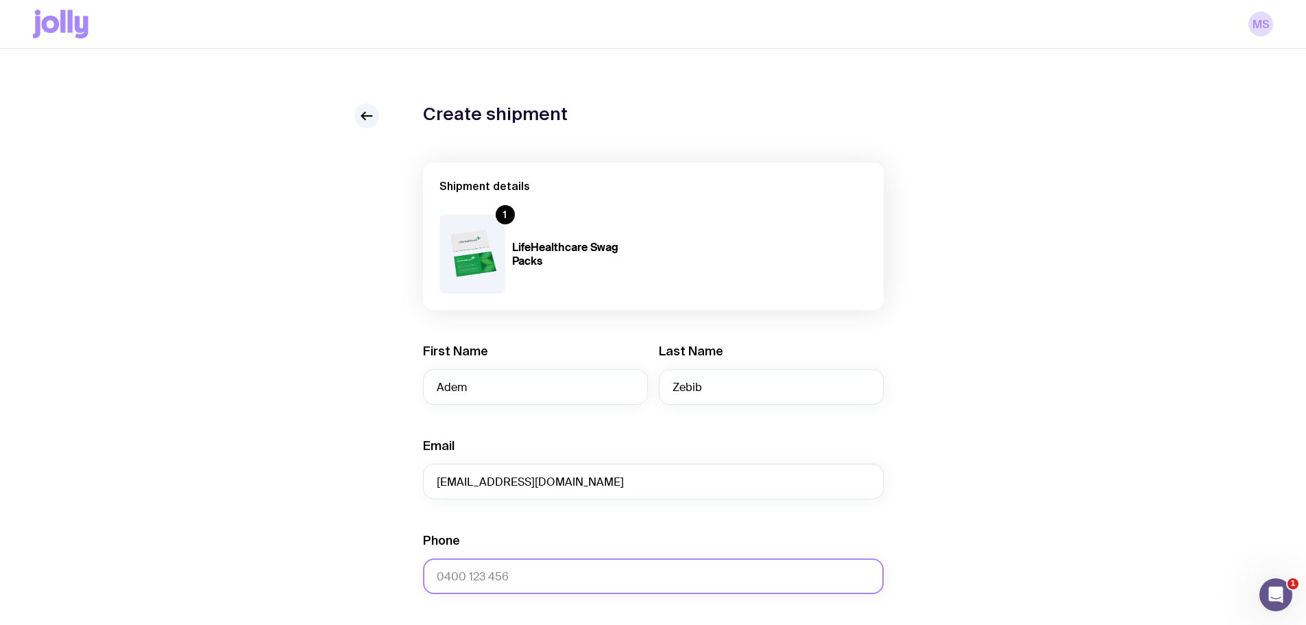
click at [502, 573] on input "Phone" at bounding box center [653, 576] width 461 height 36
paste input "0434 392 279"
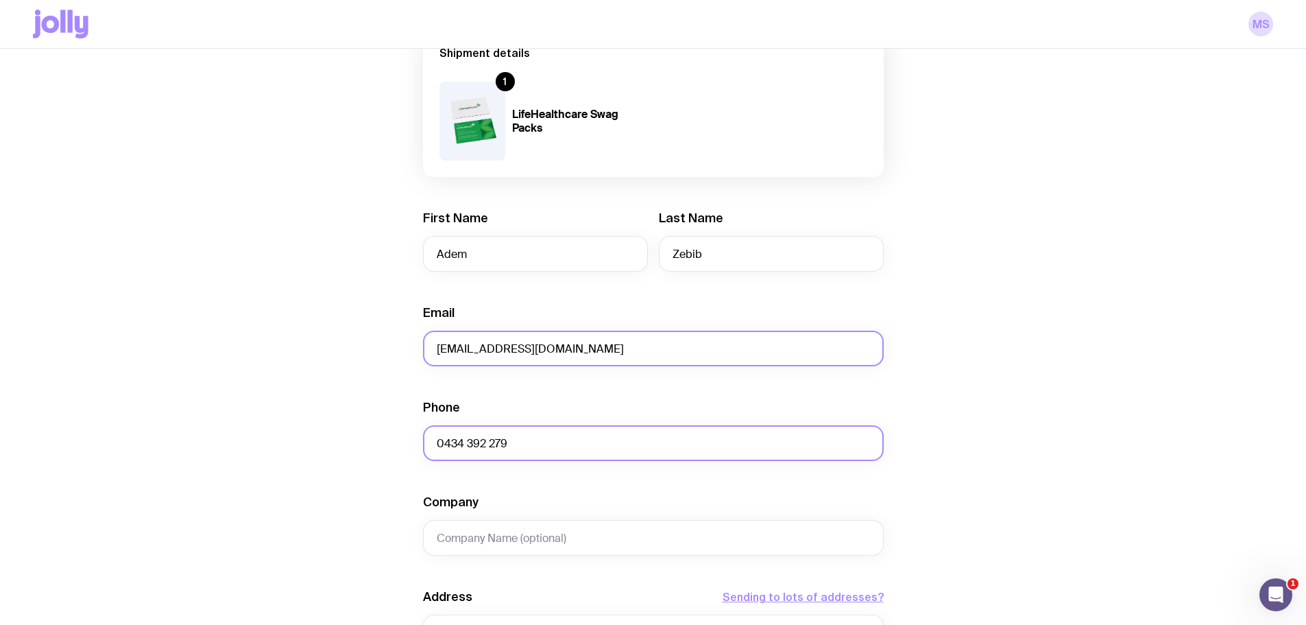
scroll to position [411, 0]
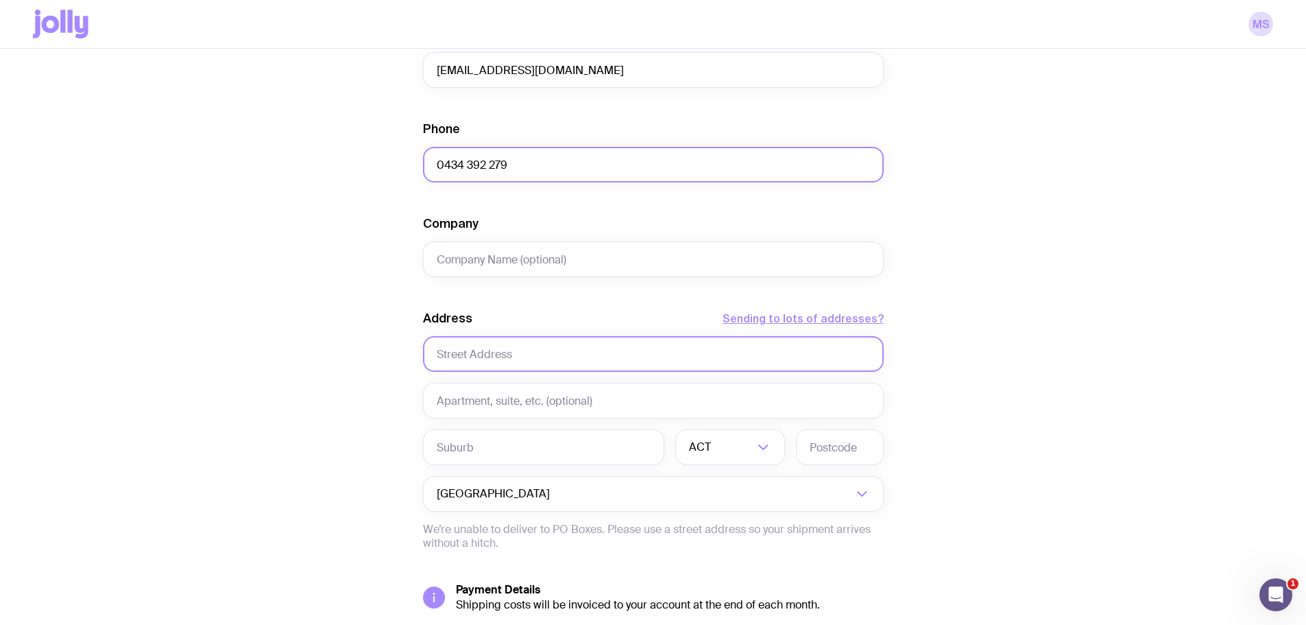
type input "0434 392 279"
click at [479, 348] on input "text" at bounding box center [653, 354] width 461 height 36
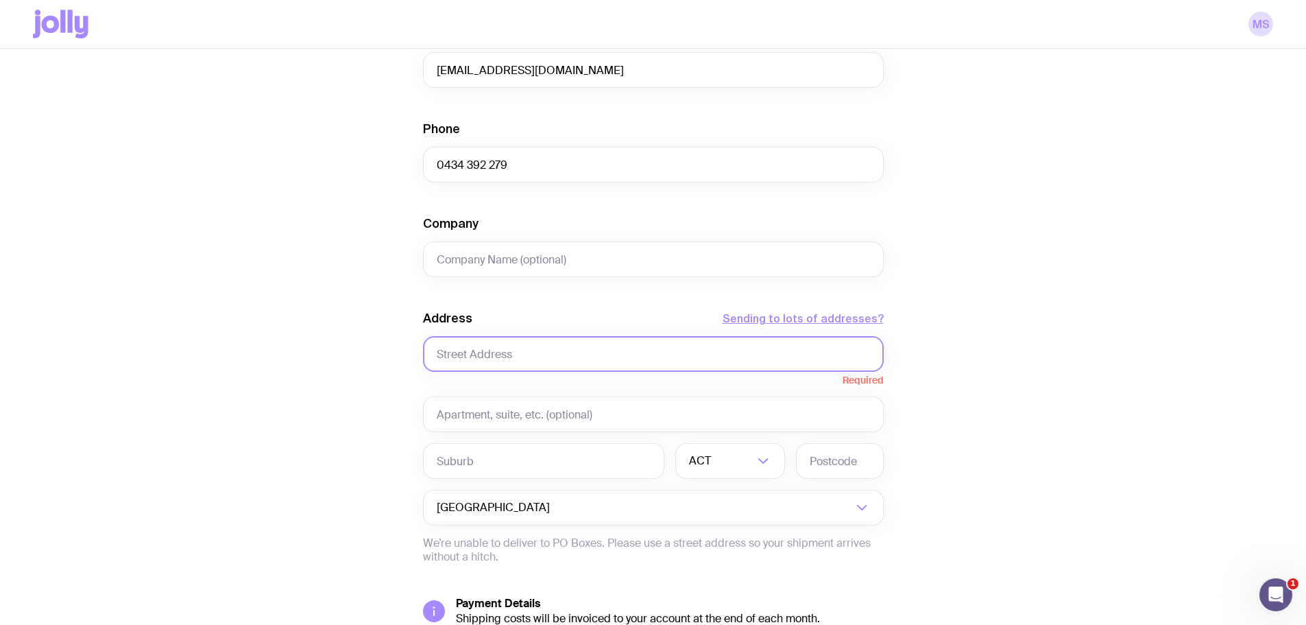
click at [479, 361] on input "text" at bounding box center [653, 354] width 461 height 36
paste input "[STREET_ADDRESS]"
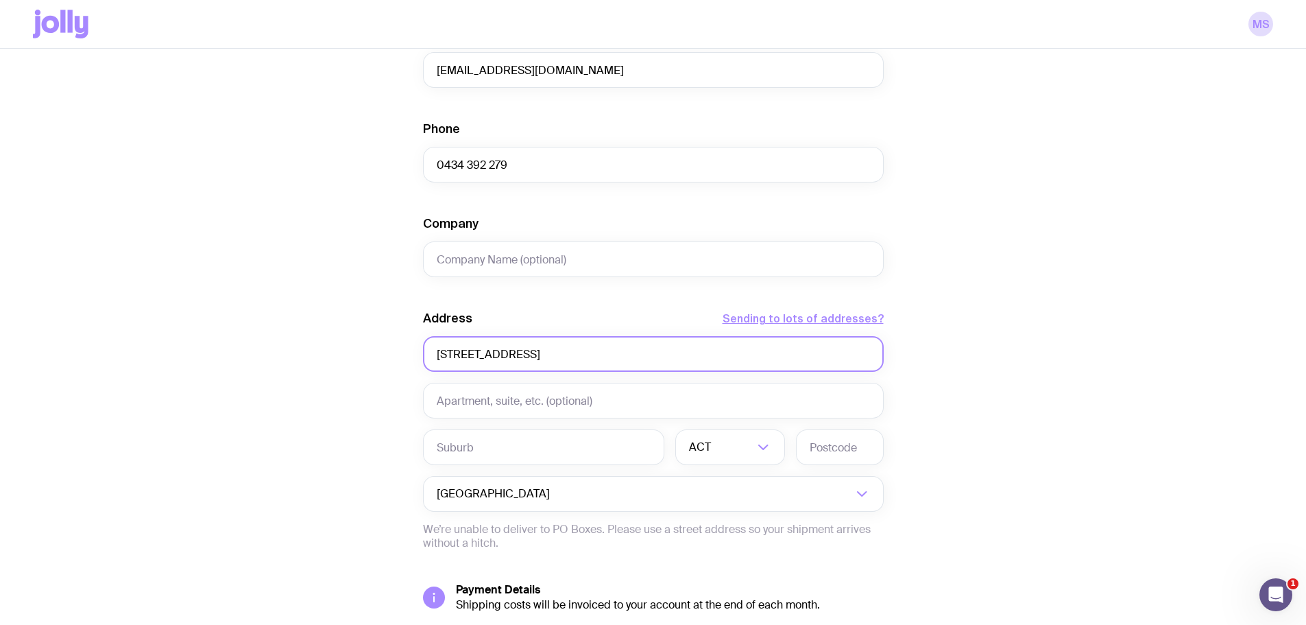
drag, startPoint x: 563, startPoint y: 353, endPoint x: 516, endPoint y: 357, distance: 47.4
click at [516, 357] on input "[STREET_ADDRESS]" at bounding box center [653, 354] width 461 height 36
type input "[STREET_ADDRESS]"
drag, startPoint x: 485, startPoint y: 429, endPoint x: 485, endPoint y: 442, distance: 13.7
click at [485, 429] on div "Address Sending to lots of addresses? [STREET_ADDRESS] Loading... Australia Loa…" at bounding box center [653, 430] width 461 height 240
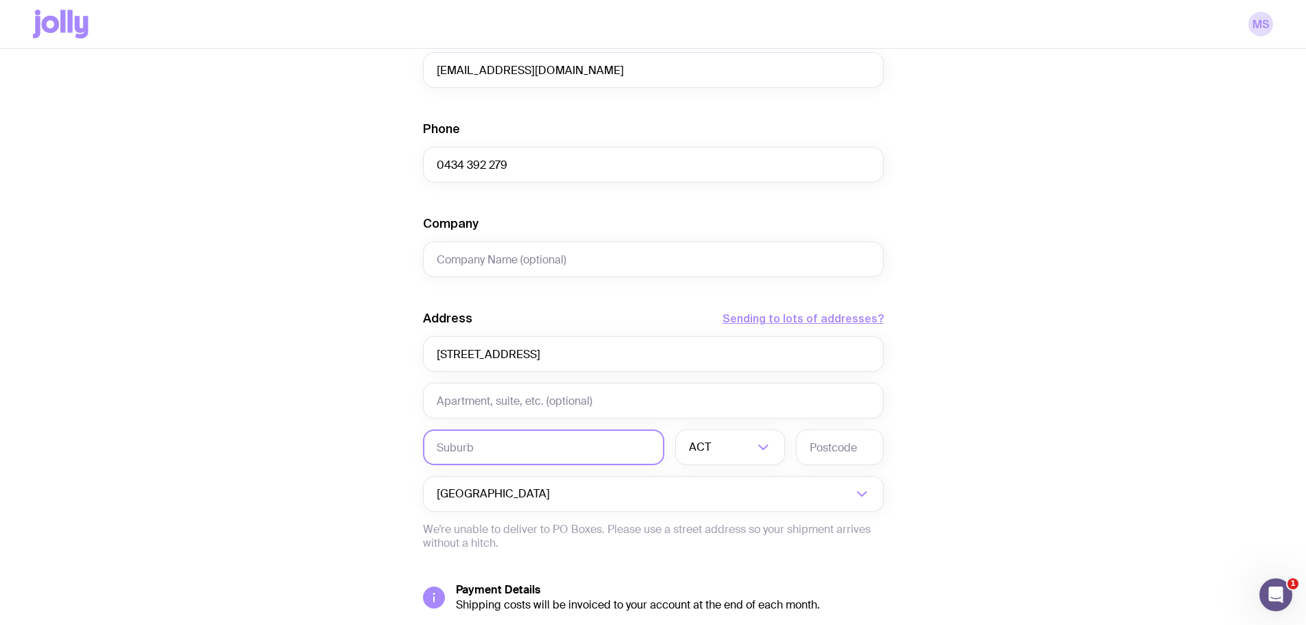
click at [484, 448] on input "text" at bounding box center [543, 447] width 241 height 36
paste input "BOX HILL"
type input "BOX HILL"
click at [740, 444] on input "Search for option" at bounding box center [734, 447] width 40 height 36
click at [735, 517] on li "[GEOGRAPHIC_DATA]" at bounding box center [730, 518] width 108 height 29
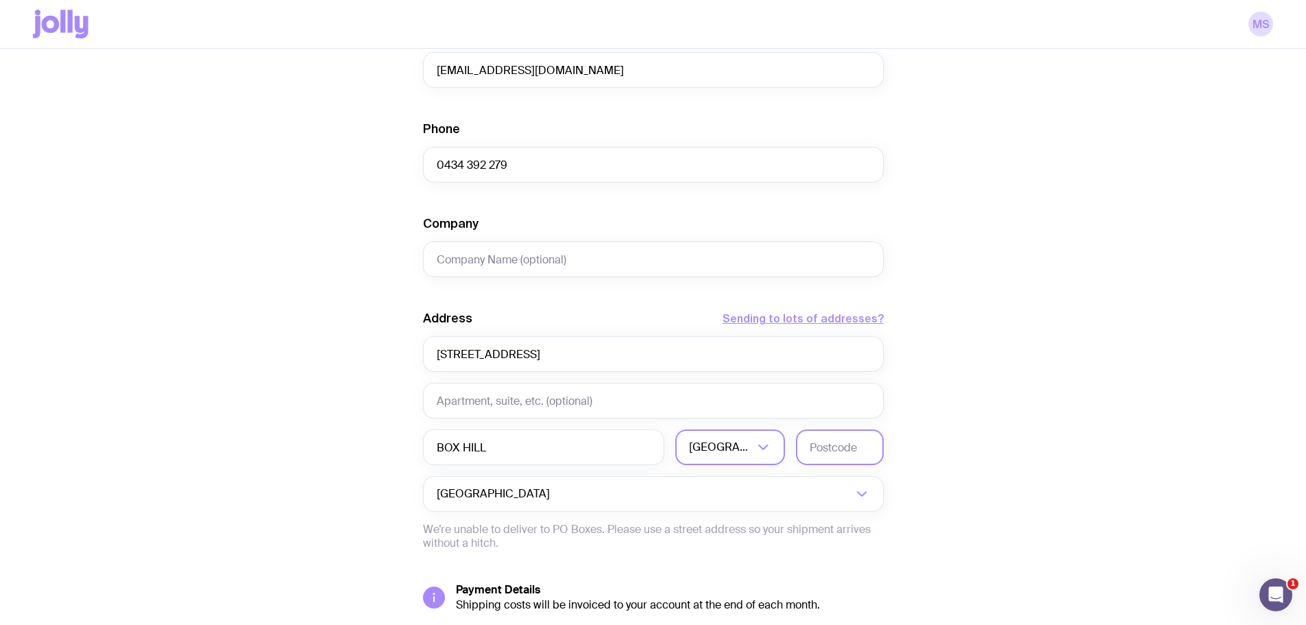
click at [835, 444] on input "text" at bounding box center [840, 447] width 88 height 36
type input "2765"
drag, startPoint x: 646, startPoint y: 357, endPoint x: 509, endPoint y: 366, distance: 136.7
click at [509, 366] on input "[STREET_ADDRESS]" at bounding box center [653, 354] width 461 height 36
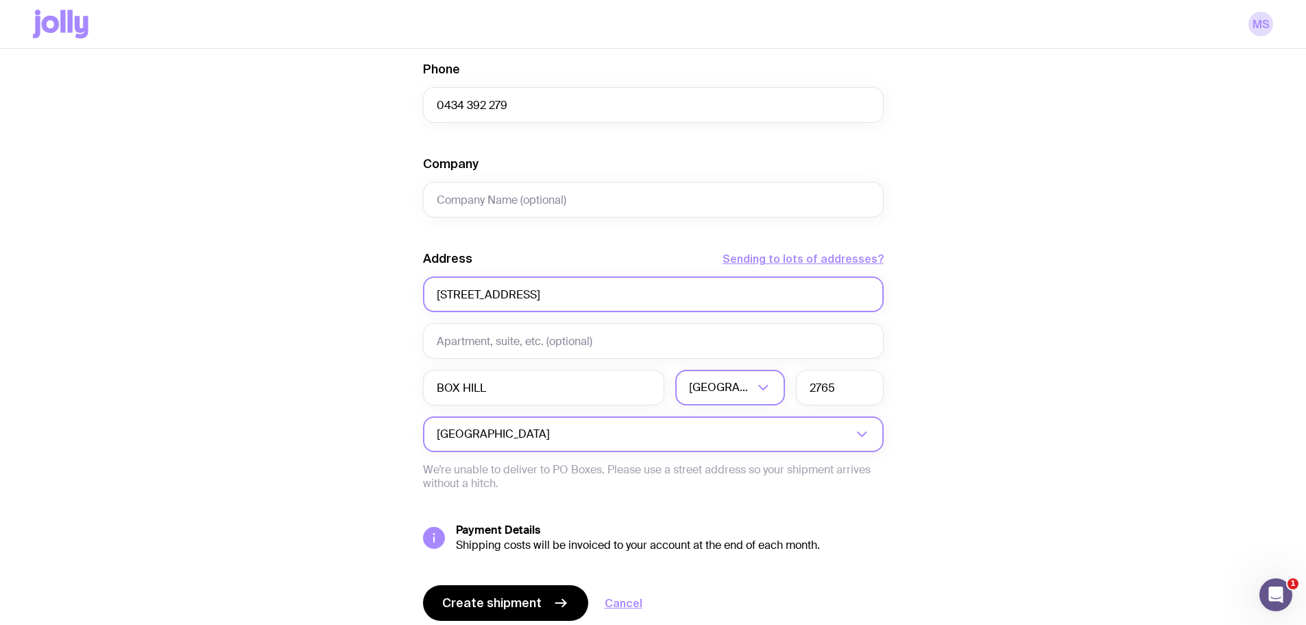
scroll to position [522, 0]
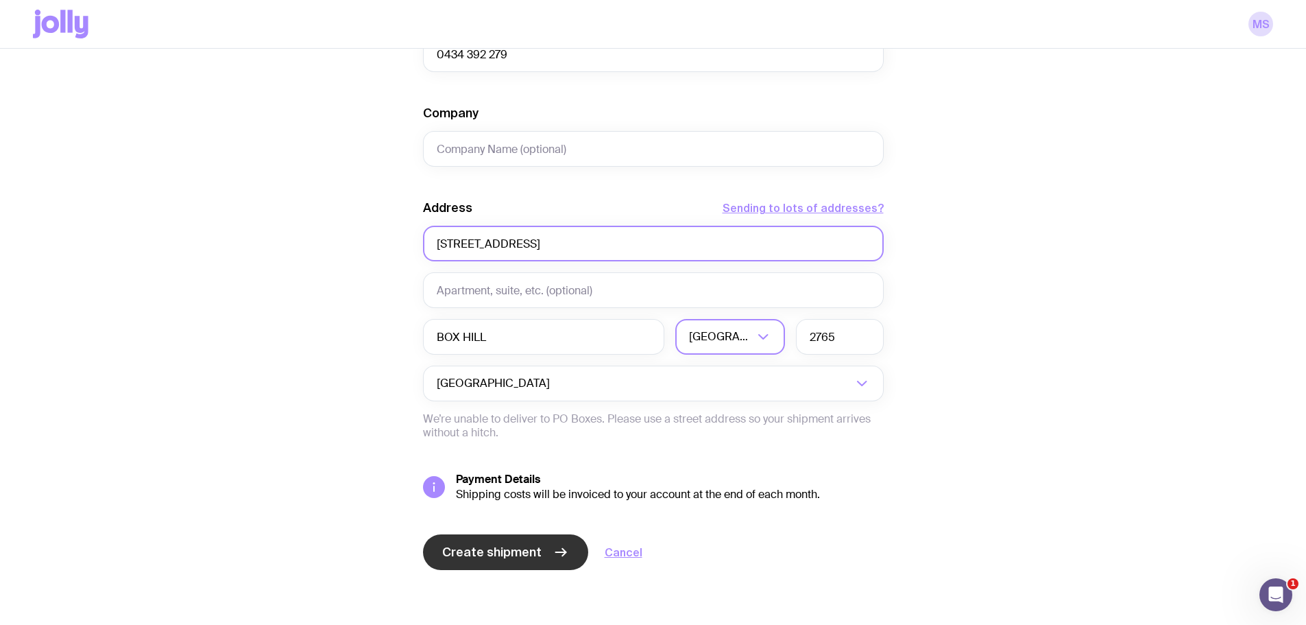
type input "[STREET_ADDRESS]"
click at [467, 549] on span "Create shipment" at bounding box center [491, 552] width 99 height 16
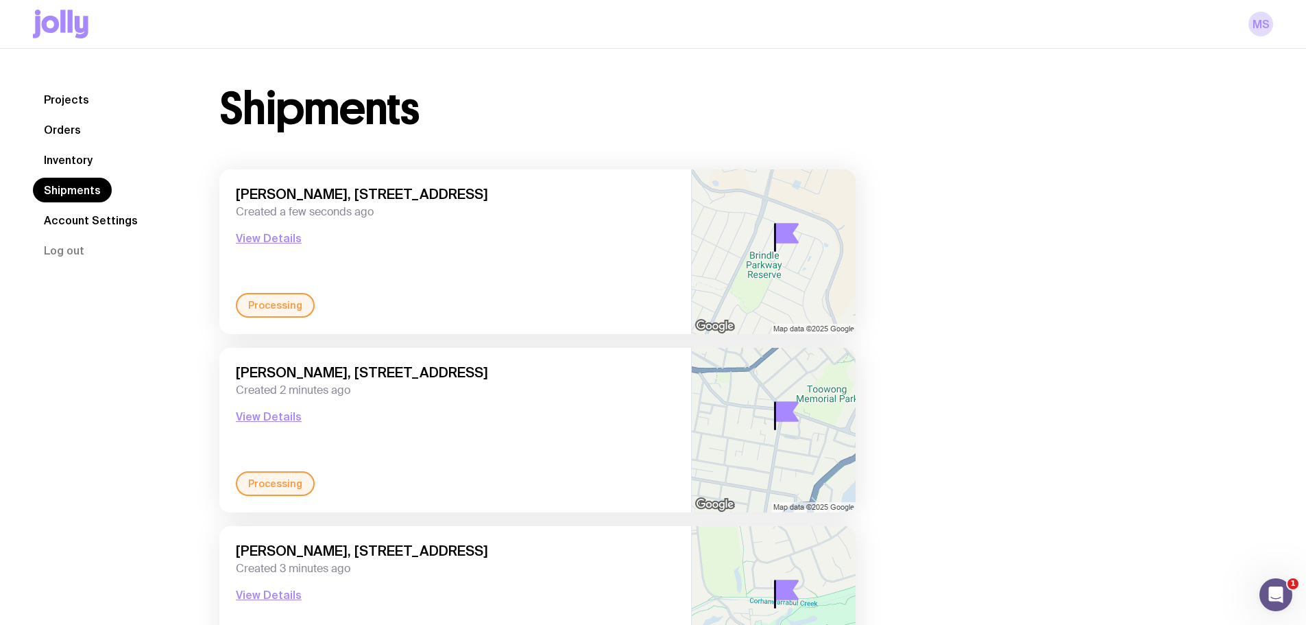
click at [66, 169] on link "Inventory" at bounding box center [68, 159] width 71 height 25
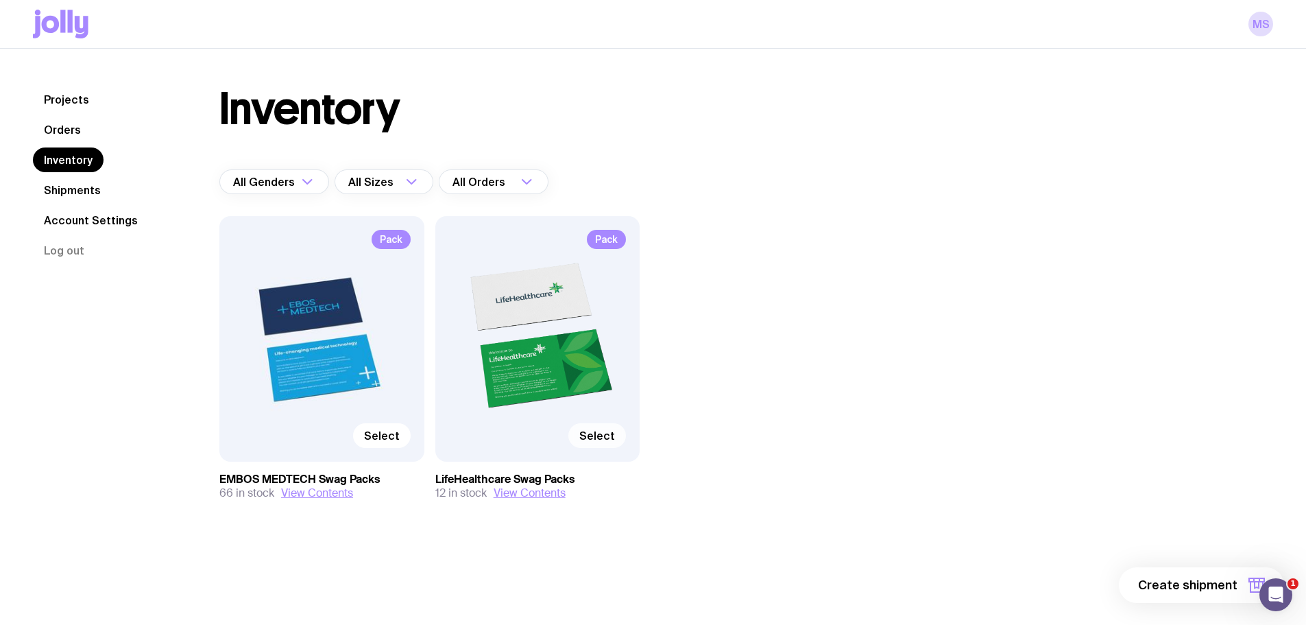
click at [595, 435] on span "Select" at bounding box center [597, 436] width 36 height 14
click at [0, 0] on input "Select" at bounding box center [0, 0] width 0 height 0
click at [1205, 582] on span "1 item" at bounding box center [1220, 585] width 34 height 16
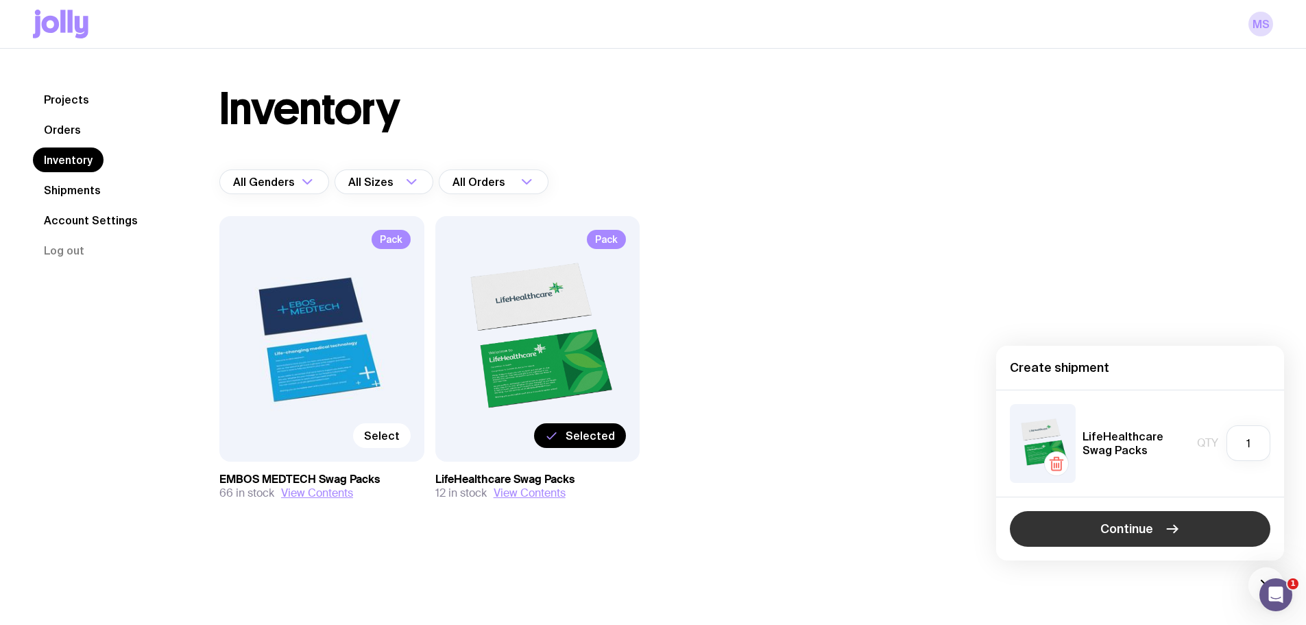
click at [1146, 527] on span "Continue" at bounding box center [1126, 528] width 53 height 16
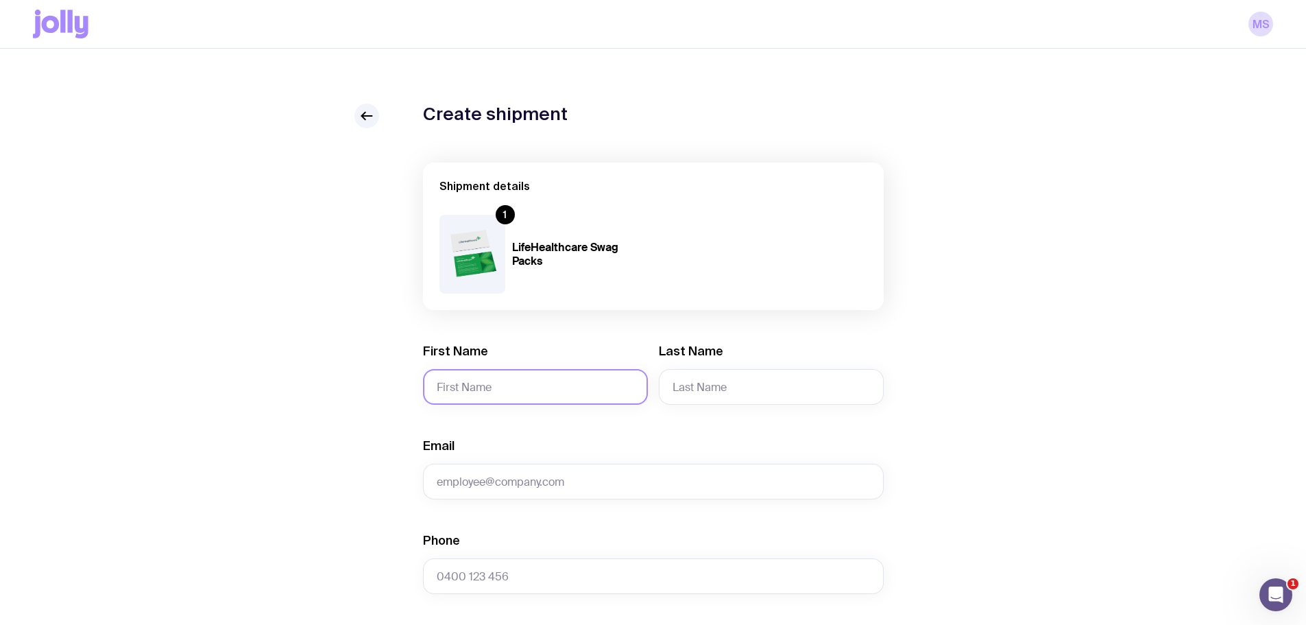
click at [485, 385] on input "First Name" at bounding box center [535, 387] width 225 height 36
type input "Eamonn"
click at [767, 395] on input "Last Name" at bounding box center [771, 387] width 225 height 36
paste input "Akamarmoi"
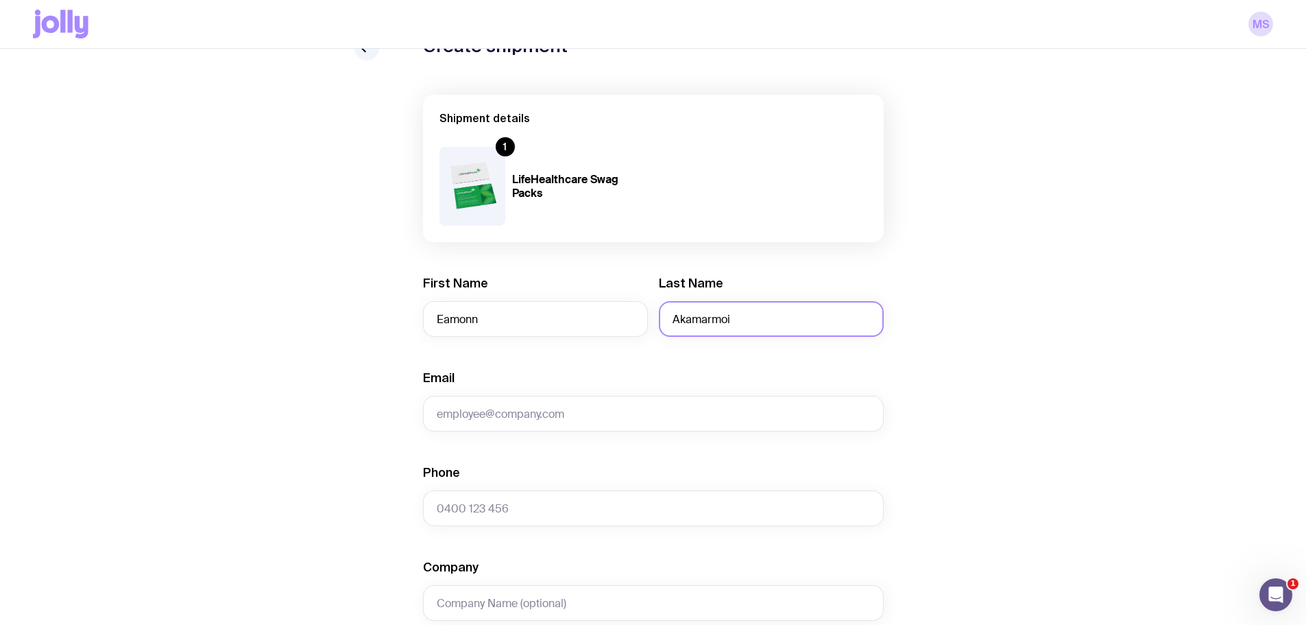
scroll to position [69, 0]
type input "Akamarmoi"
click at [472, 421] on input "Email" at bounding box center [653, 413] width 461 height 36
paste input "[PERSON_NAME][EMAIL_ADDRESS][DOMAIN_NAME]"
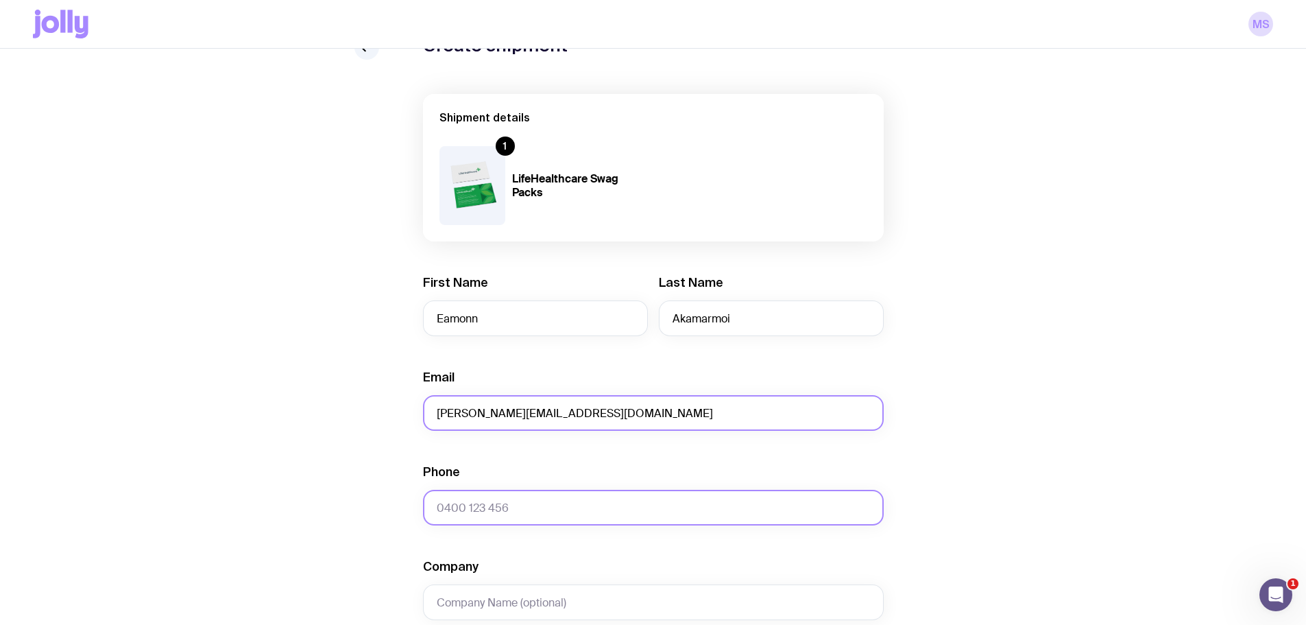
type input "[PERSON_NAME][EMAIL_ADDRESS][DOMAIN_NAME]"
click at [517, 514] on input "Phone" at bounding box center [653, 508] width 461 height 36
click at [486, 511] on input "Phone" at bounding box center [653, 508] width 461 height 36
paste input "0466 303 000"
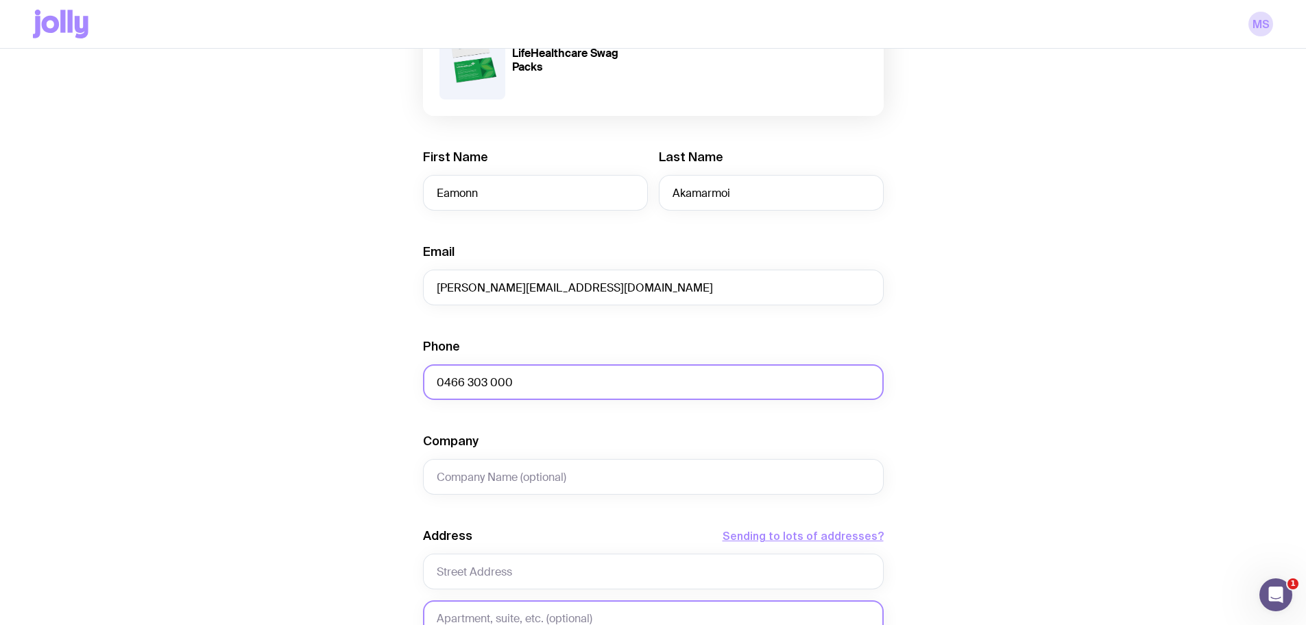
scroll to position [411, 0]
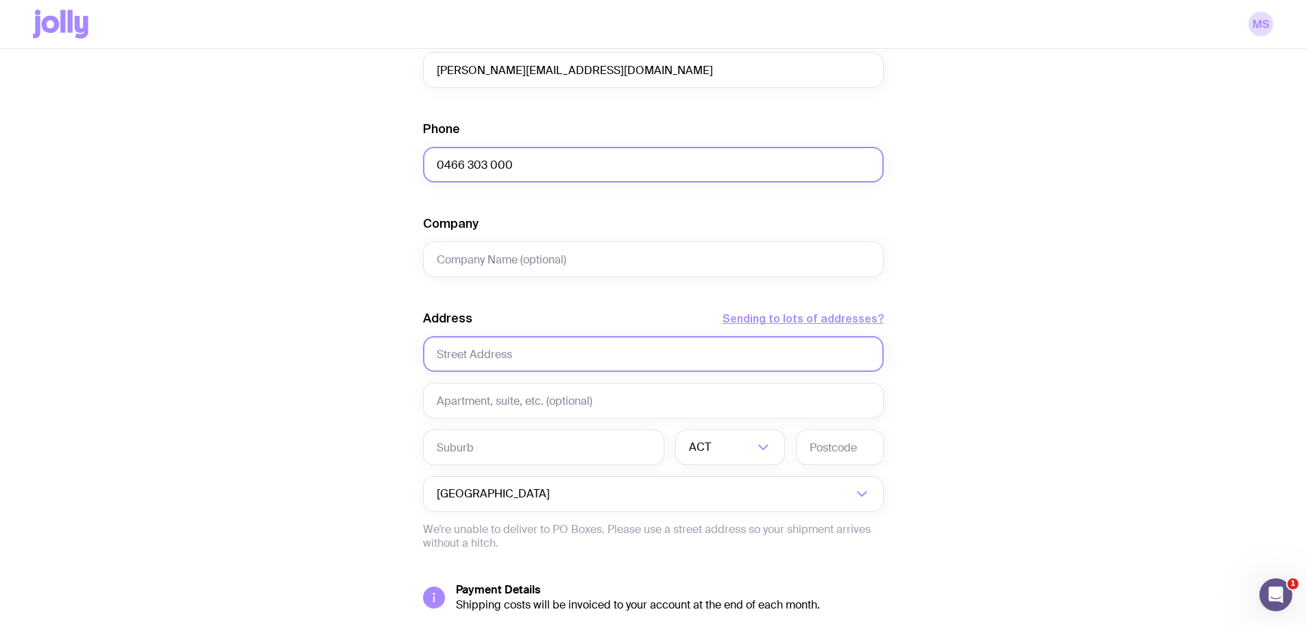
type input "0466 303 000"
click at [507, 350] on input "text" at bounding box center [653, 354] width 461 height 36
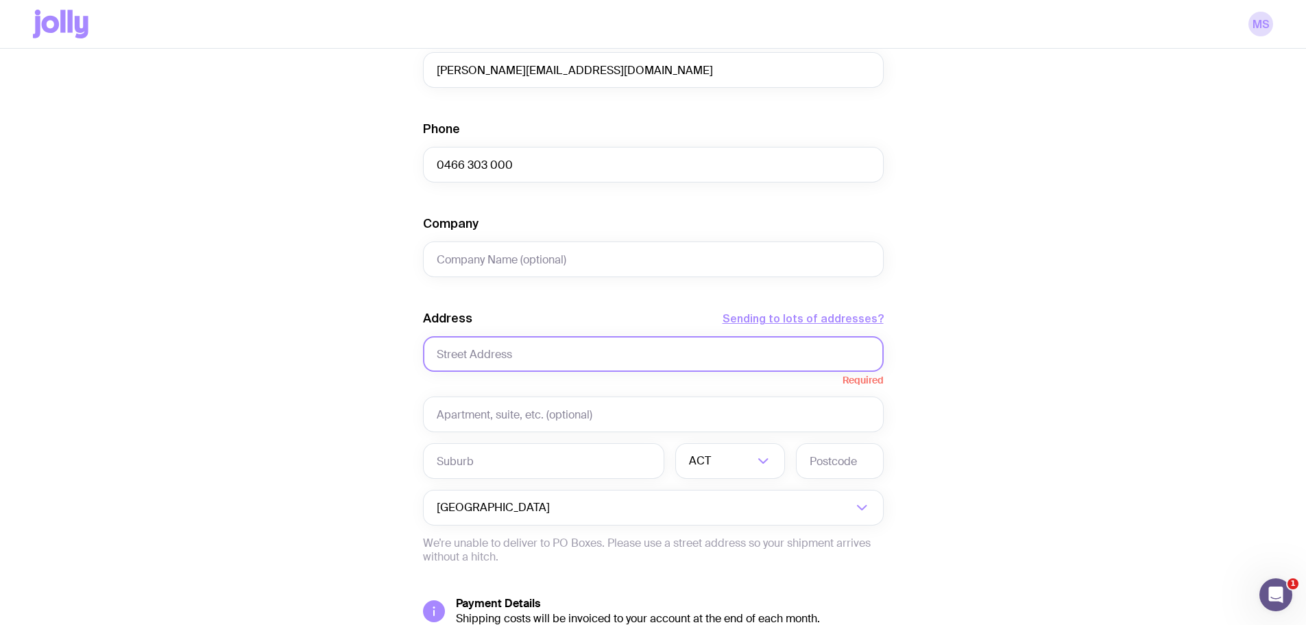
click at [501, 343] on input "text" at bounding box center [653, 354] width 461 height 36
paste input "[STREET_ADDRESS][PERSON_NAME]"
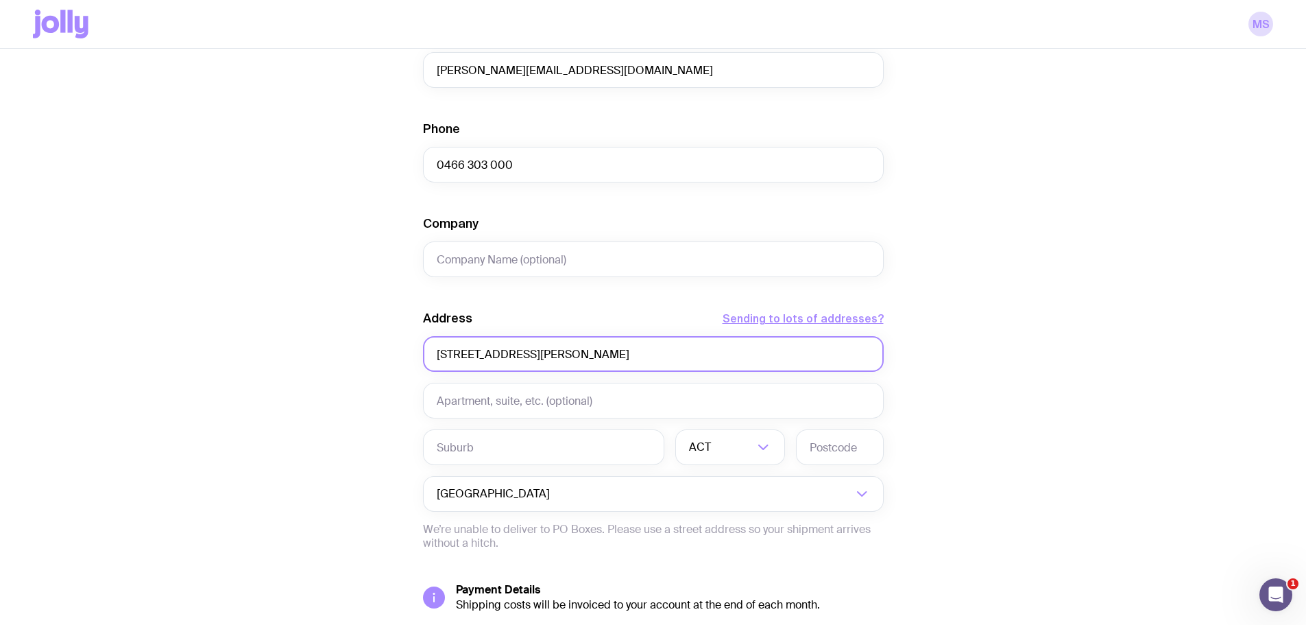
drag, startPoint x: 614, startPoint y: 352, endPoint x: 551, endPoint y: 357, distance: 63.9
click at [551, 357] on input "[STREET_ADDRESS][PERSON_NAME]" at bounding box center [653, 354] width 461 height 36
click at [597, 354] on input "[STREET_ADDRESS][PERSON_NAME]" at bounding box center [653, 354] width 461 height 36
drag, startPoint x: 613, startPoint y: 354, endPoint x: 547, endPoint y: 357, distance: 65.9
click at [547, 357] on input "[STREET_ADDRESS][PERSON_NAME]" at bounding box center [653, 354] width 461 height 36
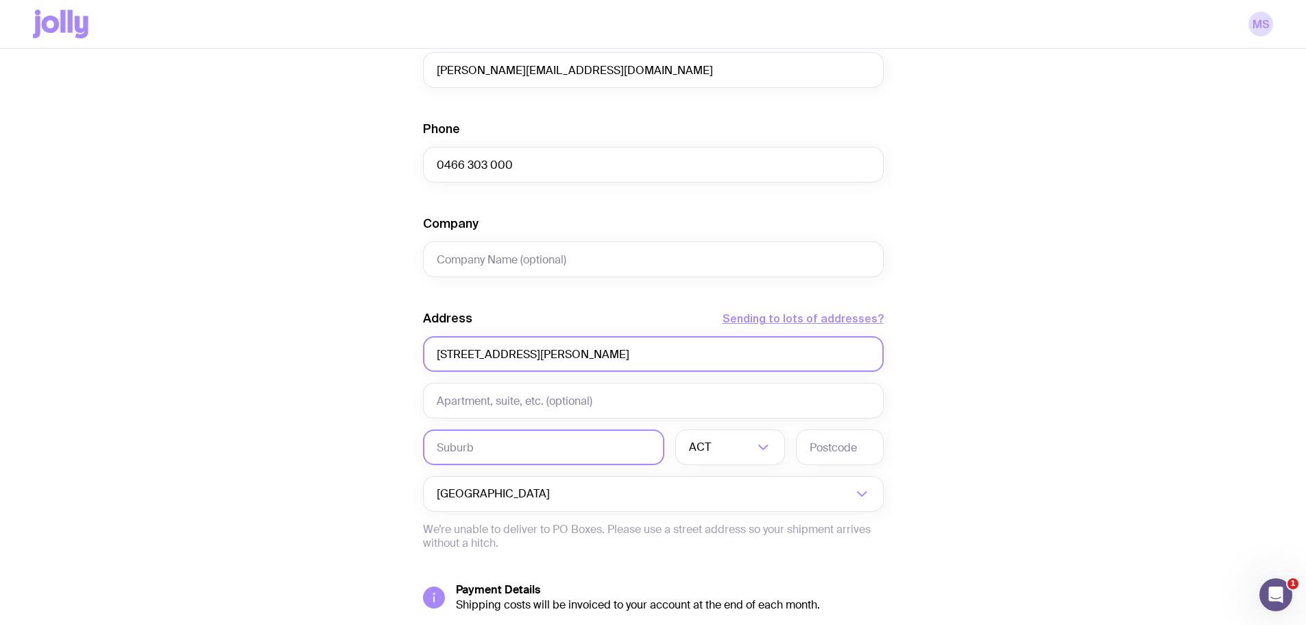
type input "[STREET_ADDRESS][PERSON_NAME]"
click at [529, 443] on input "text" at bounding box center [543, 447] width 241 height 36
paste input "[GEOGRAPHIC_DATA]"
type input "[GEOGRAPHIC_DATA]"
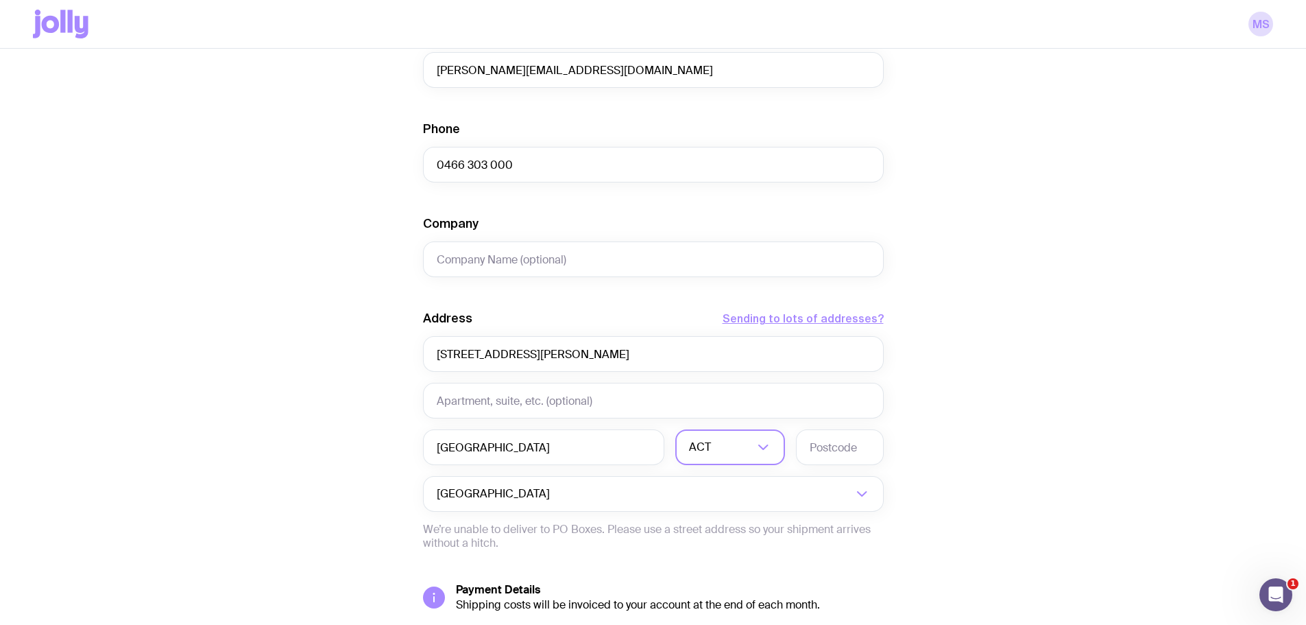
click at [730, 452] on input "Search for option" at bounding box center [734, 447] width 40 height 36
click at [727, 520] on li "[GEOGRAPHIC_DATA]" at bounding box center [730, 518] width 108 height 29
click at [826, 448] on input "text" at bounding box center [840, 447] width 88 height 36
type input "2261"
drag, startPoint x: 627, startPoint y: 354, endPoint x: 542, endPoint y: 360, distance: 85.9
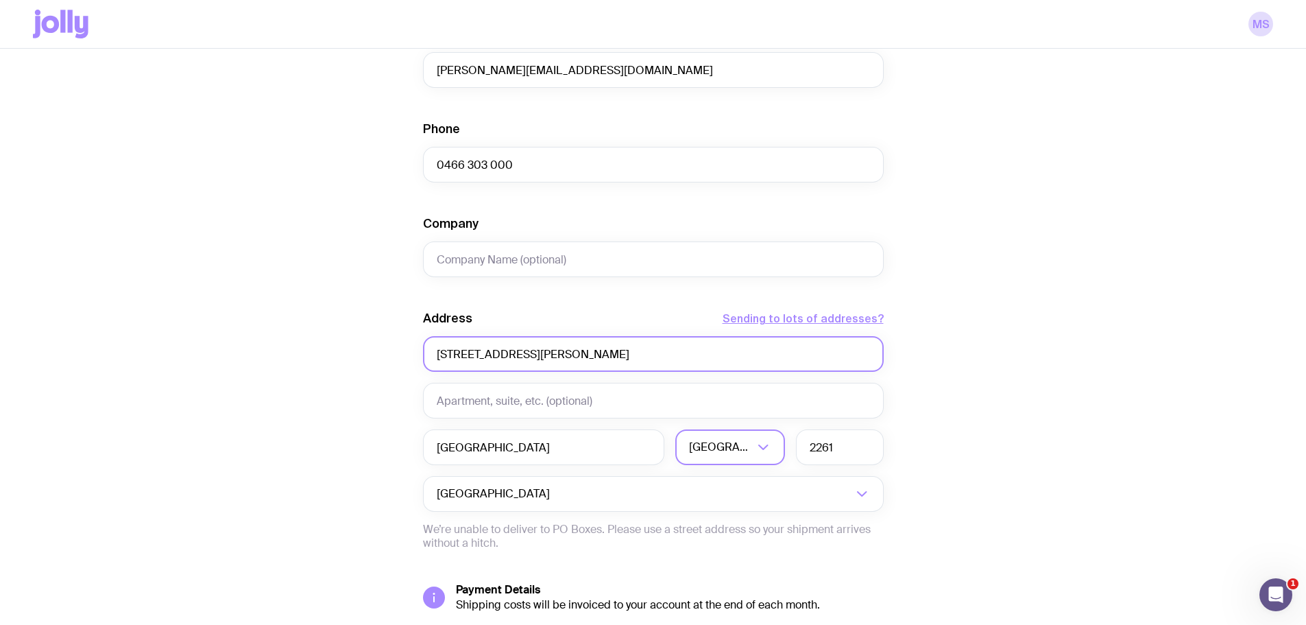
click at [542, 360] on input "[STREET_ADDRESS][PERSON_NAME]" at bounding box center [653, 354] width 461 height 36
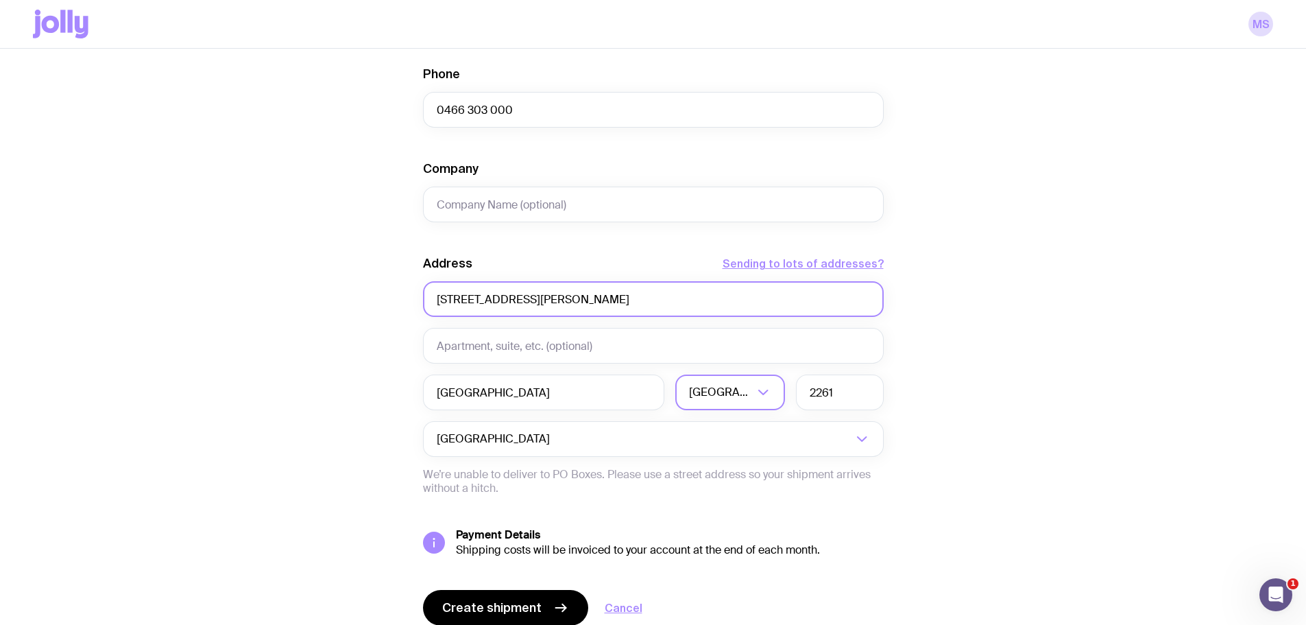
scroll to position [522, 0]
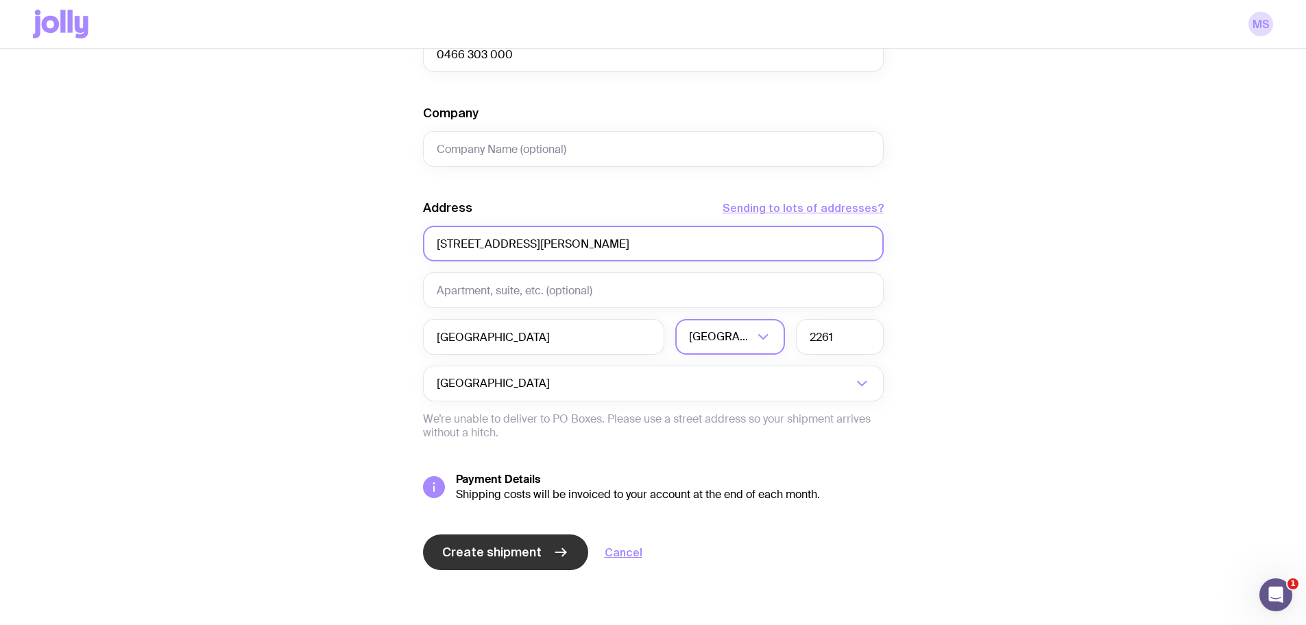
type input "[STREET_ADDRESS][PERSON_NAME]"
click at [485, 553] on span "Create shipment" at bounding box center [491, 552] width 99 height 16
